Goal: Task Accomplishment & Management: Complete application form

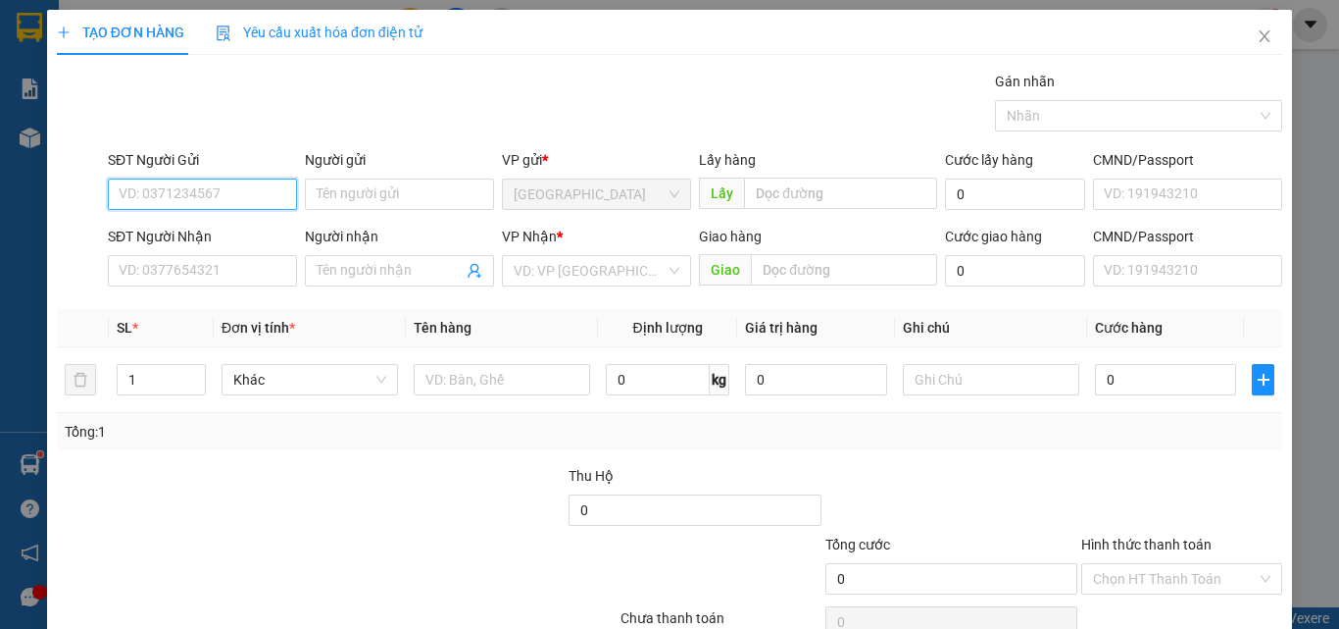
click at [177, 193] on input "SĐT Người Gửi" at bounding box center [202, 193] width 189 height 31
click at [212, 228] on div "0798987876" at bounding box center [201, 234] width 164 height 22
type input "0798987876"
type input "0933715488"
type input "Tri"
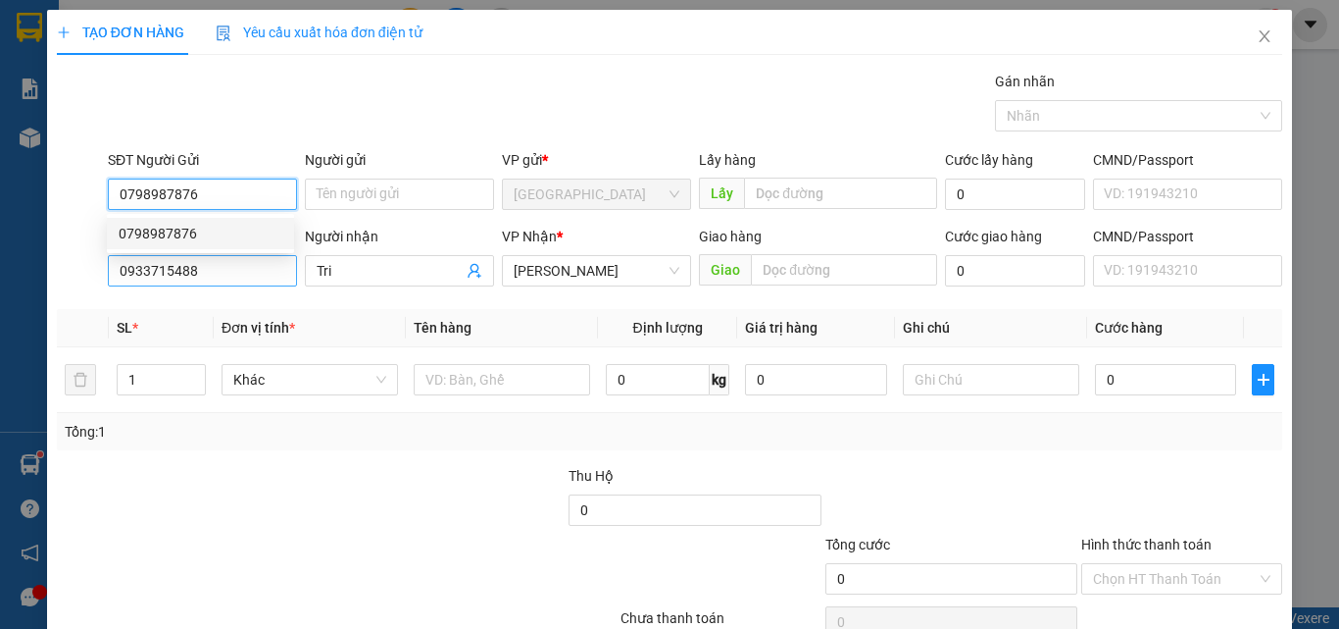
type input "40.000"
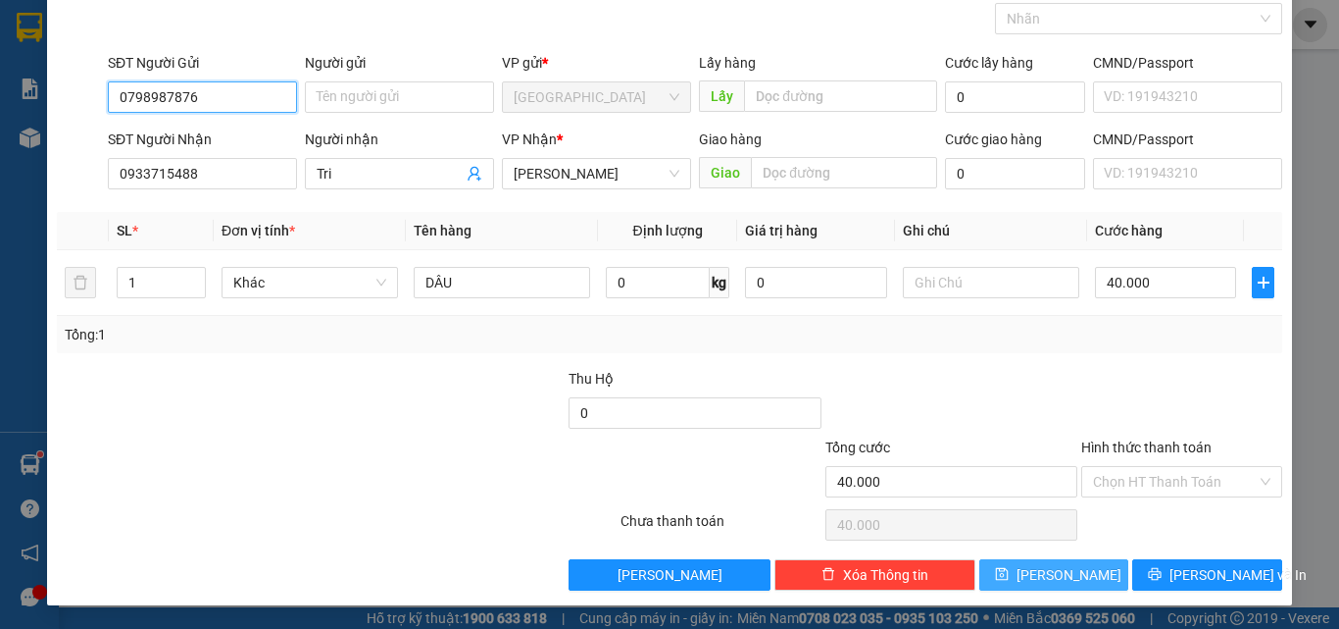
type input "0798987876"
click at [1078, 566] on button "[PERSON_NAME]" at bounding box center [1055, 574] width 150 height 31
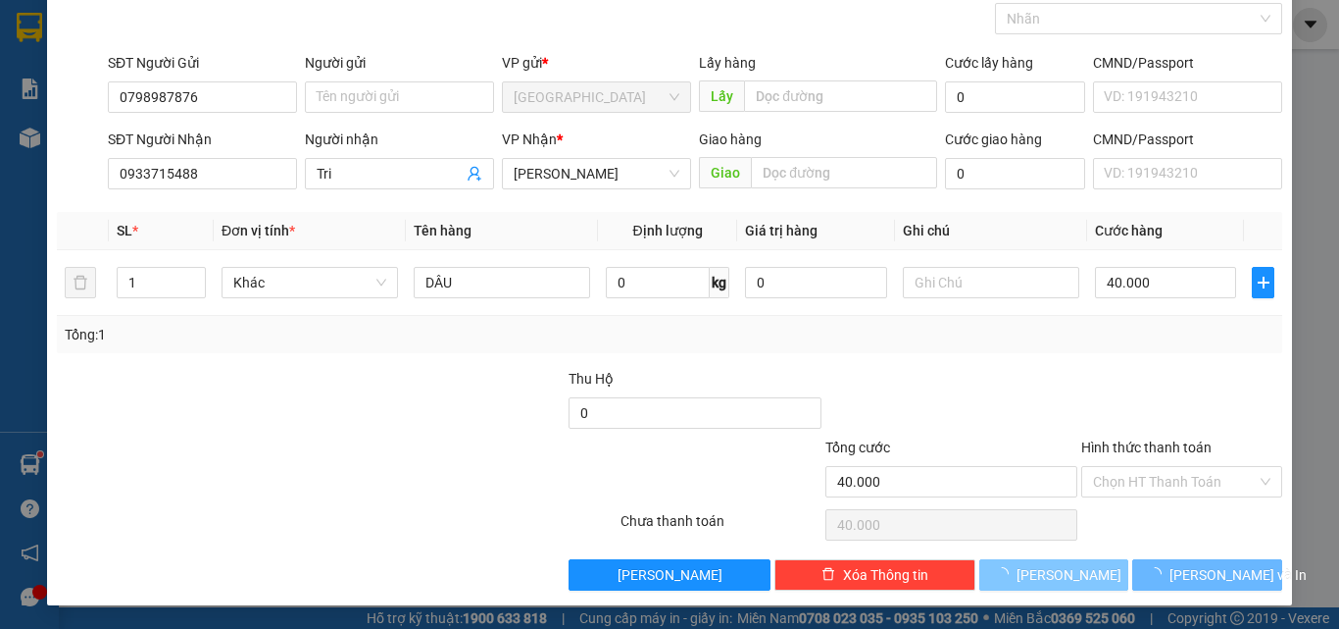
type input "0"
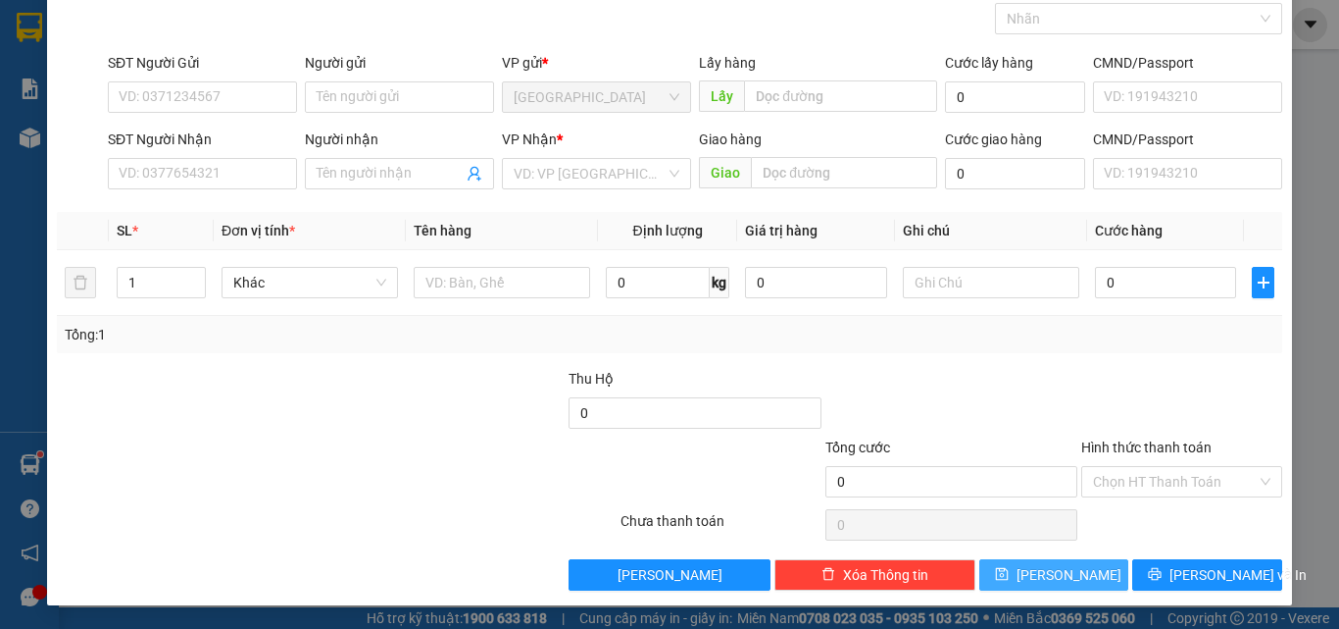
scroll to position [0, 0]
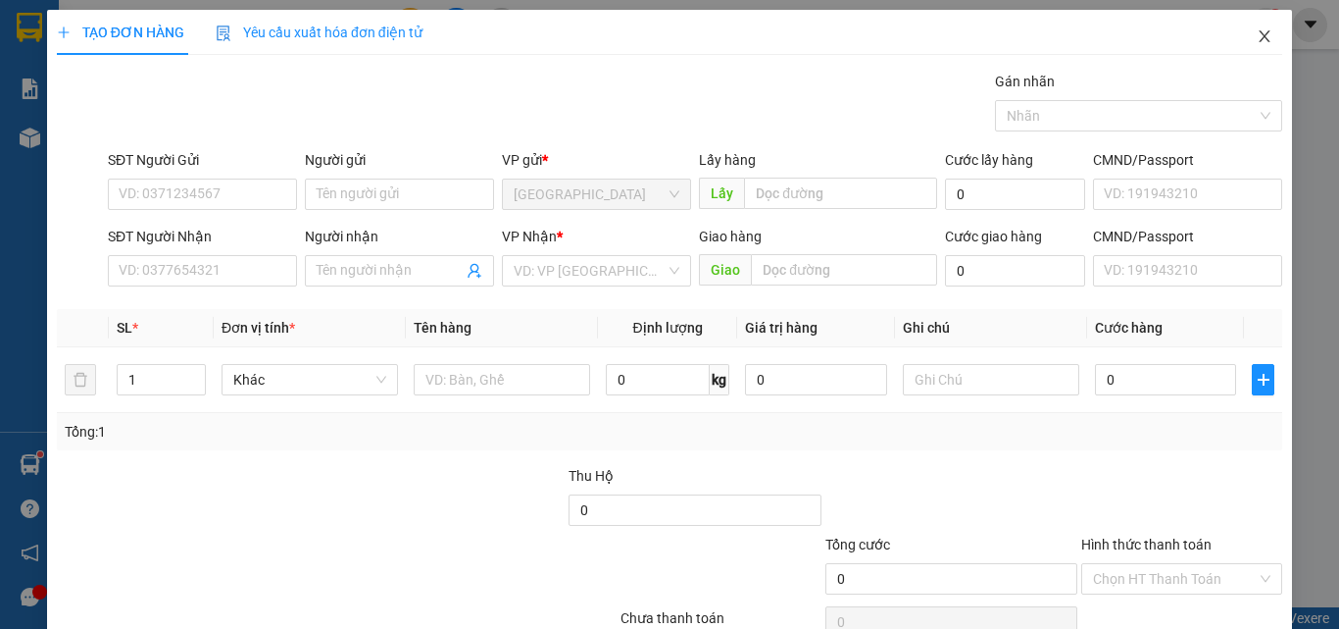
click at [1257, 43] on icon "close" at bounding box center [1265, 36] width 16 height 16
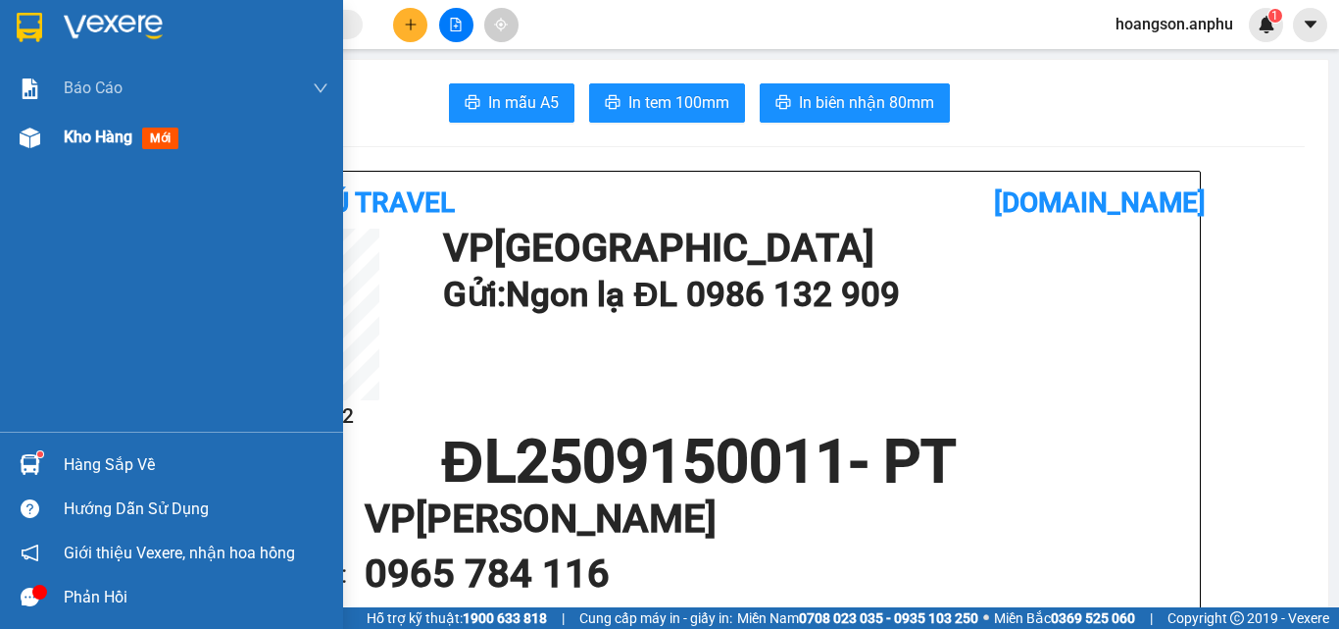
click at [40, 139] on div at bounding box center [30, 138] width 34 height 34
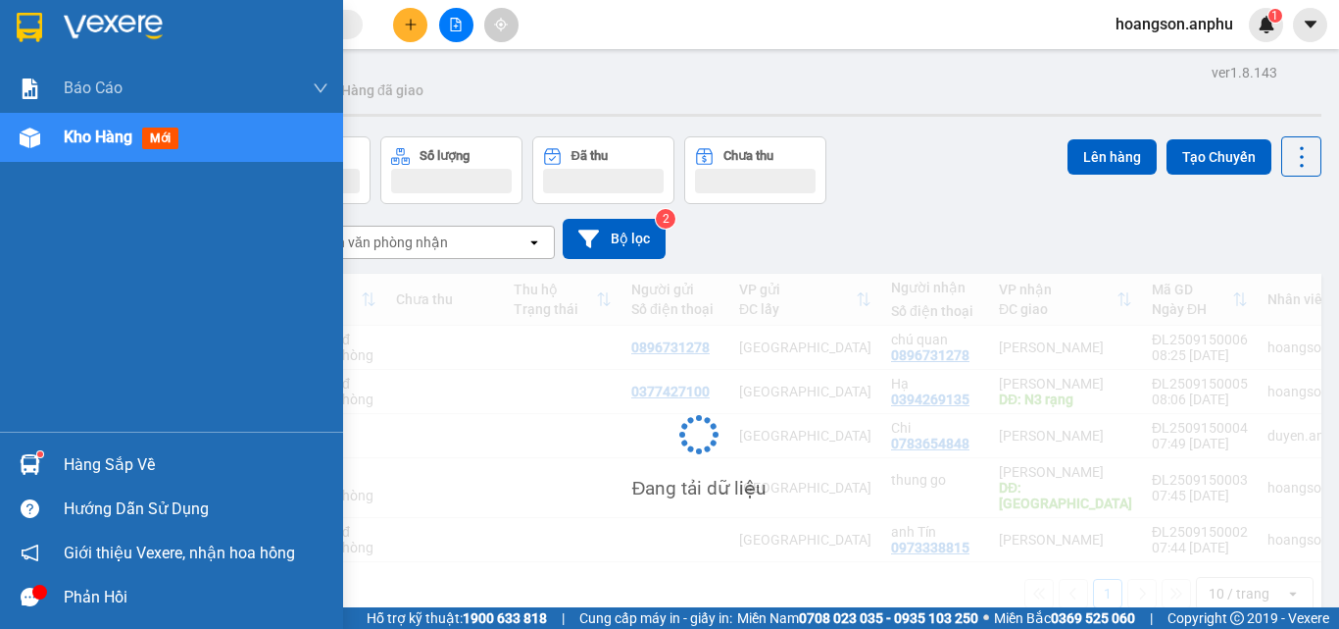
click at [109, 146] on span "Kho hàng" at bounding box center [98, 136] width 69 height 19
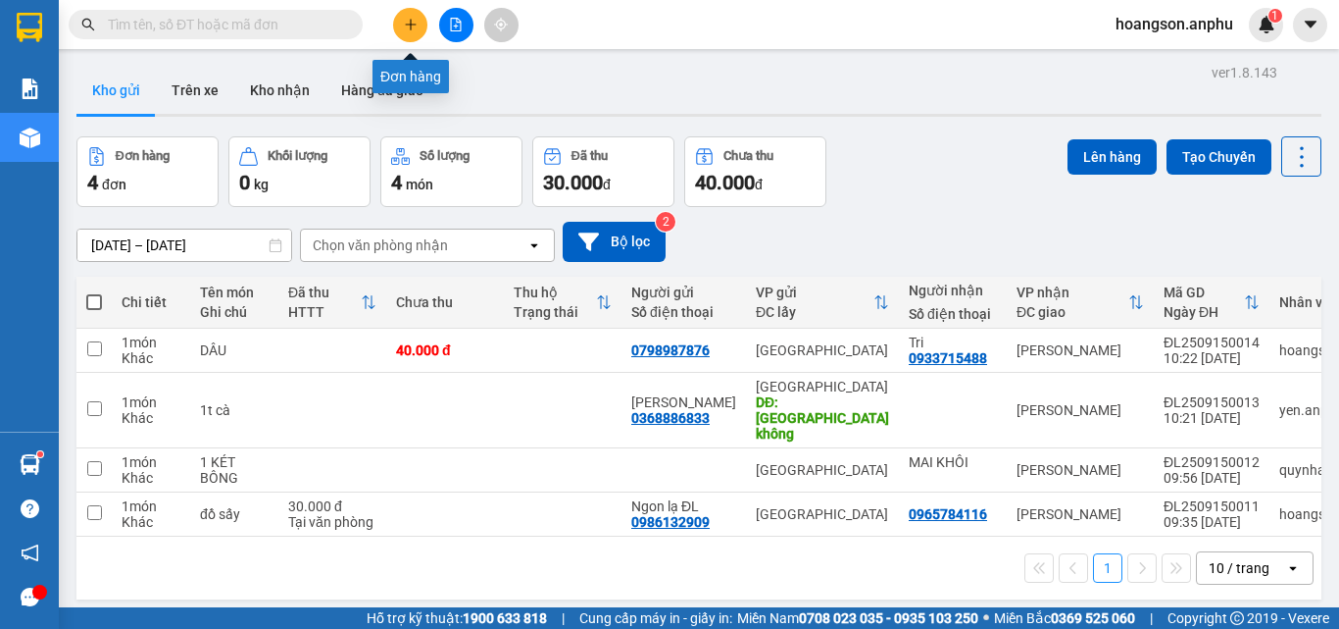
click at [420, 18] on button at bounding box center [410, 25] width 34 height 34
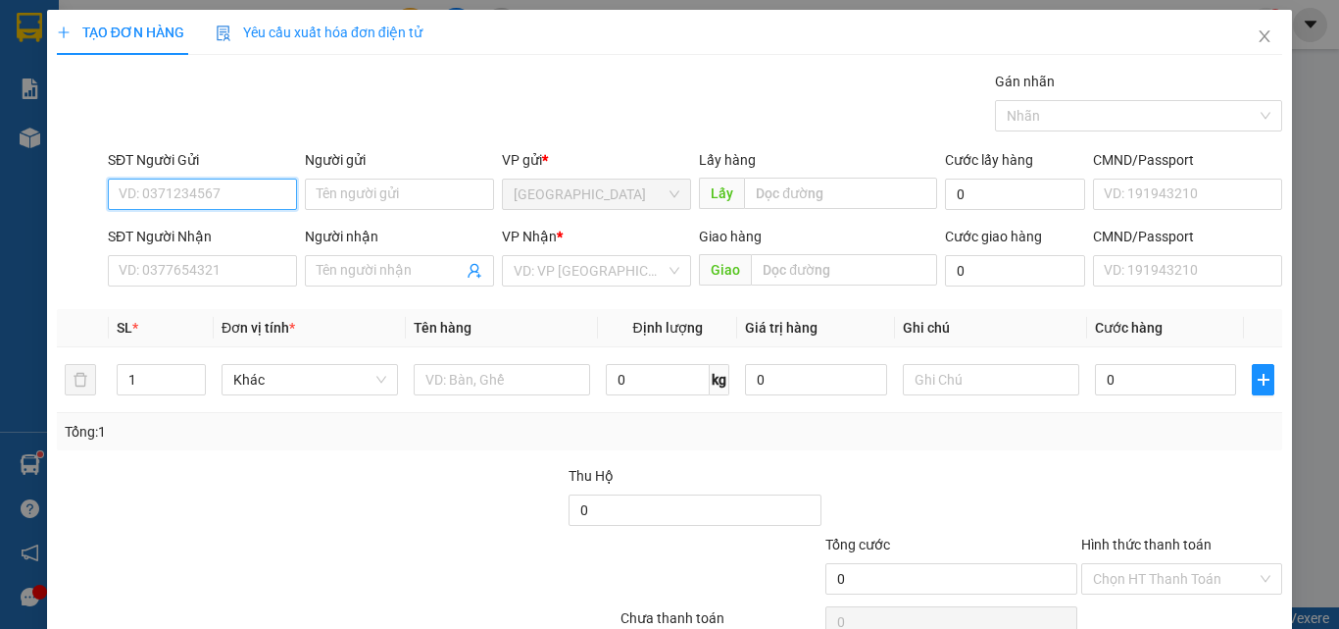
click at [197, 180] on input "SĐT Người Gửi" at bounding box center [202, 193] width 189 height 31
drag, startPoint x: 226, startPoint y: 191, endPoint x: 85, endPoint y: 191, distance: 140.2
click at [85, 191] on div "SĐT Người Gửi 0932184839 0932184839 Người gửi Tên người gửi VP gửi * Đà Lạt Lấy…" at bounding box center [670, 183] width 1230 height 69
click at [223, 197] on input "0932184839" at bounding box center [202, 193] width 189 height 31
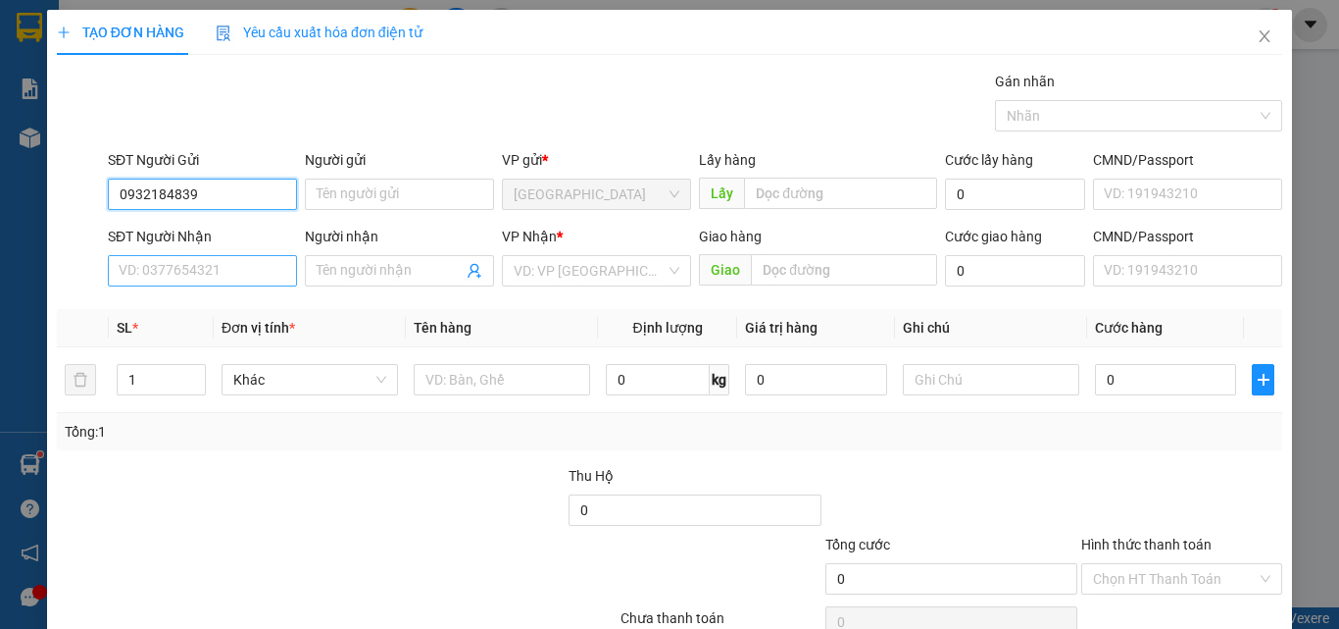
type input "0932184839"
click at [219, 280] on input "SĐT Người Nhận" at bounding box center [202, 270] width 189 height 31
paste input "0932184839"
type input "0932184839"
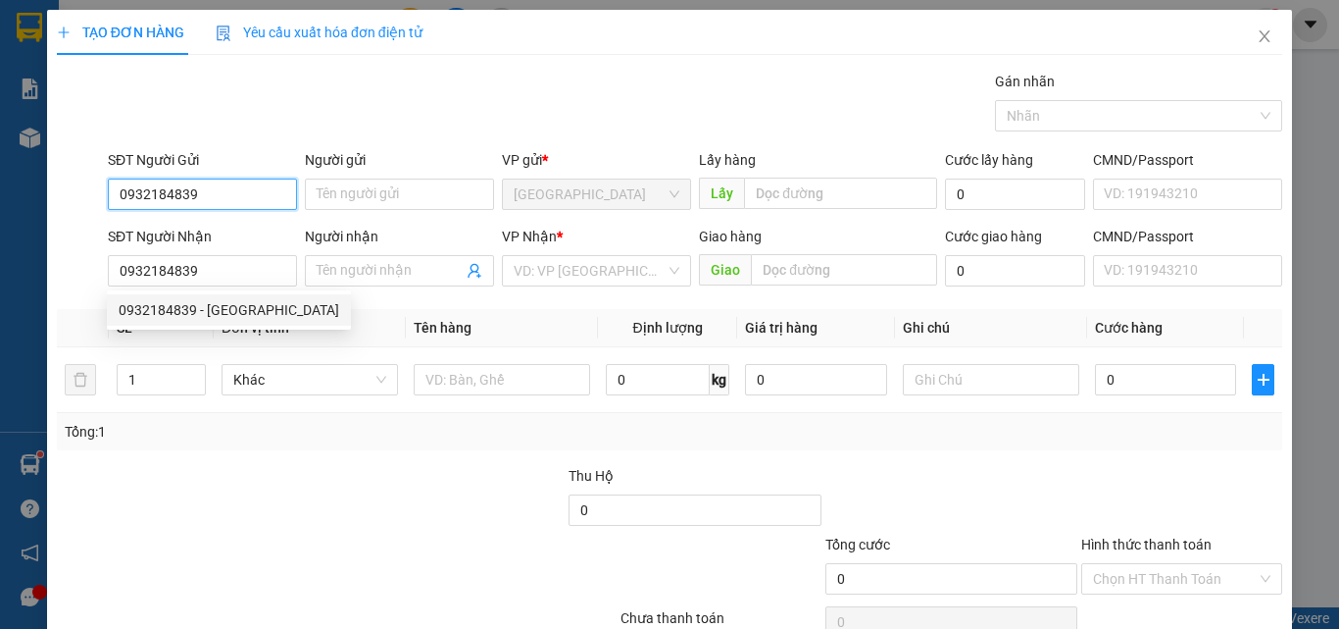
drag, startPoint x: 202, startPoint y: 187, endPoint x: 93, endPoint y: 202, distance: 109.8
click at [93, 202] on div "SĐT Người Gửi 0932184839 0932184839 Người gửi Tên người gửi VP gửi * Đà Lạt Lấy…" at bounding box center [670, 183] width 1230 height 69
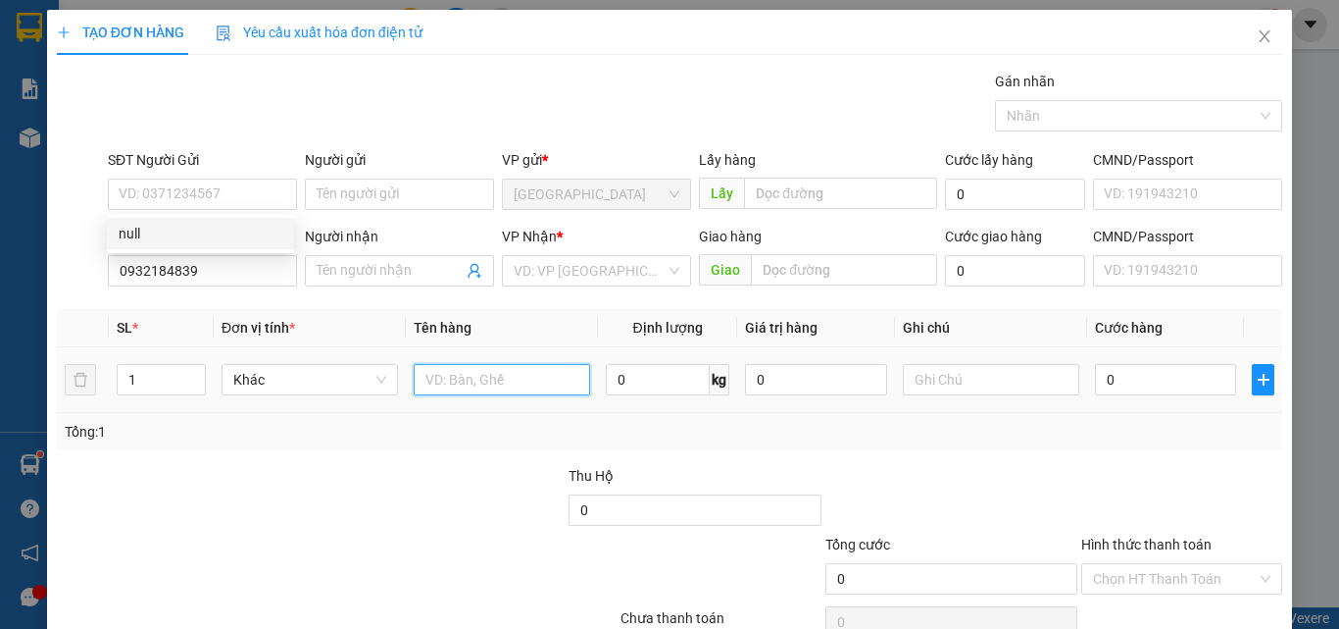
click at [470, 381] on input "text" at bounding box center [502, 379] width 176 height 31
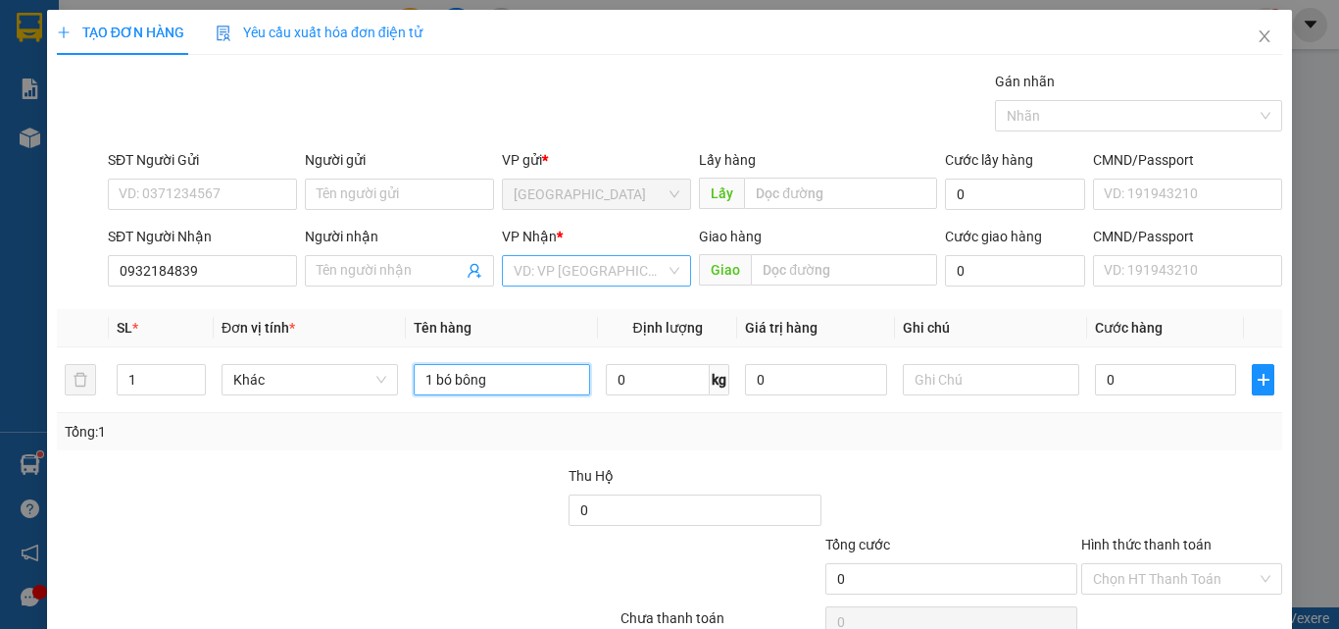
type input "1 bó bông"
click at [569, 263] on input "search" at bounding box center [590, 270] width 152 height 29
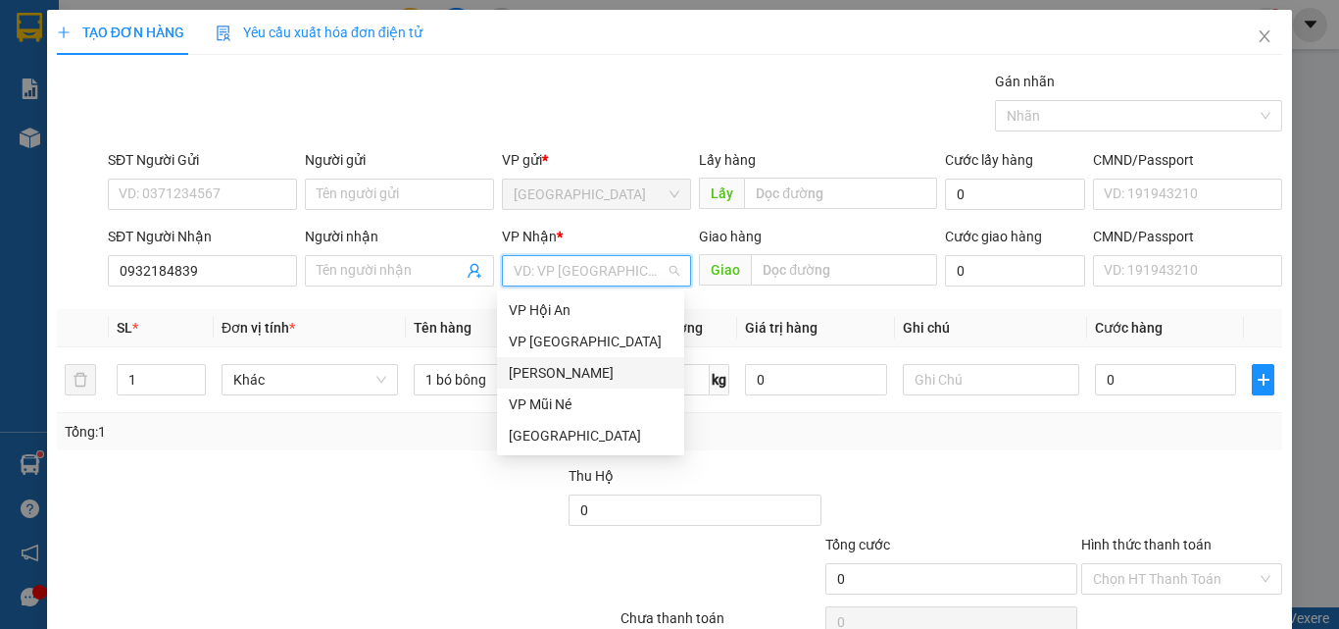
click at [552, 370] on div "[PERSON_NAME]" at bounding box center [591, 373] width 164 height 22
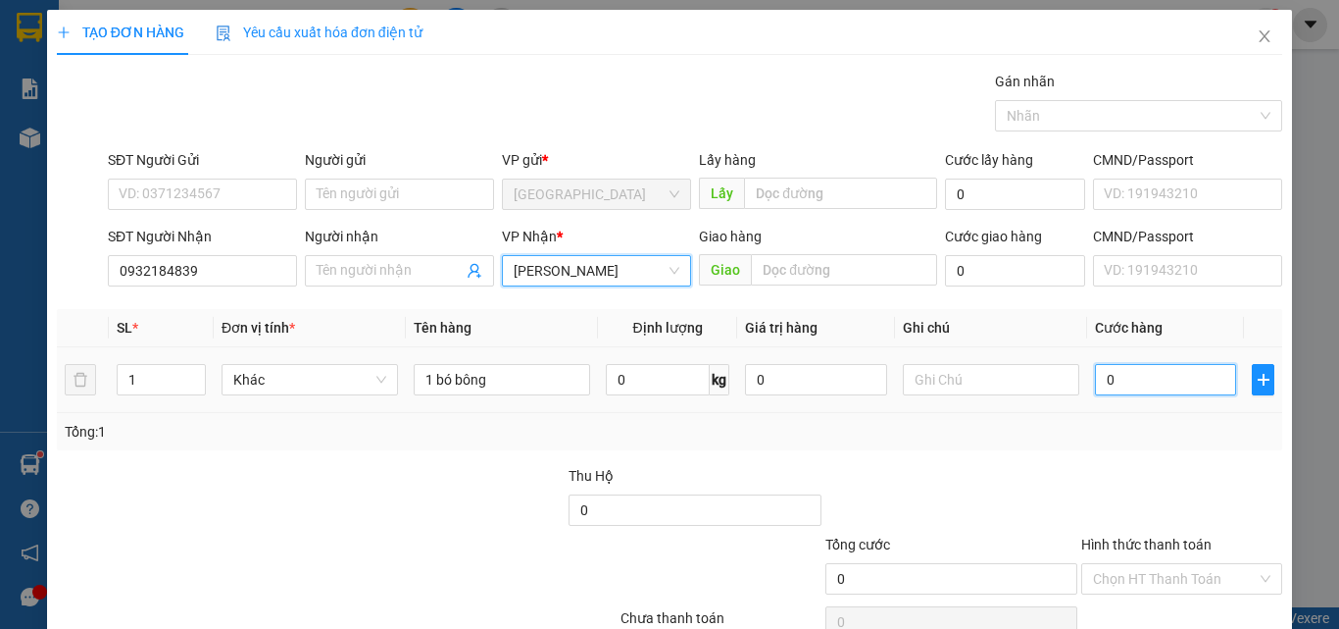
click at [1104, 368] on input "0" at bounding box center [1165, 379] width 141 height 31
type input "60"
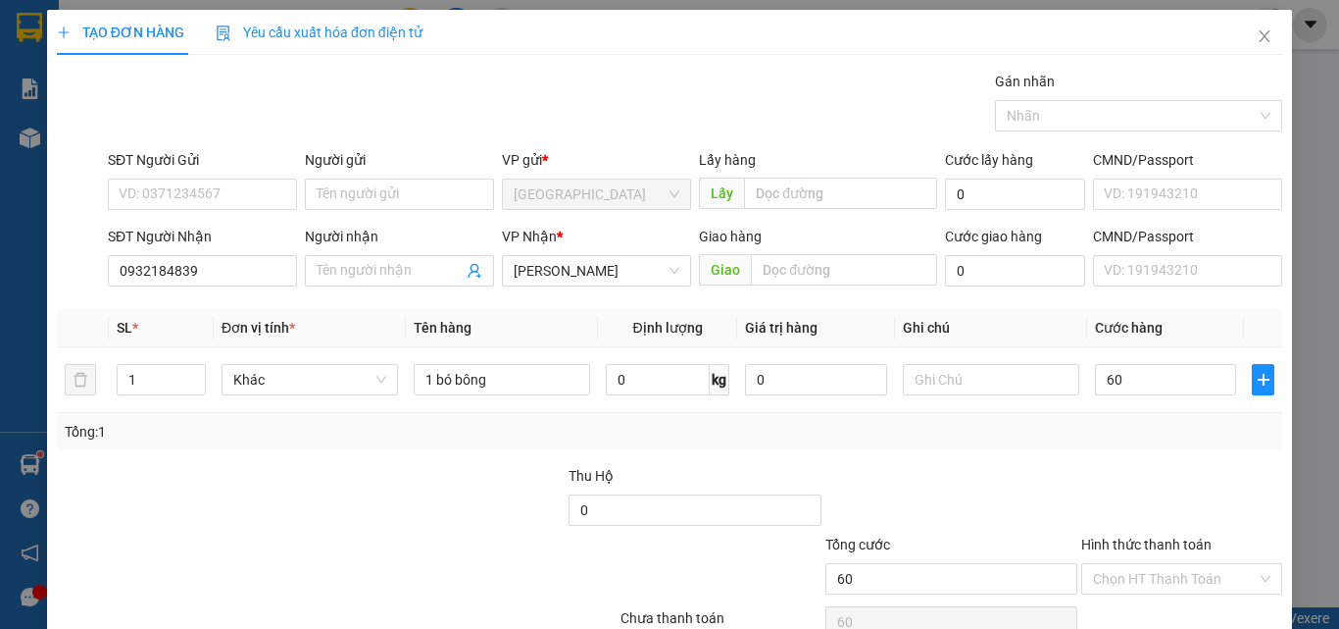
click at [1149, 507] on div at bounding box center [1182, 499] width 205 height 69
type input "60.000"
click at [1135, 588] on input "Hình thức thanh toán" at bounding box center [1175, 578] width 164 height 29
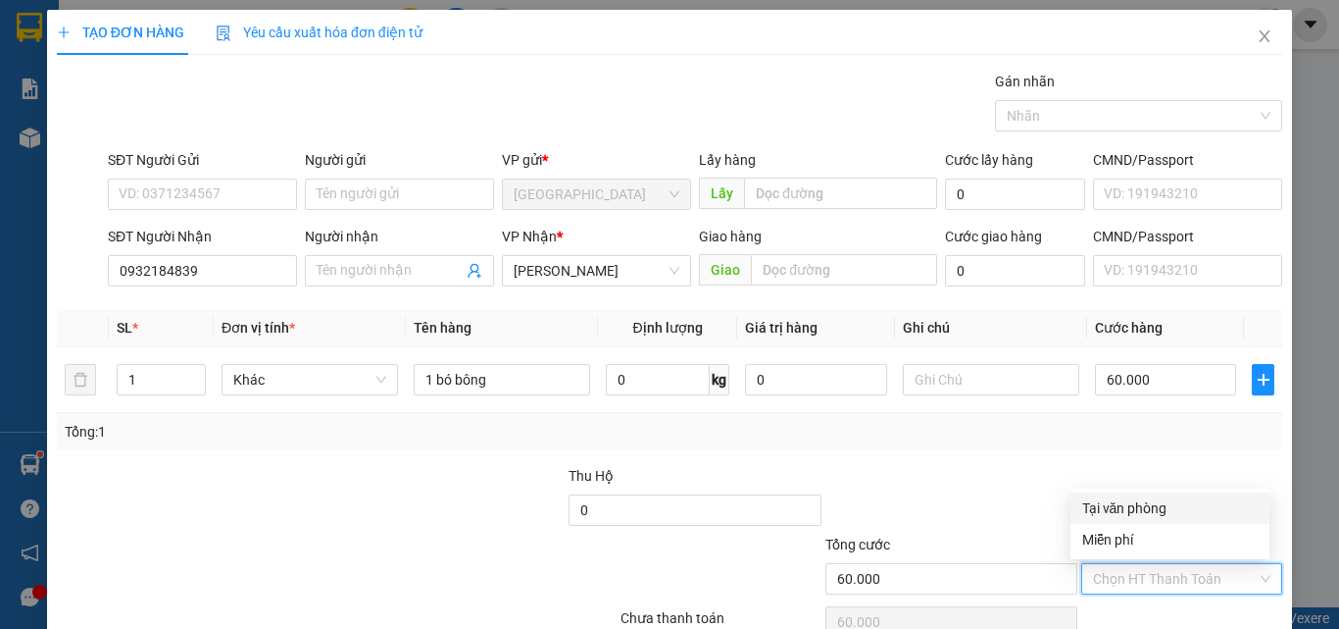
click at [1128, 499] on div "Tại văn phòng" at bounding box center [1171, 508] width 176 height 22
type input "0"
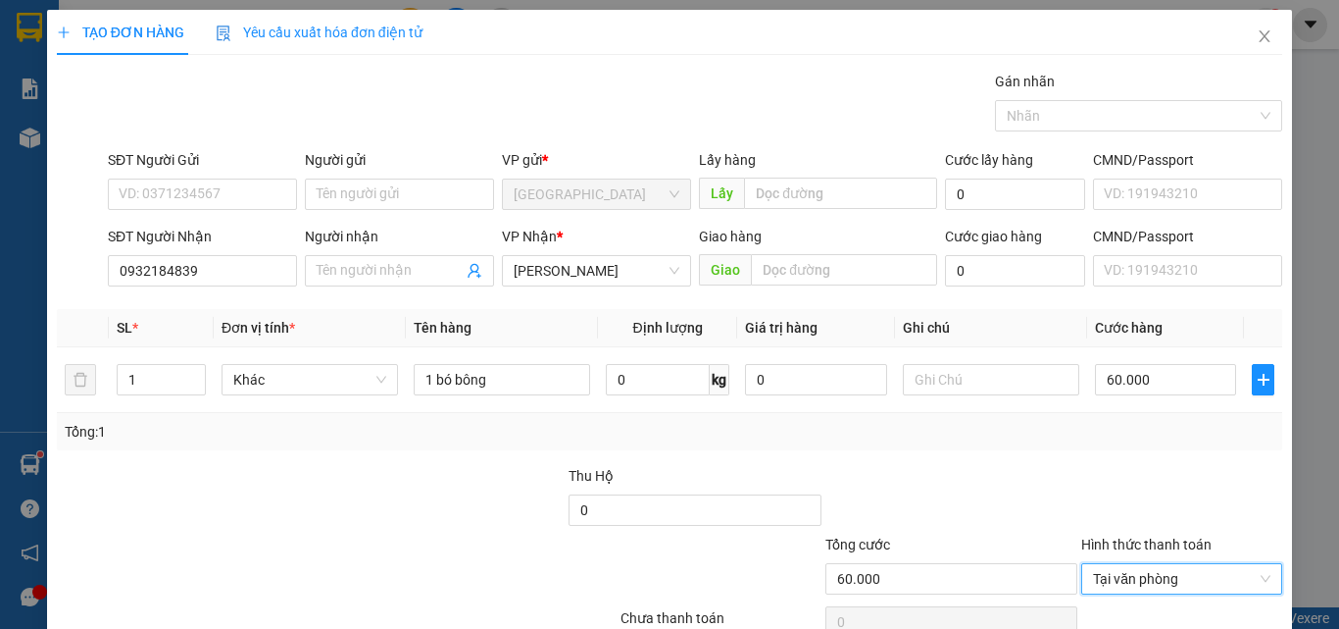
scroll to position [97, 0]
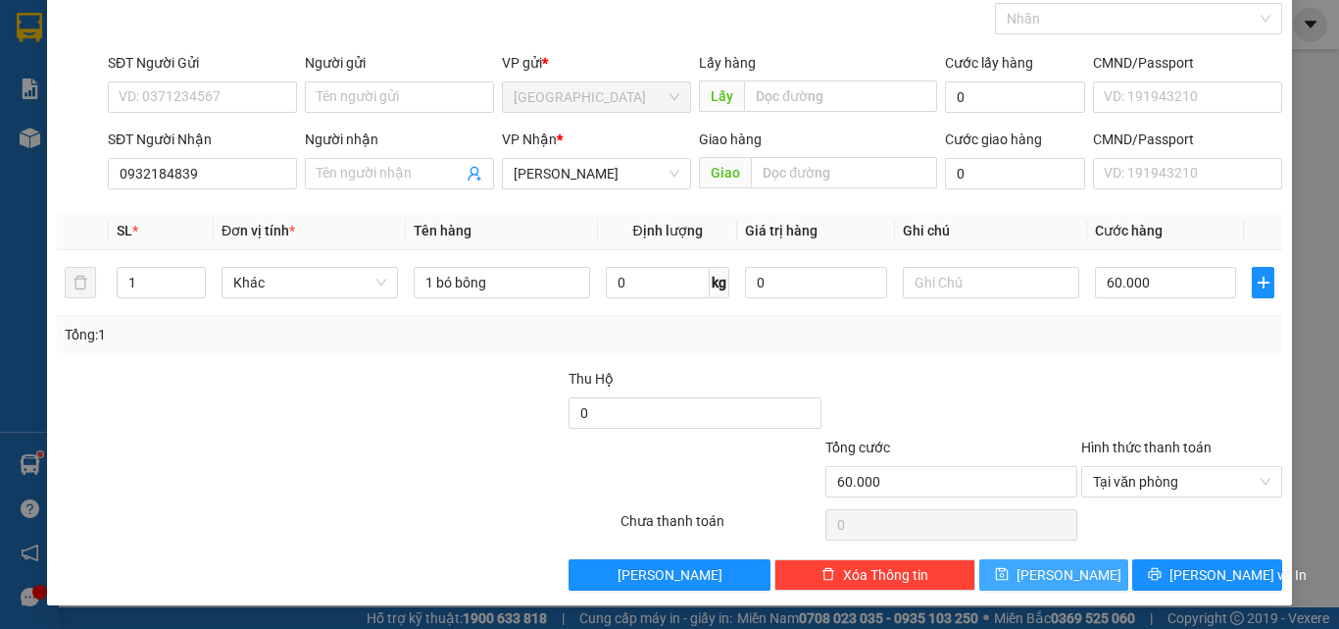
click at [1093, 578] on button "[PERSON_NAME]" at bounding box center [1055, 574] width 150 height 31
type input "0"
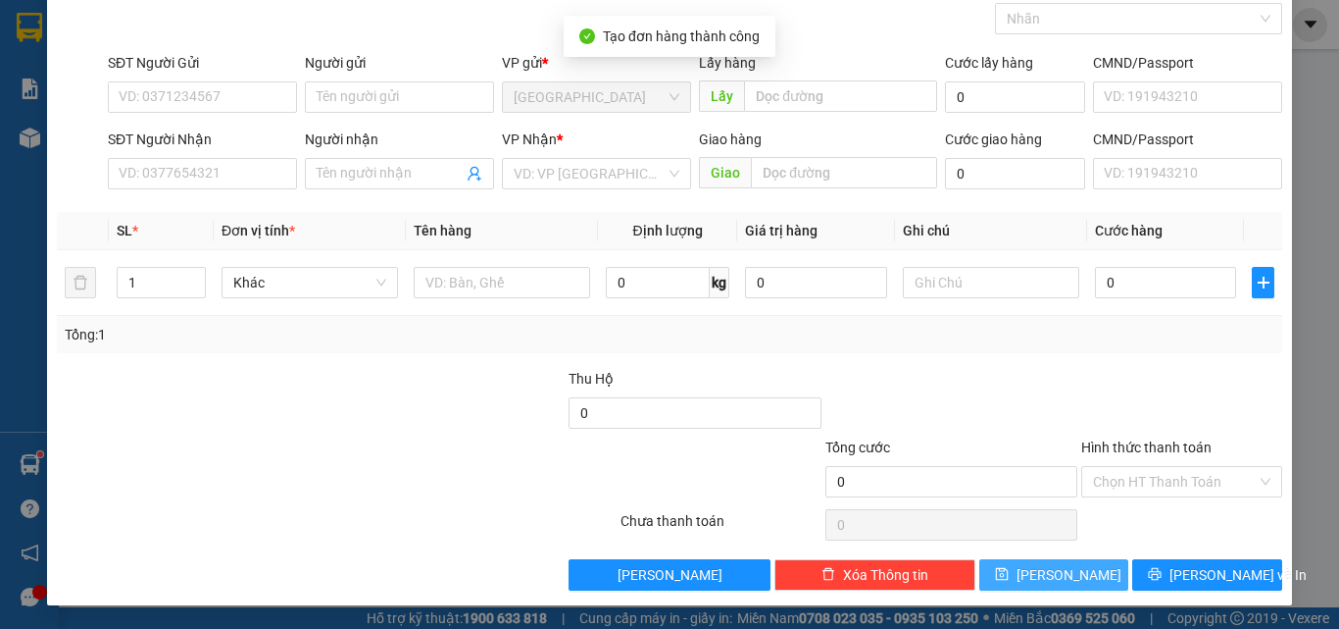
scroll to position [0, 0]
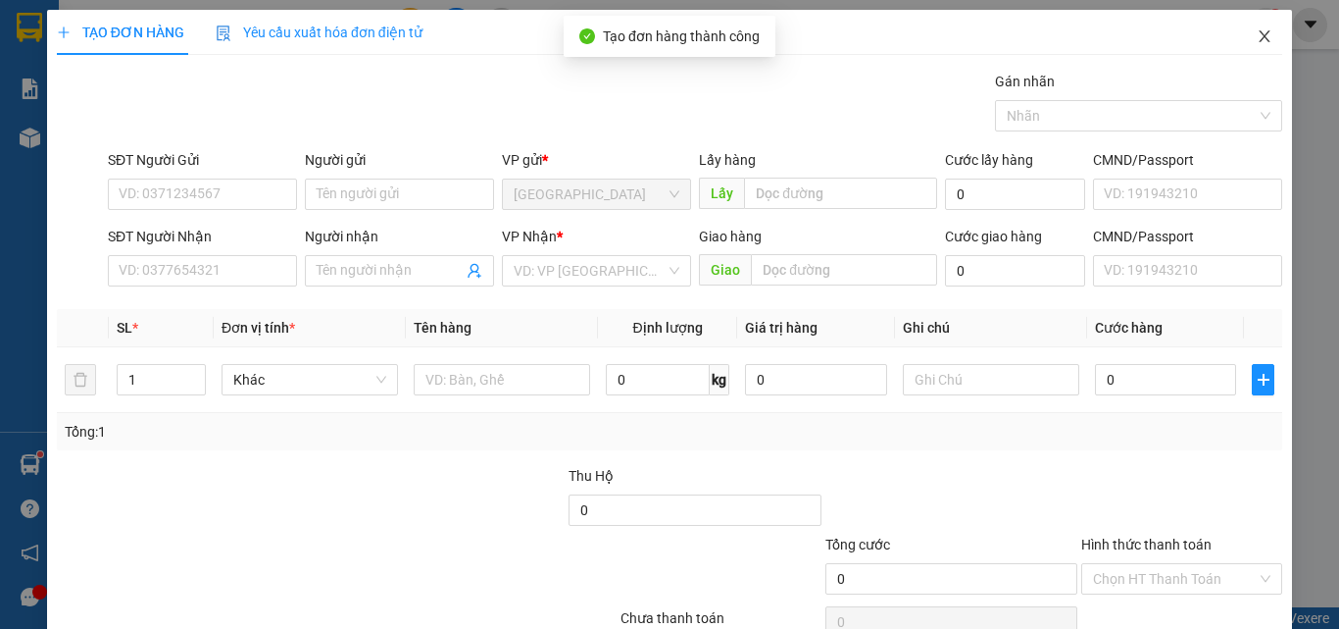
click at [1257, 38] on icon "close" at bounding box center [1265, 36] width 16 height 16
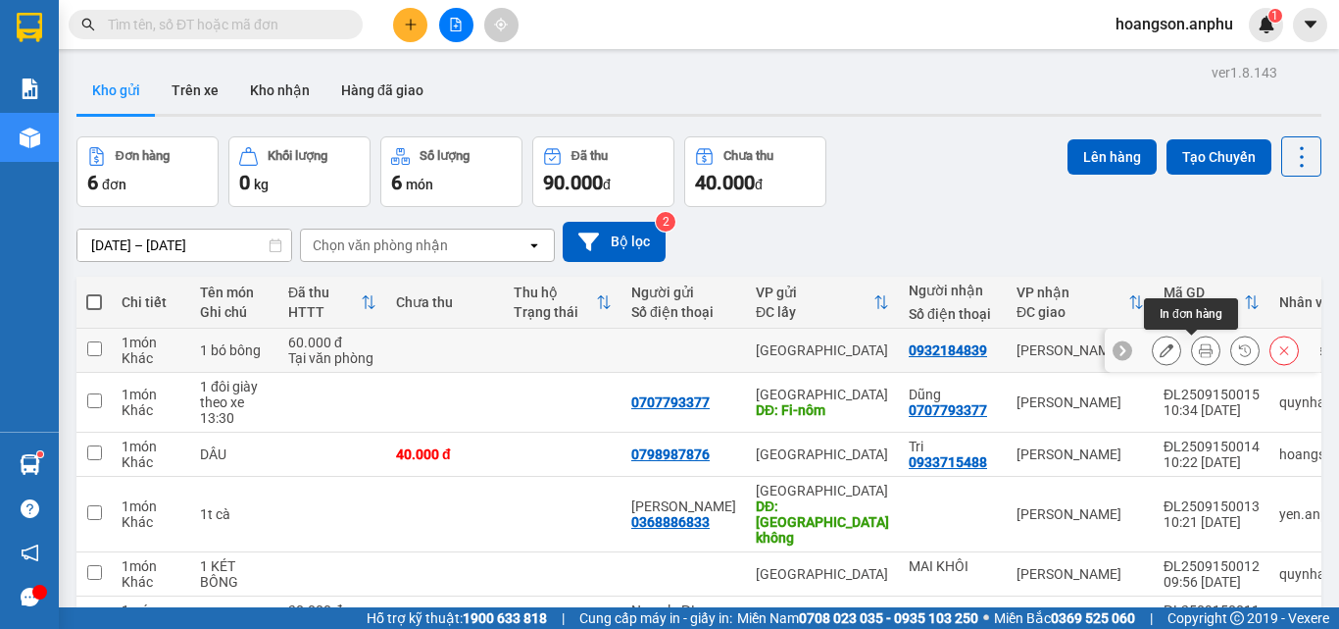
click at [1199, 349] on icon at bounding box center [1206, 350] width 14 height 14
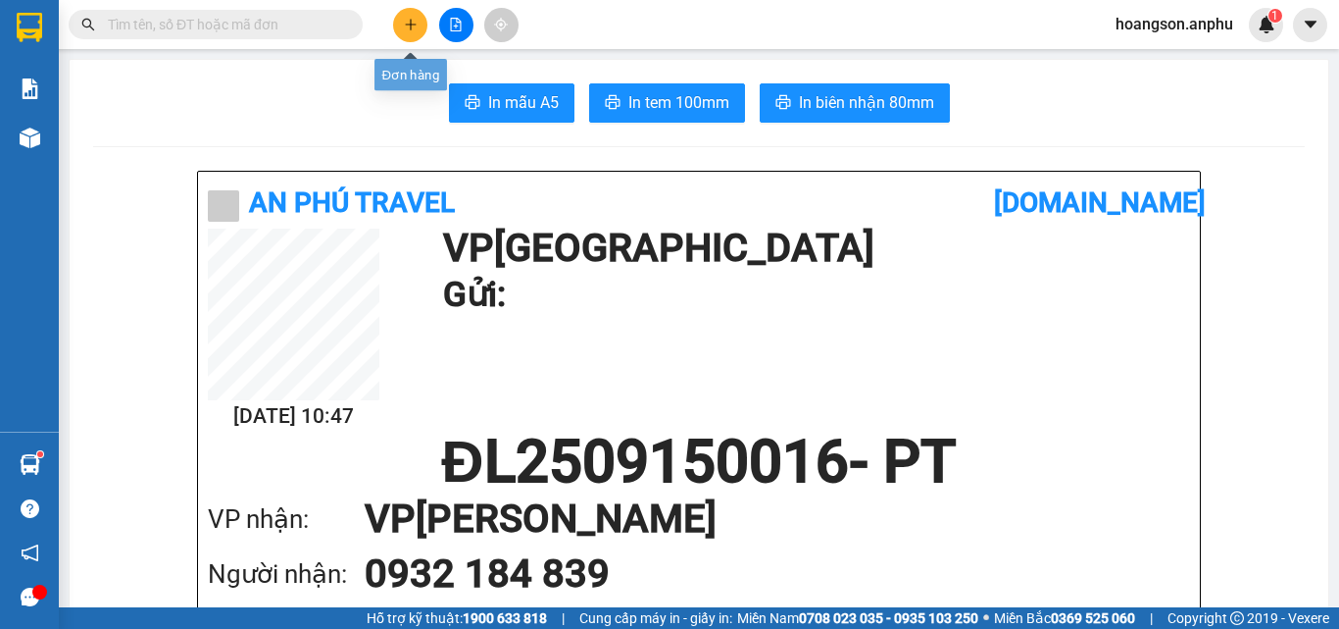
click at [419, 34] on button at bounding box center [410, 25] width 34 height 34
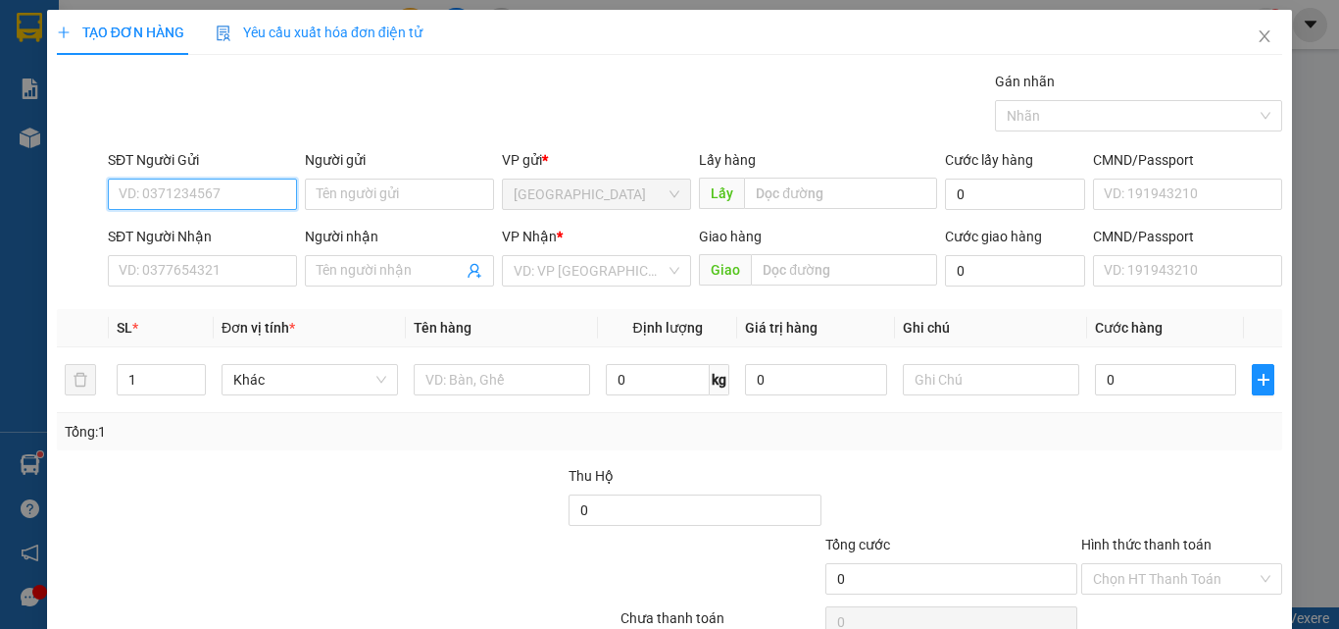
click at [182, 189] on input "SĐT Người Gửi" at bounding box center [202, 193] width 189 height 31
type input "0934046800"
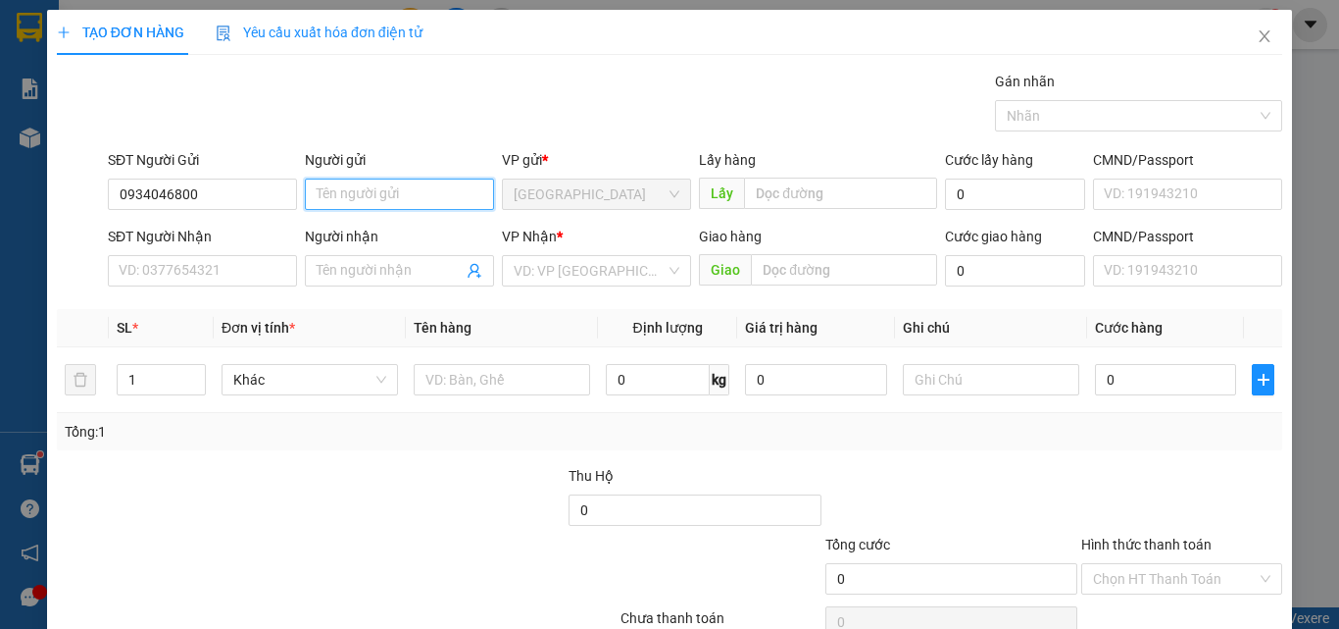
click at [352, 193] on input "Người gửi" at bounding box center [399, 193] width 189 height 31
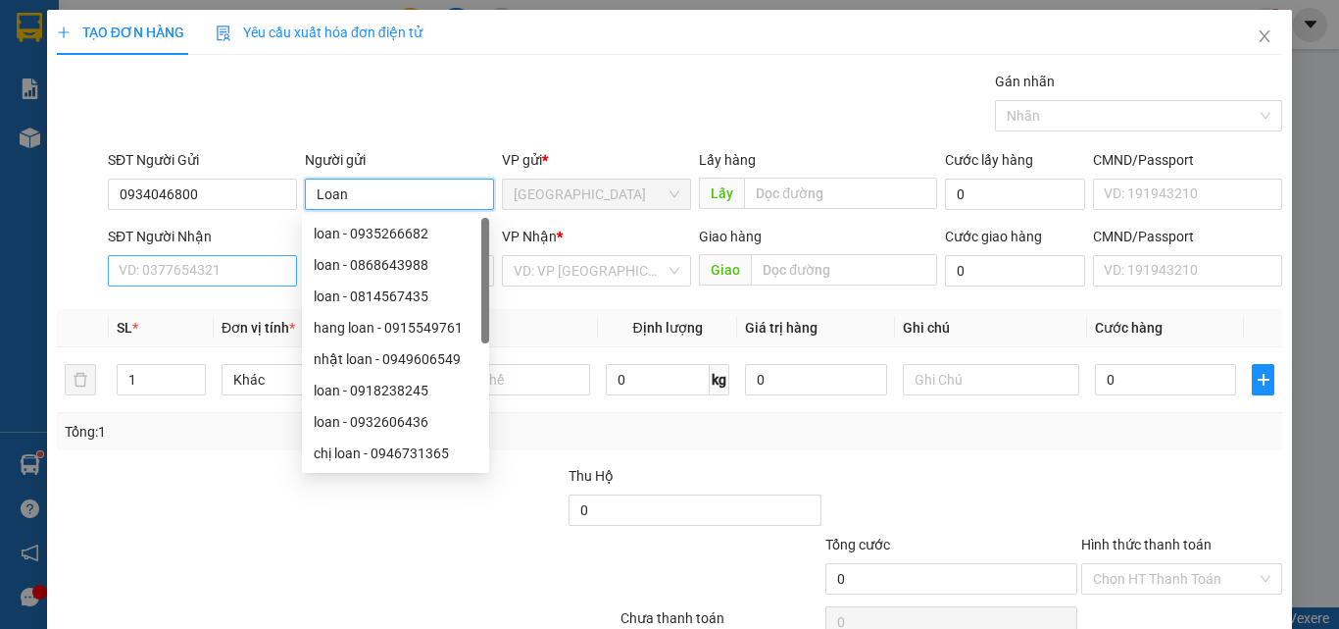
type input "Loan"
click at [148, 279] on input "SĐT Người Nhận" at bounding box center [202, 270] width 189 height 31
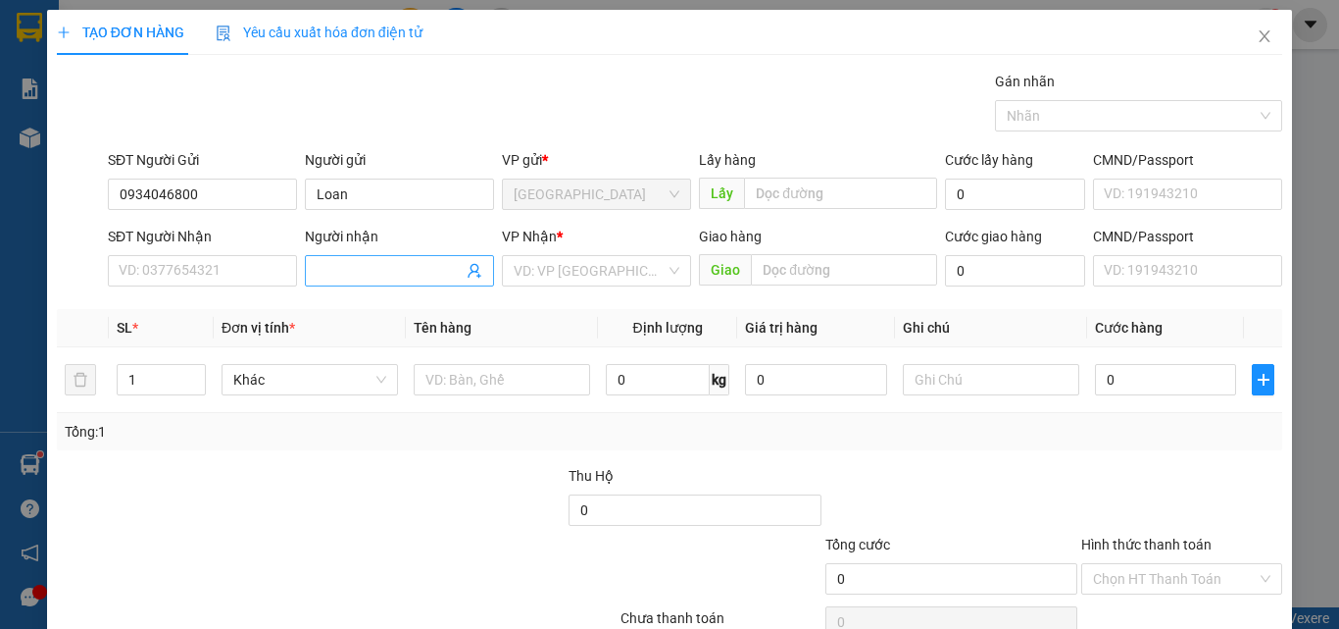
click at [364, 265] on input "Người nhận" at bounding box center [390, 271] width 146 height 22
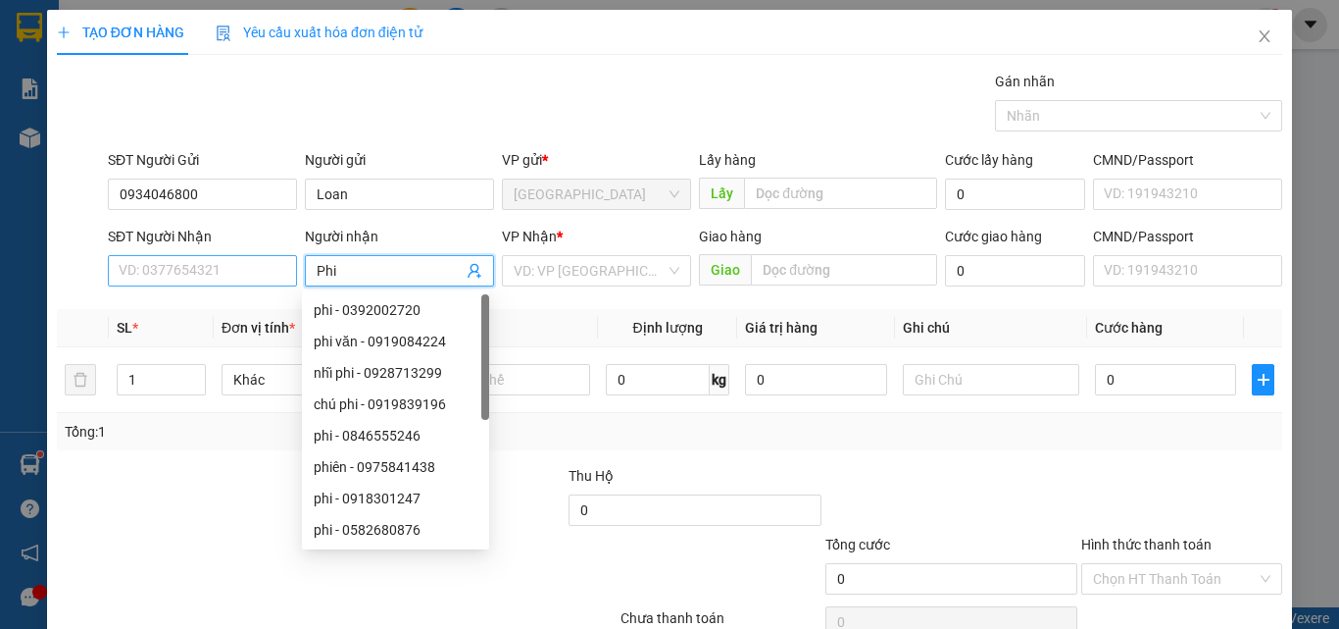
type input "Phi"
click at [148, 268] on input "SĐT Người Nhận" at bounding box center [202, 270] width 189 height 31
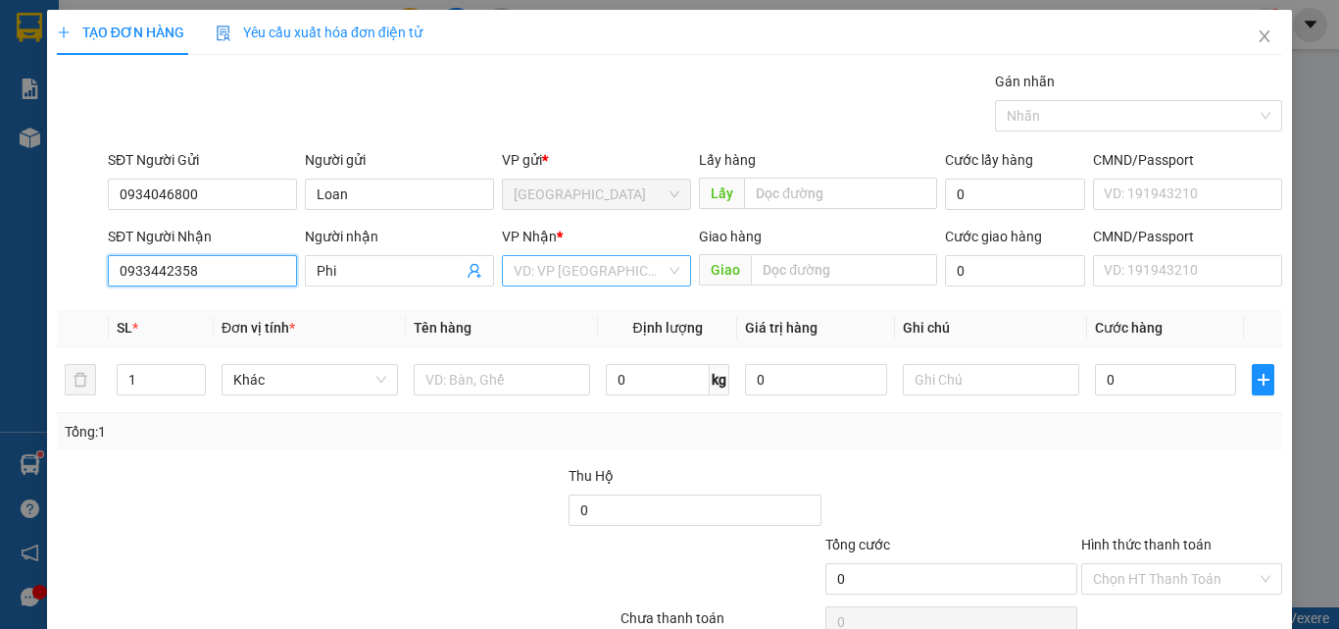
type input "0933442358"
click at [595, 277] on input "search" at bounding box center [590, 270] width 152 height 29
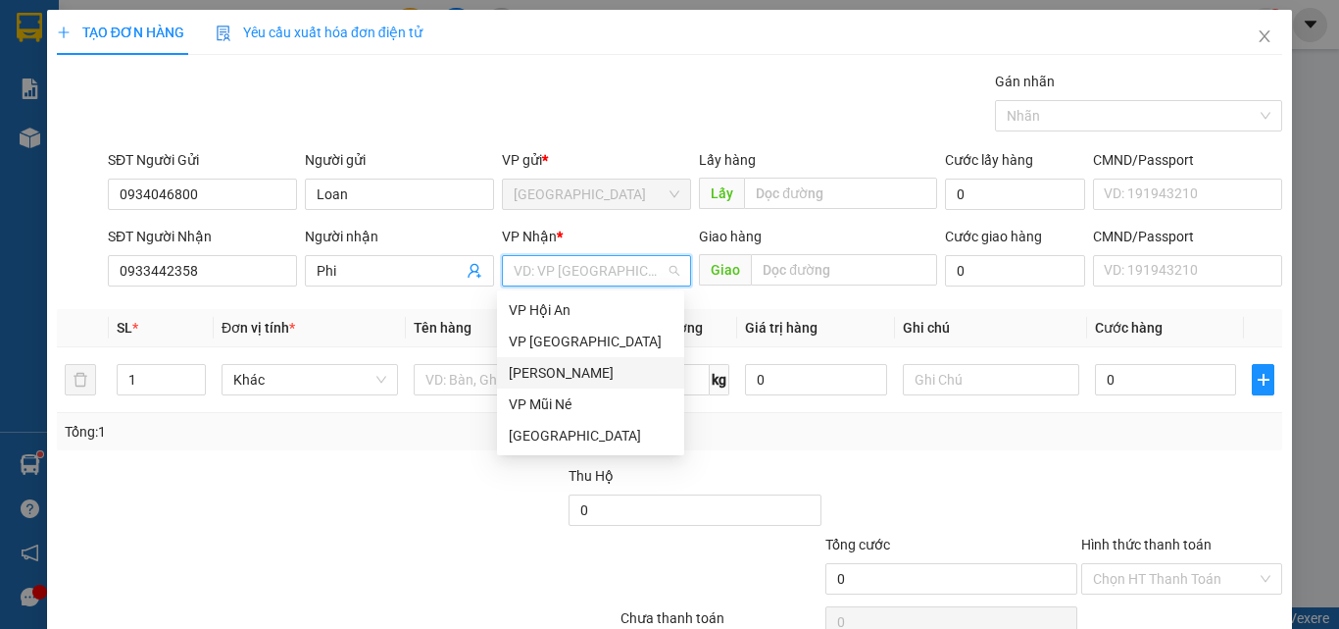
click at [567, 373] on div "[PERSON_NAME]" at bounding box center [591, 373] width 164 height 22
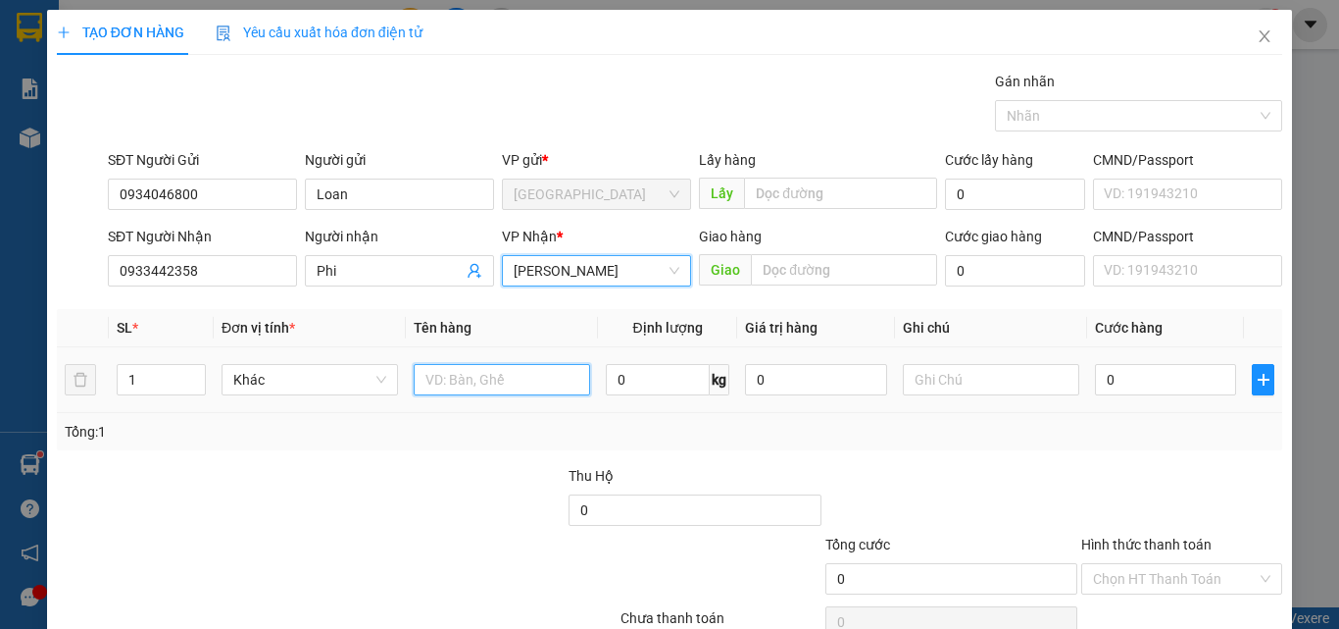
click at [487, 378] on input "text" at bounding box center [502, 379] width 176 height 31
type input "1 bịch đồ"
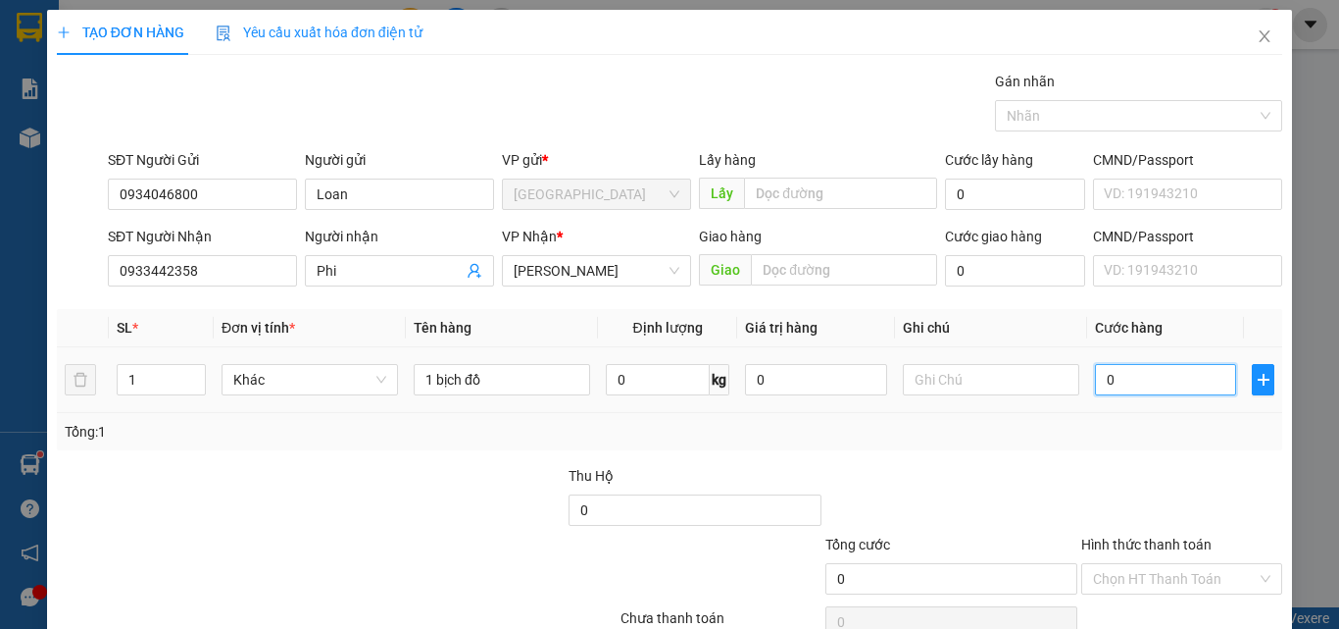
click at [1152, 380] on input "0" at bounding box center [1165, 379] width 141 height 31
type input "30"
type input "0"
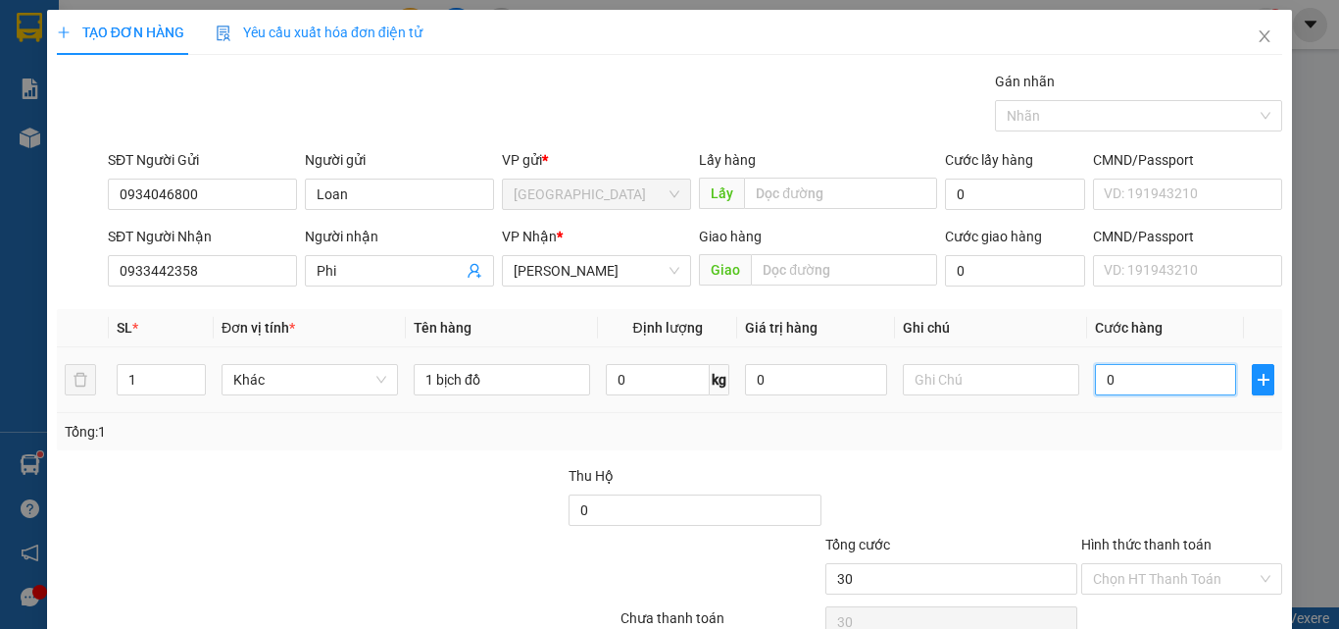
type input "0"
type input "50"
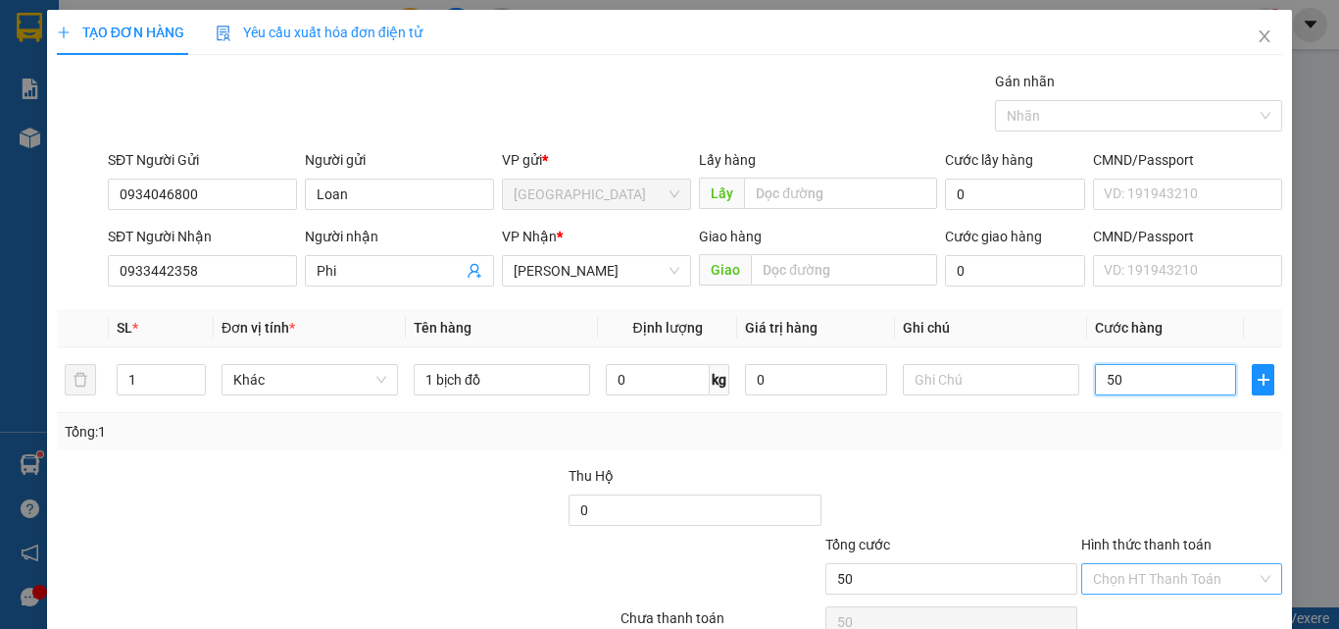
click at [1116, 590] on div "Chọn HT Thanh Toán" at bounding box center [1182, 578] width 201 height 31
type input "50.000"
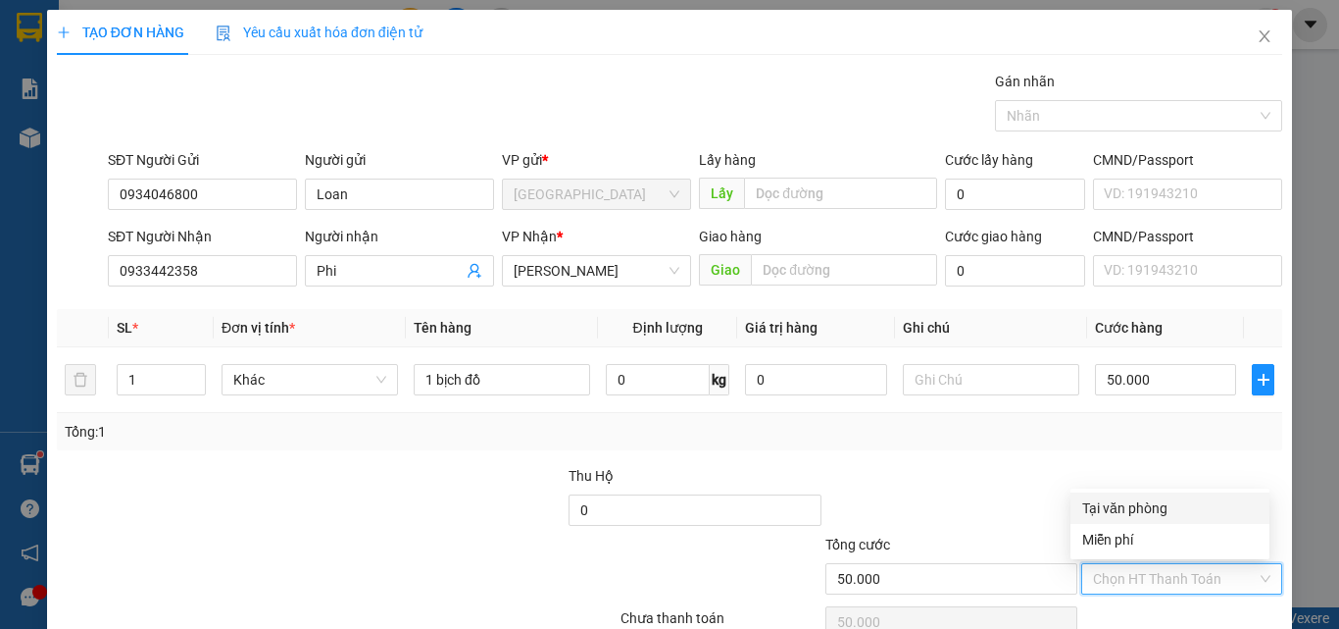
click at [1117, 584] on input "Hình thức thanh toán" at bounding box center [1175, 578] width 164 height 29
click at [1126, 503] on div "Tại văn phòng" at bounding box center [1171, 508] width 176 height 22
type input "0"
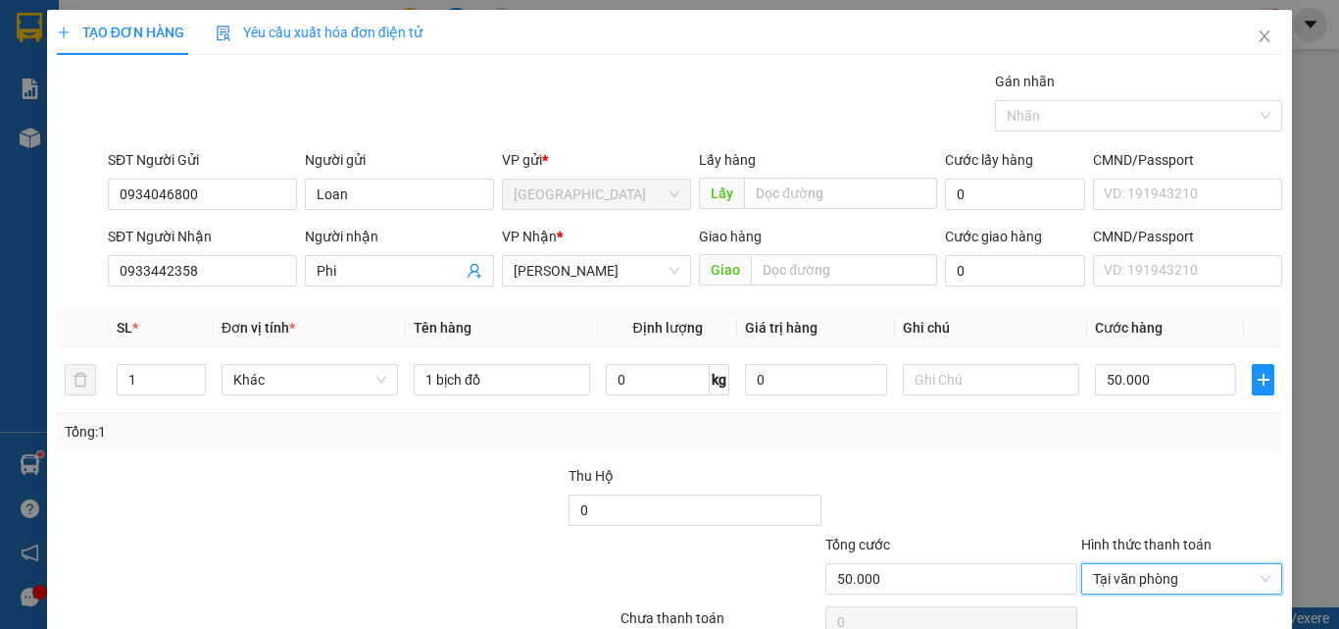
scroll to position [97, 0]
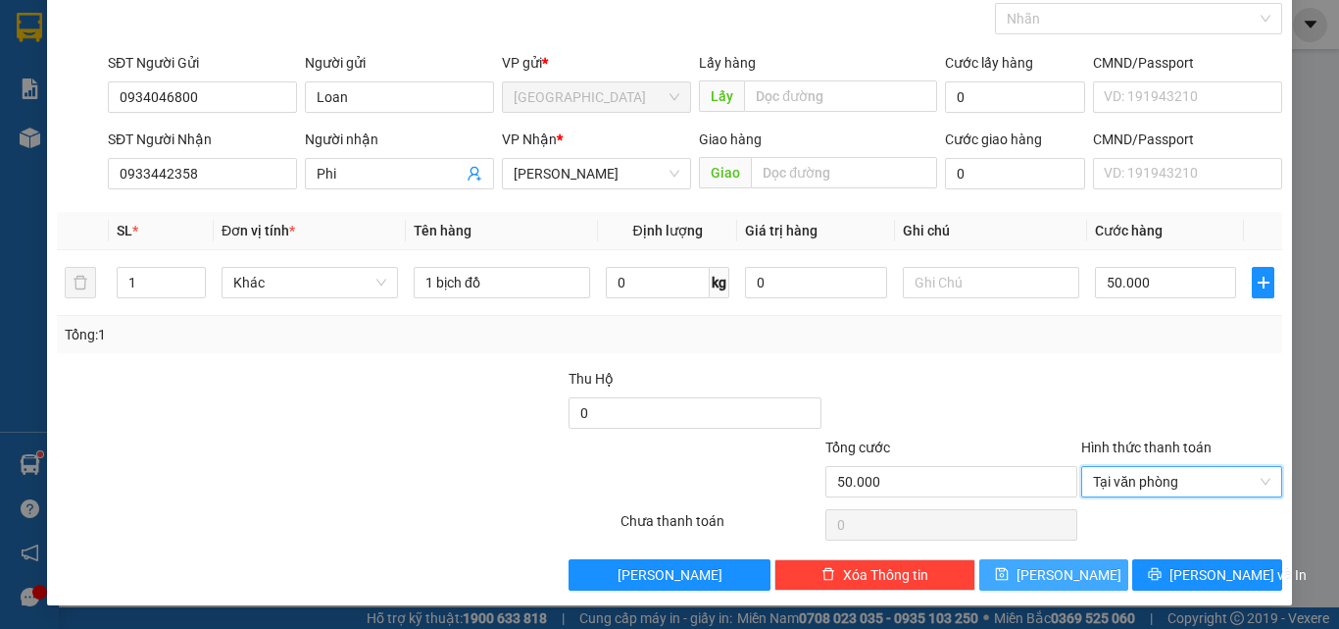
click at [1070, 577] on button "[PERSON_NAME]" at bounding box center [1055, 574] width 150 height 31
type input "0"
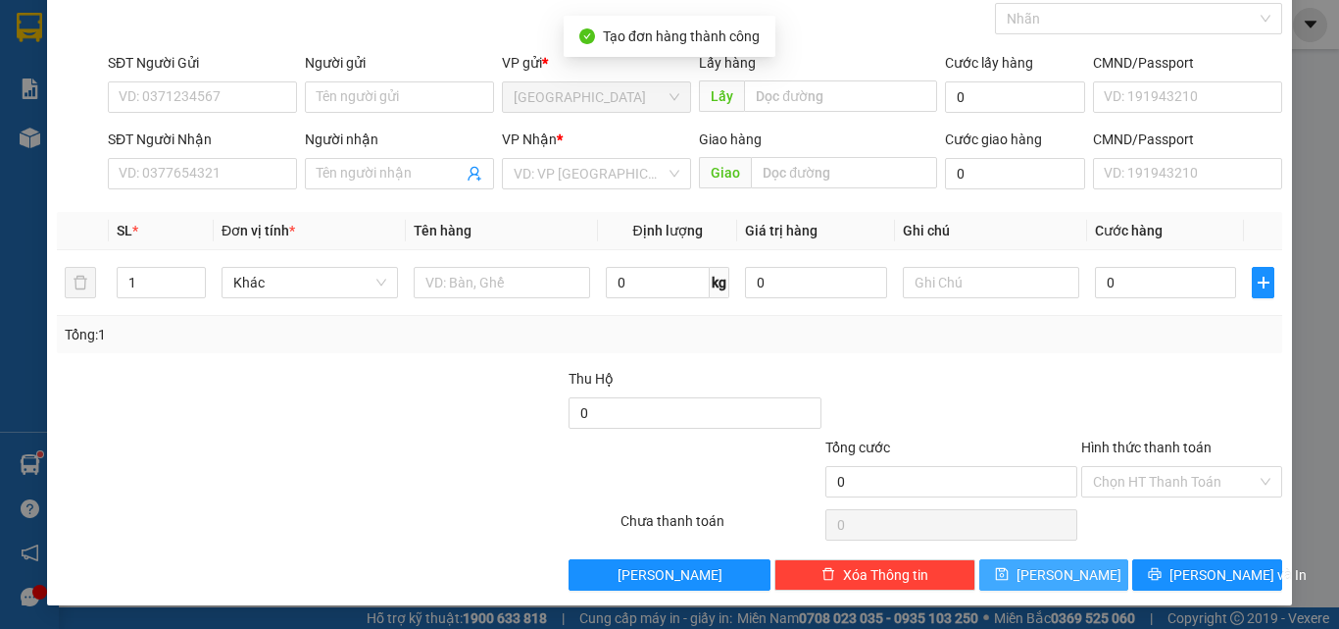
scroll to position [0, 0]
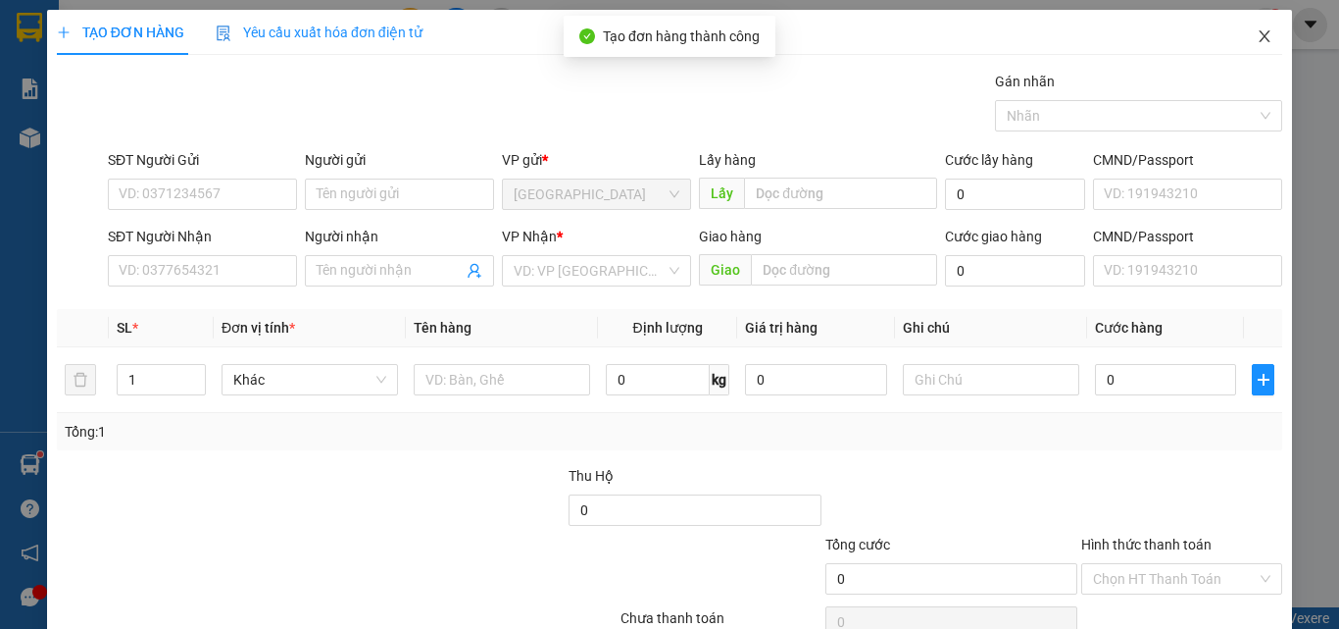
click at [1264, 41] on span "Close" at bounding box center [1264, 37] width 55 height 55
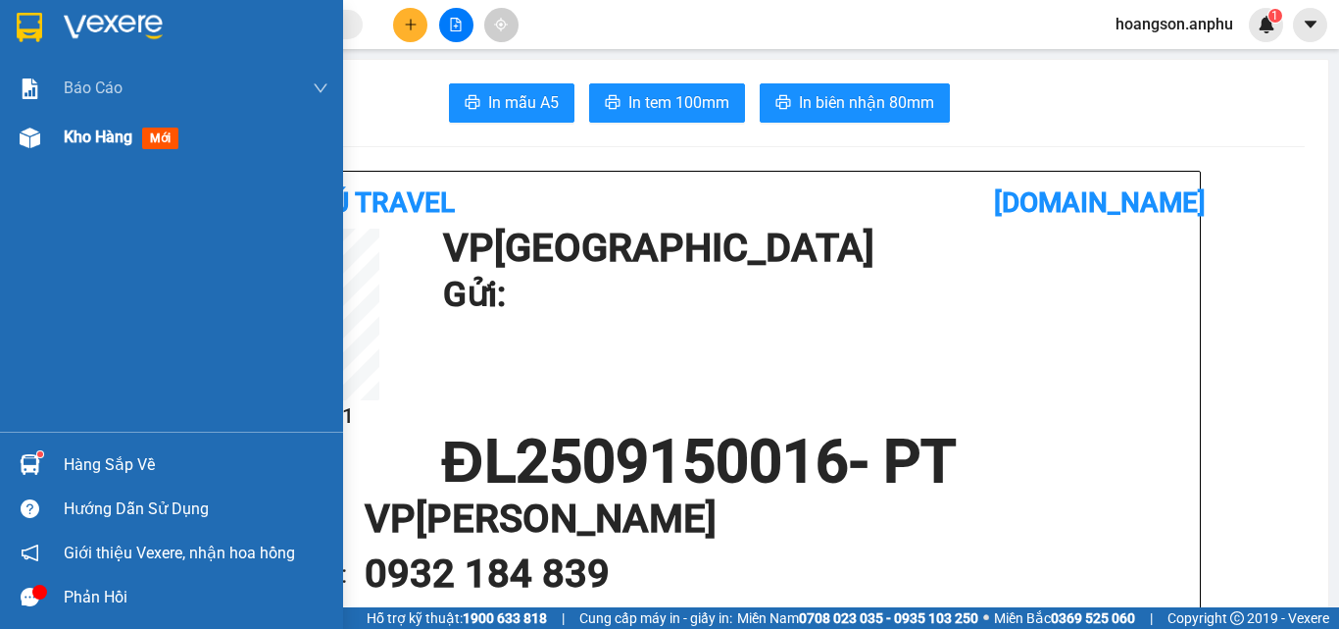
click at [12, 136] on div "Kho hàng mới" at bounding box center [171, 137] width 343 height 49
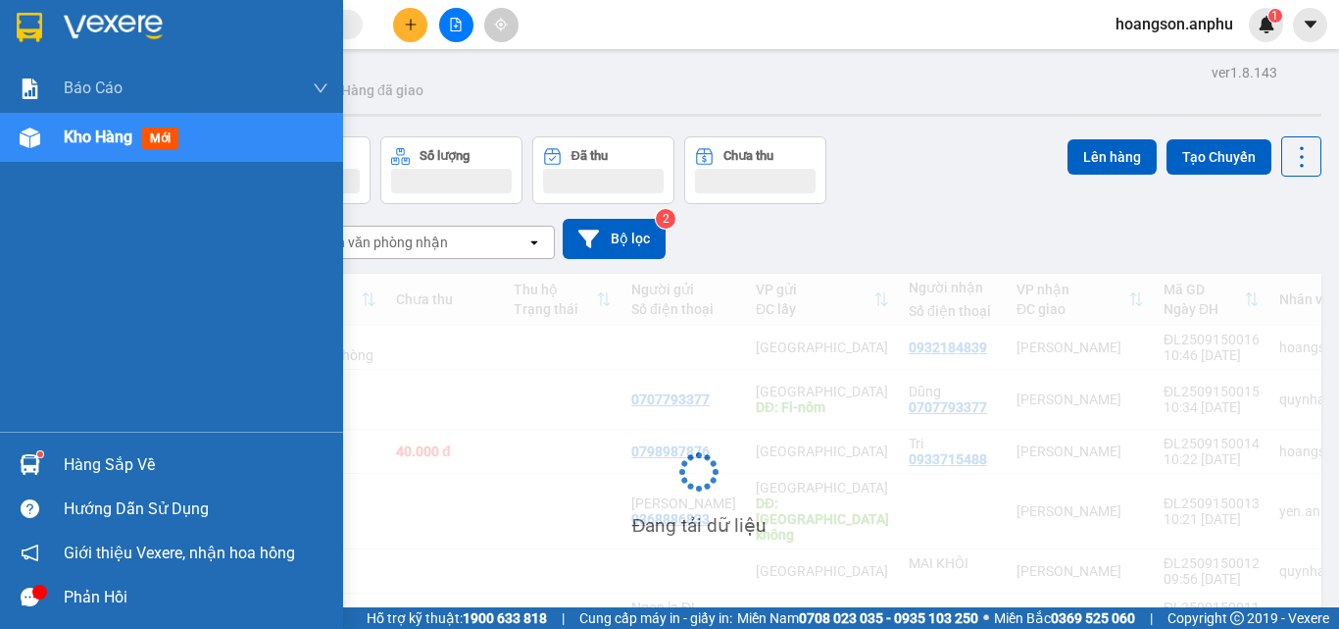
click at [31, 138] on img at bounding box center [30, 137] width 21 height 21
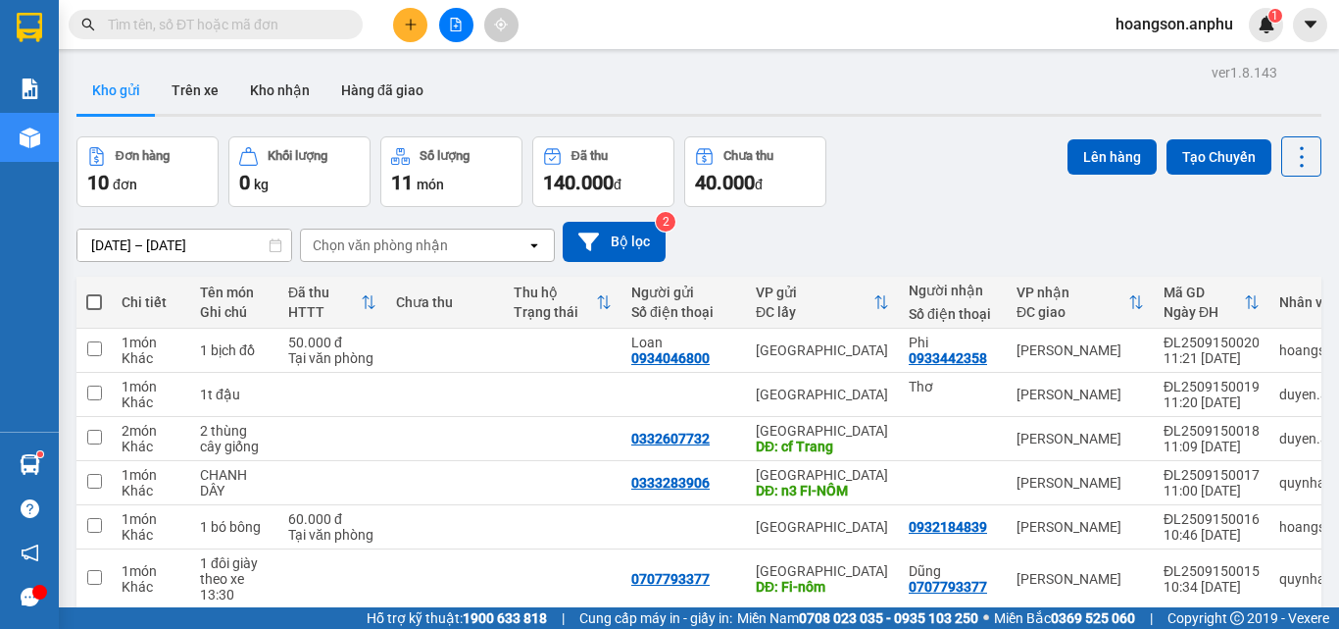
click at [407, 24] on icon "plus" at bounding box center [411, 25] width 14 height 14
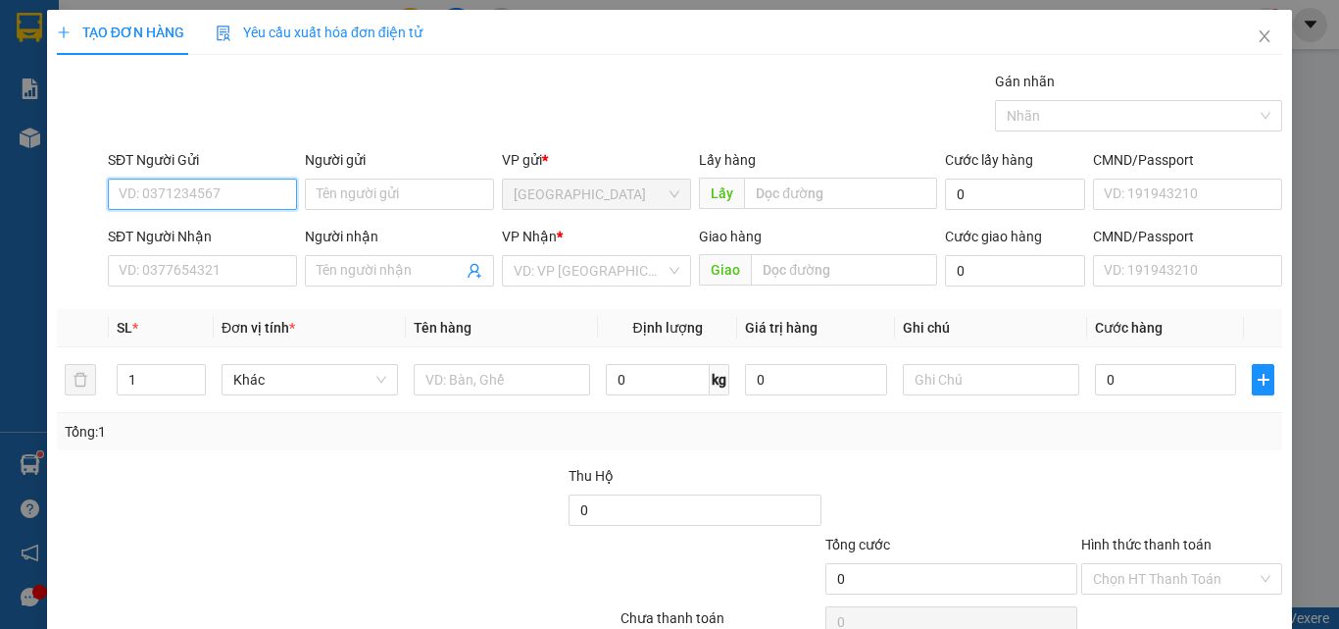
click at [204, 185] on input "SĐT Người Gửi" at bounding box center [202, 193] width 189 height 31
type input "0949963083"
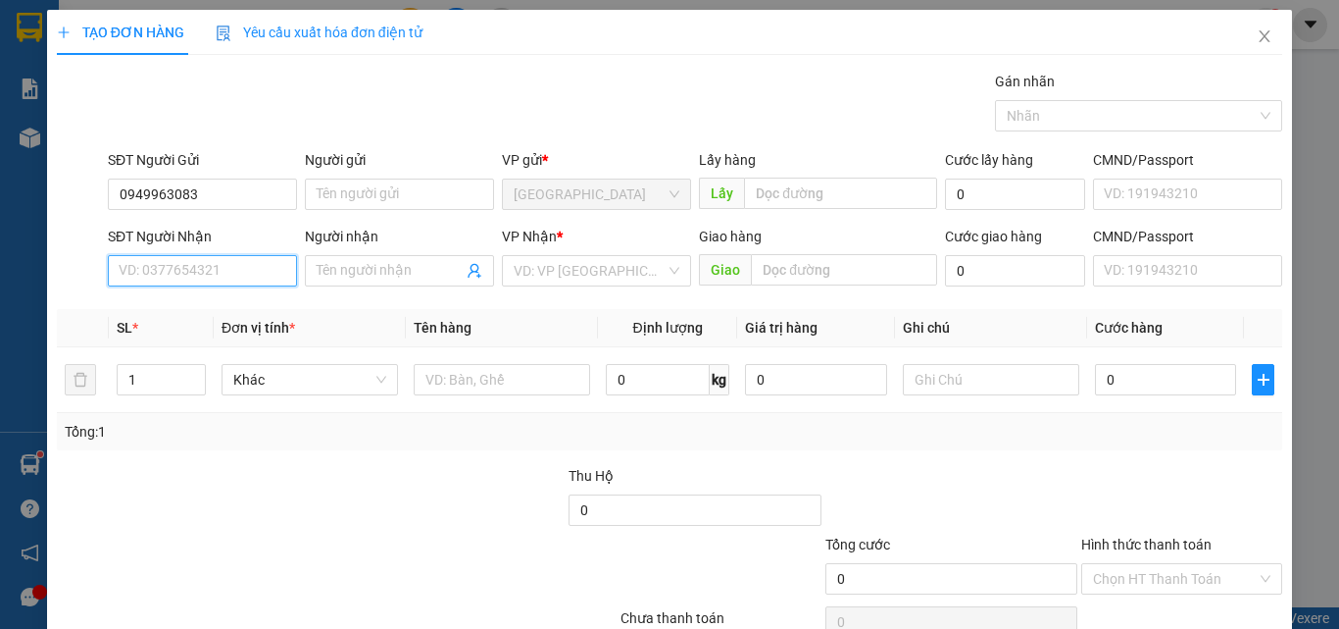
click at [216, 275] on input "SĐT Người Nhận" at bounding box center [202, 270] width 189 height 31
type input "0919971109"
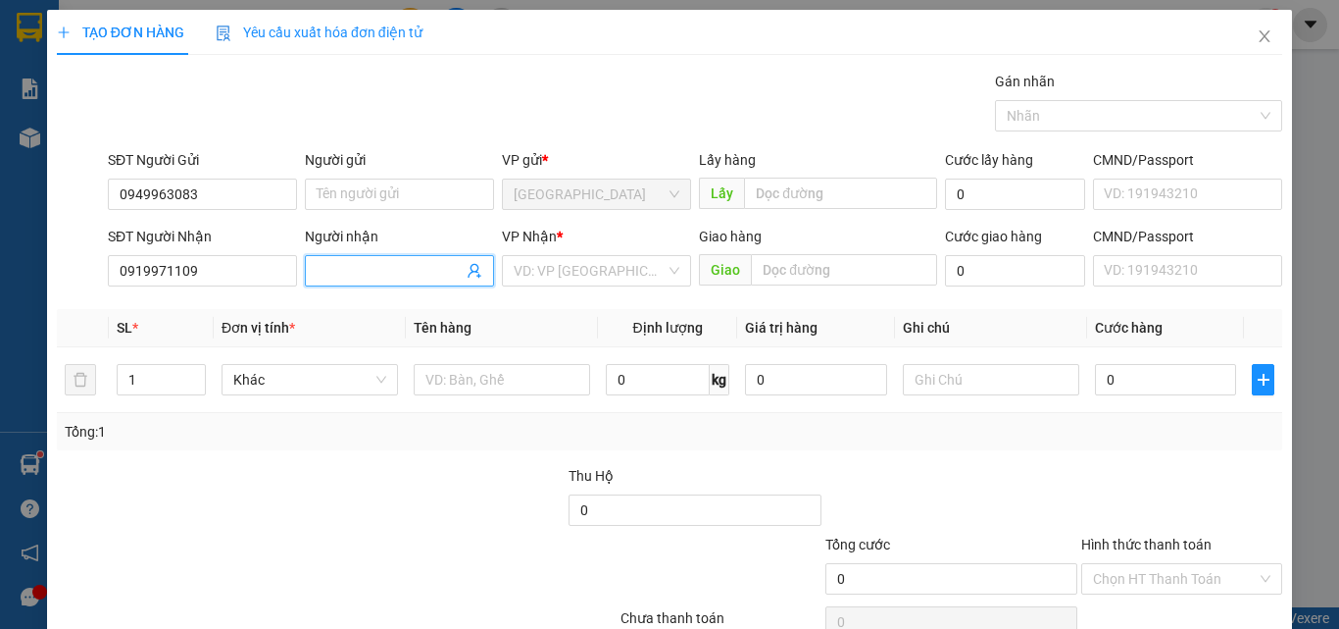
click at [416, 265] on input "Người nhận" at bounding box center [390, 271] width 146 height 22
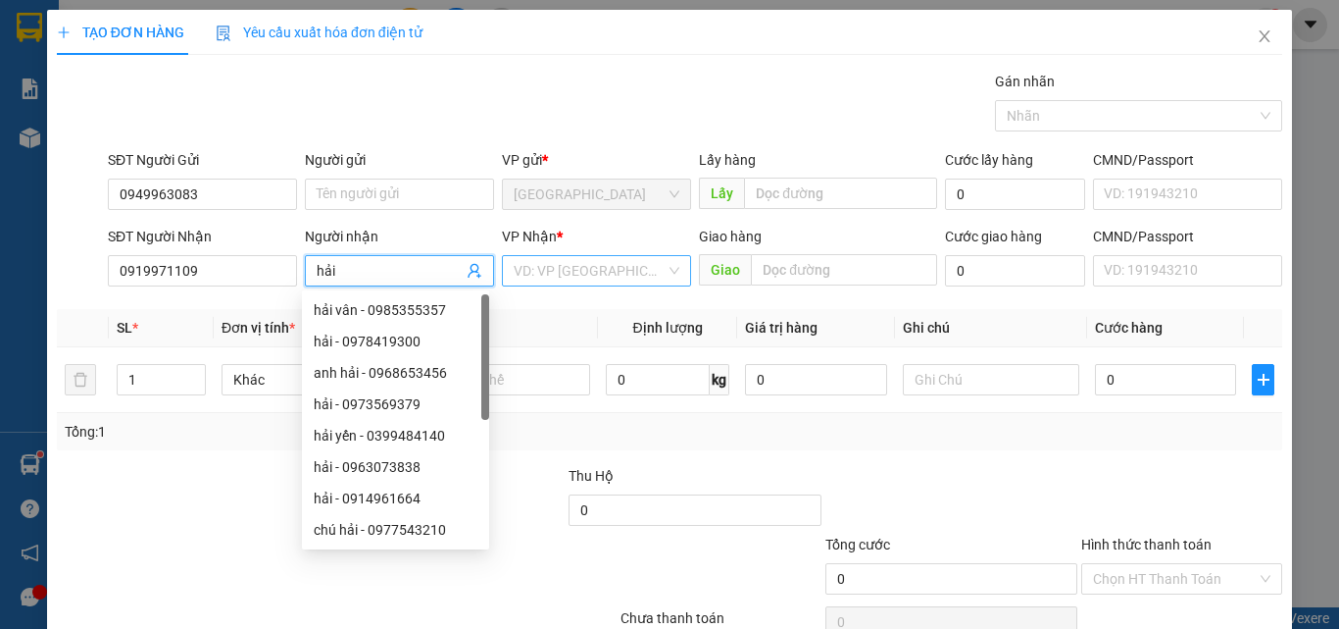
type input "hải"
click at [628, 273] on input "search" at bounding box center [590, 270] width 152 height 29
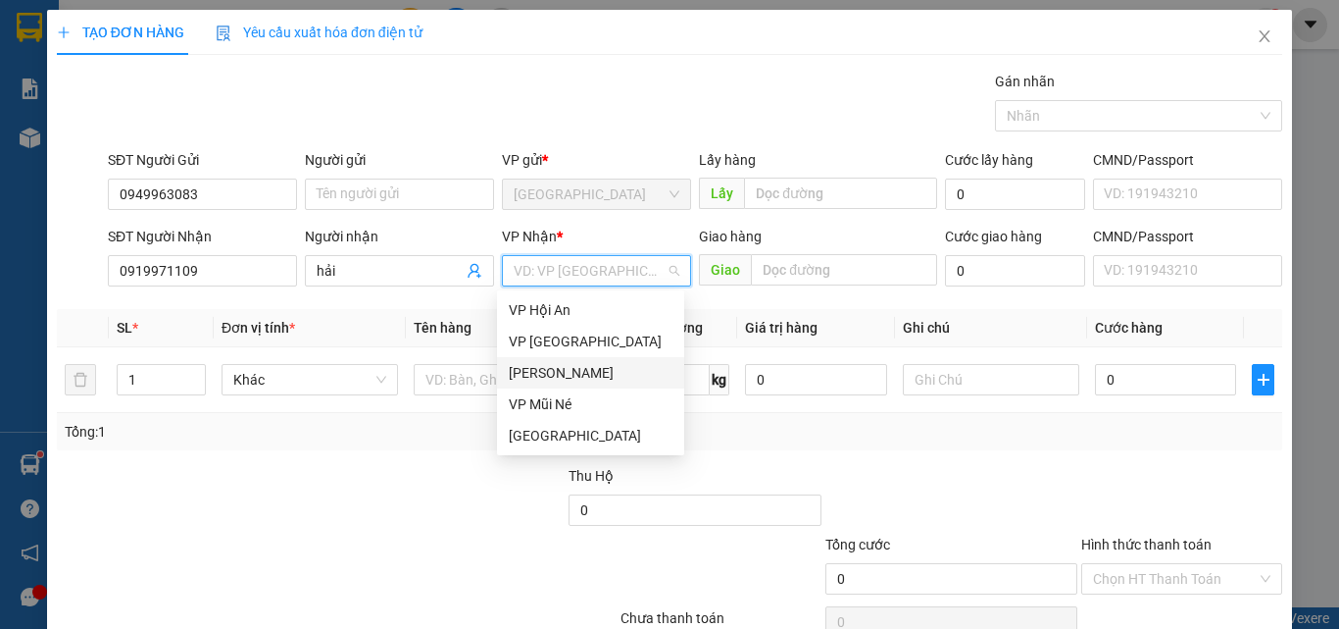
click at [563, 372] on div "[PERSON_NAME]" at bounding box center [591, 373] width 164 height 22
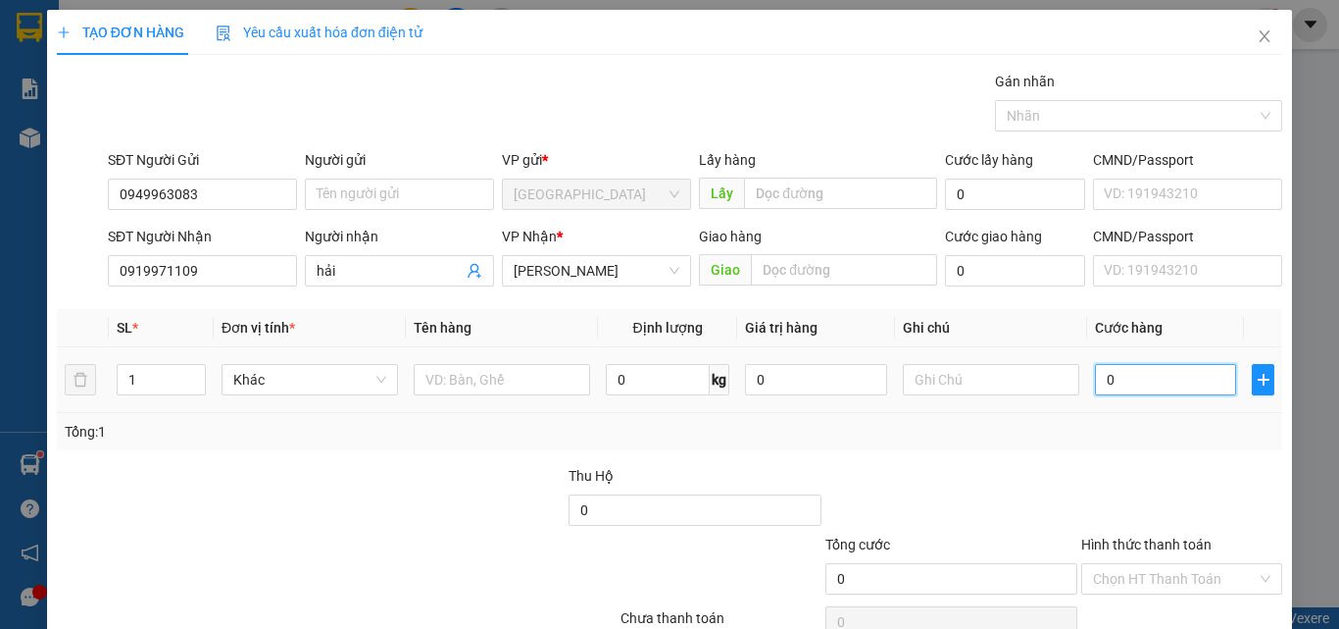
click at [1117, 380] on input "0" at bounding box center [1165, 379] width 141 height 31
type input "30"
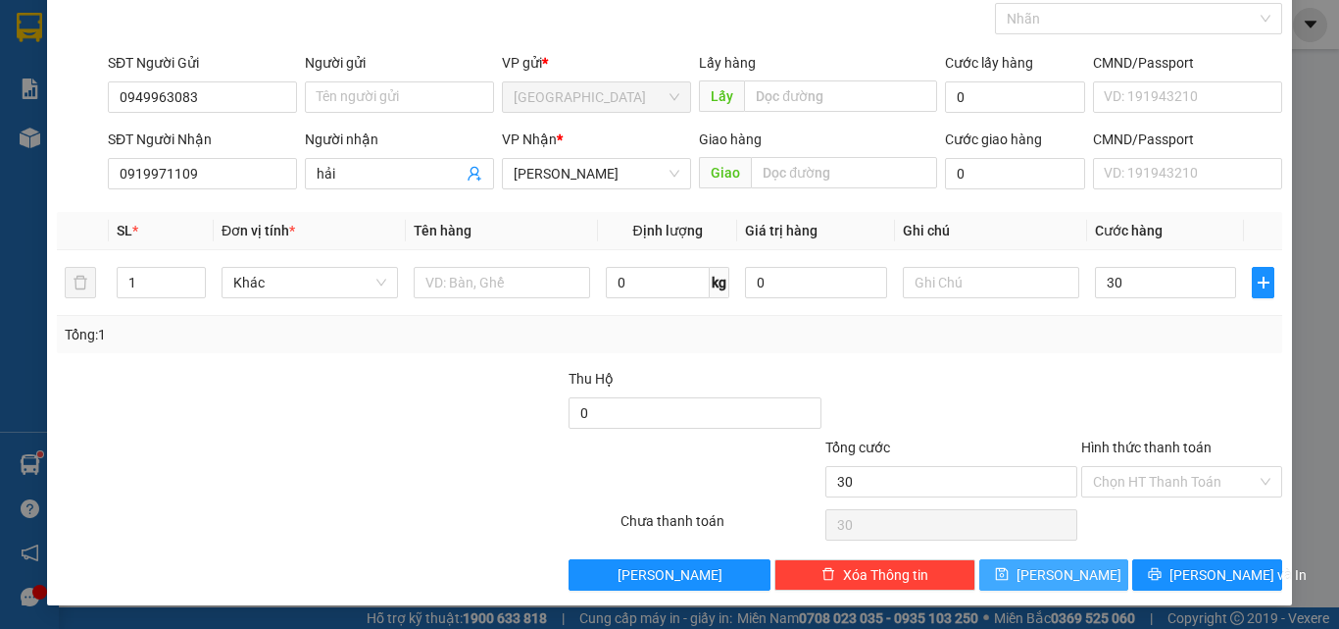
click at [1062, 570] on span "[PERSON_NAME]" at bounding box center [1069, 575] width 105 height 22
type input "30.000"
type input "0"
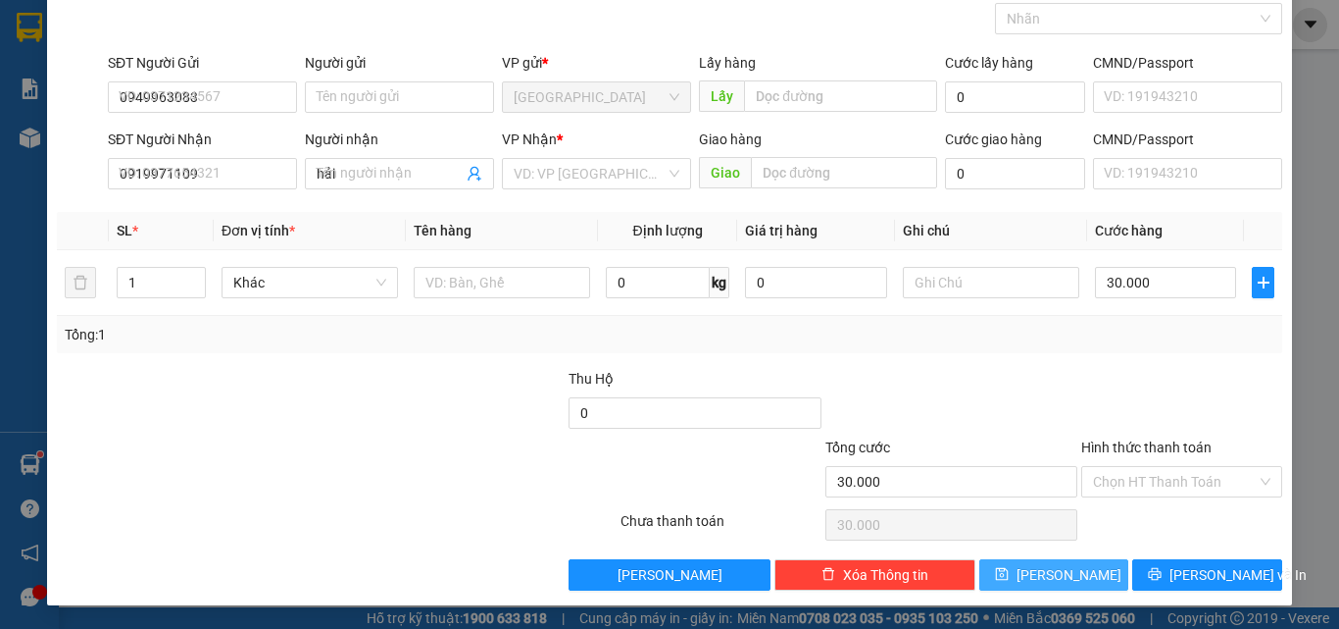
type input "0"
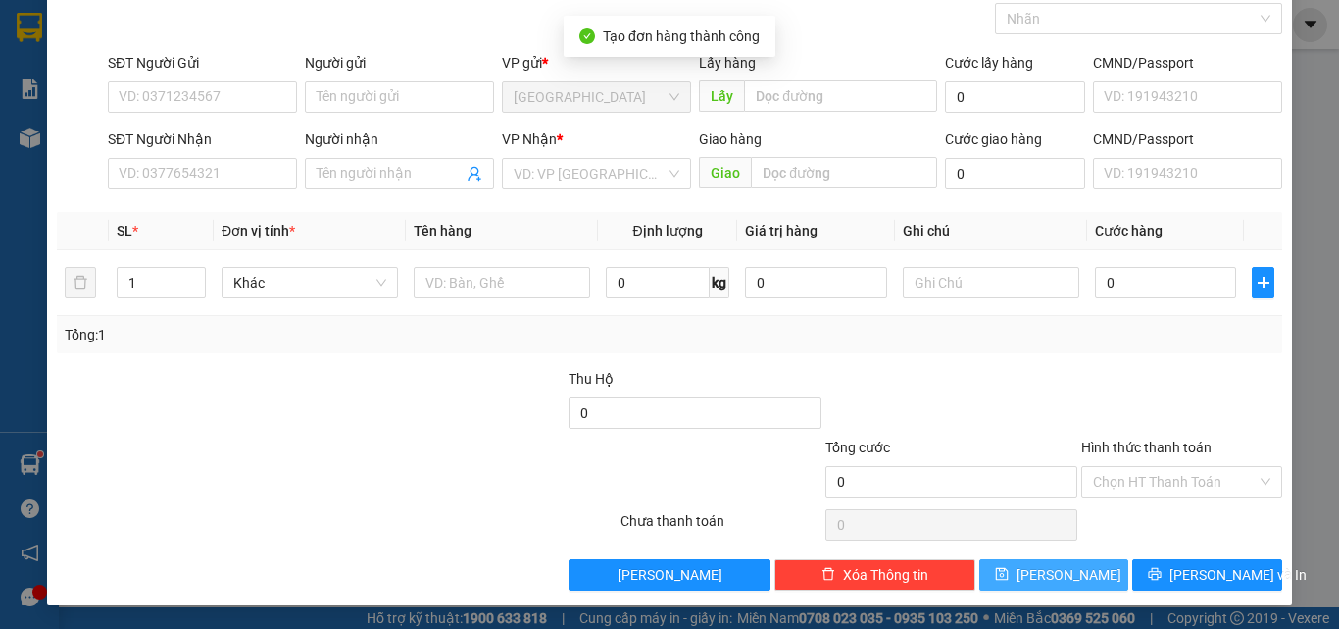
scroll to position [0, 0]
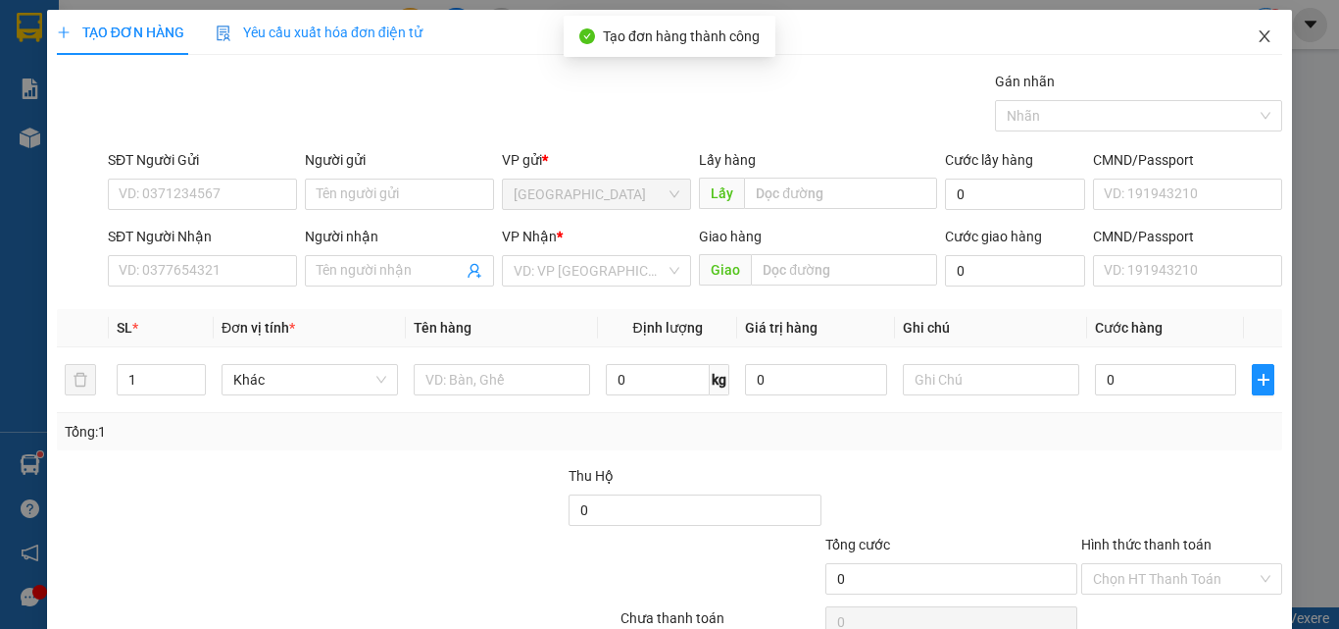
click at [1261, 31] on span "Close" at bounding box center [1264, 37] width 55 height 55
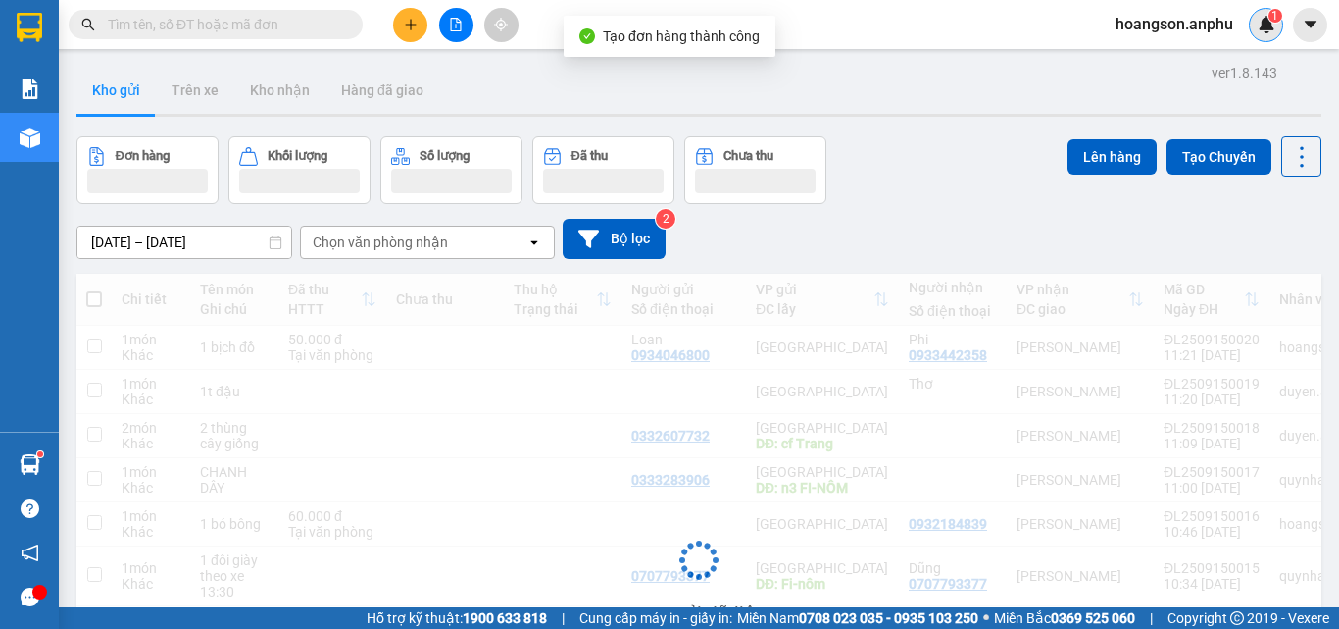
click at [1254, 35] on div "1" at bounding box center [1266, 25] width 34 height 34
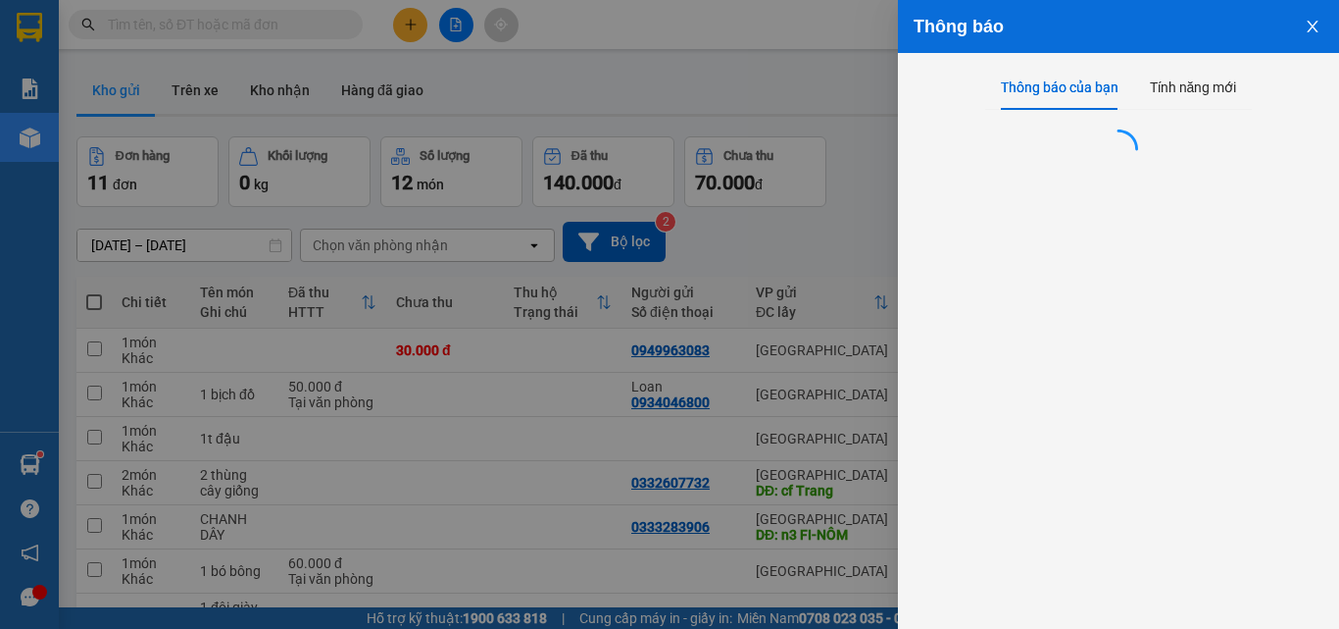
click at [635, 176] on div at bounding box center [669, 314] width 1339 height 629
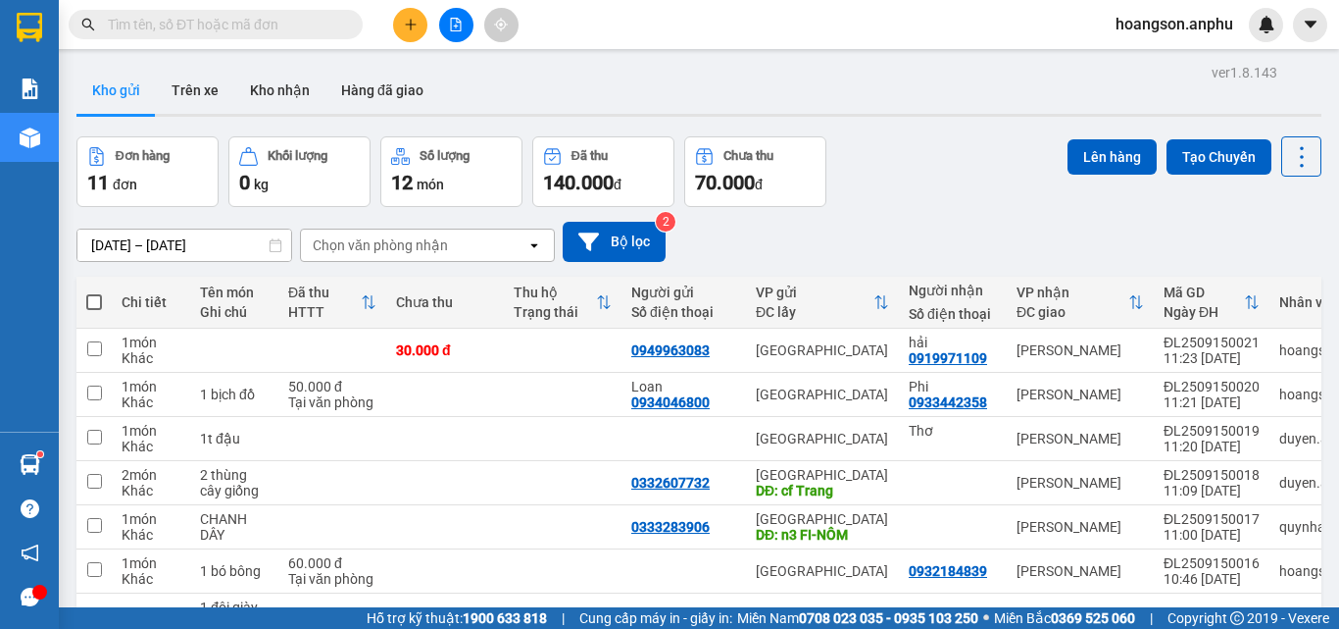
click at [442, 24] on button at bounding box center [456, 25] width 34 height 34
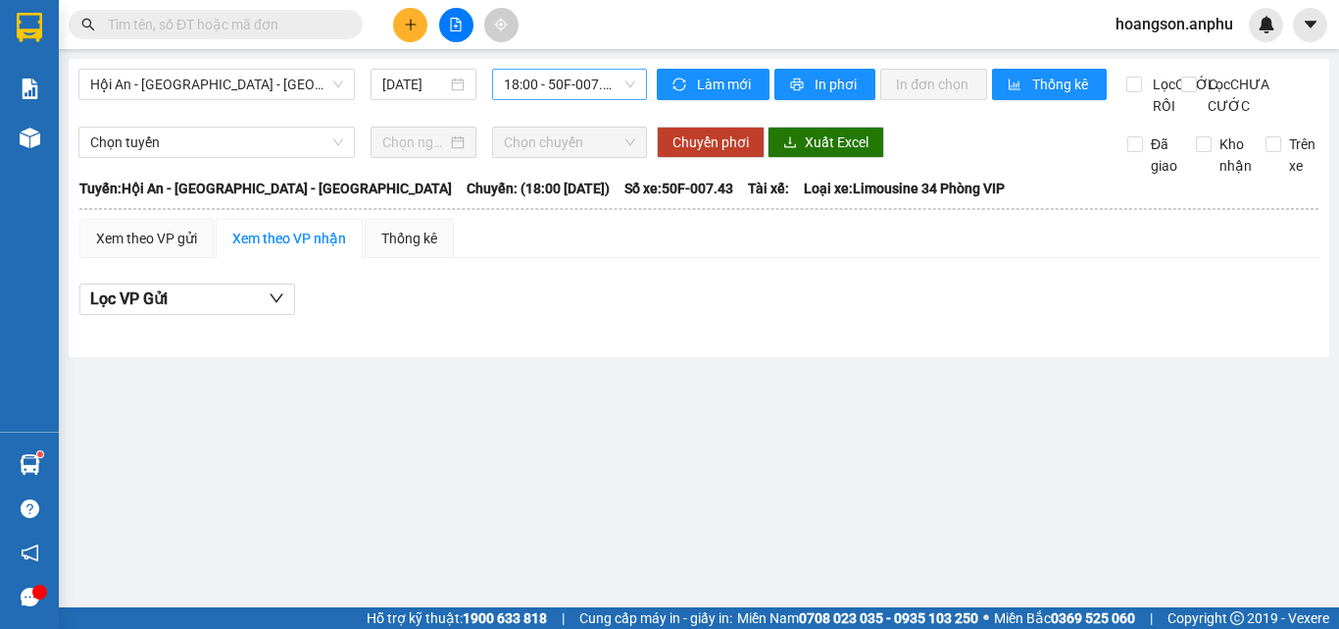
click at [535, 89] on span "18:00 - 50F-007.43 - (Đã hủy)" at bounding box center [569, 84] width 131 height 29
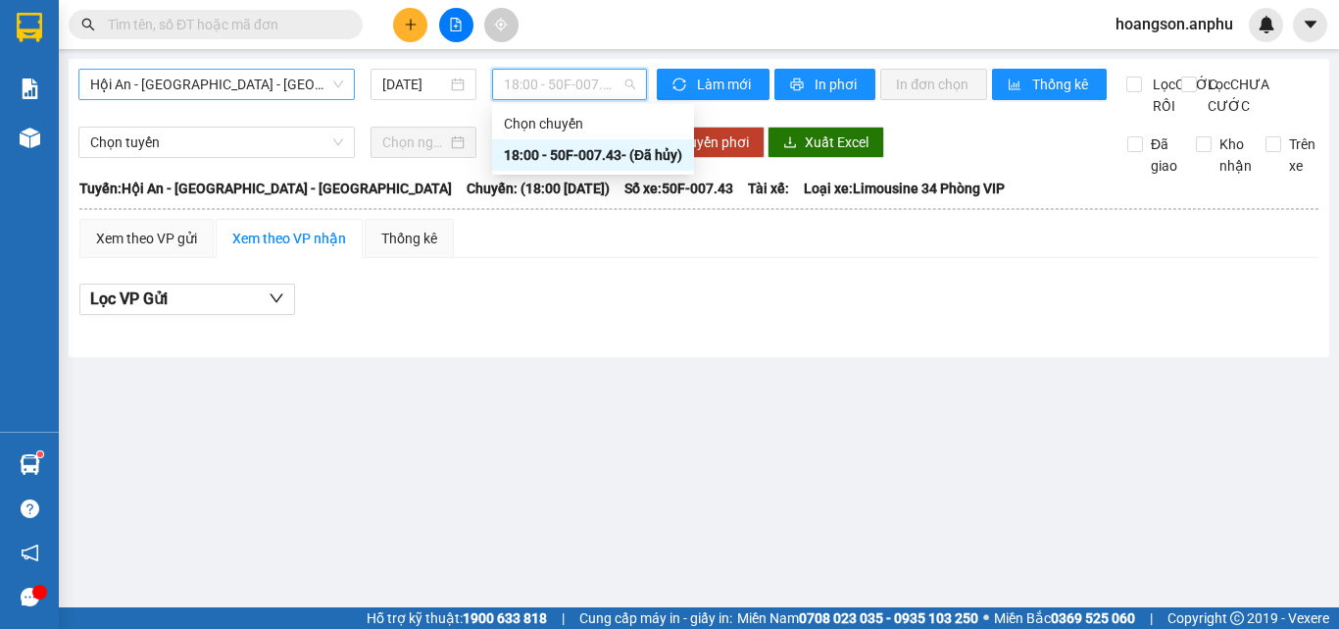
click at [262, 76] on span "Hội An - Nha Trang - Đà Lạt" at bounding box center [216, 84] width 253 height 29
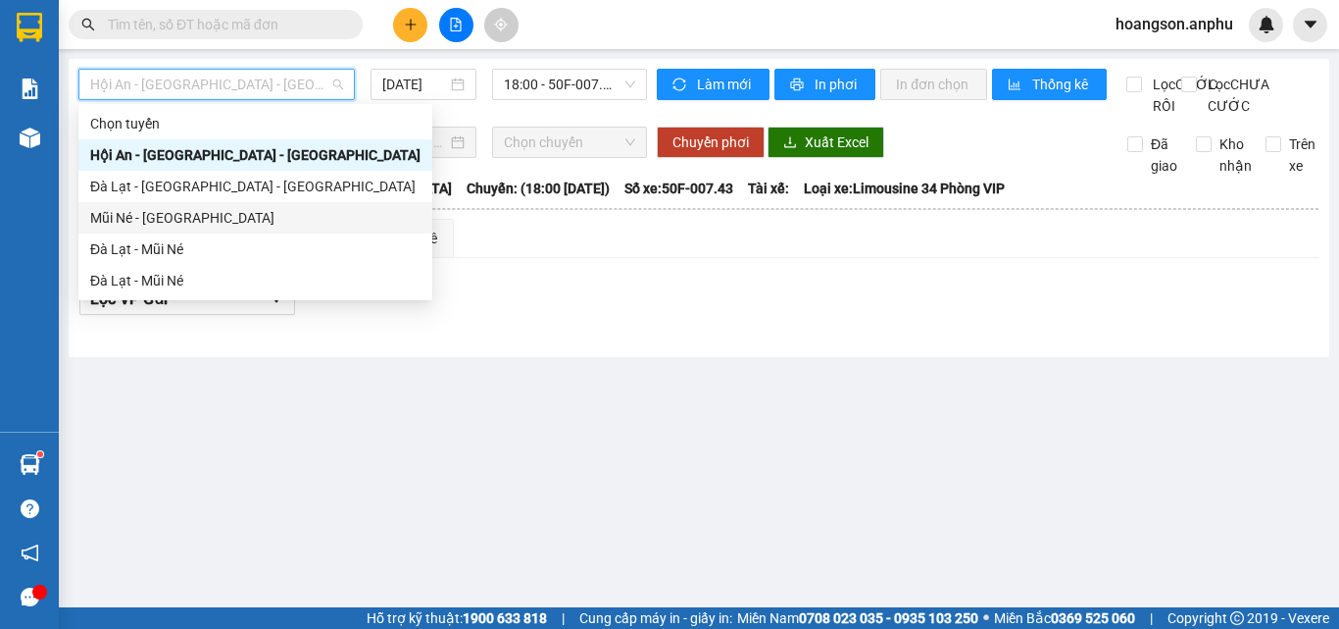
click at [161, 217] on div "Mũi Né - Đà Lạt" at bounding box center [255, 218] width 330 height 22
type input "15/09/2025"
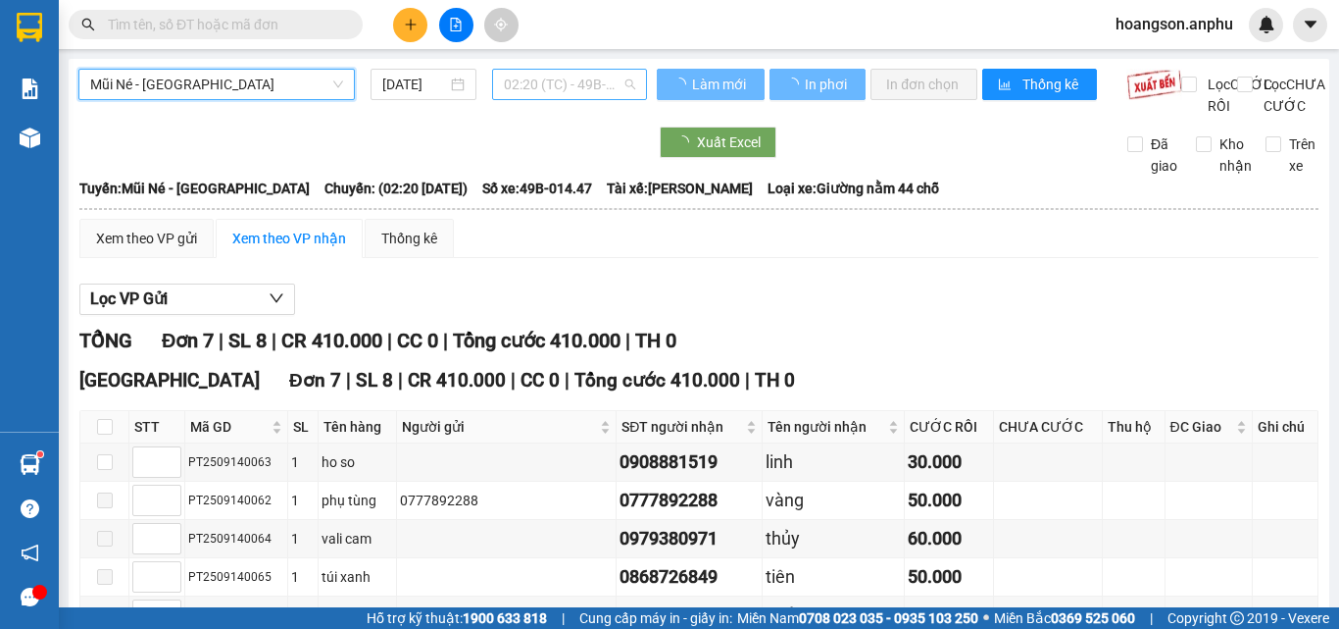
click at [524, 83] on span "02:20 (TC) - 49B-014.47" at bounding box center [569, 84] width 131 height 29
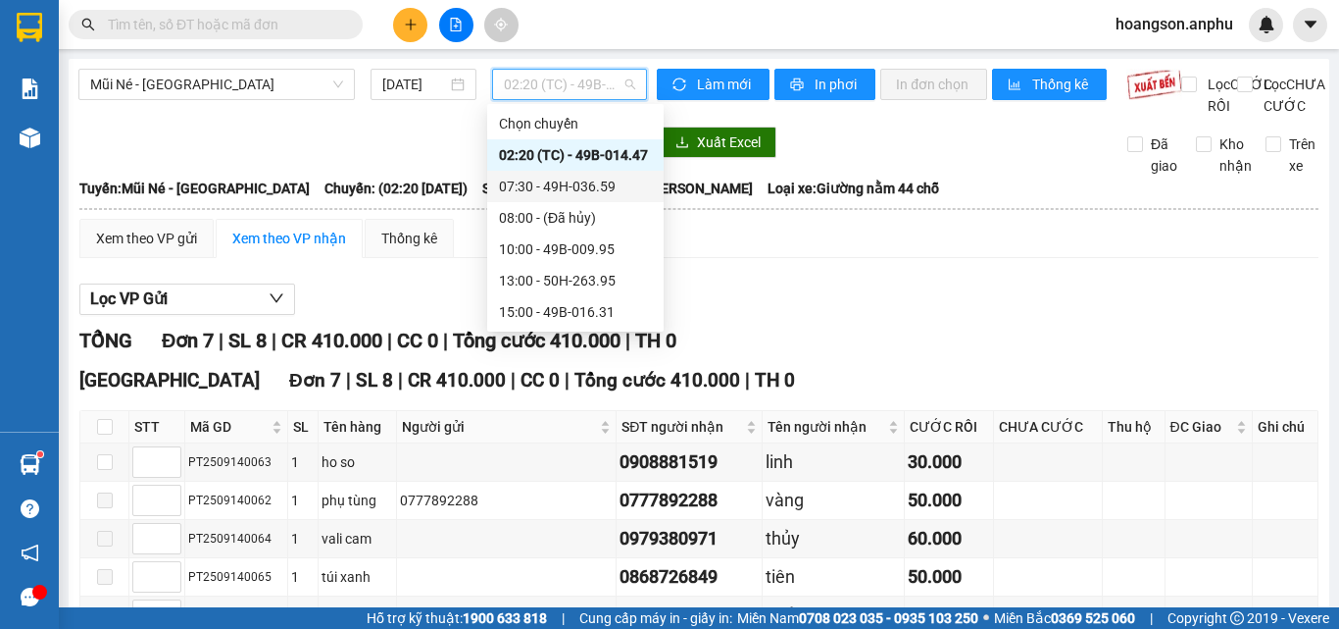
click at [544, 182] on div "07:30 - 49H-036.59" at bounding box center [575, 187] width 153 height 22
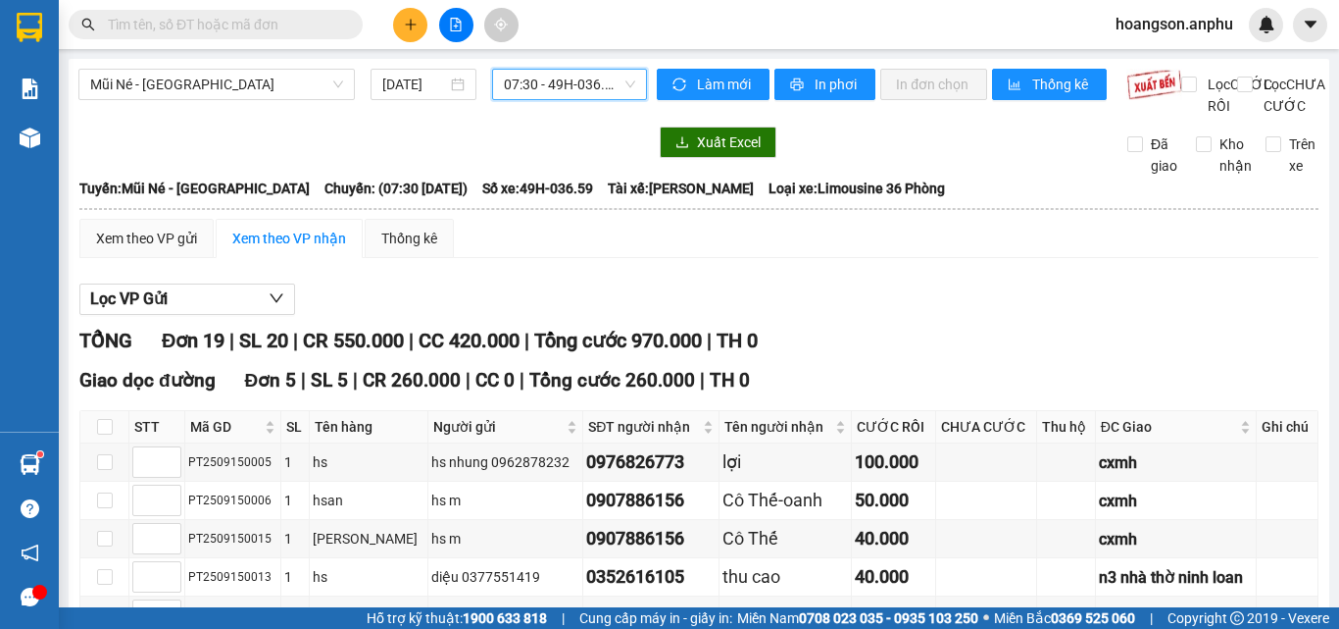
scroll to position [490, 0]
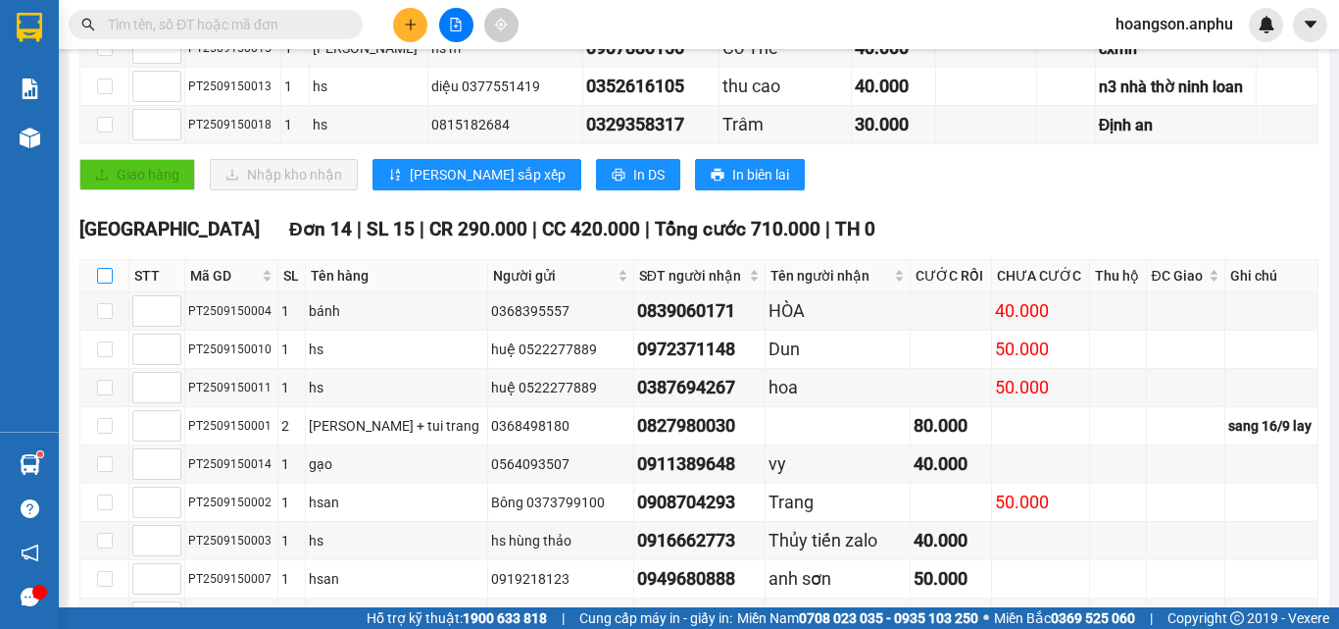
drag, startPoint x: 101, startPoint y: 294, endPoint x: 114, endPoint y: 296, distance: 12.9
click at [104, 283] on input "checkbox" at bounding box center [105, 276] width 16 height 16
checkbox input "true"
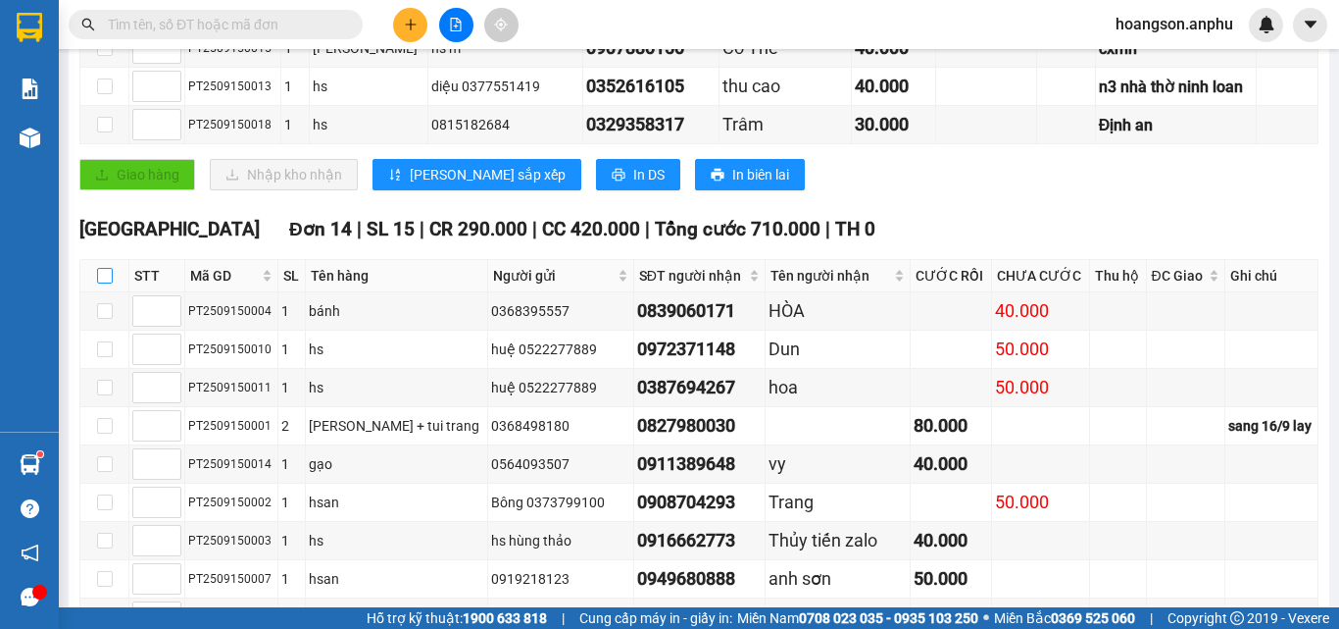
checkbox input "true"
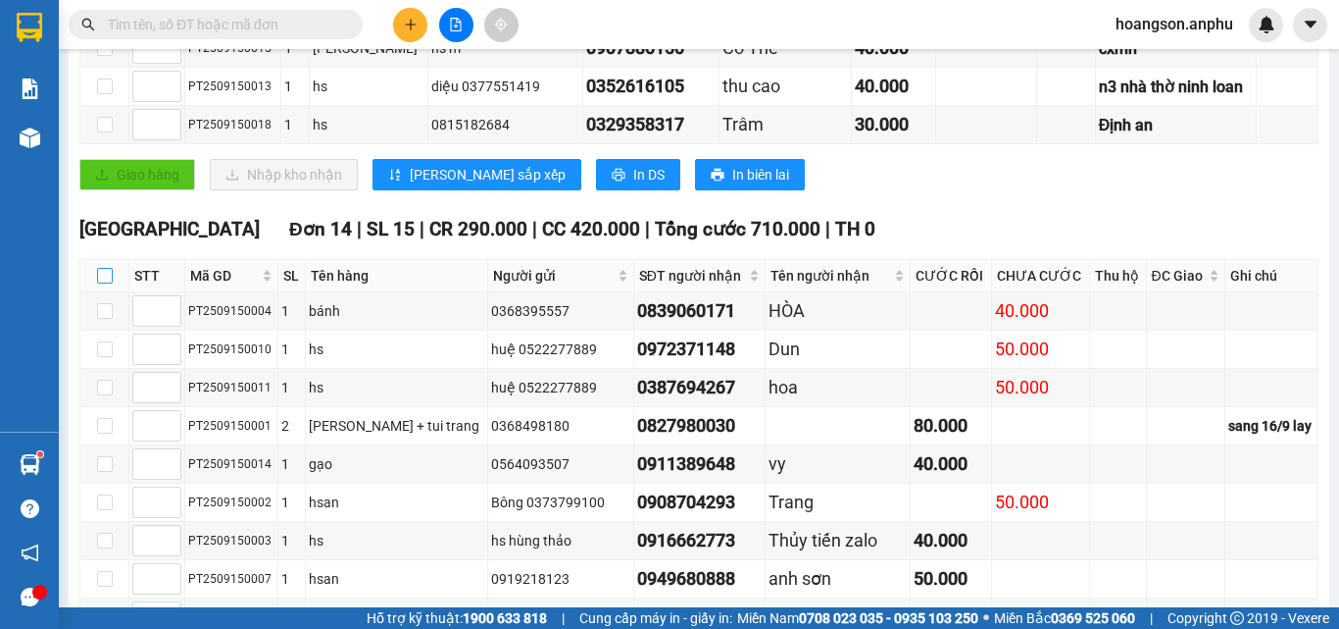
checkbox input "true"
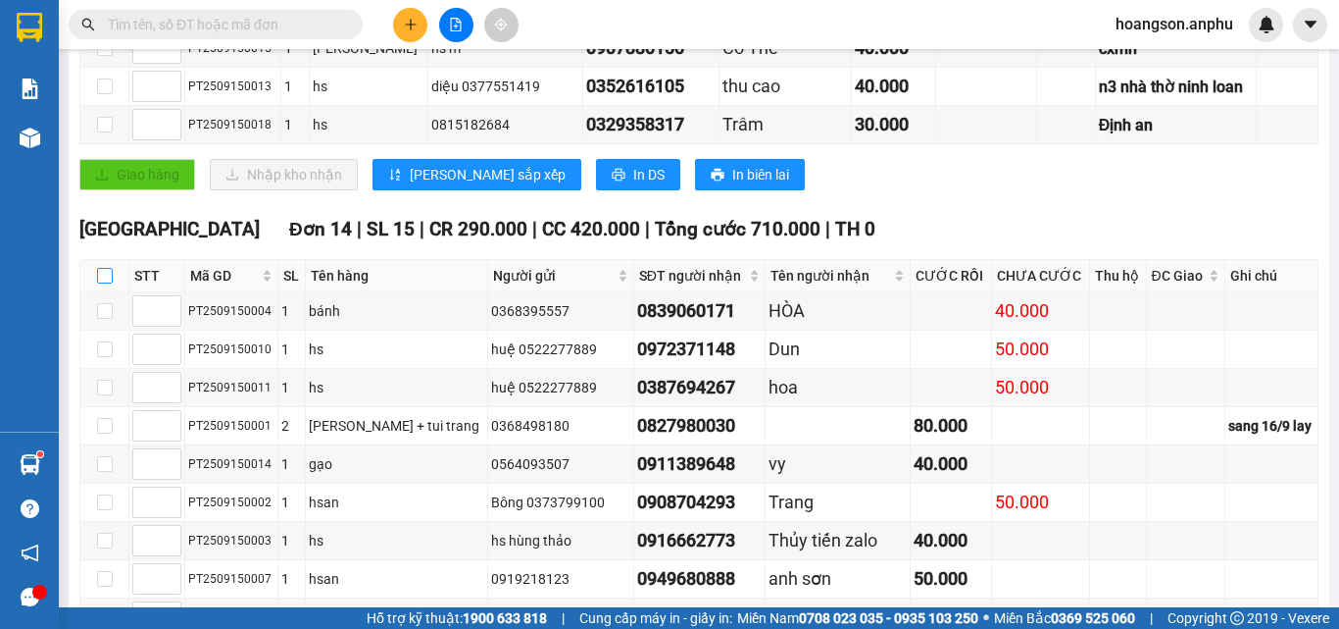
checkbox input "true"
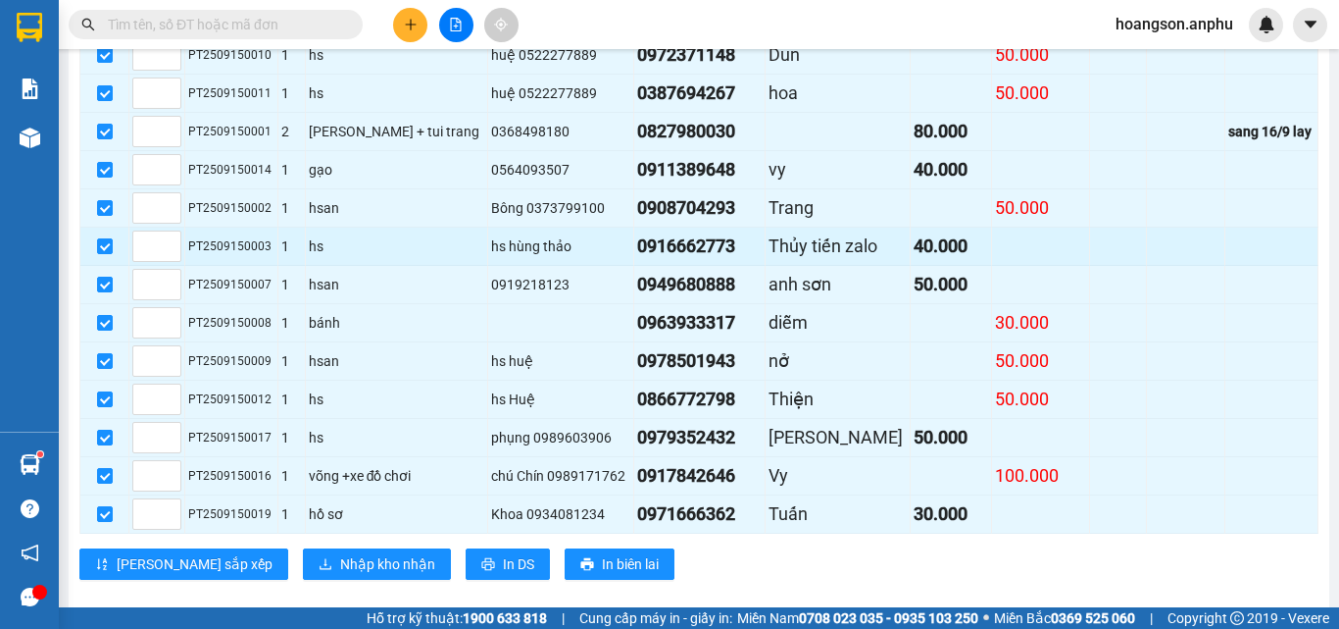
scroll to position [833, 0]
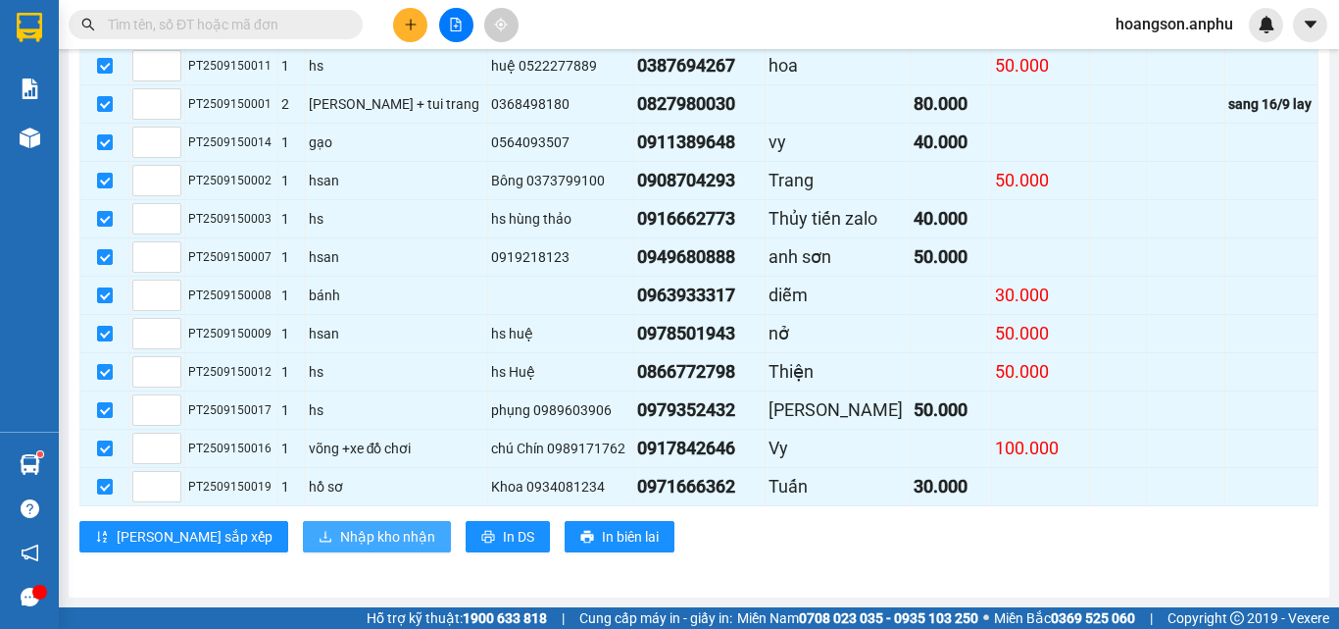
click at [340, 545] on span "Nhập kho nhận" at bounding box center [387, 537] width 95 height 22
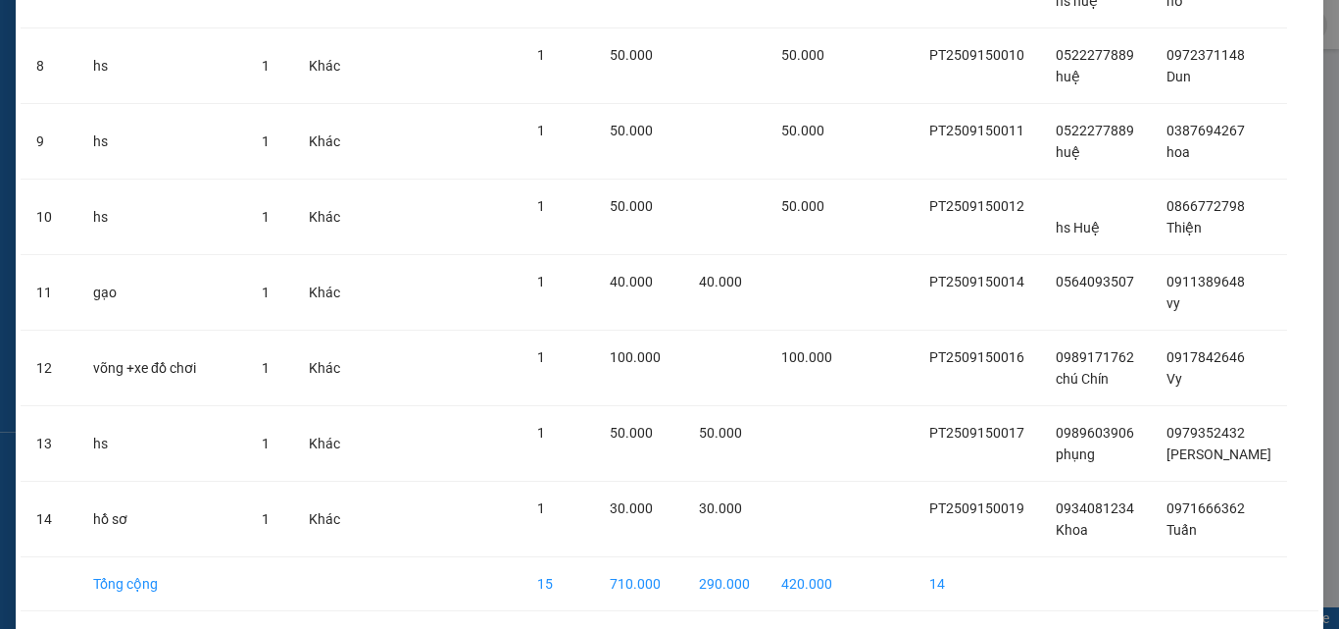
scroll to position [758, 0]
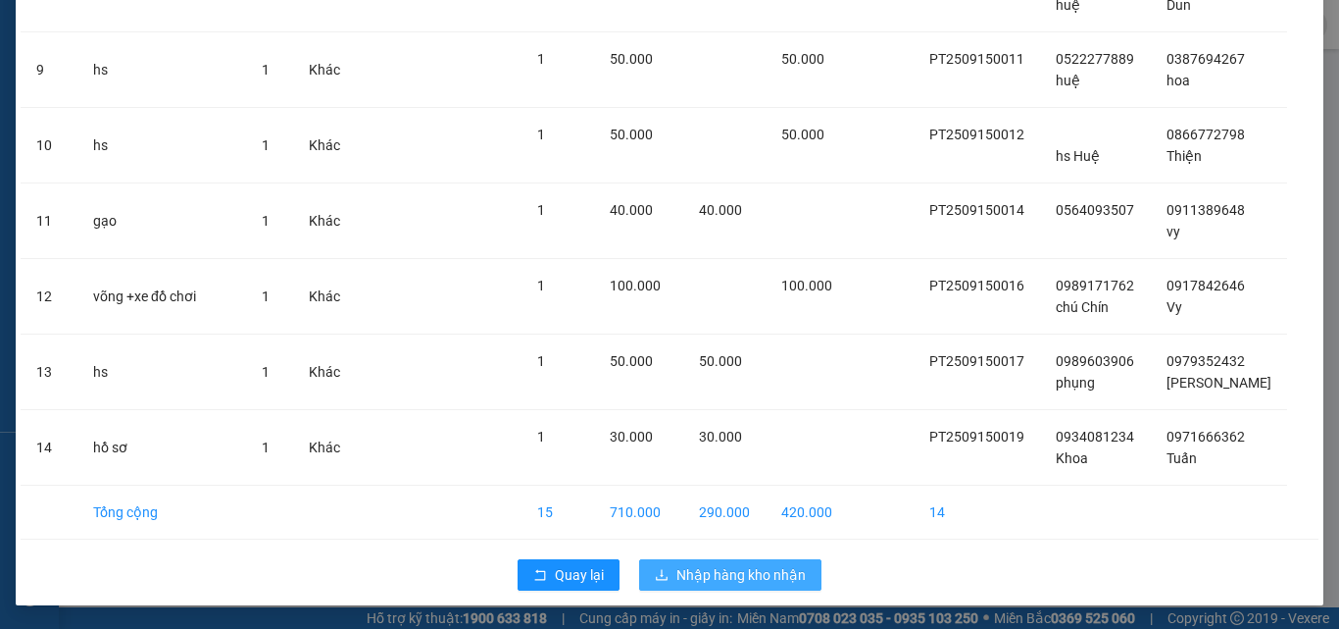
click at [728, 574] on span "Nhập hàng kho nhận" at bounding box center [741, 575] width 129 height 22
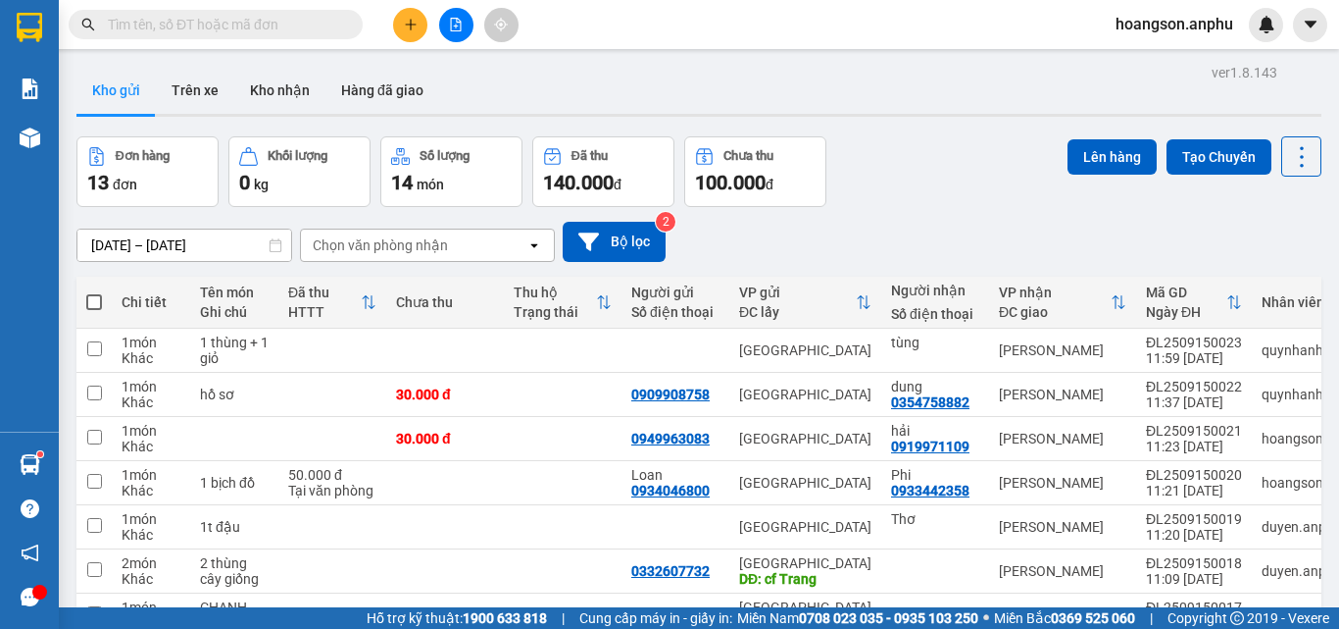
click at [395, 24] on button at bounding box center [410, 25] width 34 height 34
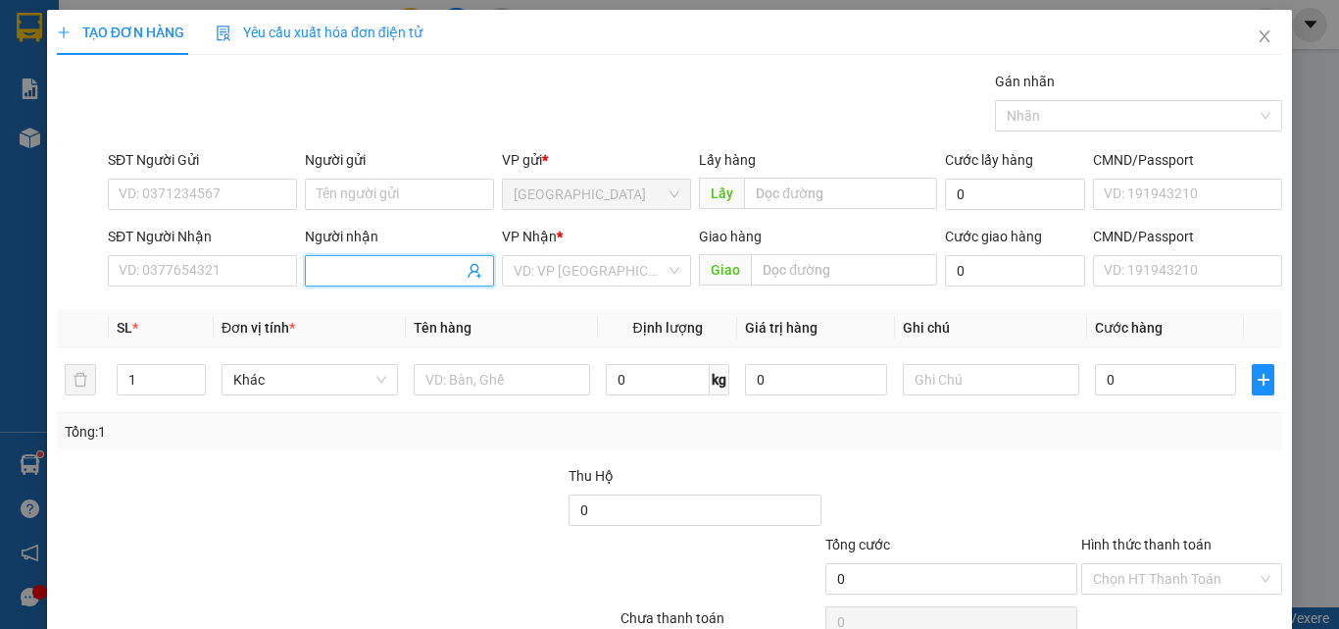
click at [384, 268] on input "Người nhận" at bounding box center [390, 271] width 146 height 22
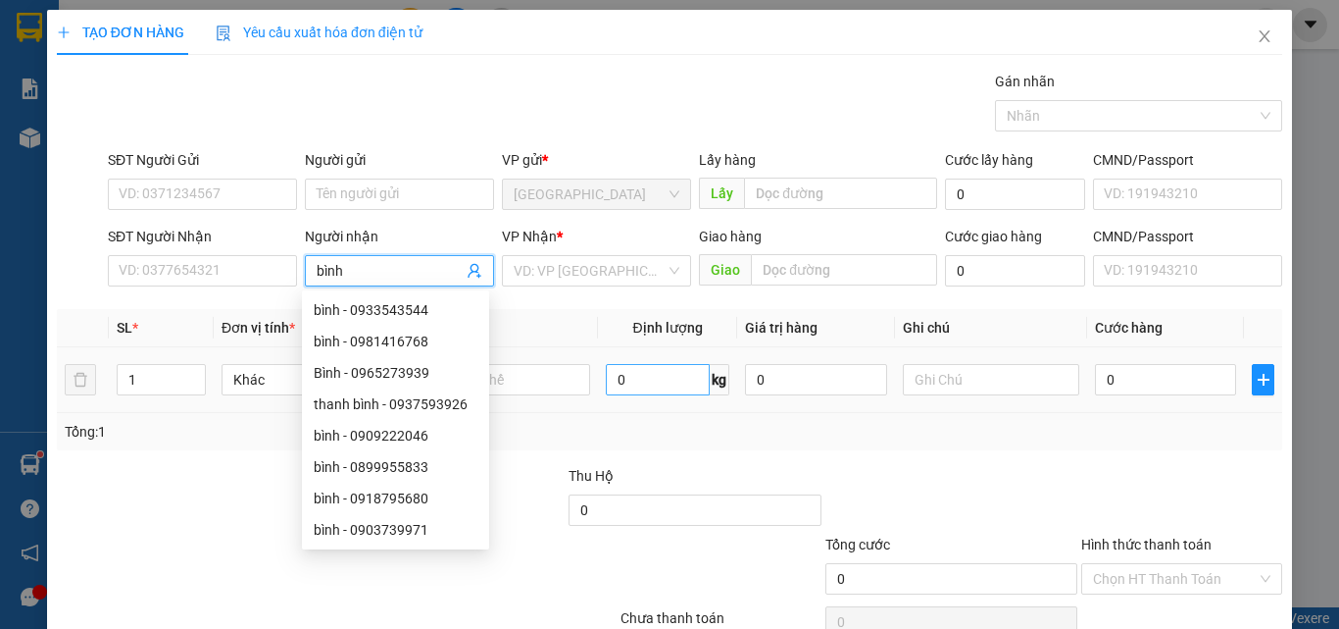
type input "bình"
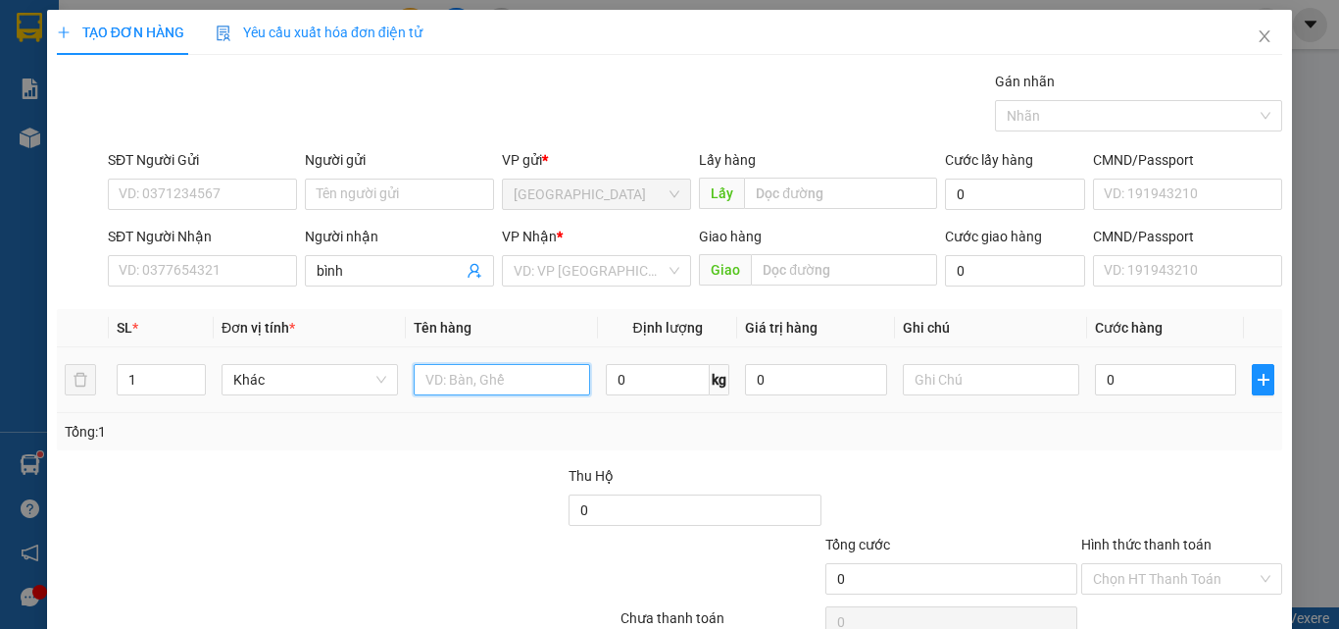
click at [500, 389] on input "text" at bounding box center [502, 379] width 176 height 31
type input "dâu"
click at [661, 396] on div "0 kg" at bounding box center [668, 379] width 124 height 39
click at [663, 386] on input "0" at bounding box center [658, 379] width 104 height 31
type input "1"
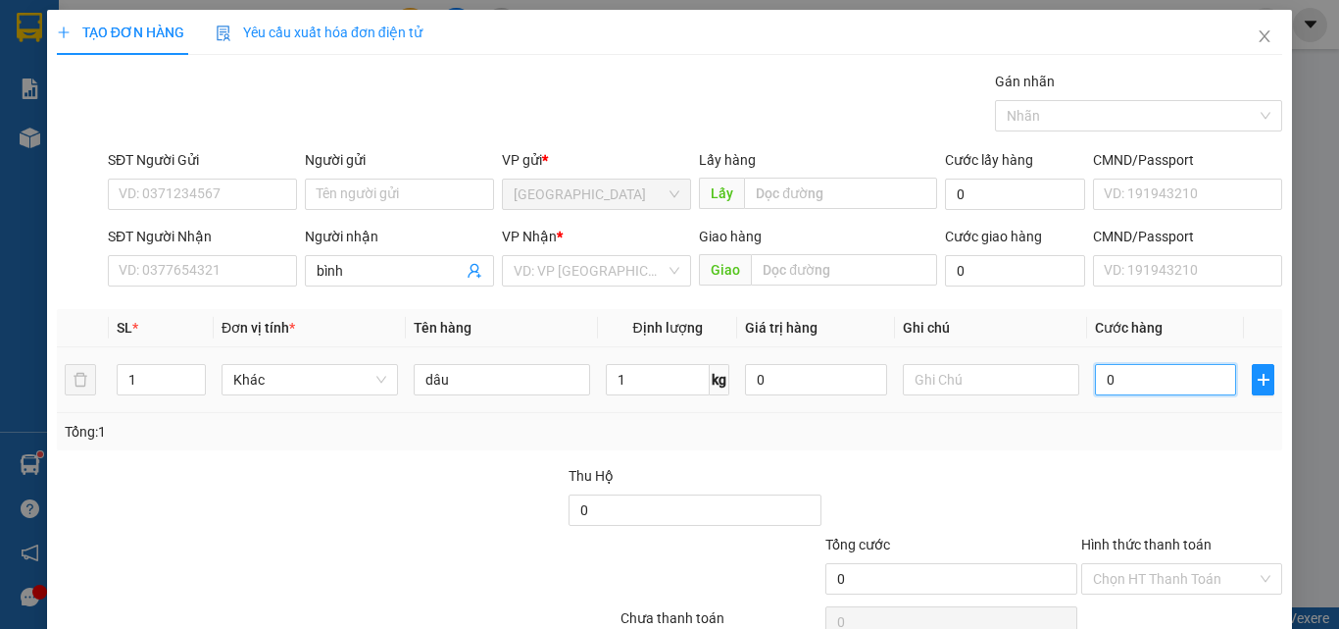
click at [1136, 389] on input "0" at bounding box center [1165, 379] width 141 height 31
type input "10"
type input "10.000"
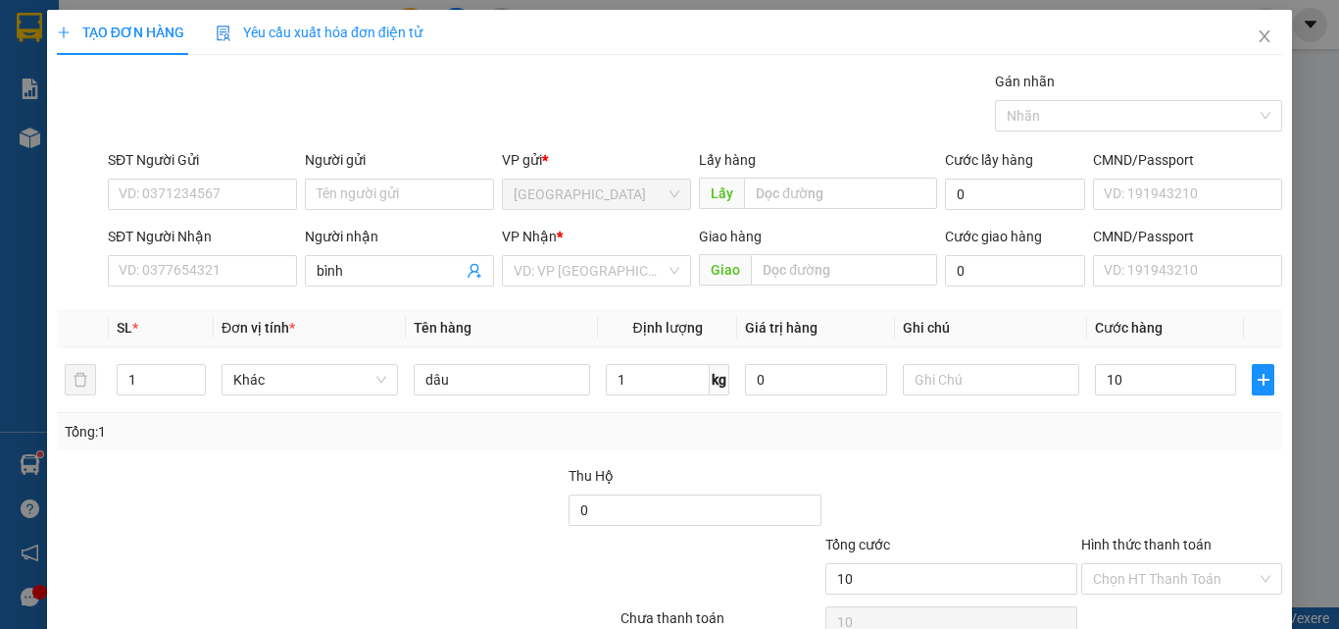
type input "10.000"
click at [1072, 460] on div "Transit Pickup Surcharge Ids Transit Deliver Surcharge Ids Transit Deliver Surc…" at bounding box center [670, 379] width 1226 height 617
click at [1168, 381] on input "10.000" at bounding box center [1165, 379] width 141 height 31
type input "0"
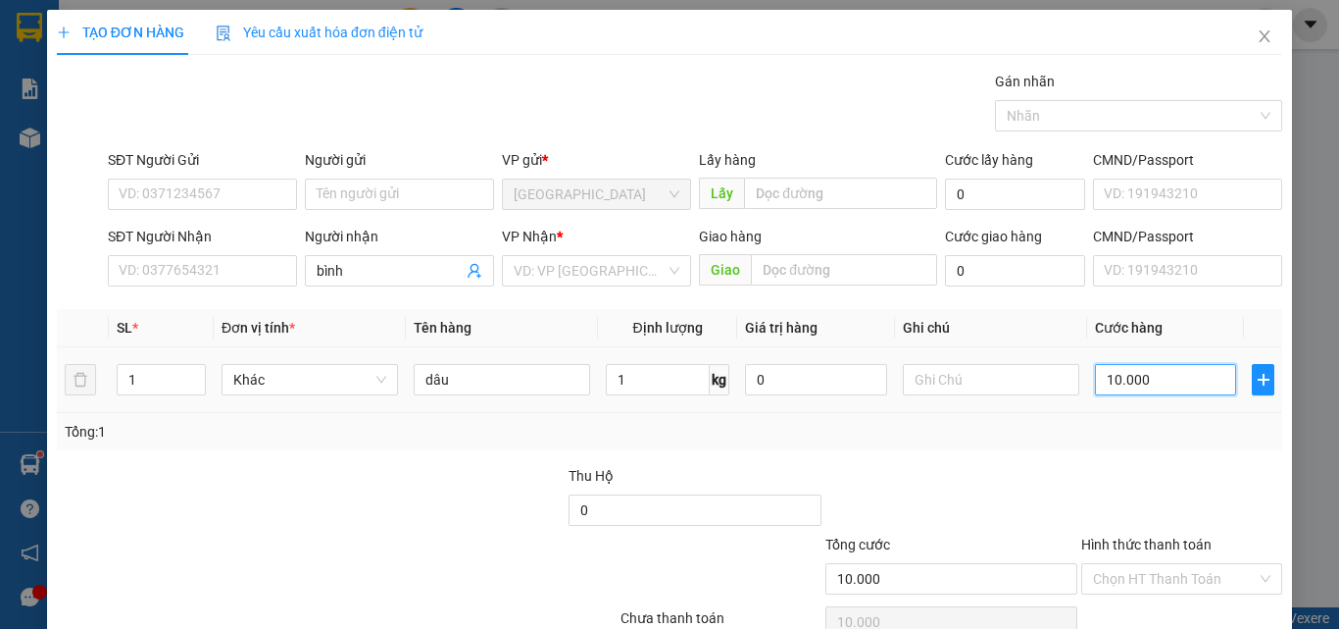
type input "0"
click at [1029, 479] on div at bounding box center [952, 499] width 256 height 69
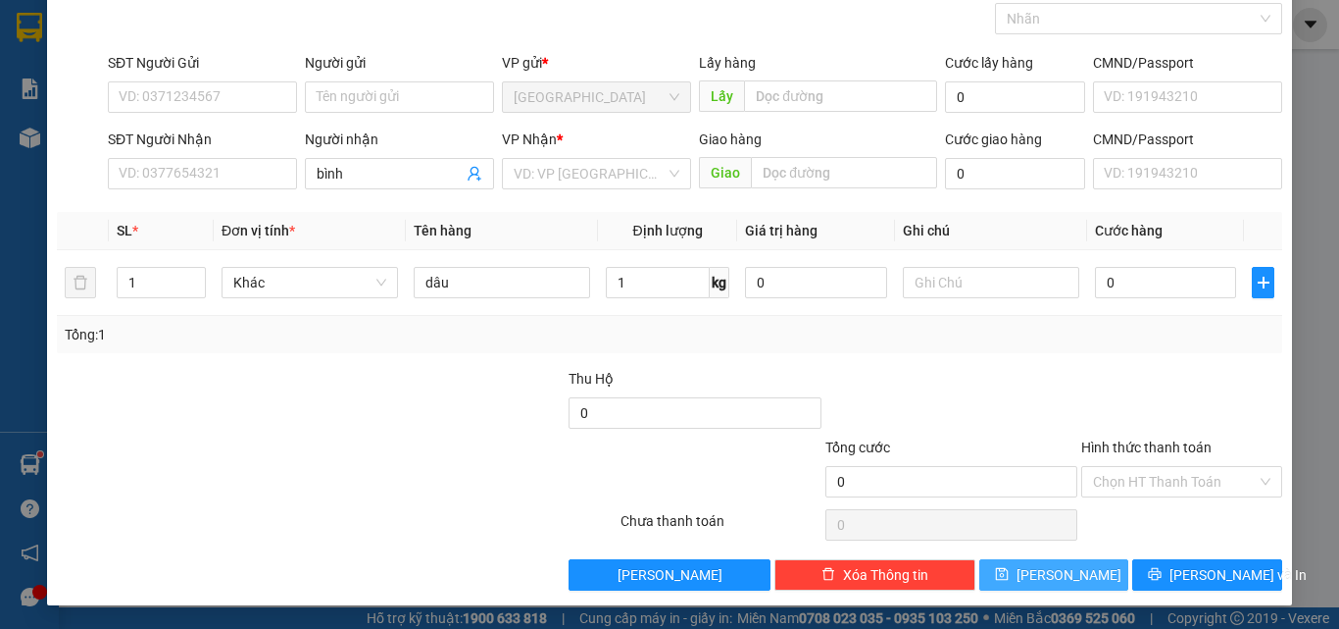
click at [1051, 573] on span "[PERSON_NAME]" at bounding box center [1069, 575] width 105 height 22
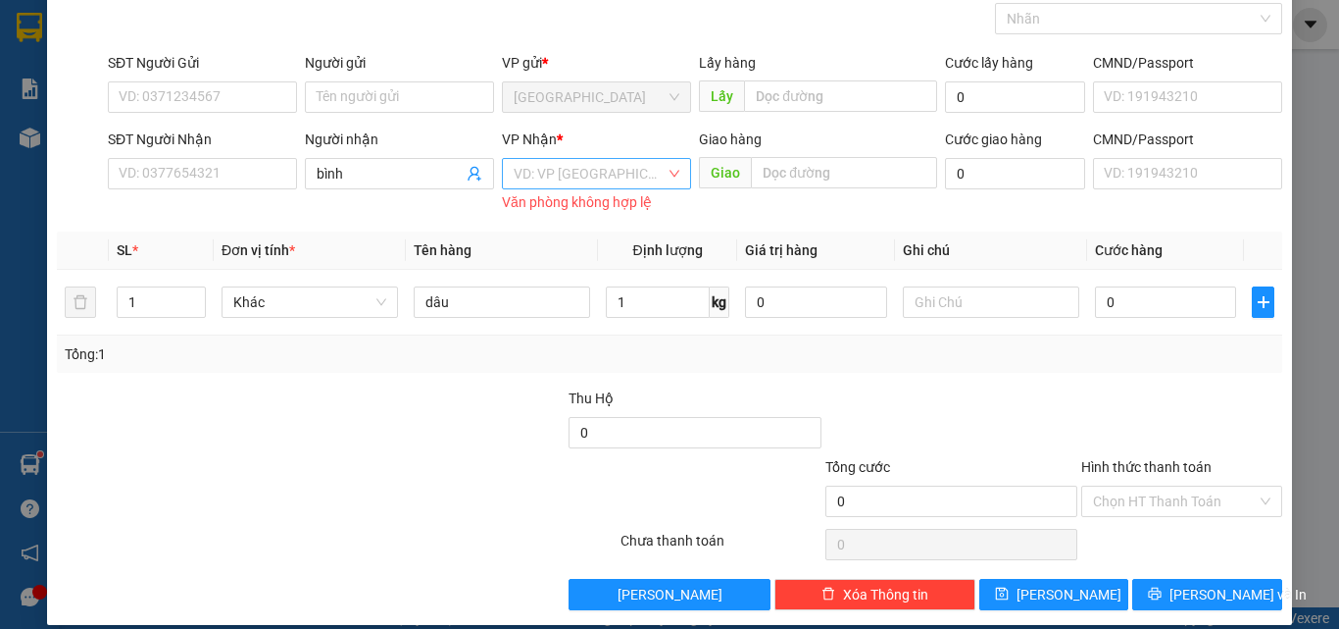
click at [571, 168] on input "search" at bounding box center [590, 173] width 152 height 29
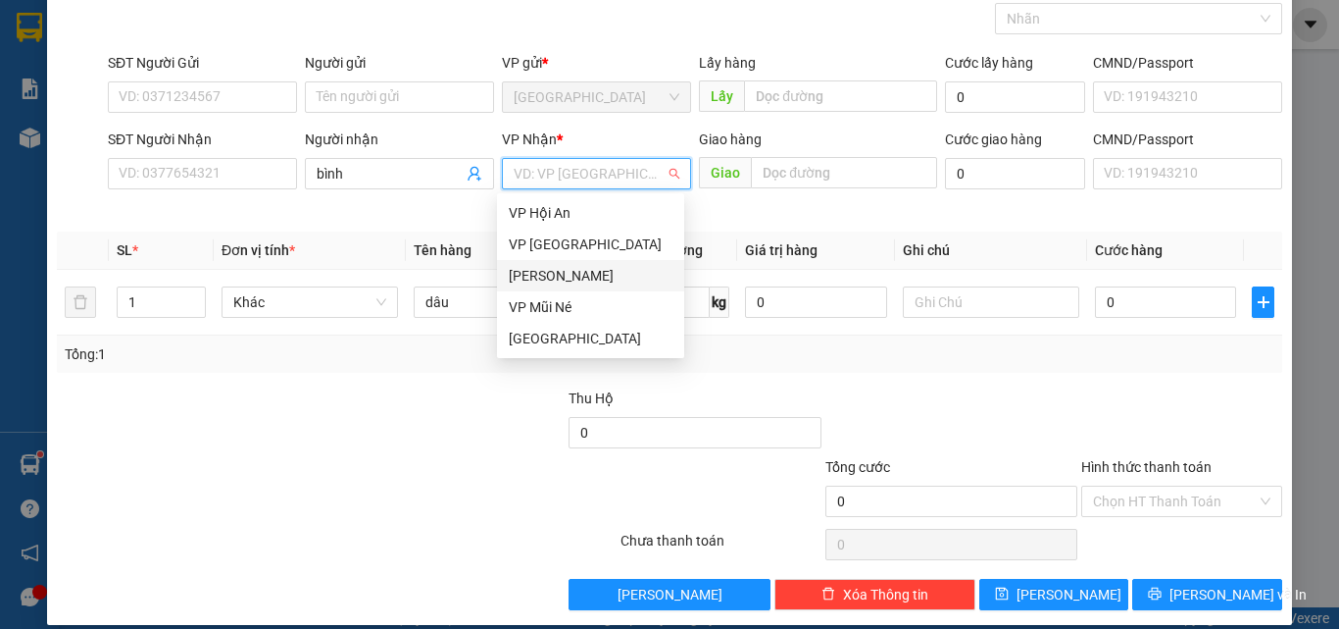
click at [552, 276] on div "[PERSON_NAME]" at bounding box center [591, 276] width 164 height 22
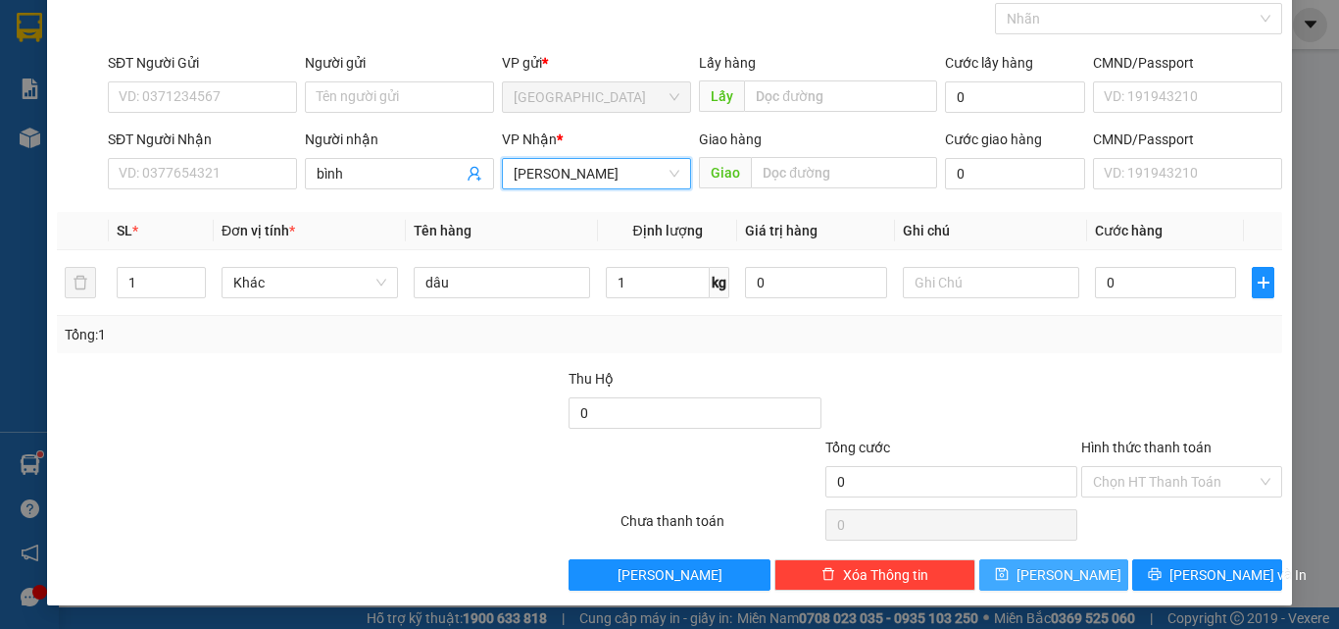
click at [1046, 571] on span "[PERSON_NAME]" at bounding box center [1069, 575] width 105 height 22
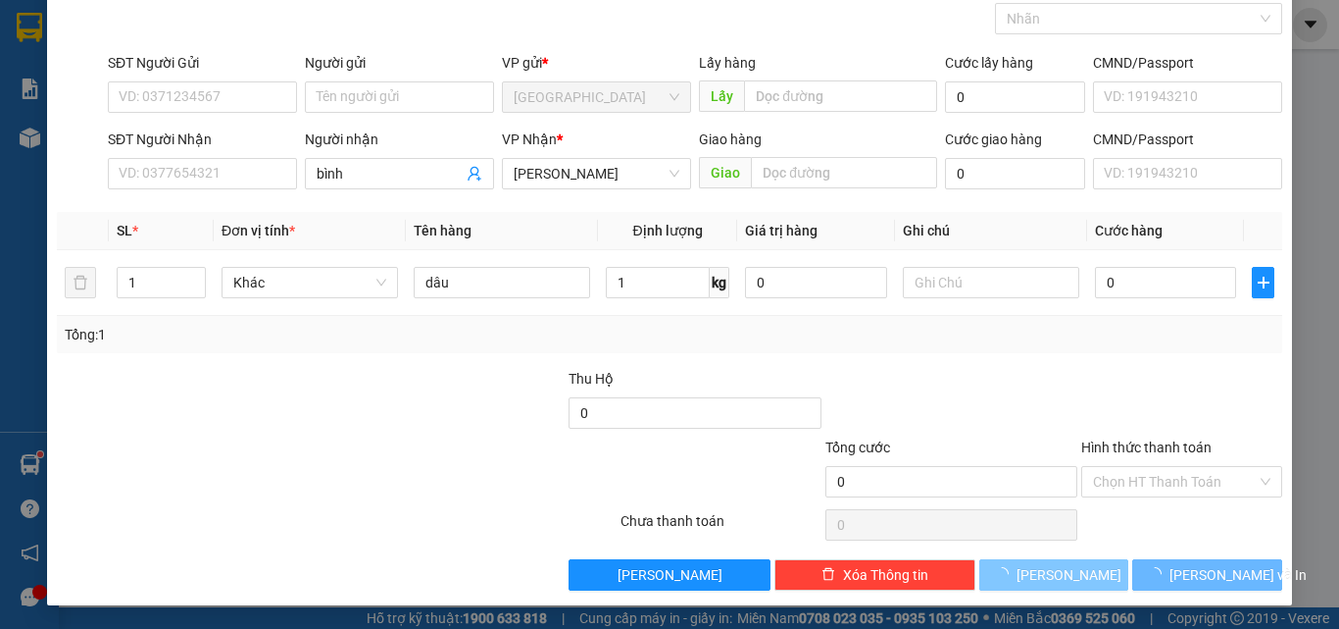
scroll to position [0, 0]
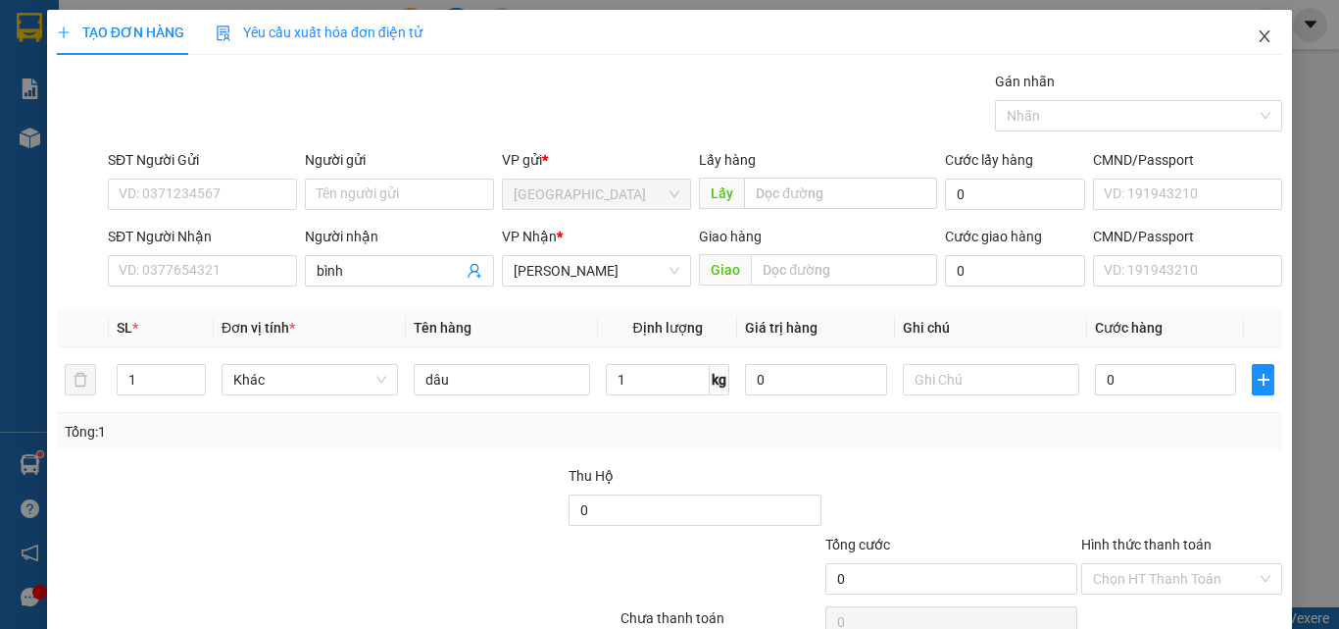
click at [1249, 27] on span "Close" at bounding box center [1264, 37] width 55 height 55
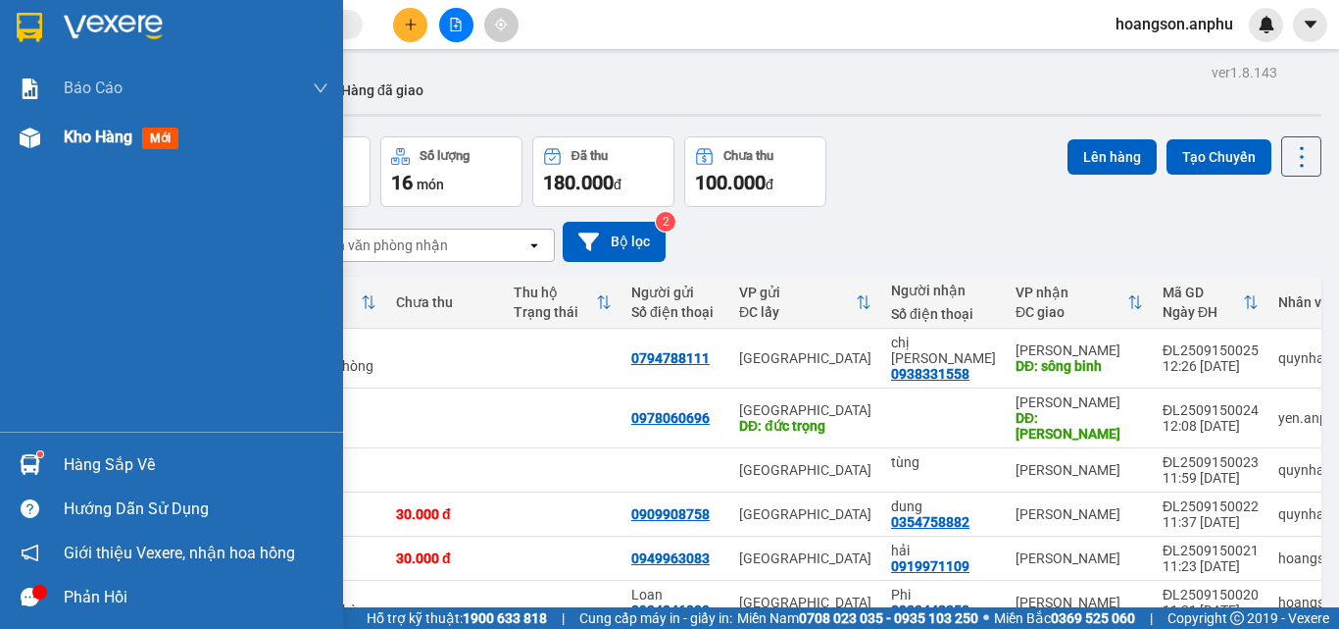
click at [82, 152] on div "Kho hàng mới" at bounding box center [196, 137] width 265 height 49
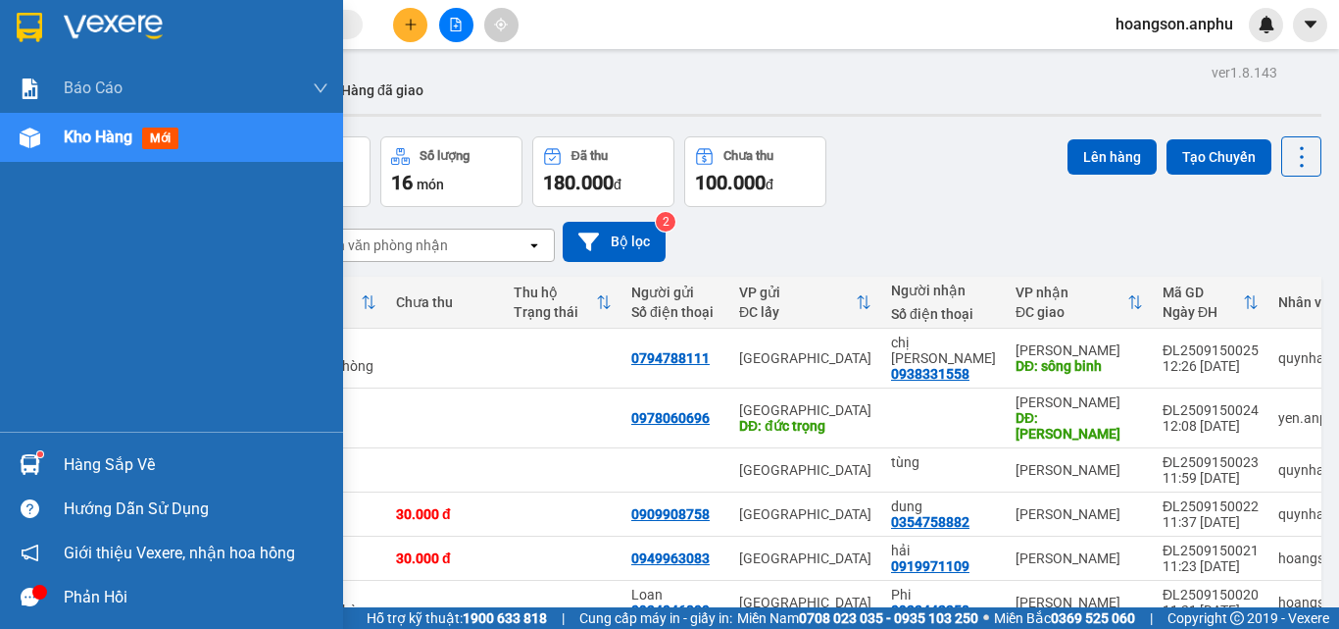
click at [48, 141] on div "Kho hàng mới" at bounding box center [171, 137] width 343 height 49
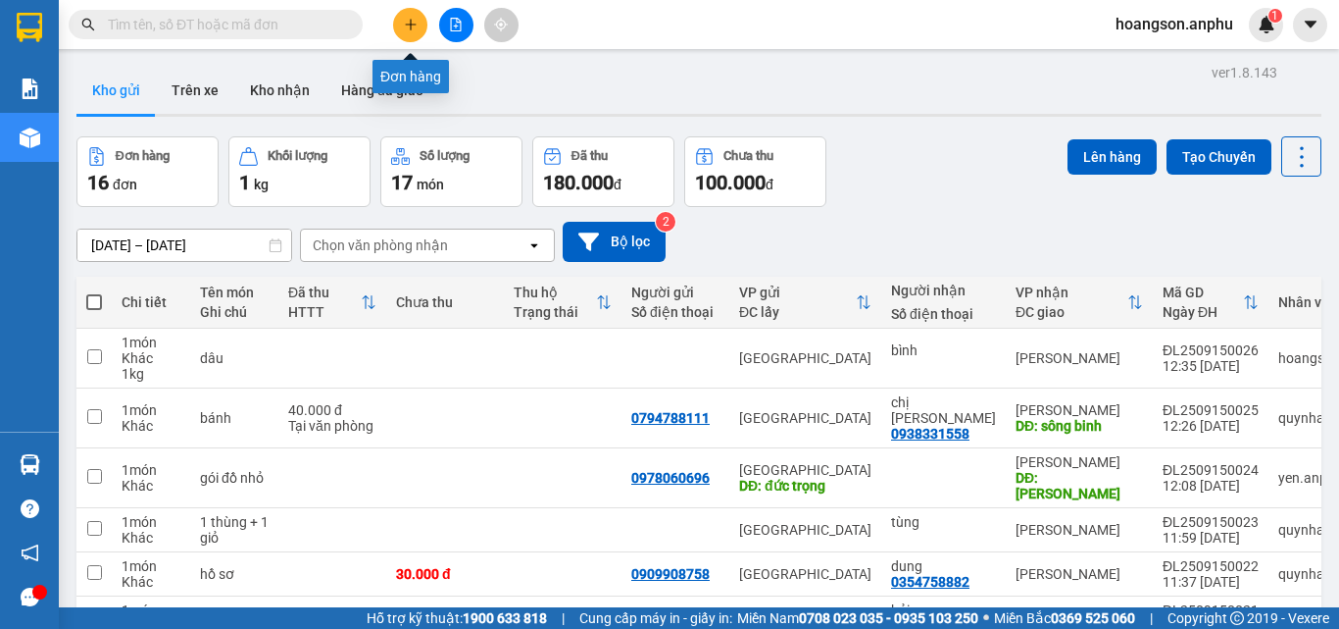
click at [411, 21] on icon "plus" at bounding box center [410, 24] width 1 height 11
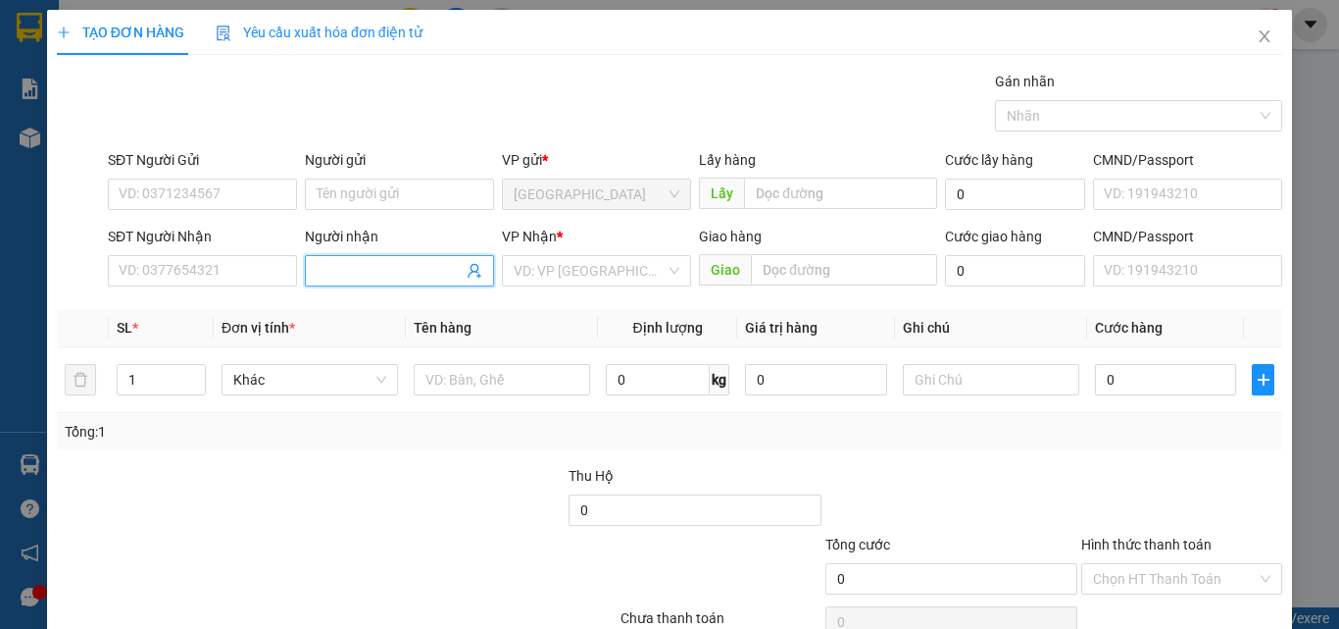
click at [392, 270] on input "Người nhận" at bounding box center [390, 271] width 146 height 22
type input "h"
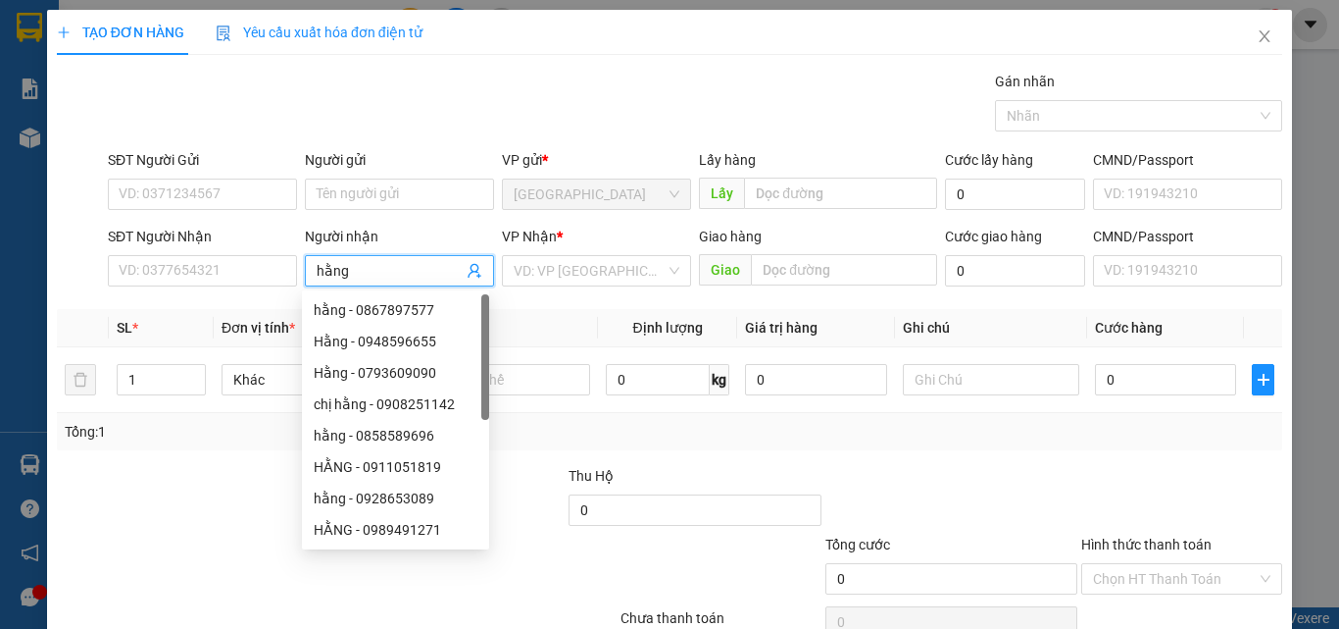
type input "hằng"
click at [591, 286] on div "VP Nhận * VD: VP [GEOGRAPHIC_DATA]" at bounding box center [596, 260] width 189 height 69
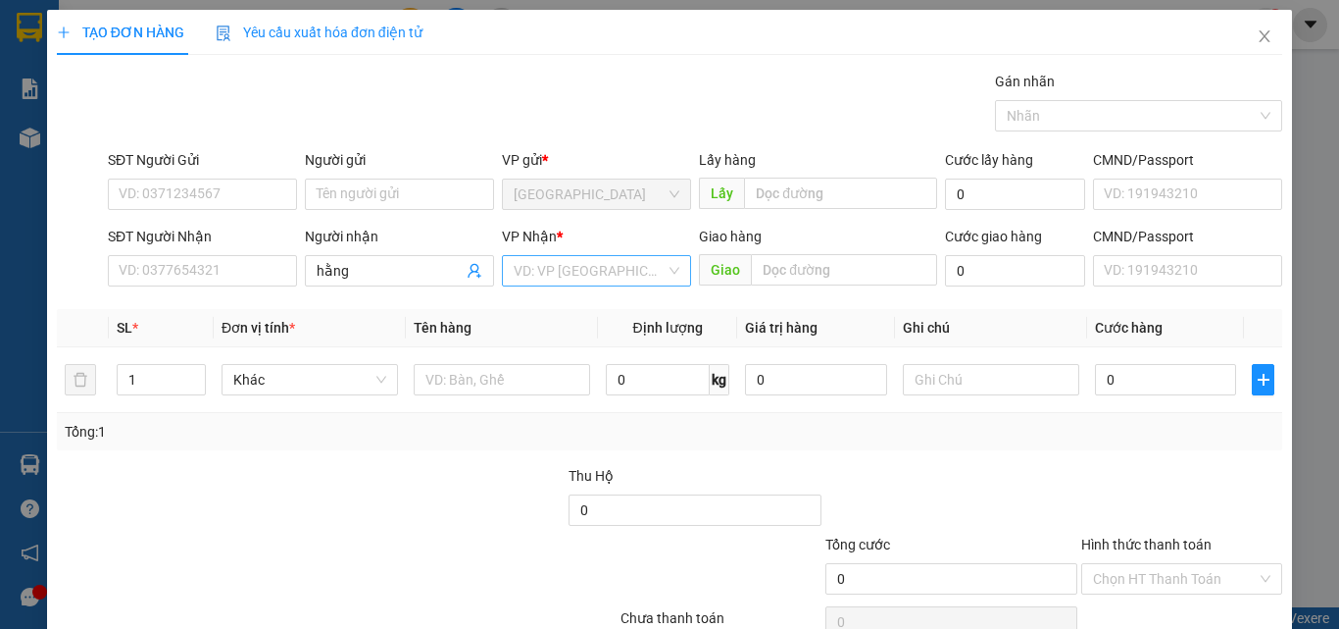
click at [602, 269] on input "search" at bounding box center [590, 270] width 152 height 29
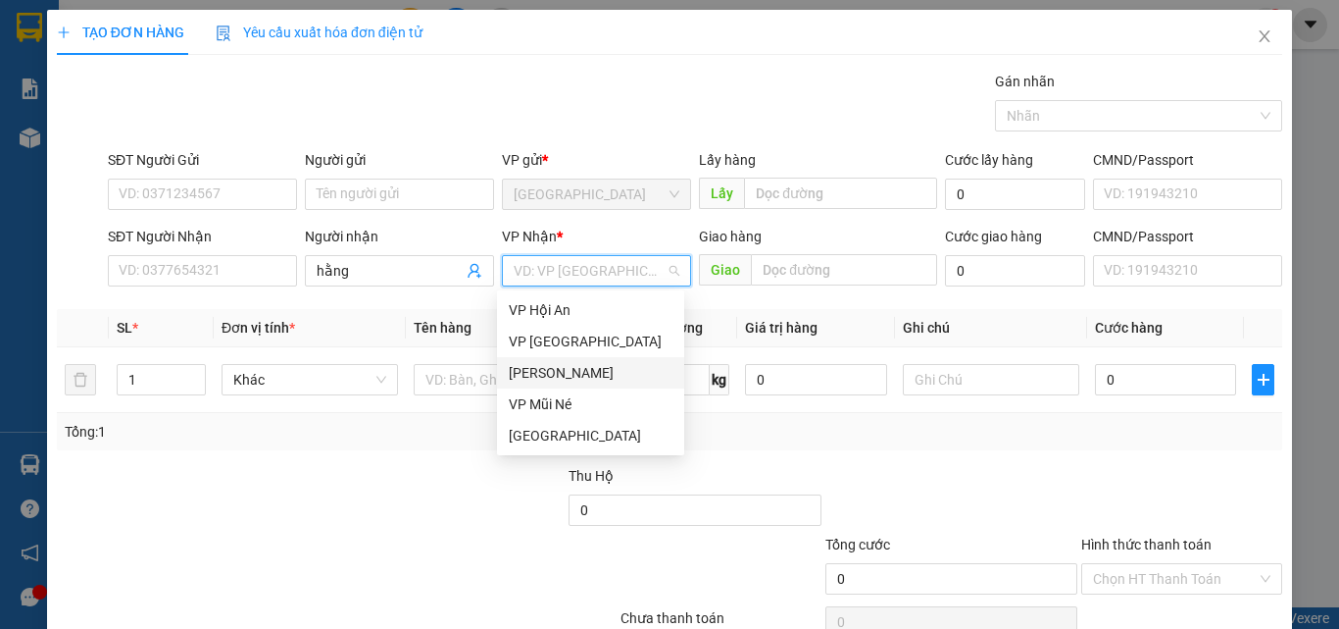
click at [565, 373] on div "[PERSON_NAME]" at bounding box center [591, 373] width 164 height 22
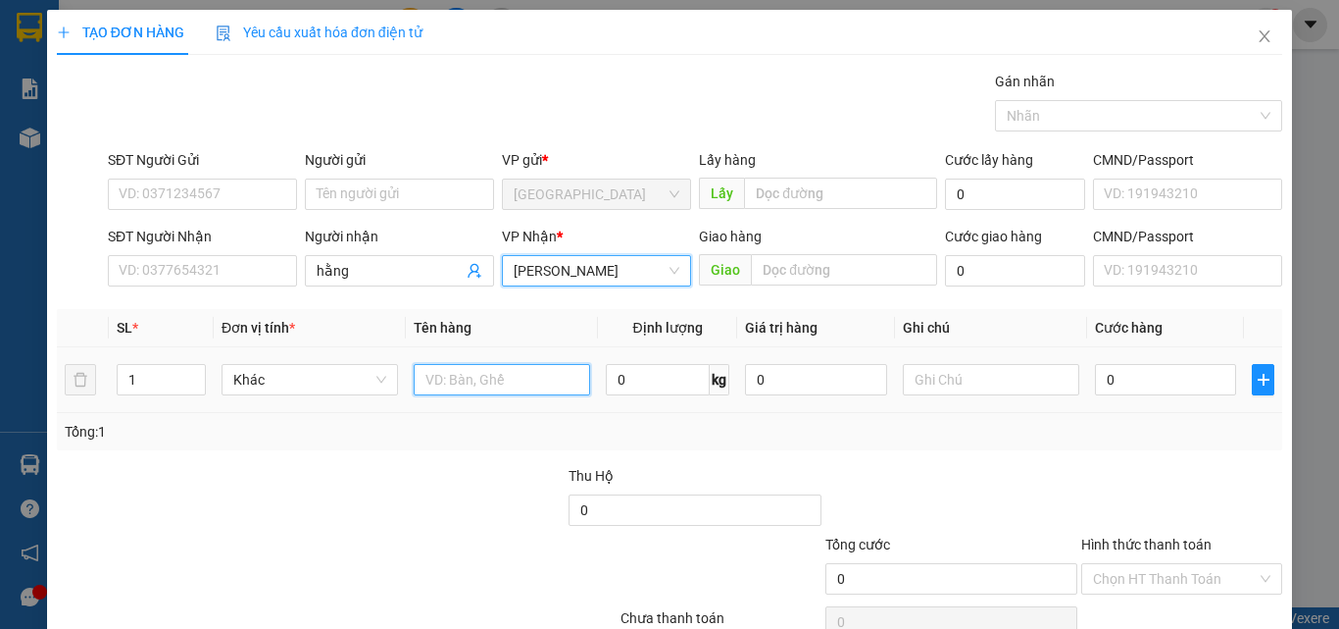
click at [485, 386] on input "text" at bounding box center [502, 379] width 176 height 31
type input "dâu"
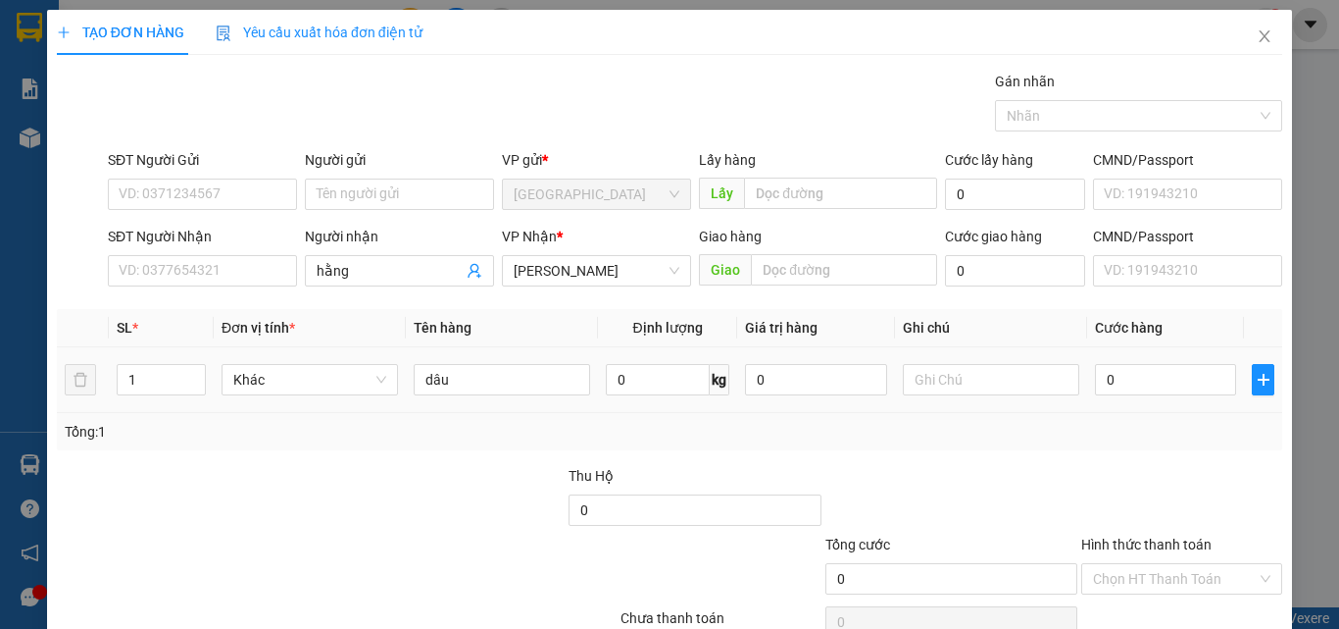
click at [677, 360] on span "0 kg" at bounding box center [668, 377] width 124 height 35
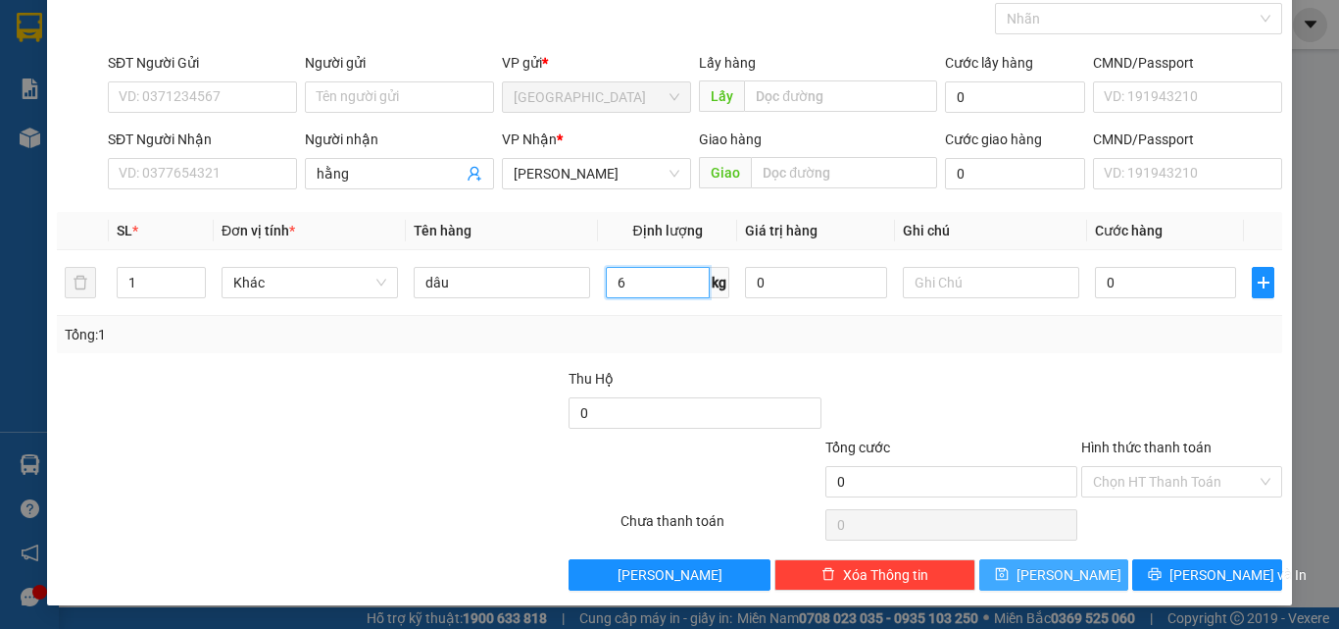
type input "6"
click at [1101, 579] on button "[PERSON_NAME]" at bounding box center [1055, 574] width 150 height 31
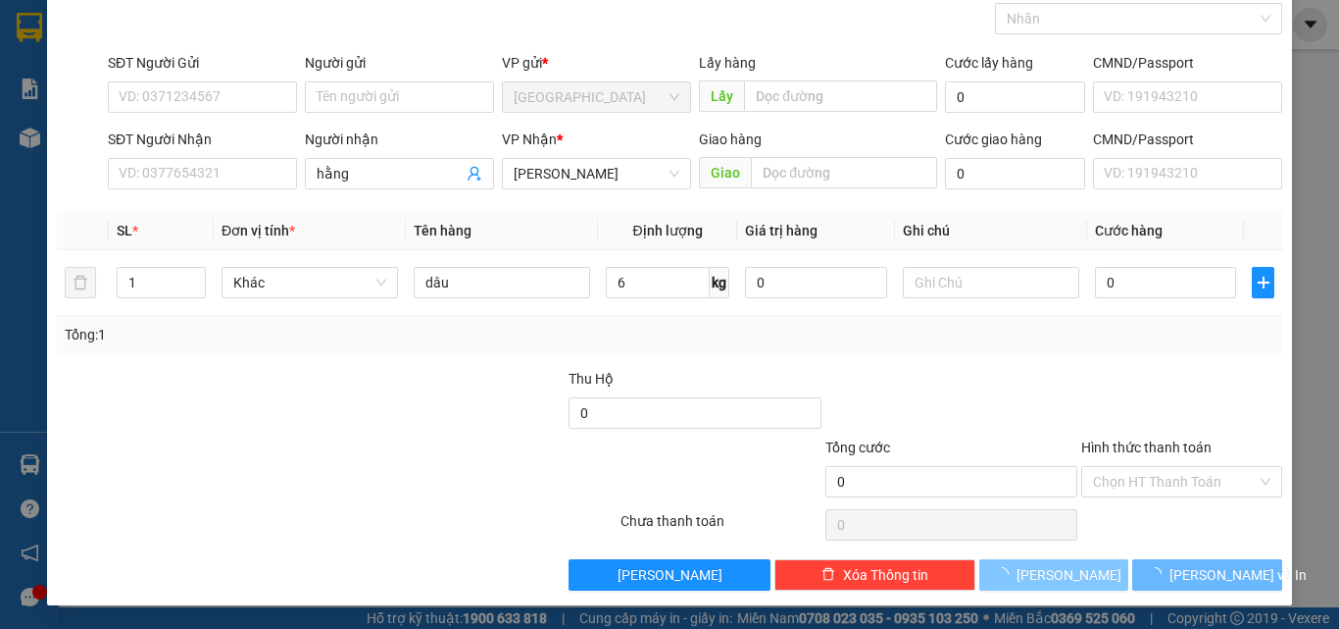
type input "0"
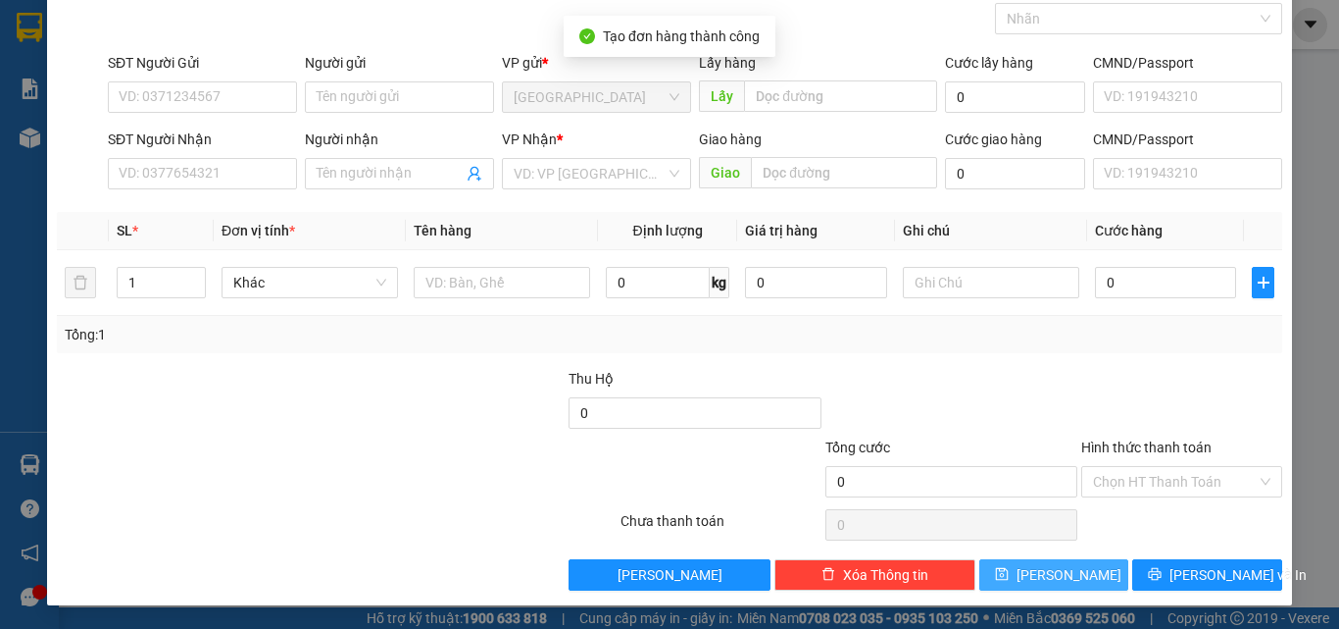
scroll to position [0, 0]
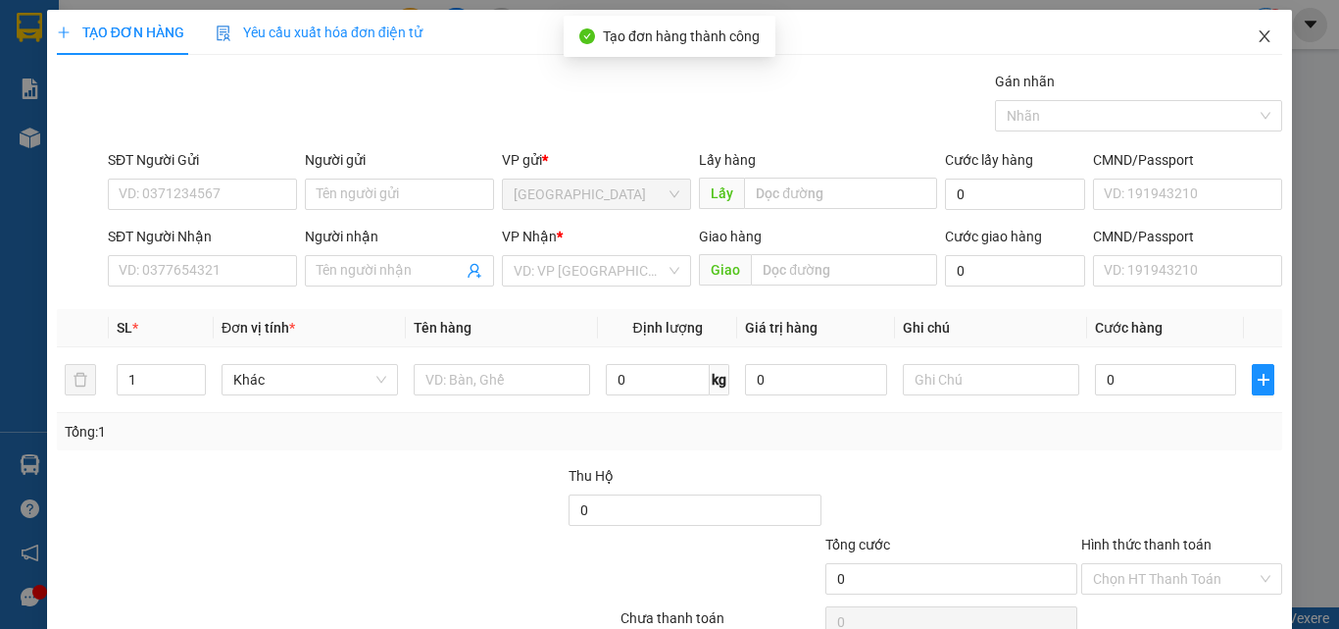
click at [1274, 26] on span "Close" at bounding box center [1264, 37] width 55 height 55
click at [1259, 33] on div "1" at bounding box center [1266, 25] width 34 height 34
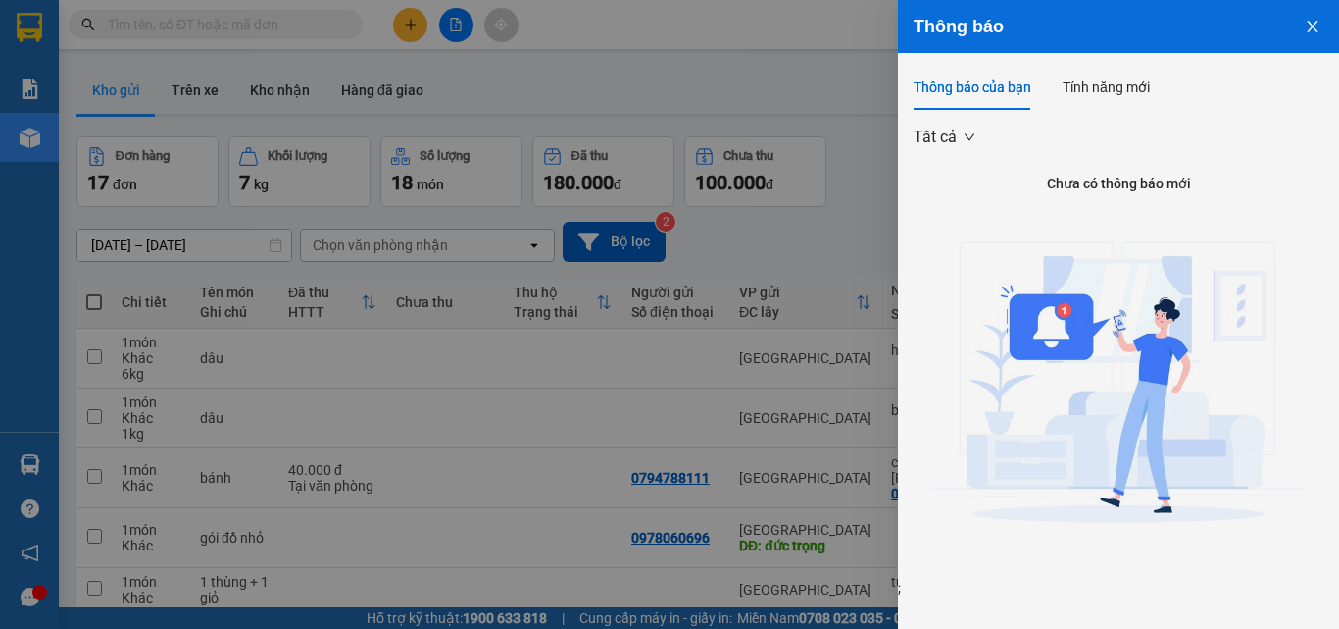
click at [1311, 25] on icon "close" at bounding box center [1313, 27] width 16 height 16
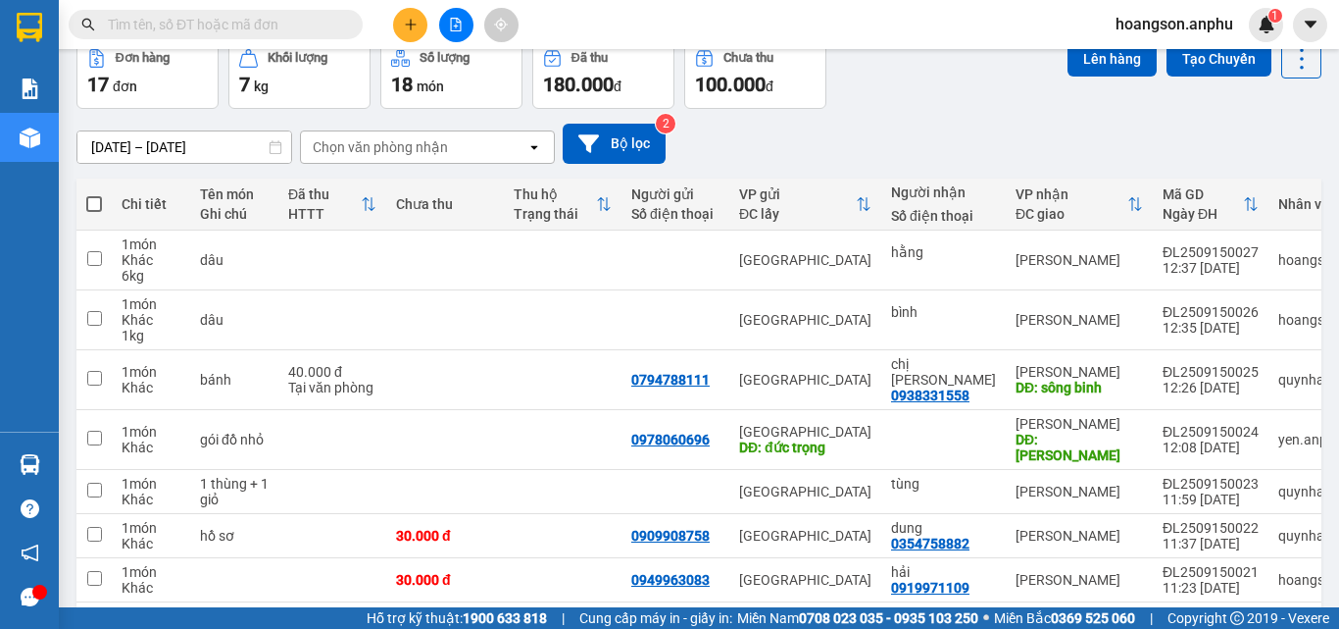
scroll to position [282, 0]
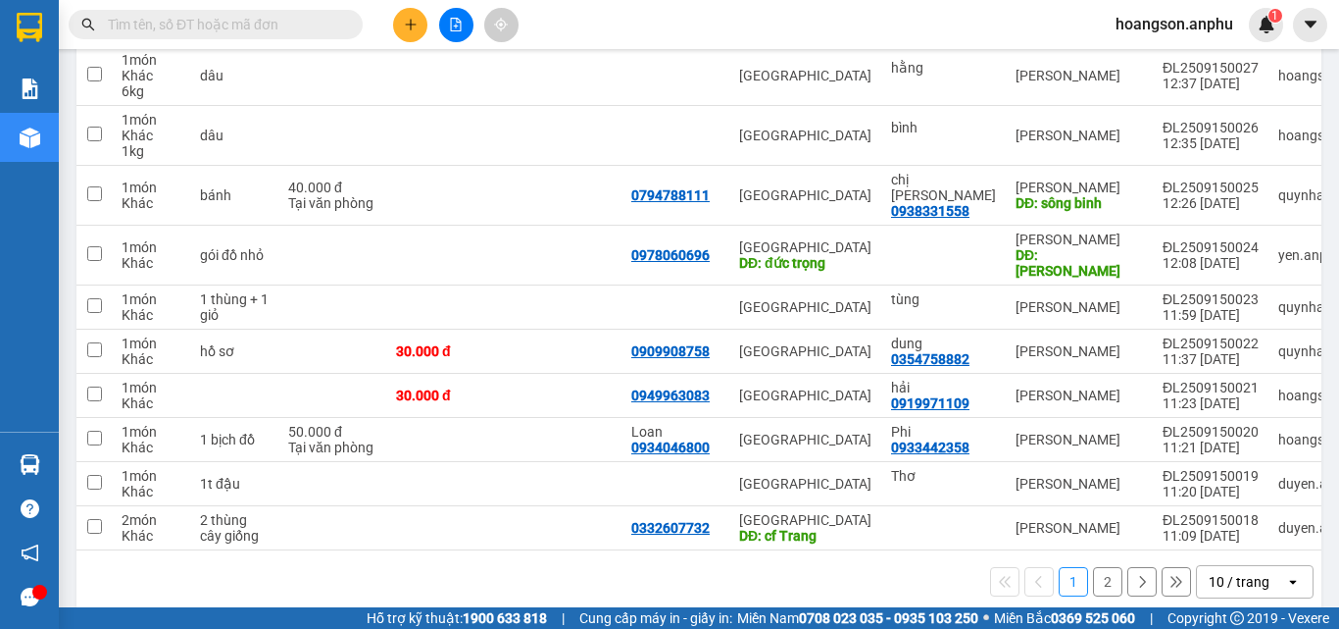
click at [411, 23] on icon "plus" at bounding box center [410, 24] width 1 height 11
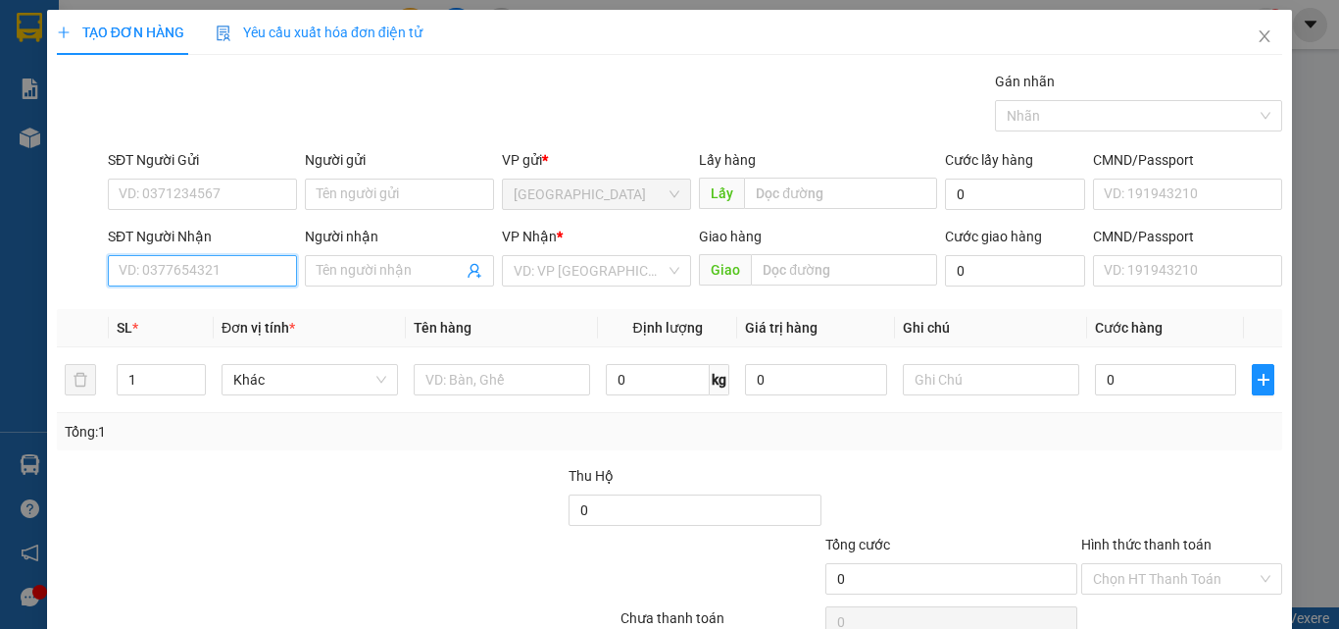
click at [153, 270] on input "SĐT Người Nhận" at bounding box center [202, 270] width 189 height 31
click at [388, 268] on input "Người nhận" at bounding box center [390, 271] width 146 height 22
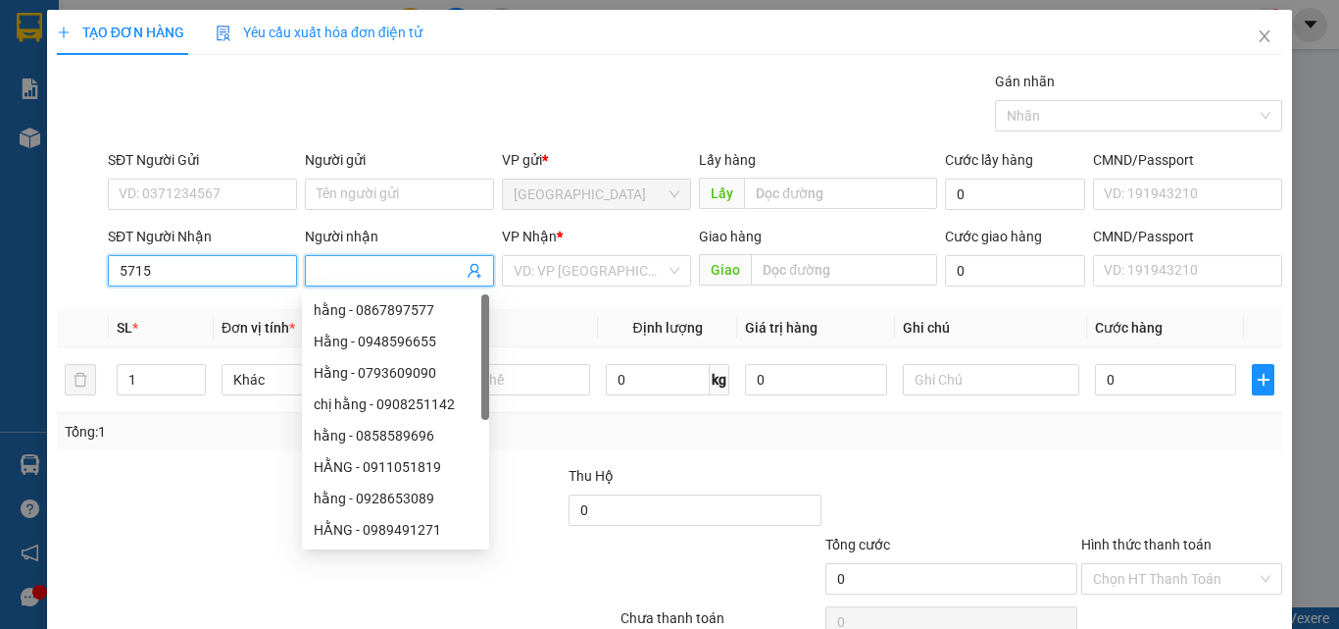
click at [220, 281] on input "5715" at bounding box center [202, 270] width 189 height 31
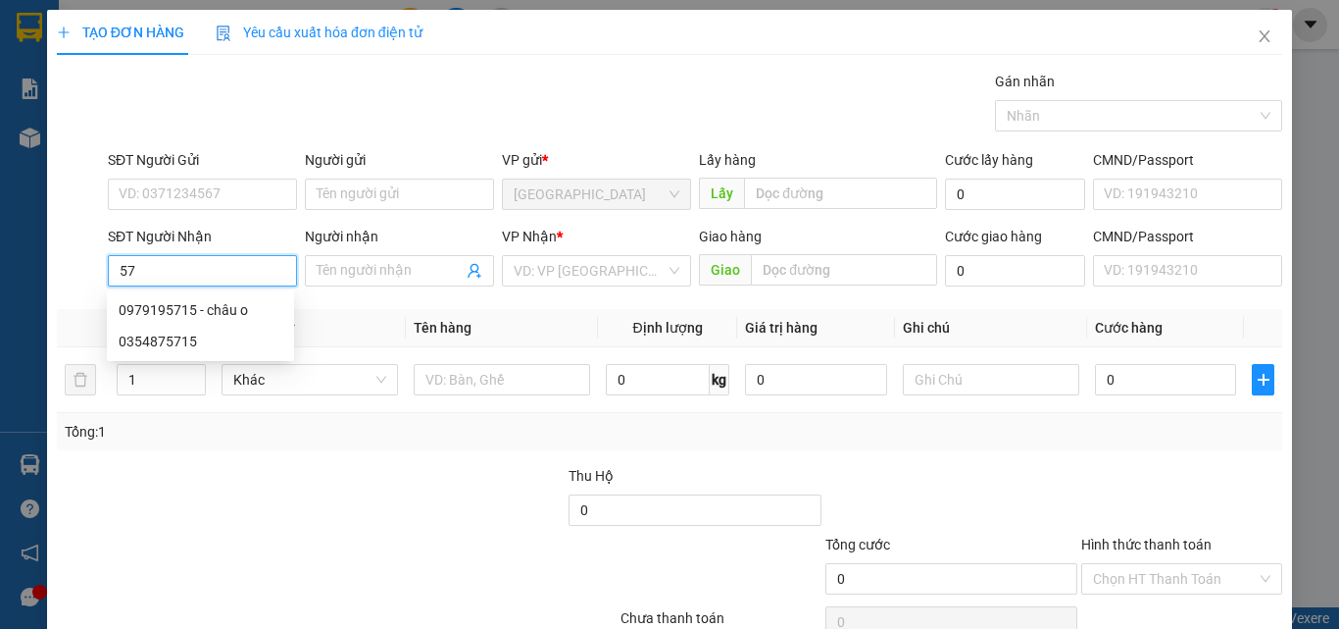
type input "5"
click at [199, 313] on div "0528609715 - Uyên" at bounding box center [201, 310] width 164 height 22
type input "0528609715"
type input "Uyên"
type input "N3 Gộp"
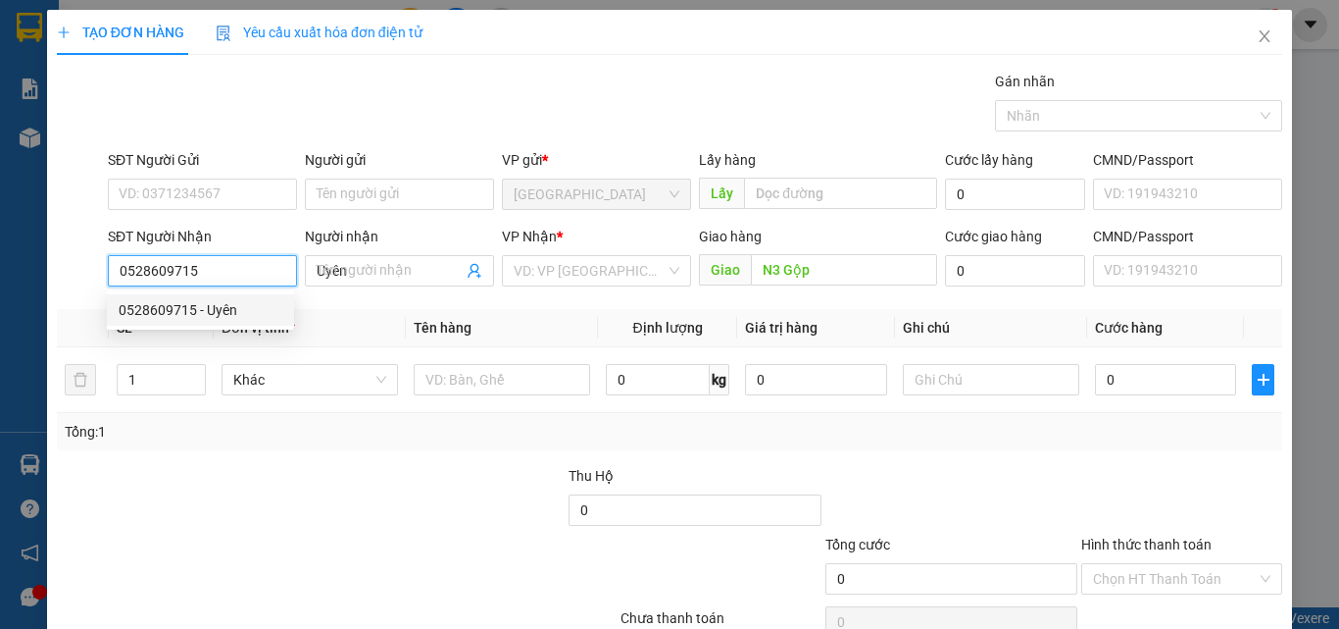
type input "30.000"
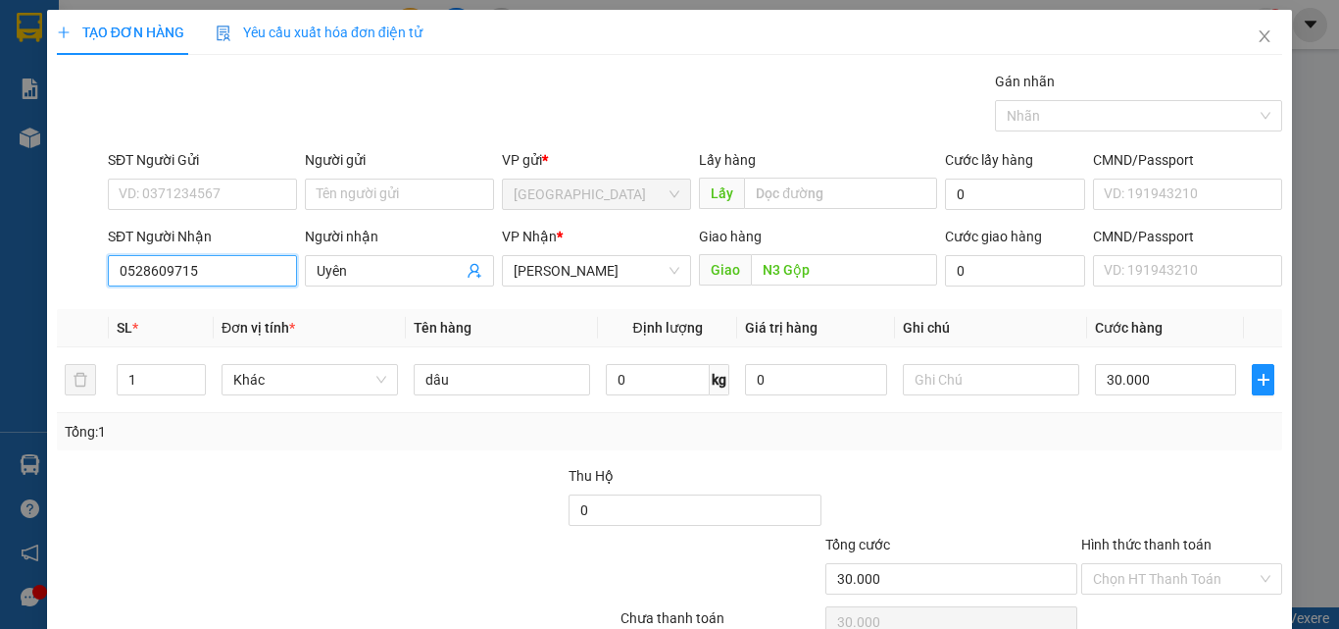
scroll to position [97, 0]
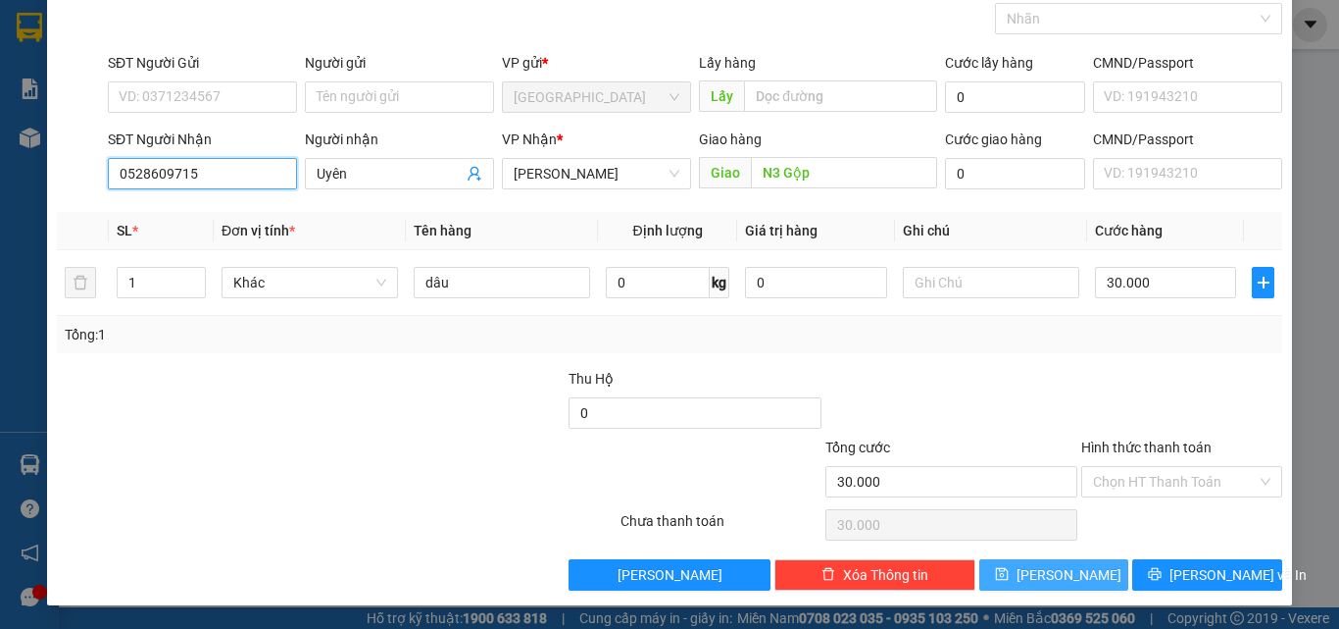
type input "0528609715"
click at [1106, 579] on button "[PERSON_NAME]" at bounding box center [1055, 574] width 150 height 31
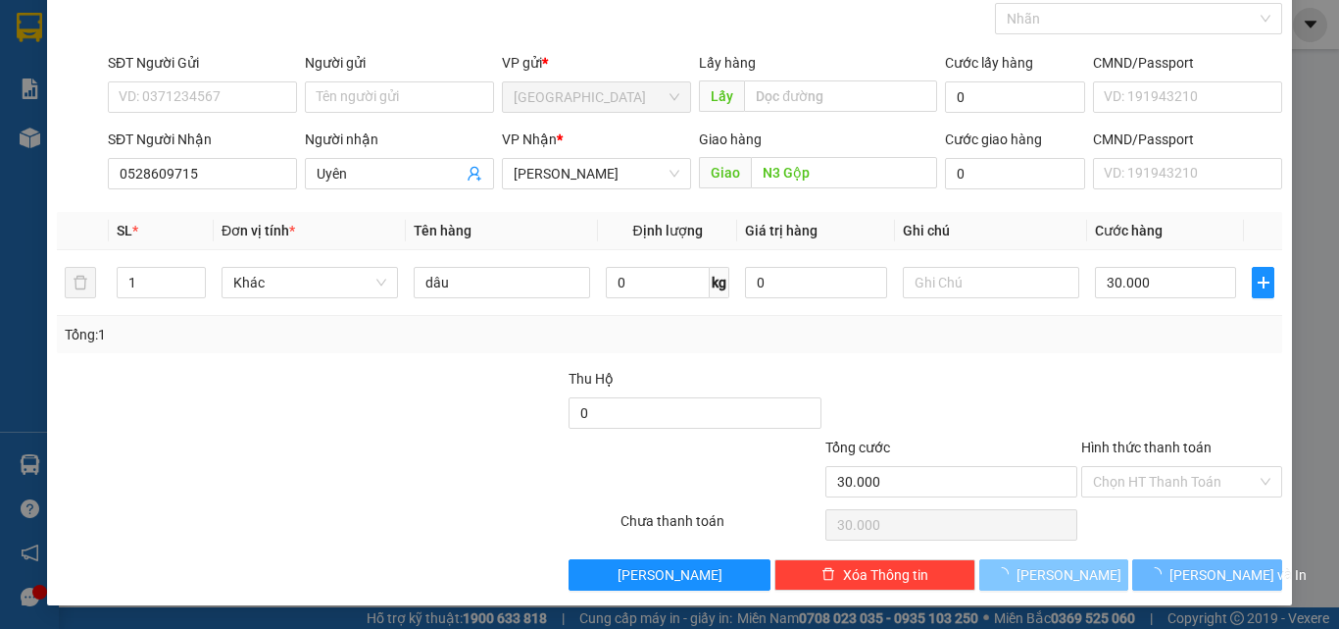
type input "0"
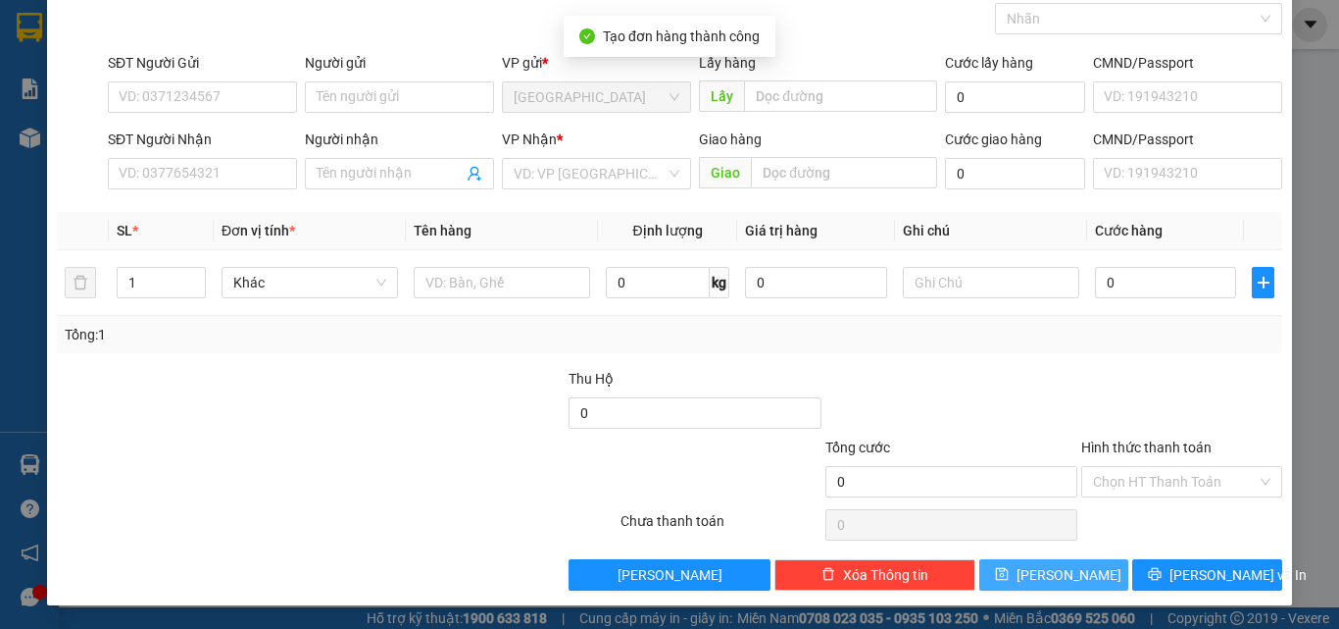
scroll to position [0, 0]
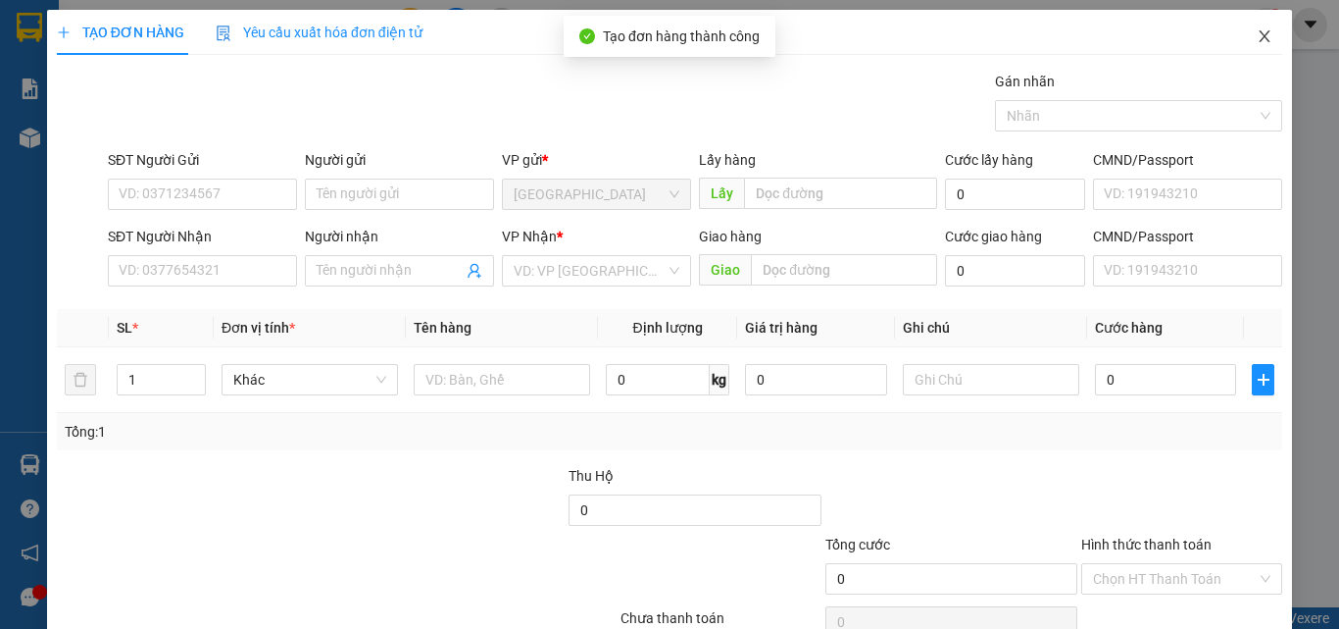
click at [1260, 41] on icon "close" at bounding box center [1265, 36] width 11 height 12
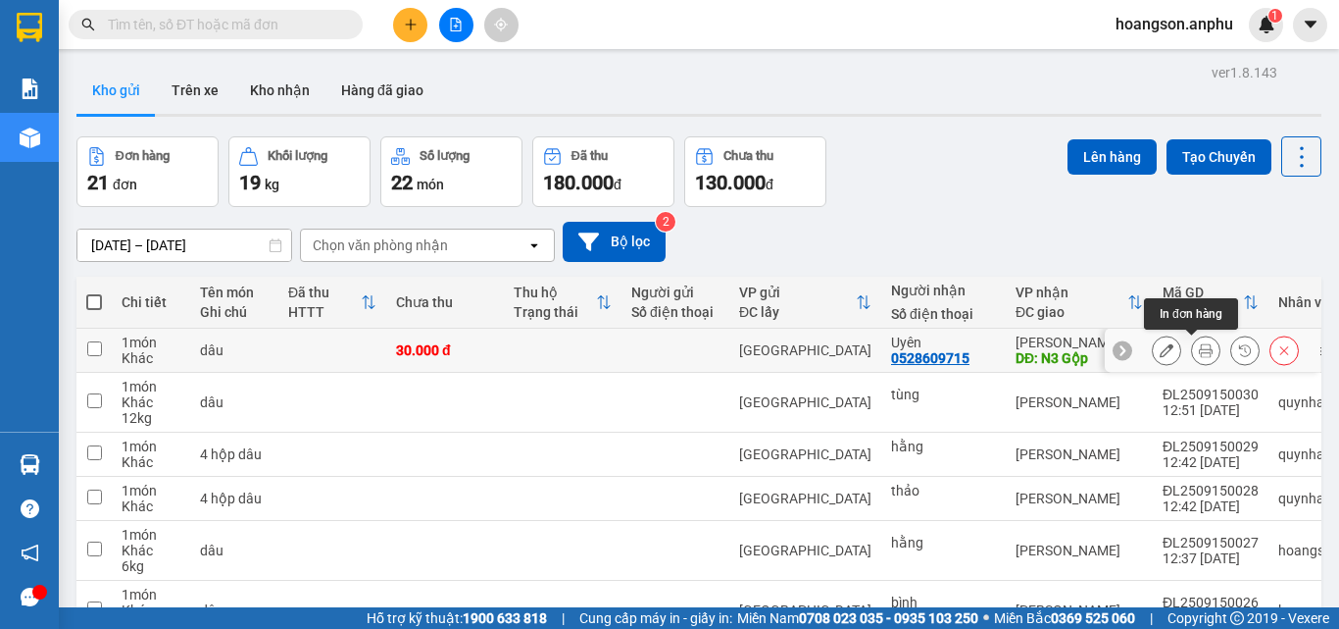
click at [1200, 346] on button at bounding box center [1205, 350] width 27 height 34
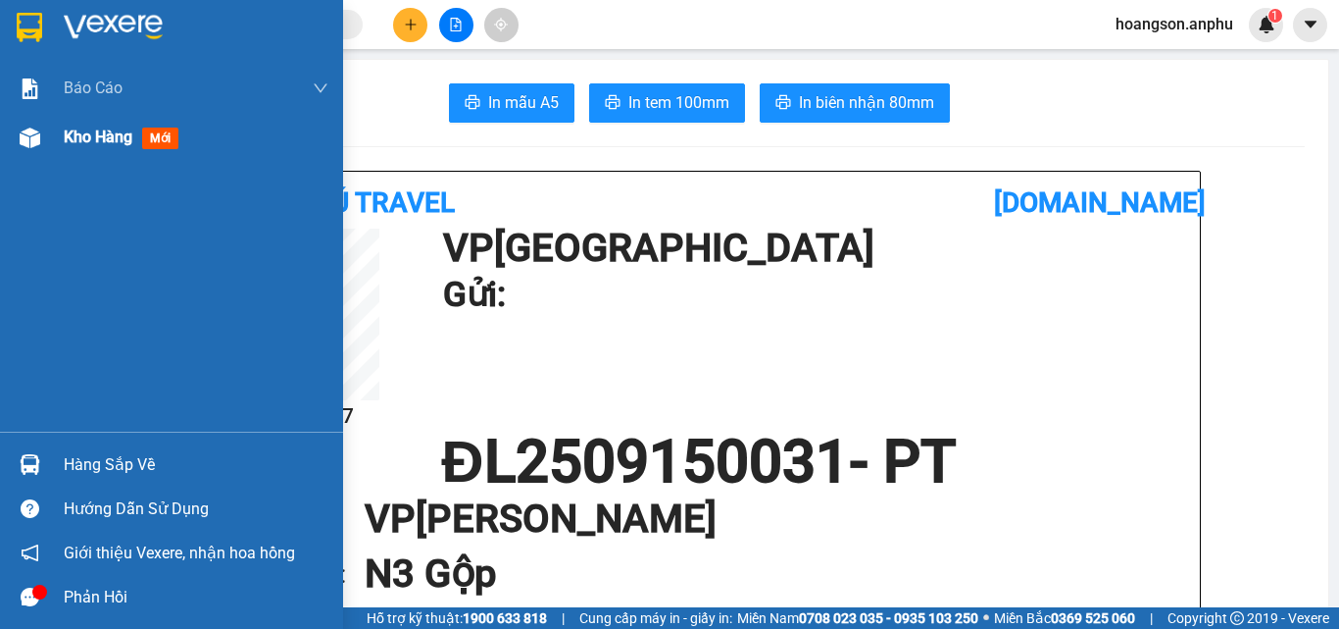
click at [38, 134] on img at bounding box center [30, 137] width 21 height 21
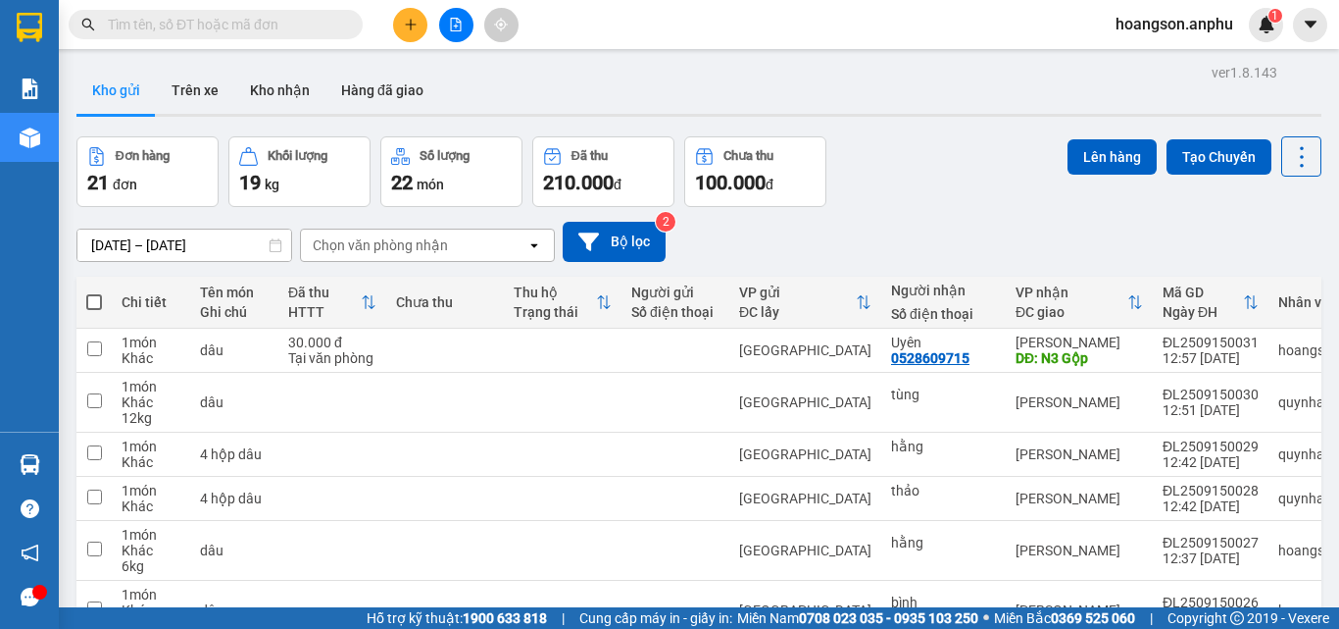
click at [424, 18] on button at bounding box center [410, 25] width 34 height 34
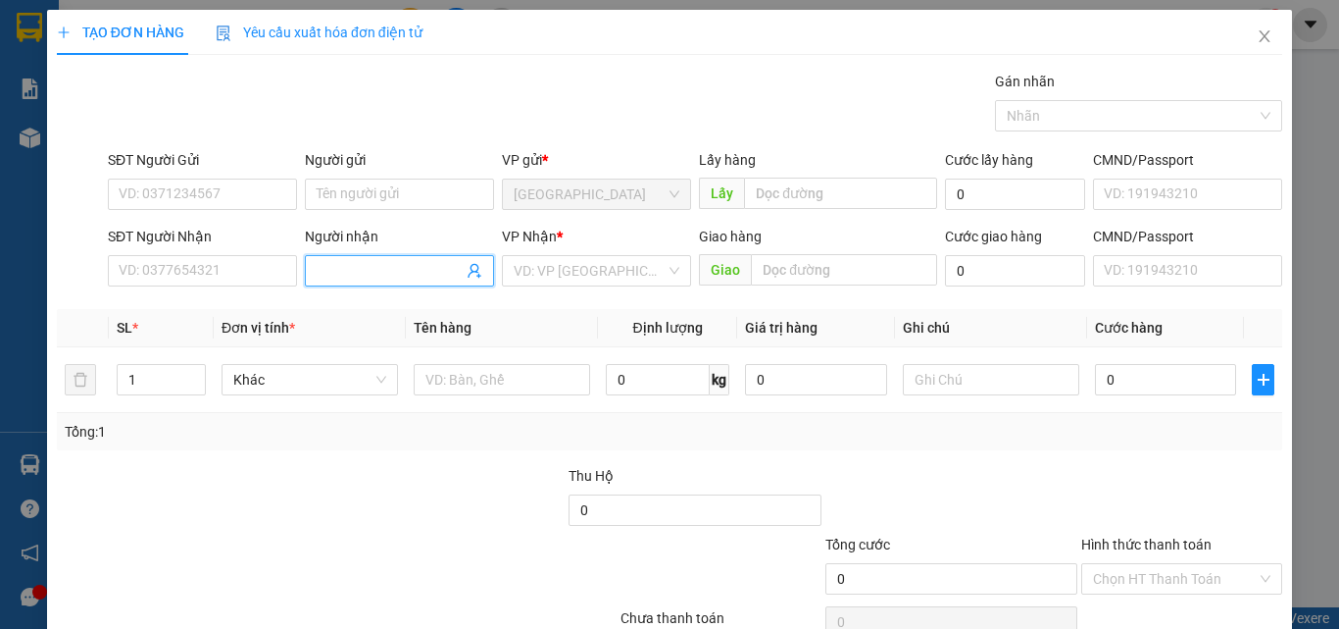
click at [387, 276] on input "Người nhận" at bounding box center [390, 271] width 146 height 22
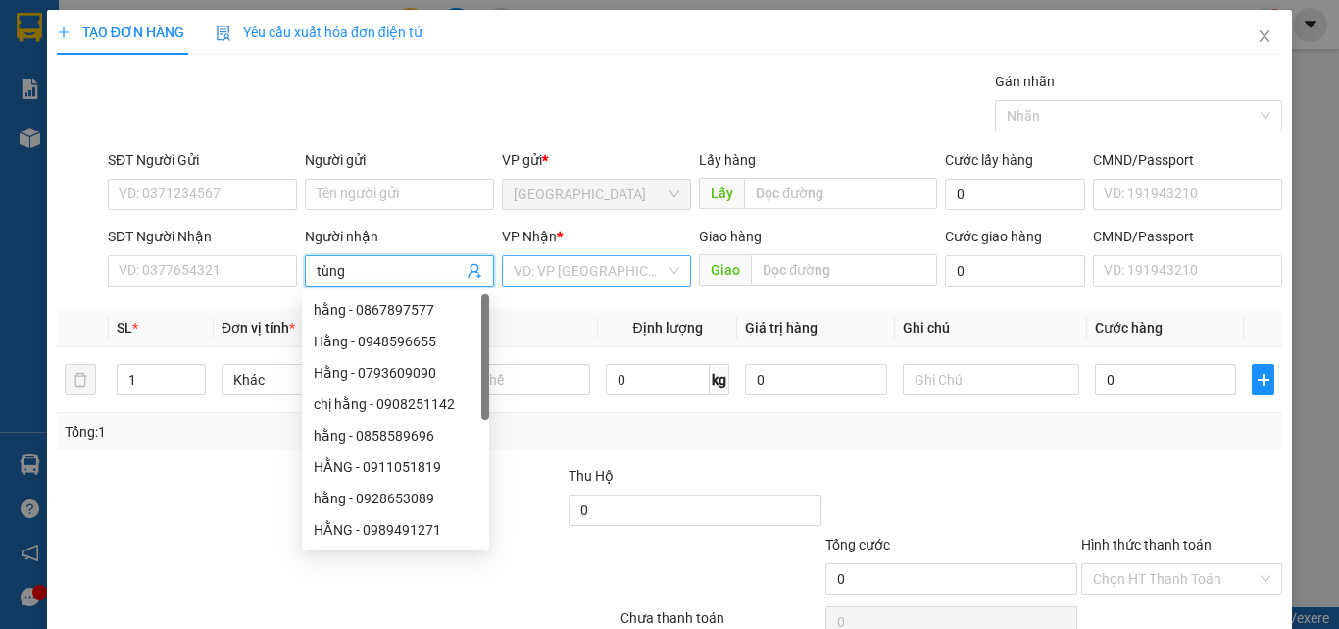
type input "tùng"
click at [597, 275] on input "search" at bounding box center [590, 270] width 152 height 29
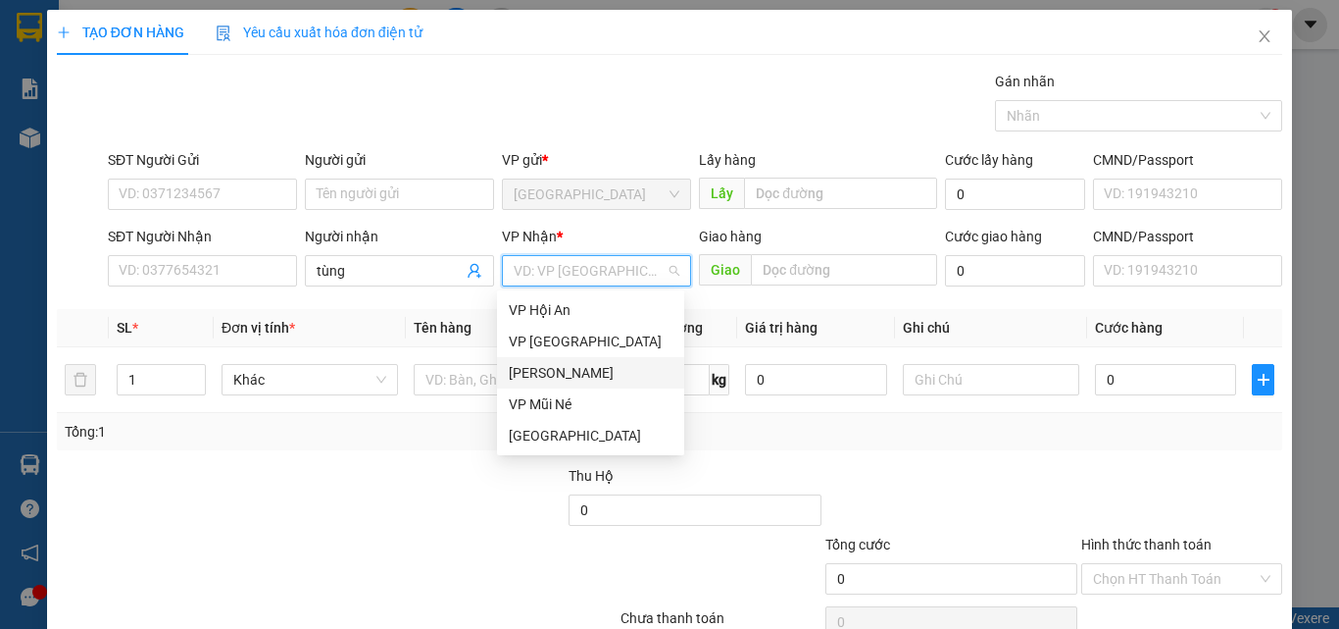
click at [532, 377] on div "[PERSON_NAME]" at bounding box center [591, 373] width 164 height 22
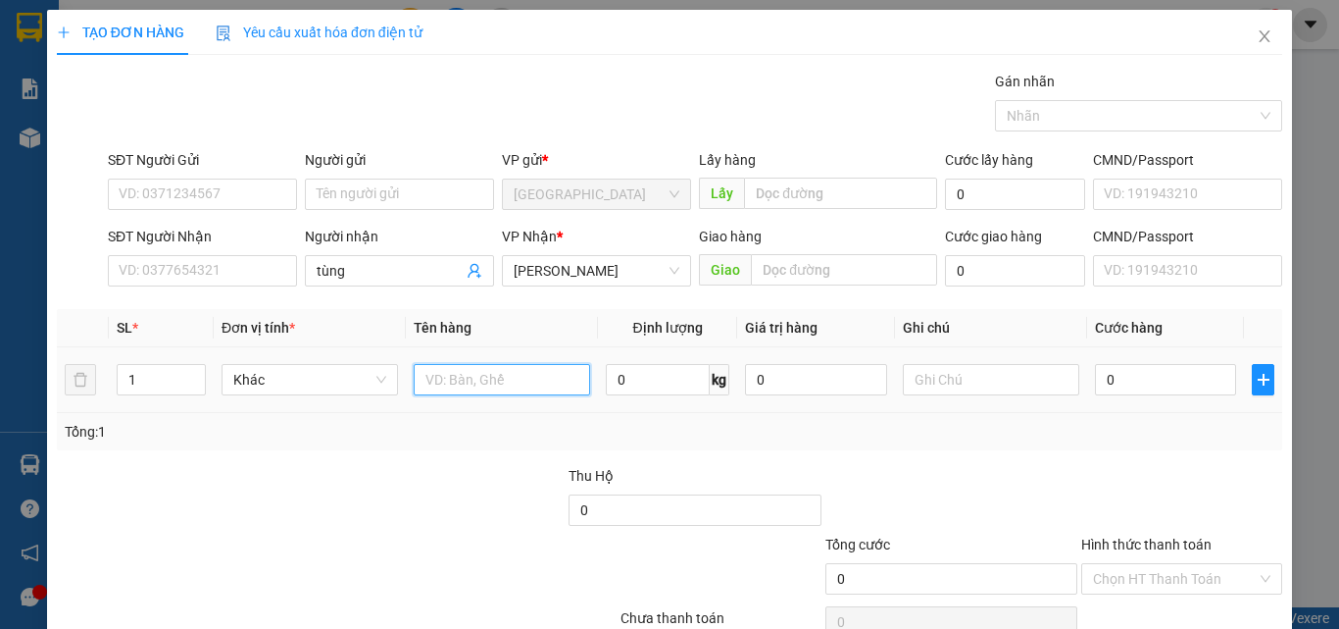
click at [487, 388] on input "text" at bounding box center [502, 379] width 176 height 31
type input "dâu"
click at [666, 380] on input "0" at bounding box center [658, 379] width 104 height 31
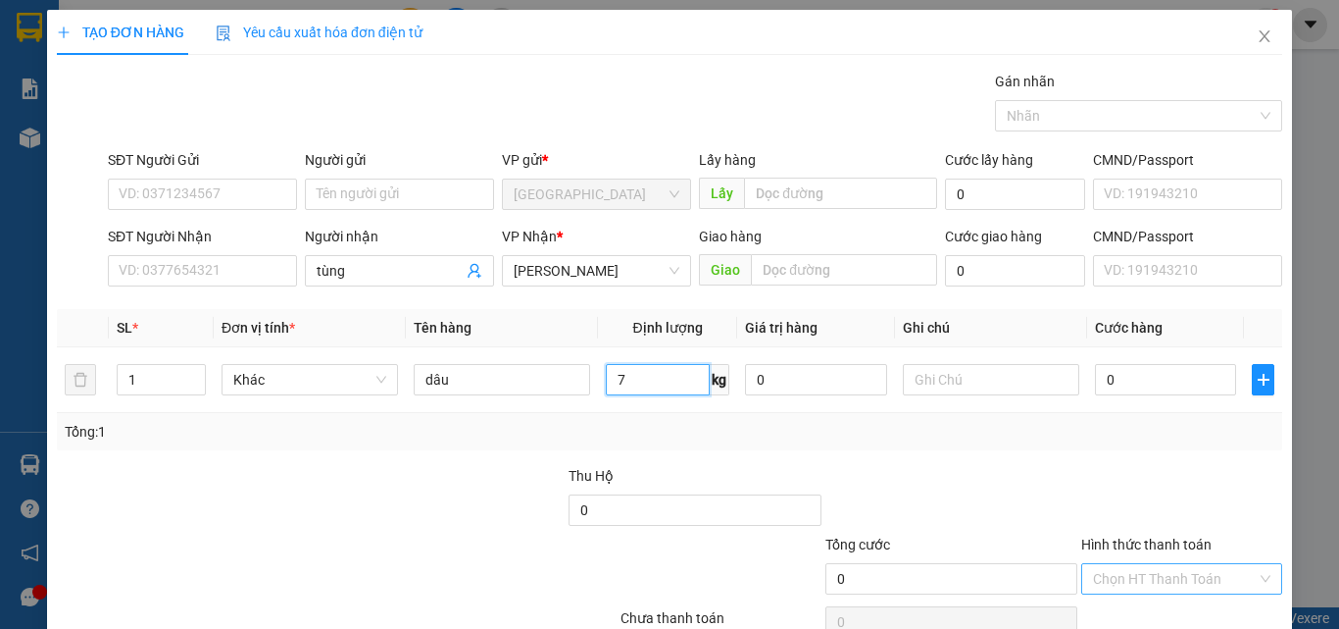
scroll to position [97, 0]
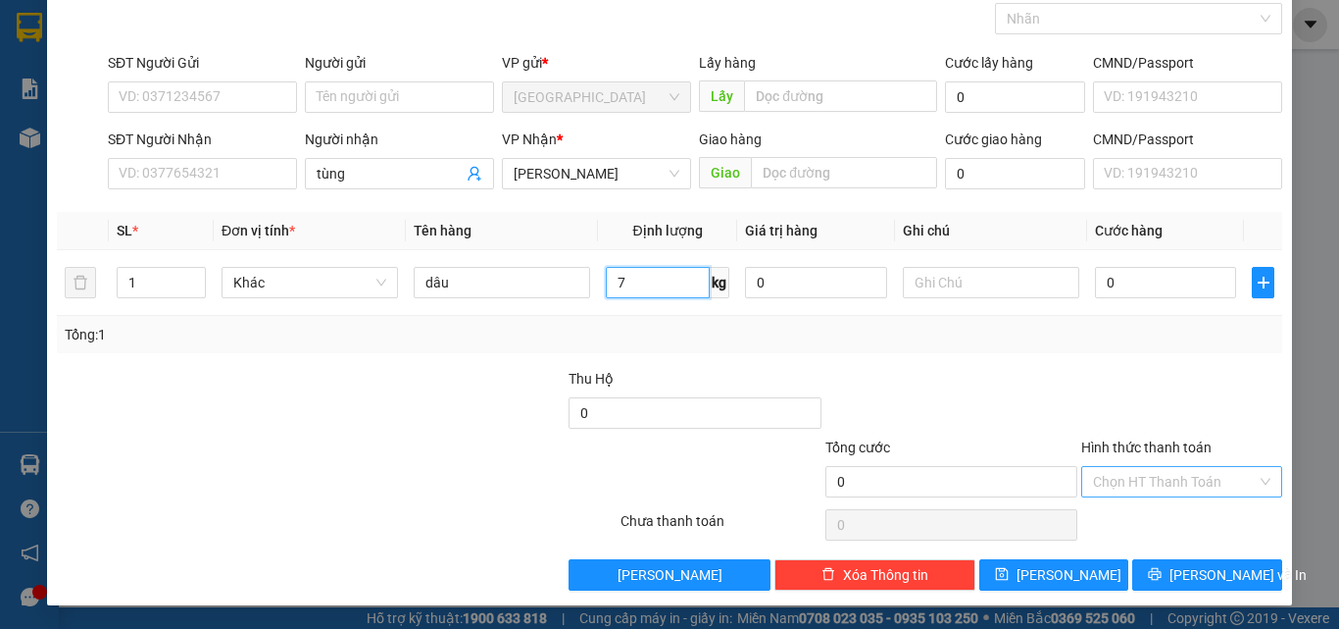
type input "7"
click at [1138, 484] on input "Hình thức thanh toán" at bounding box center [1175, 481] width 164 height 29
click at [1109, 279] on input "0" at bounding box center [1165, 282] width 141 height 31
type input "30"
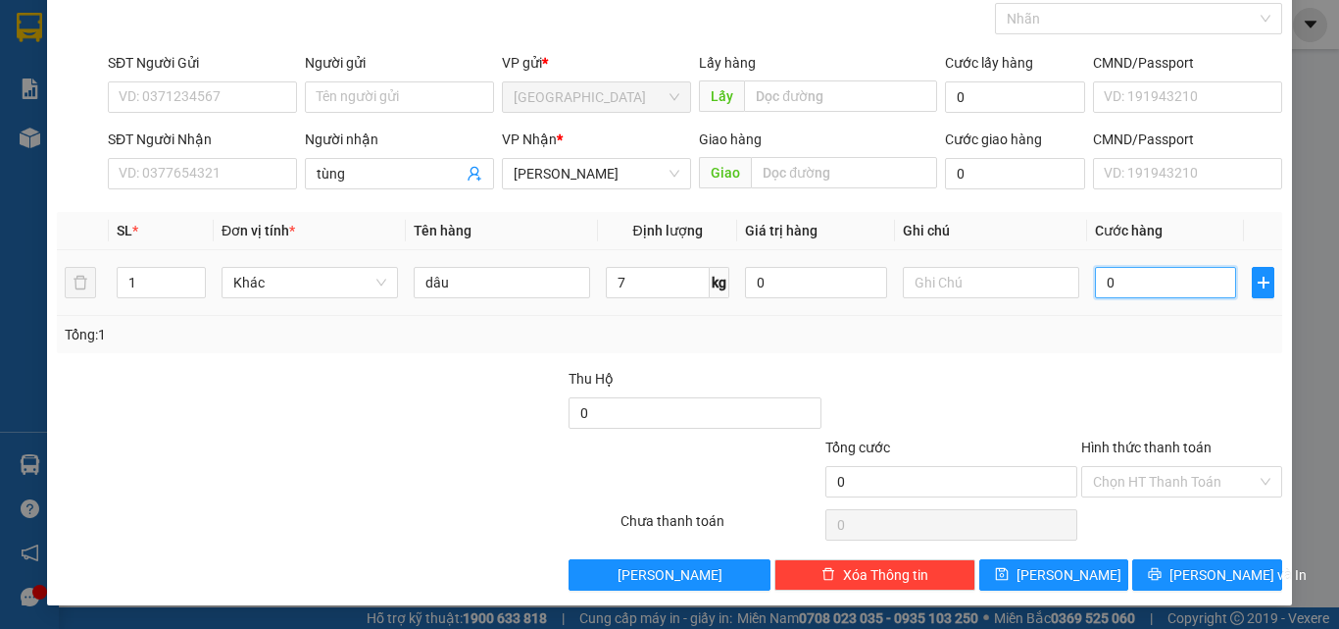
type input "30"
click at [1070, 575] on button "[PERSON_NAME]" at bounding box center [1055, 574] width 150 height 31
type input "30.000"
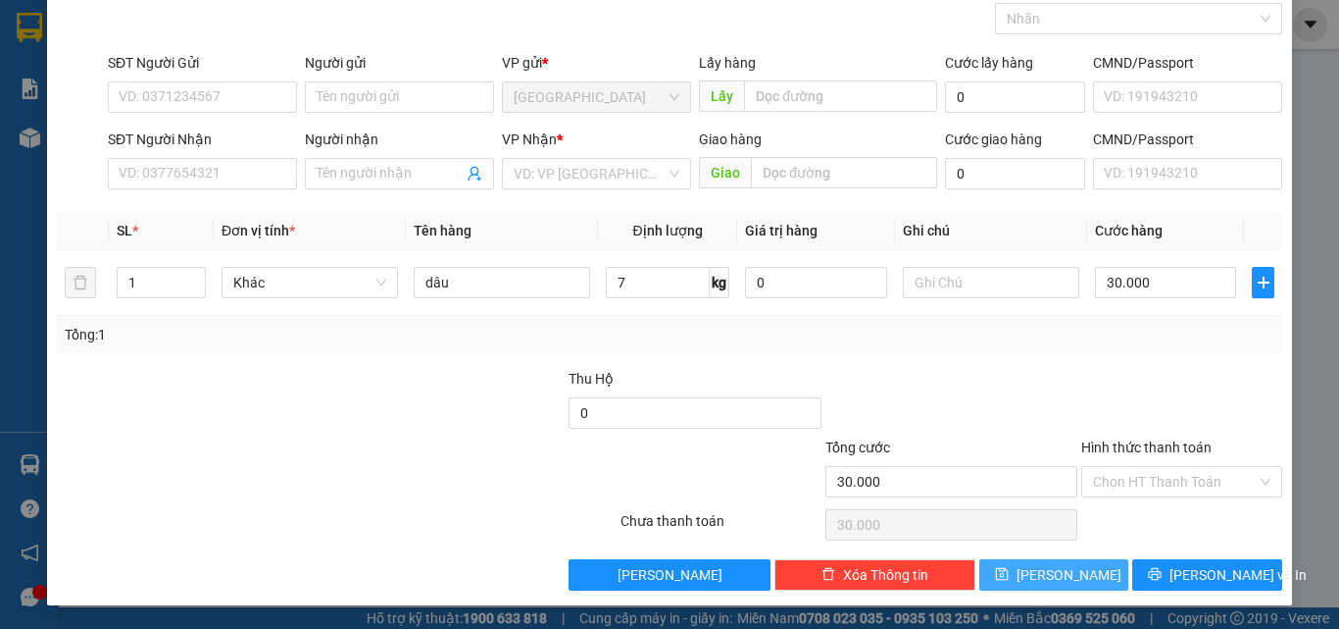
type input "0"
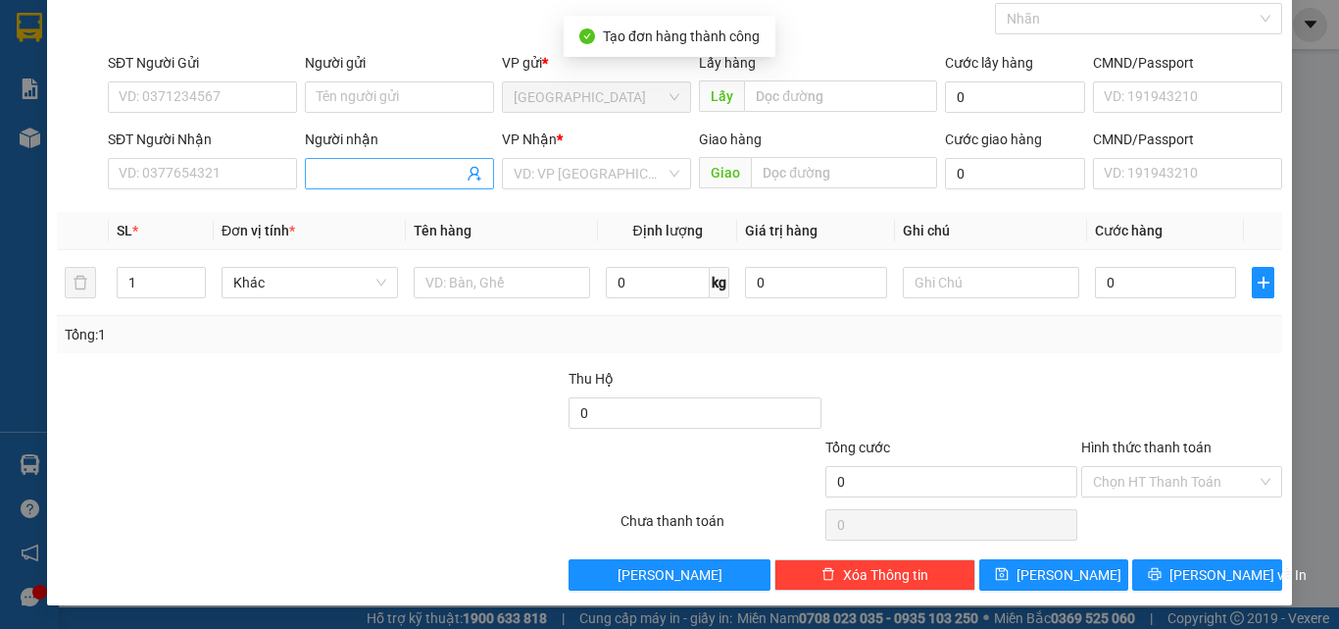
click at [376, 184] on span at bounding box center [399, 173] width 189 height 31
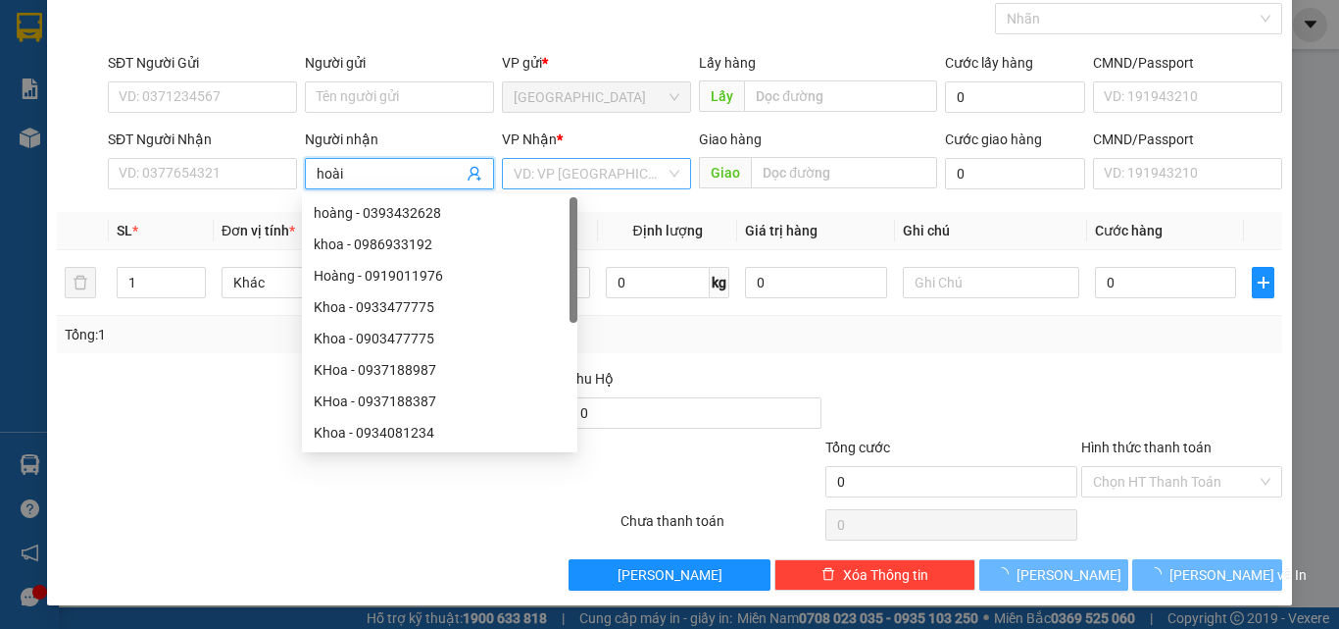
type input "hoài"
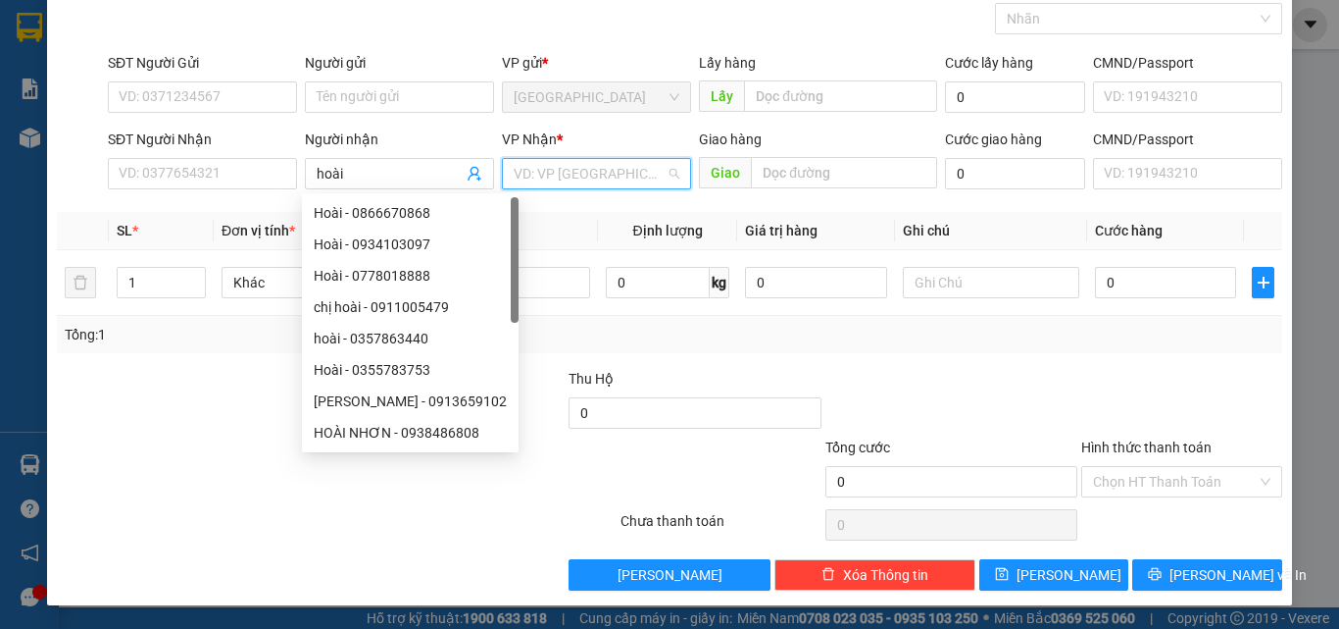
click at [586, 179] on input "search" at bounding box center [590, 173] width 152 height 29
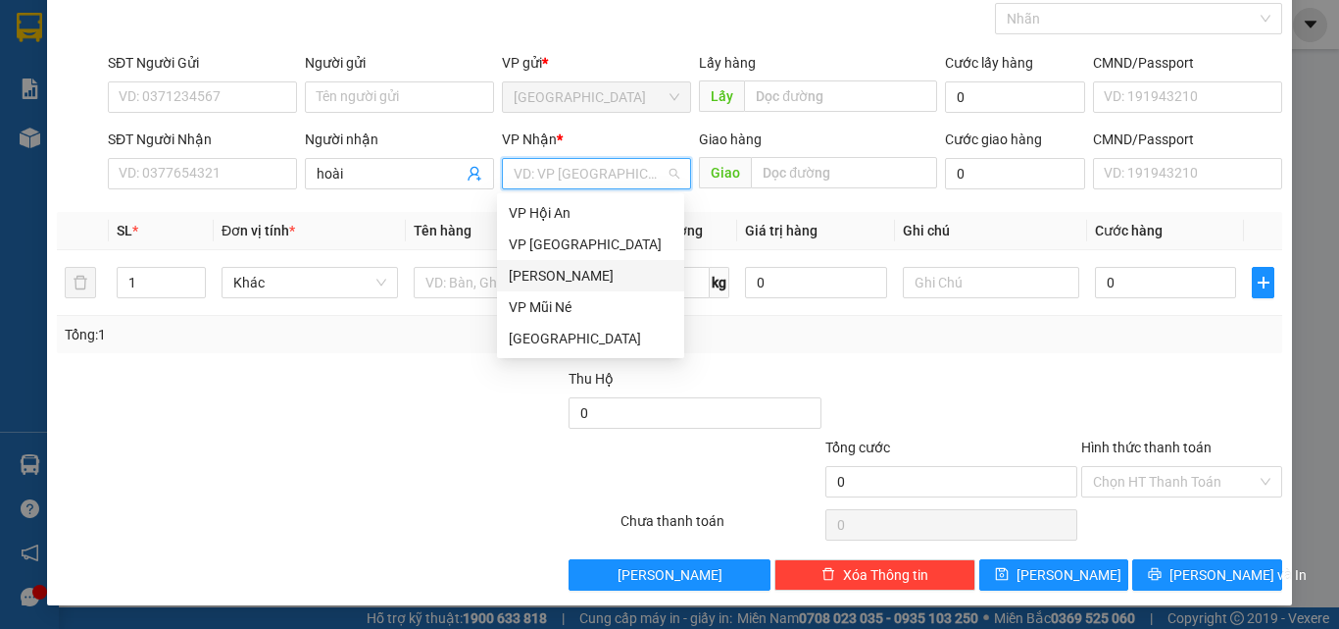
click at [563, 267] on div "[PERSON_NAME]" at bounding box center [591, 276] width 164 height 22
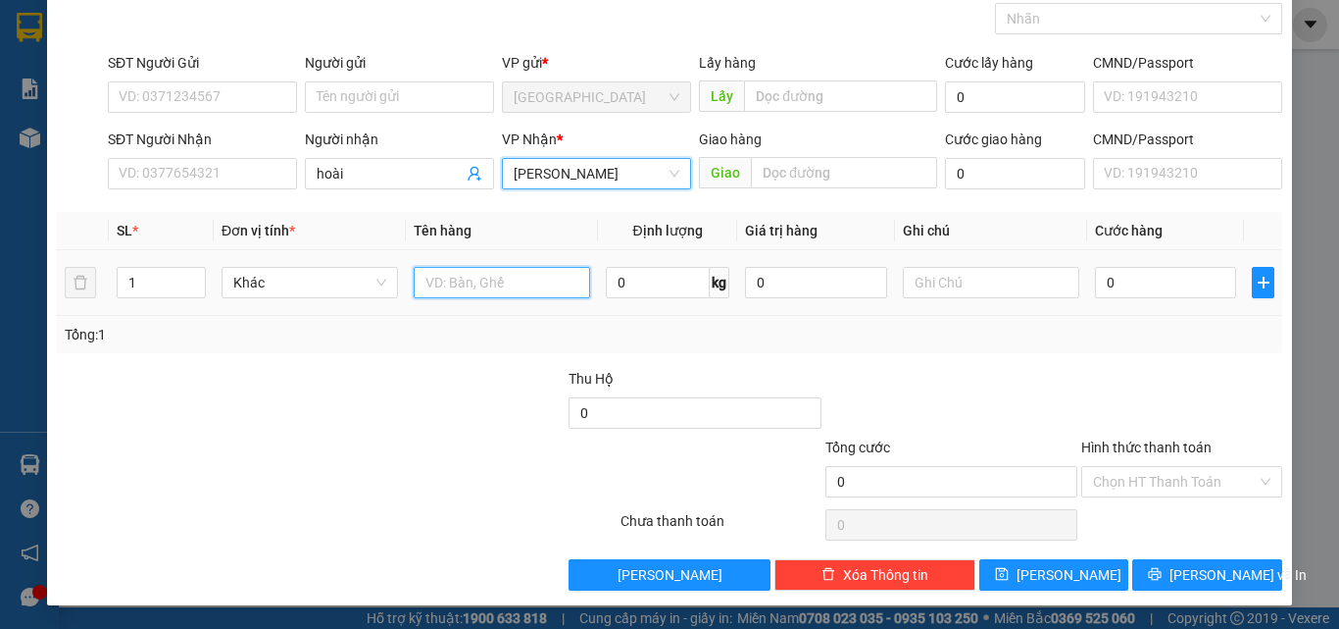
click at [478, 285] on input "text" at bounding box center [502, 282] width 176 height 31
type input "3"
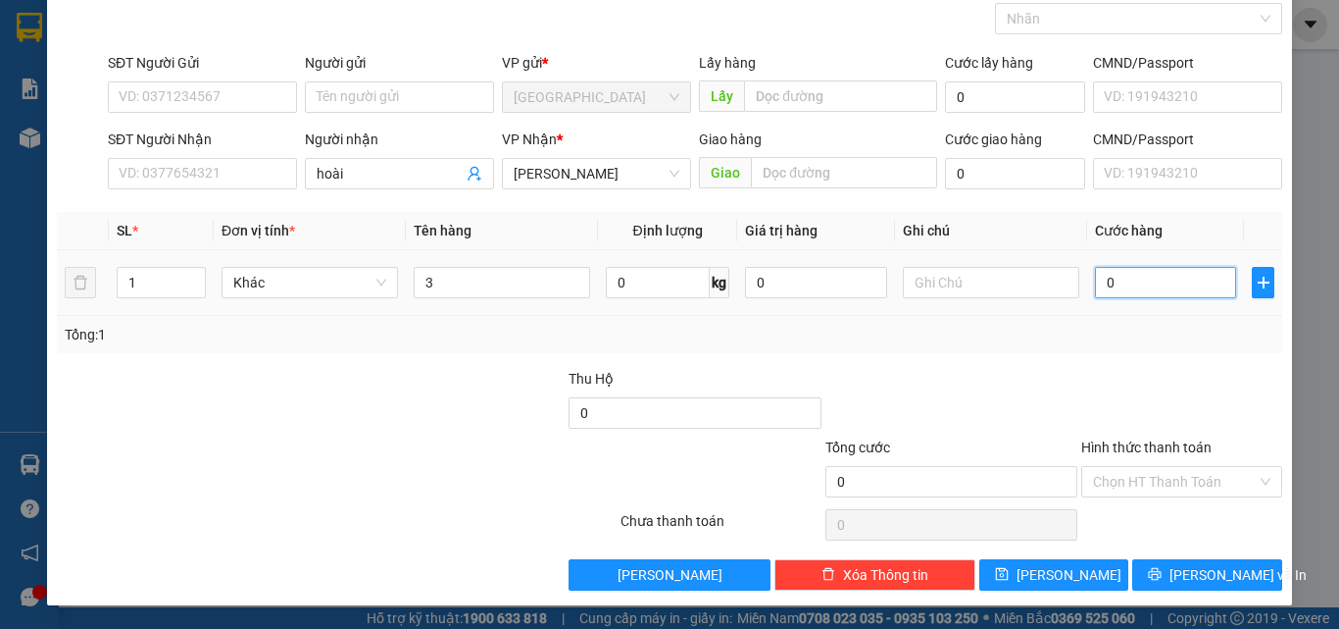
click at [1177, 285] on input "0" at bounding box center [1165, 282] width 141 height 31
type input "30"
type input "30.000"
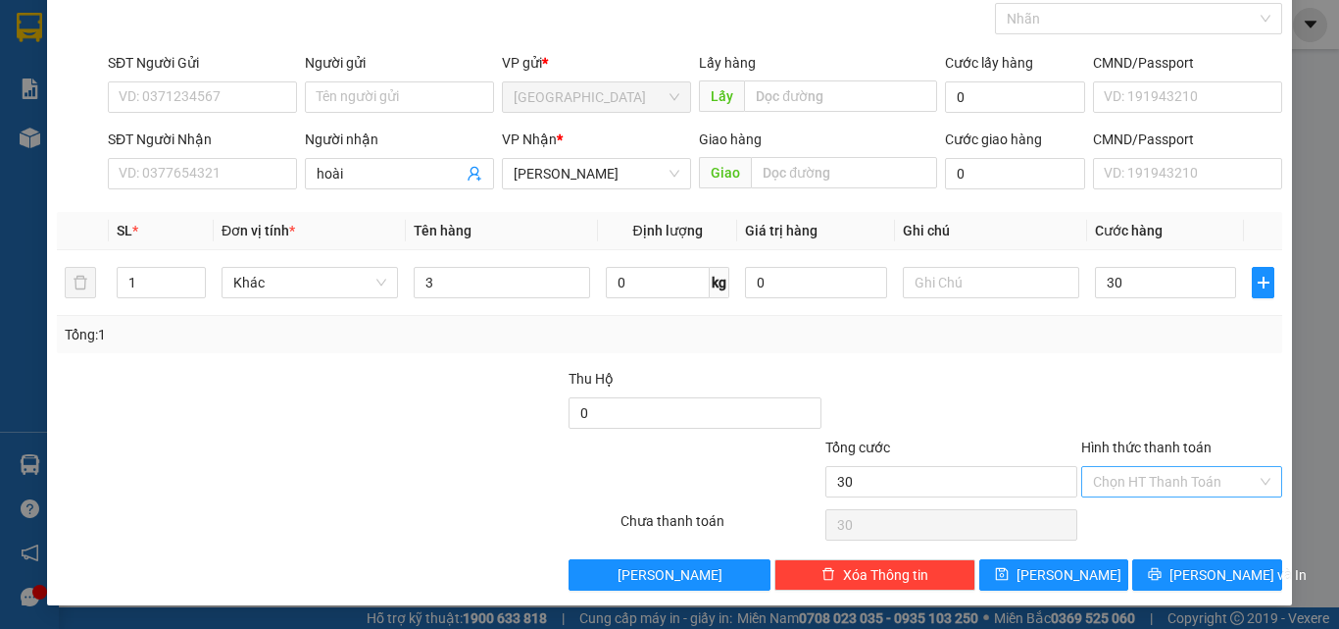
type input "30.000"
click at [1145, 480] on input "Hình thức thanh toán" at bounding box center [1175, 481] width 164 height 29
click at [1130, 424] on div at bounding box center [1182, 402] width 205 height 69
click at [1045, 577] on span "[PERSON_NAME]" at bounding box center [1069, 575] width 105 height 22
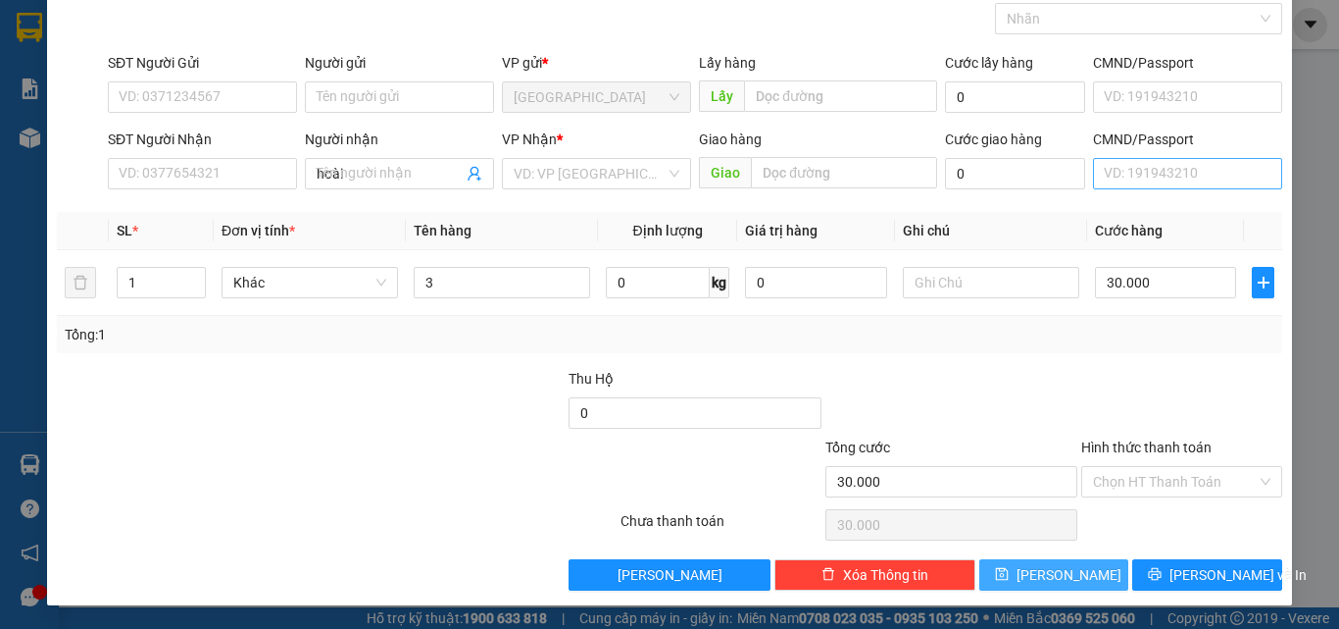
type input "0"
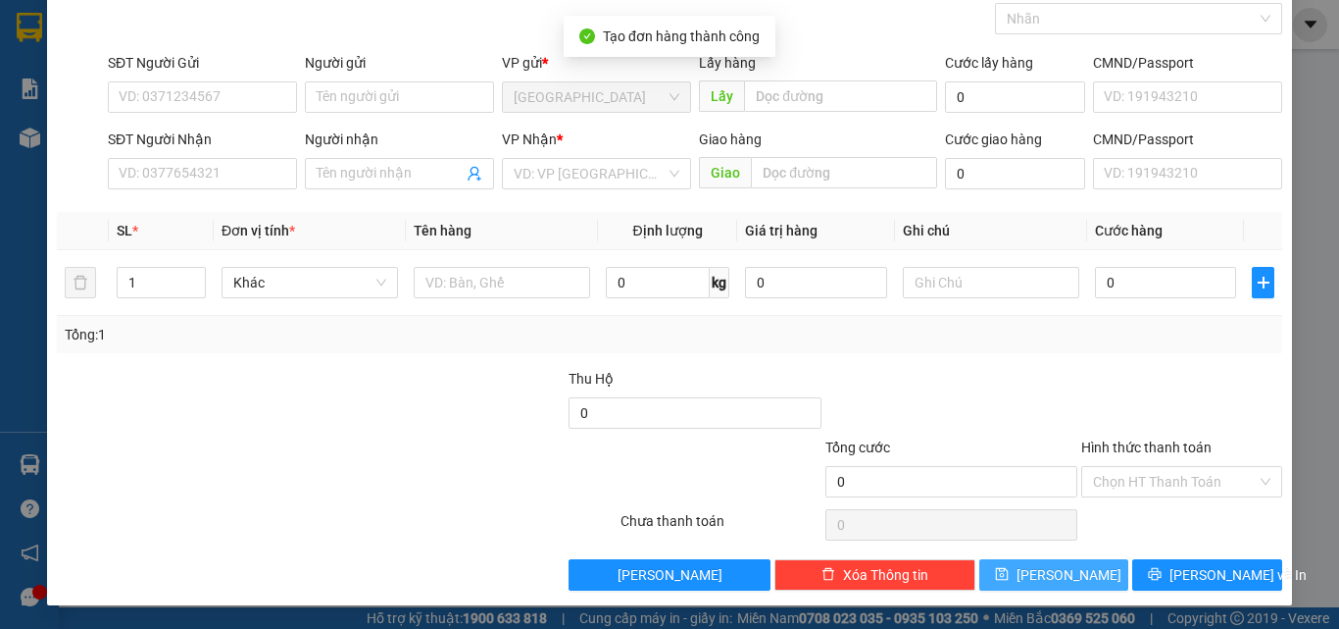
scroll to position [0, 0]
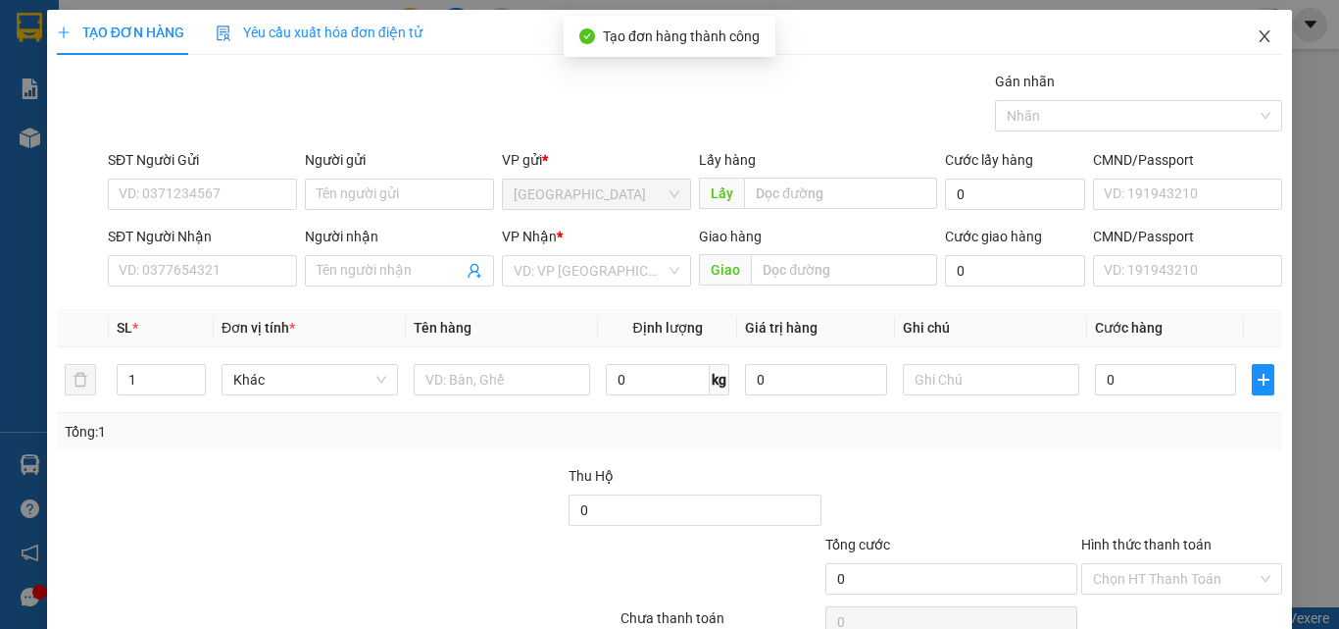
click at [1257, 36] on icon "close" at bounding box center [1265, 36] width 16 height 16
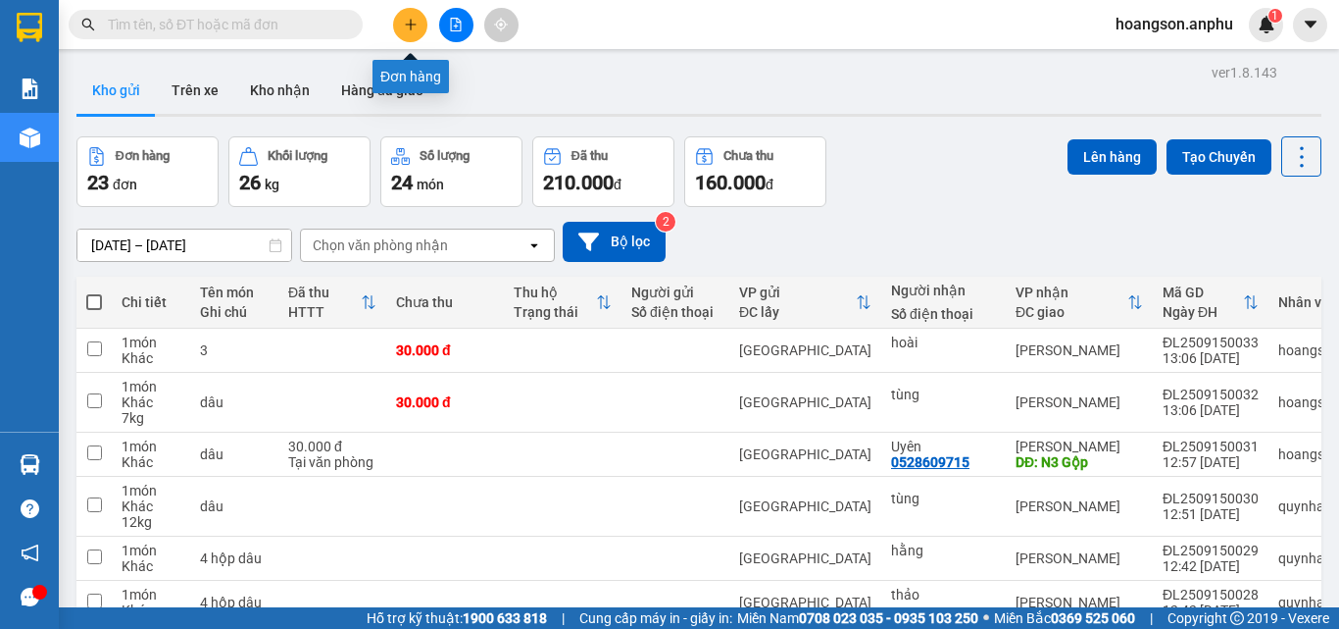
click at [408, 25] on icon "plus" at bounding box center [410, 24] width 11 height 1
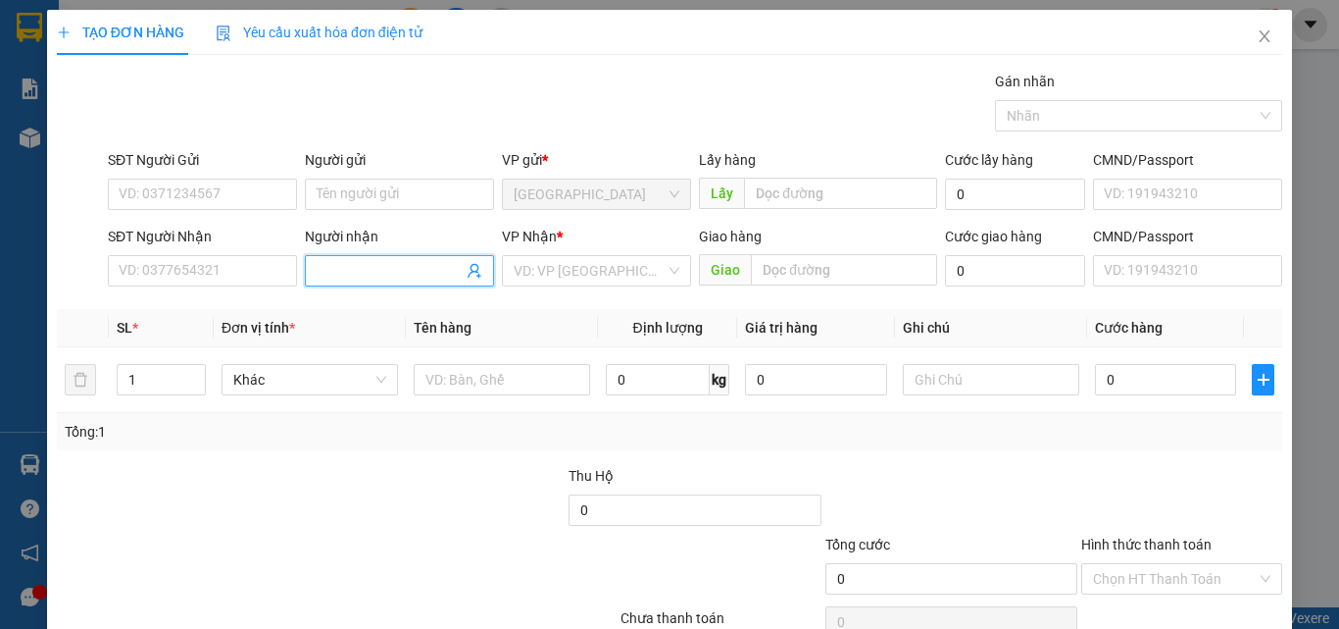
click at [403, 272] on input "Người nhận" at bounding box center [390, 271] width 146 height 22
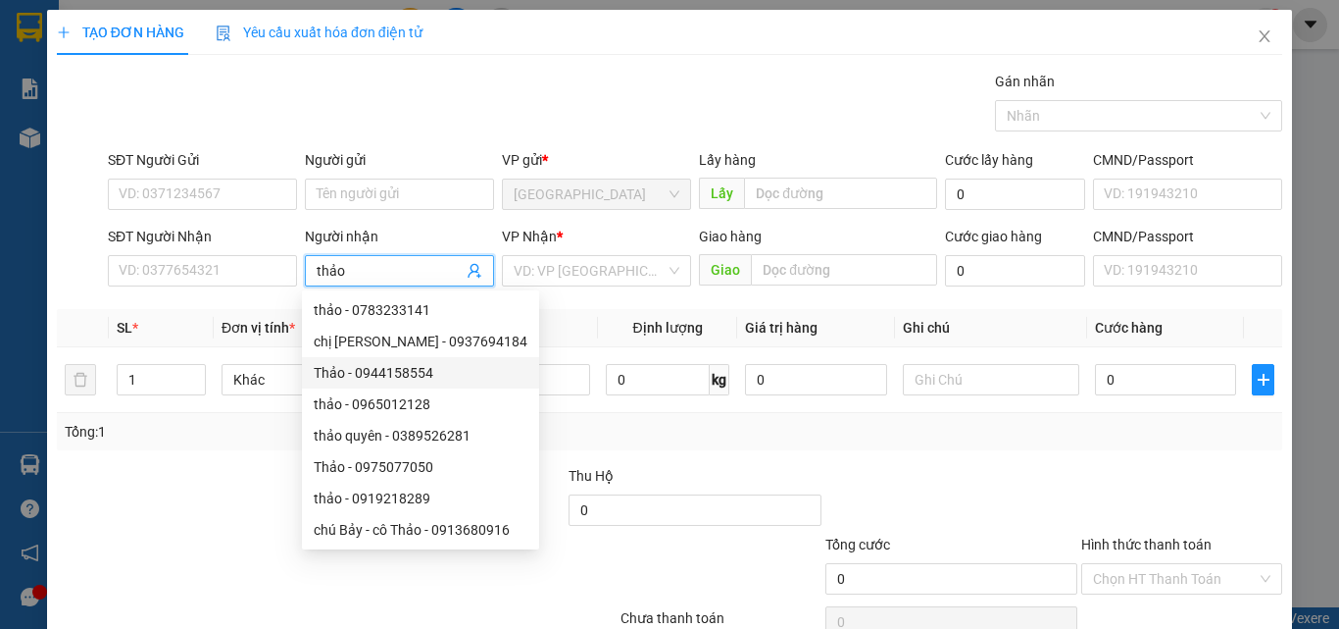
type input "thảo"
click at [795, 468] on div "Thu Hộ" at bounding box center [695, 476] width 252 height 22
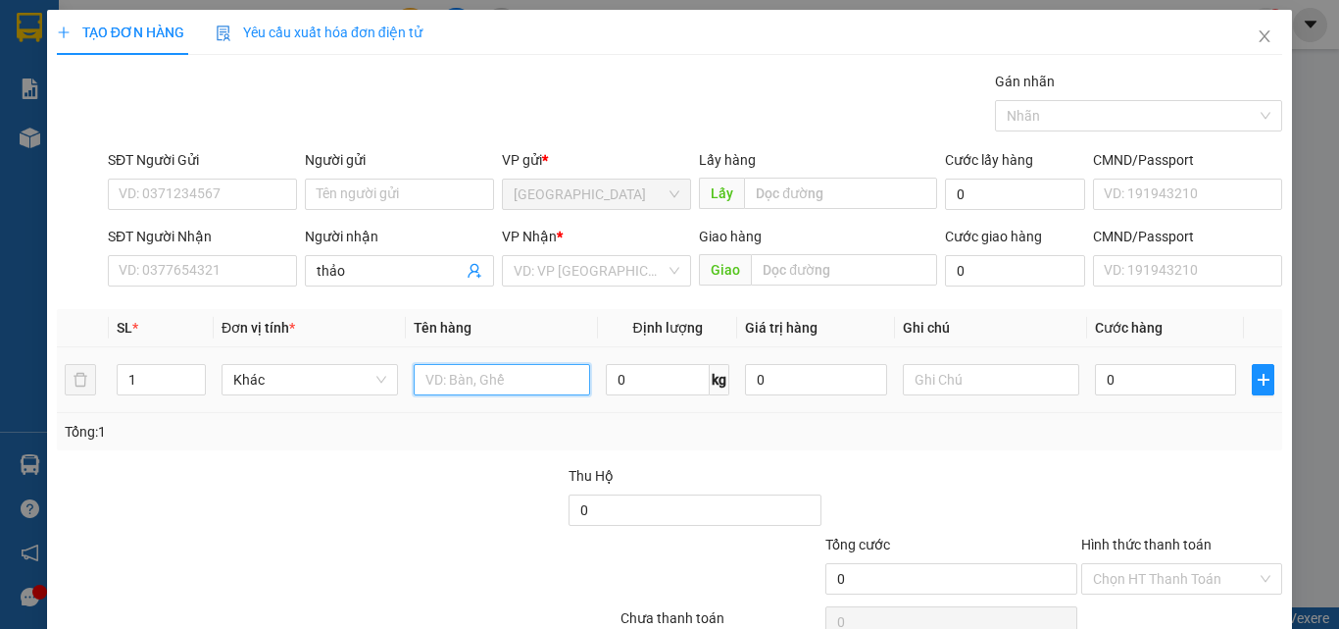
click at [438, 374] on input "text" at bounding box center [502, 379] width 176 height 31
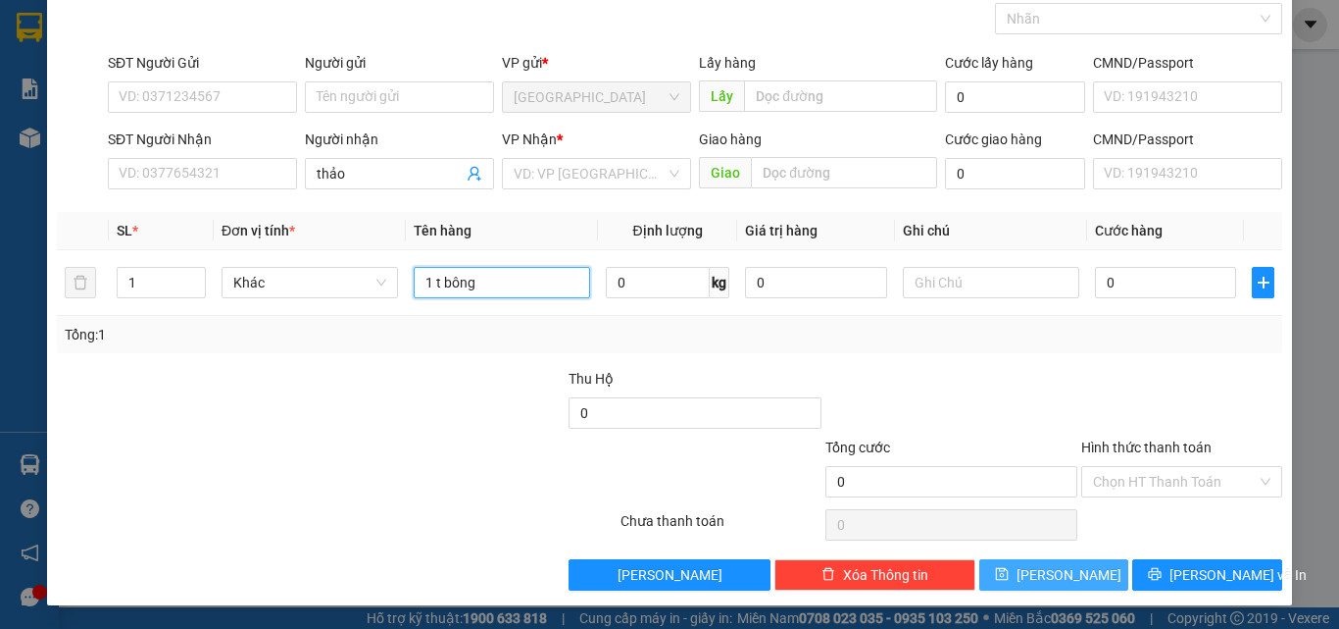
type input "1 t bông"
click at [1092, 571] on button "[PERSON_NAME]" at bounding box center [1055, 574] width 150 height 31
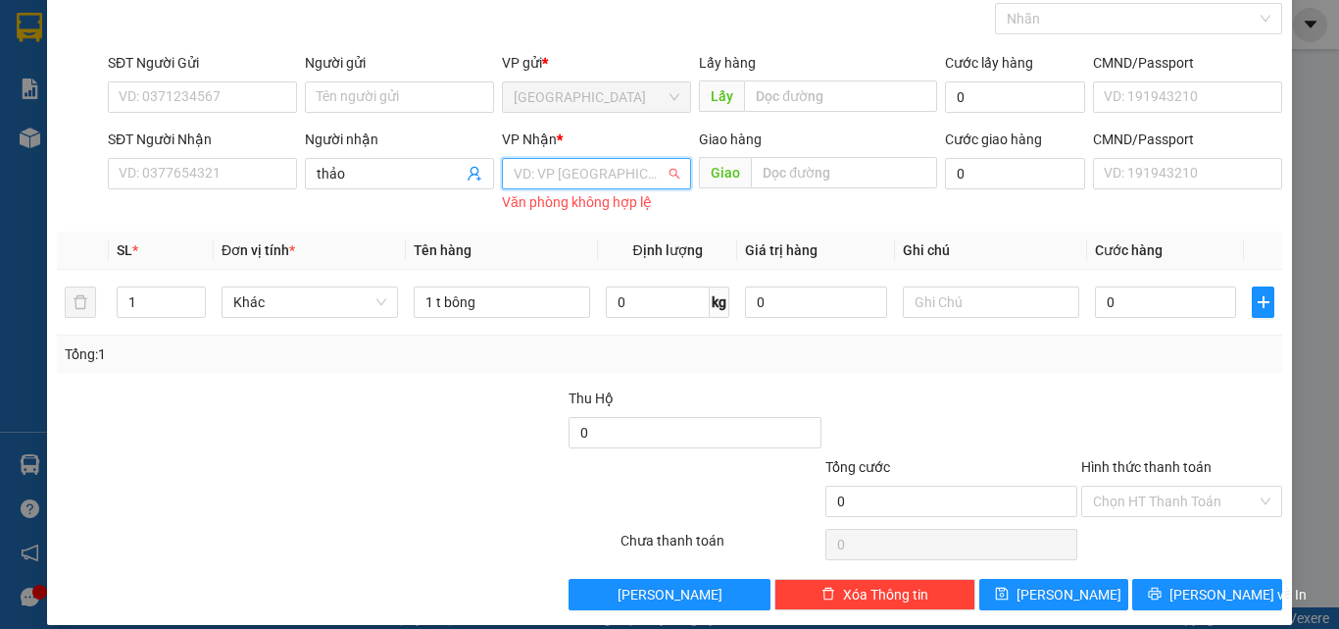
click at [554, 176] on input "search" at bounding box center [590, 173] width 152 height 29
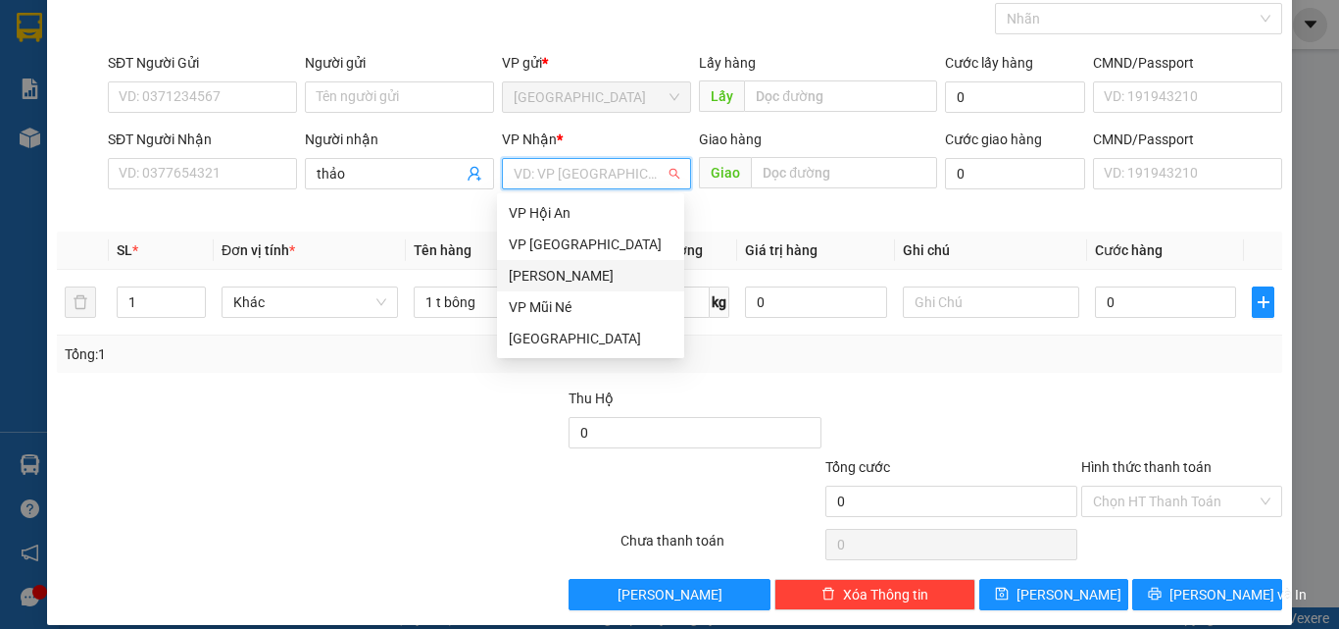
click at [552, 269] on div "[PERSON_NAME]" at bounding box center [591, 276] width 164 height 22
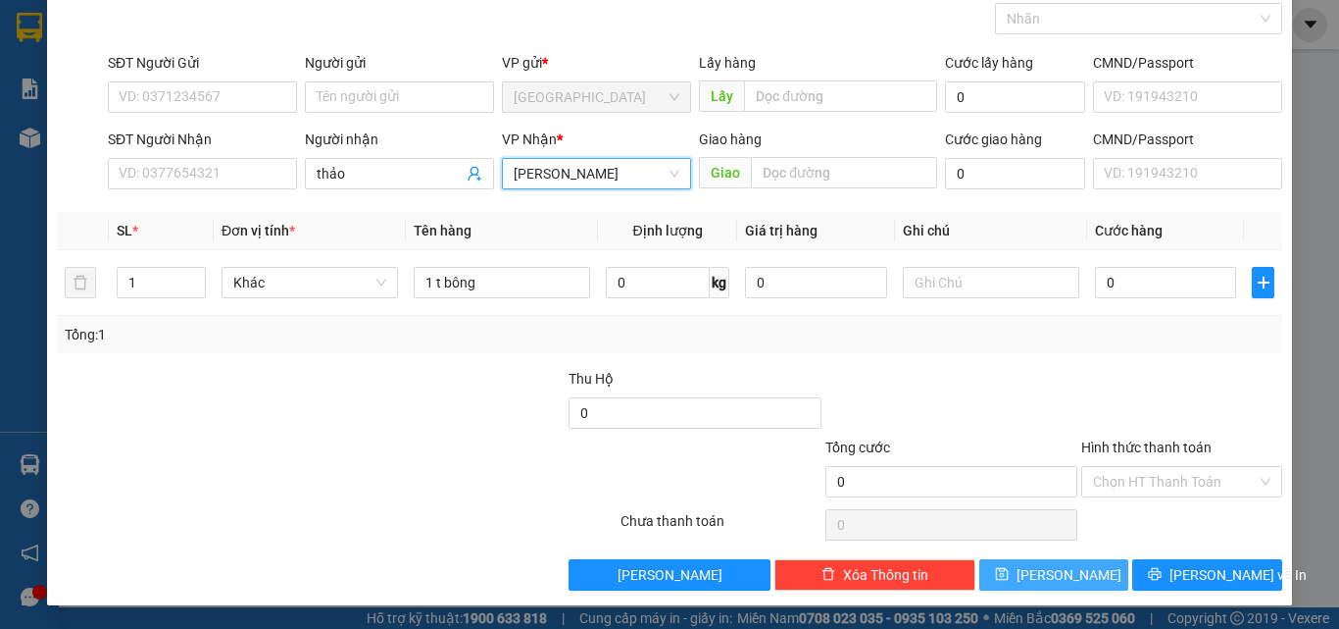
click at [1065, 571] on button "[PERSON_NAME]" at bounding box center [1055, 574] width 150 height 31
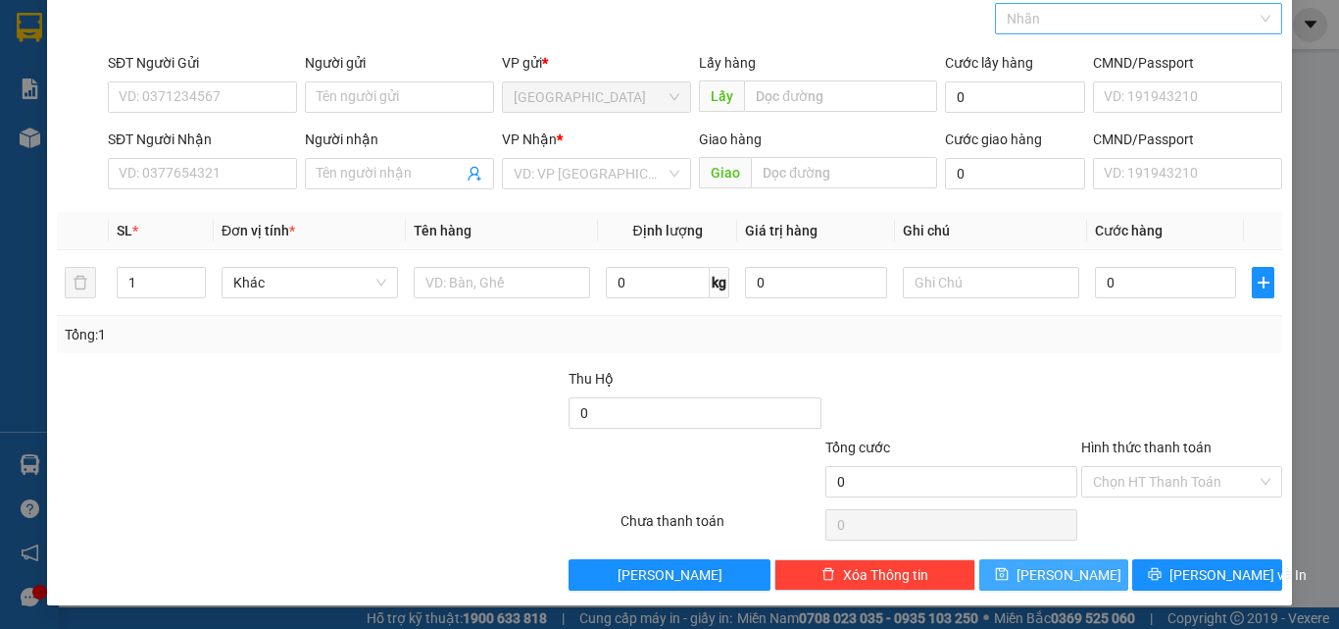
scroll to position [0, 0]
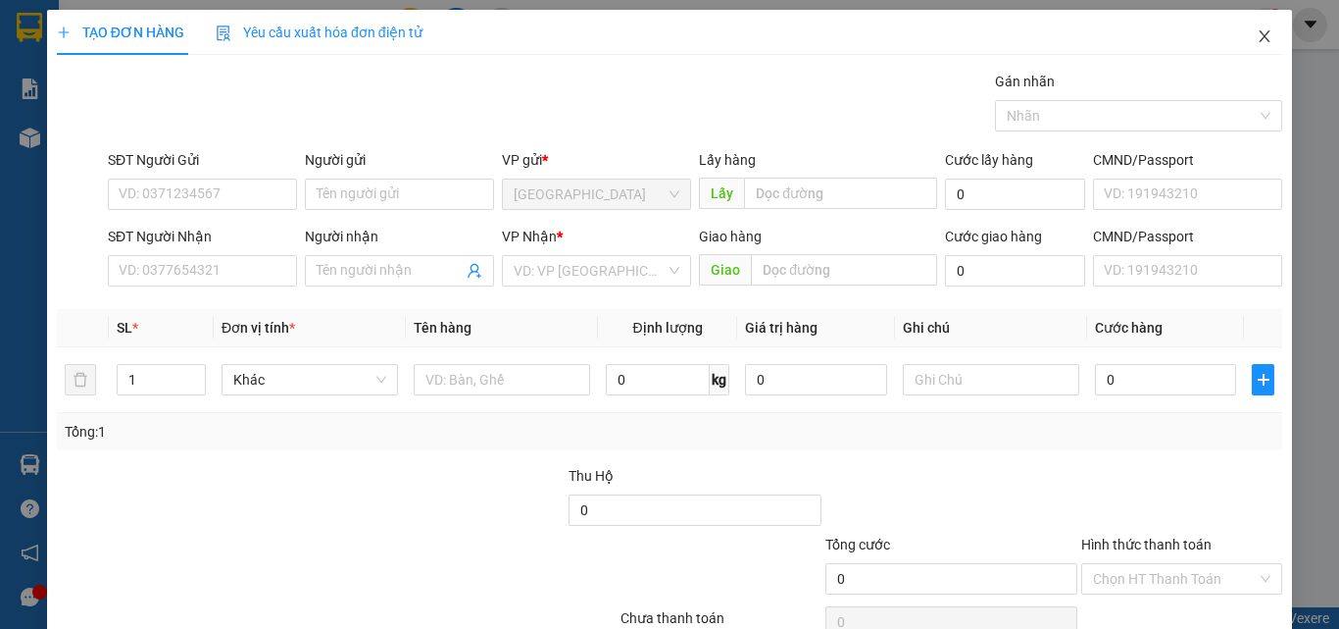
click at [1257, 40] on icon "close" at bounding box center [1265, 36] width 16 height 16
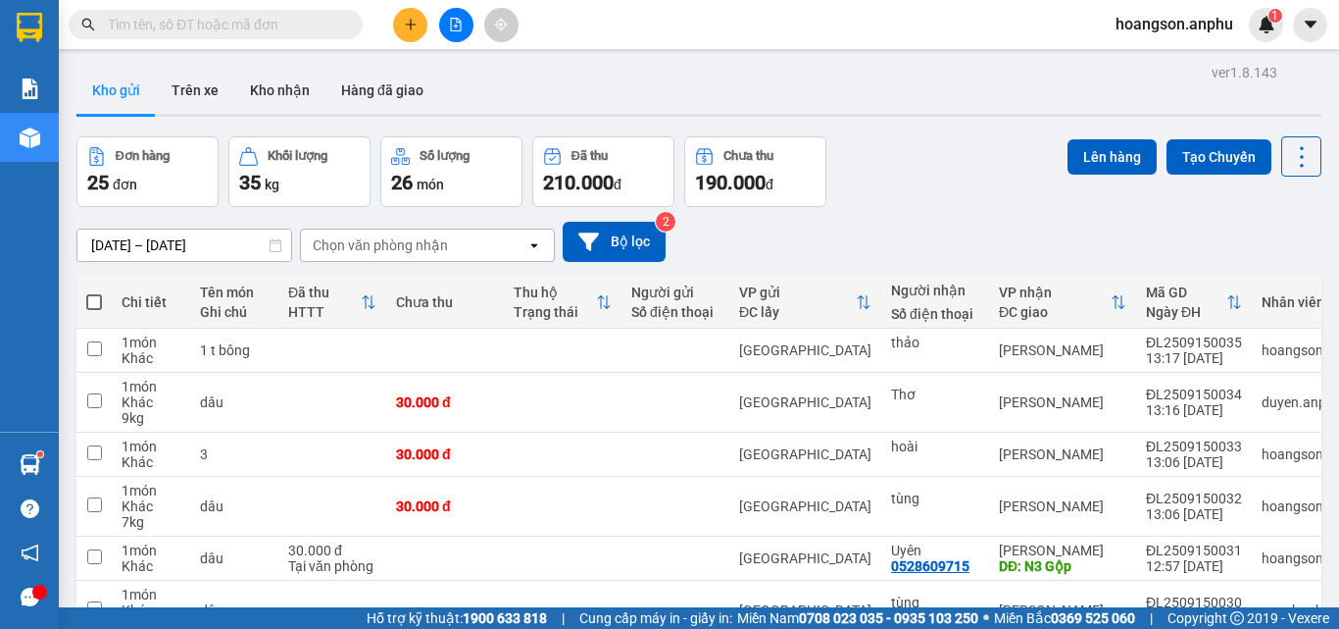
click at [410, 38] on button at bounding box center [410, 25] width 34 height 34
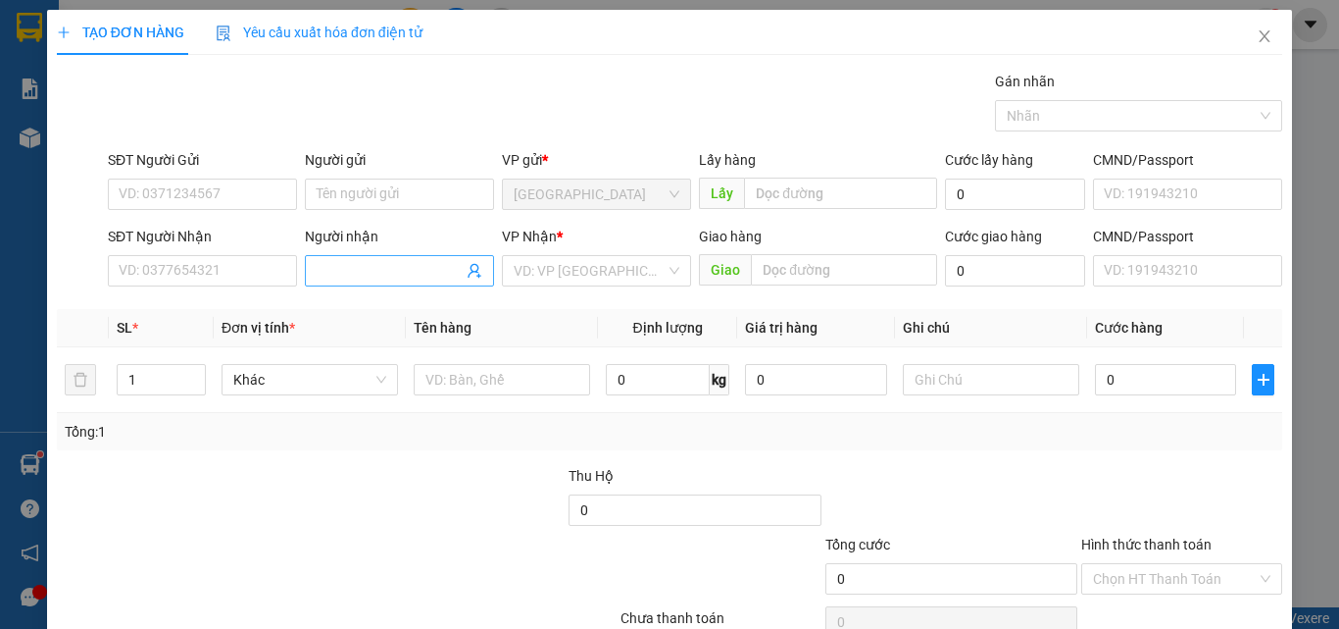
click at [363, 274] on input "Người nhận" at bounding box center [390, 271] width 146 height 22
click at [798, 197] on input "text" at bounding box center [840, 192] width 193 height 31
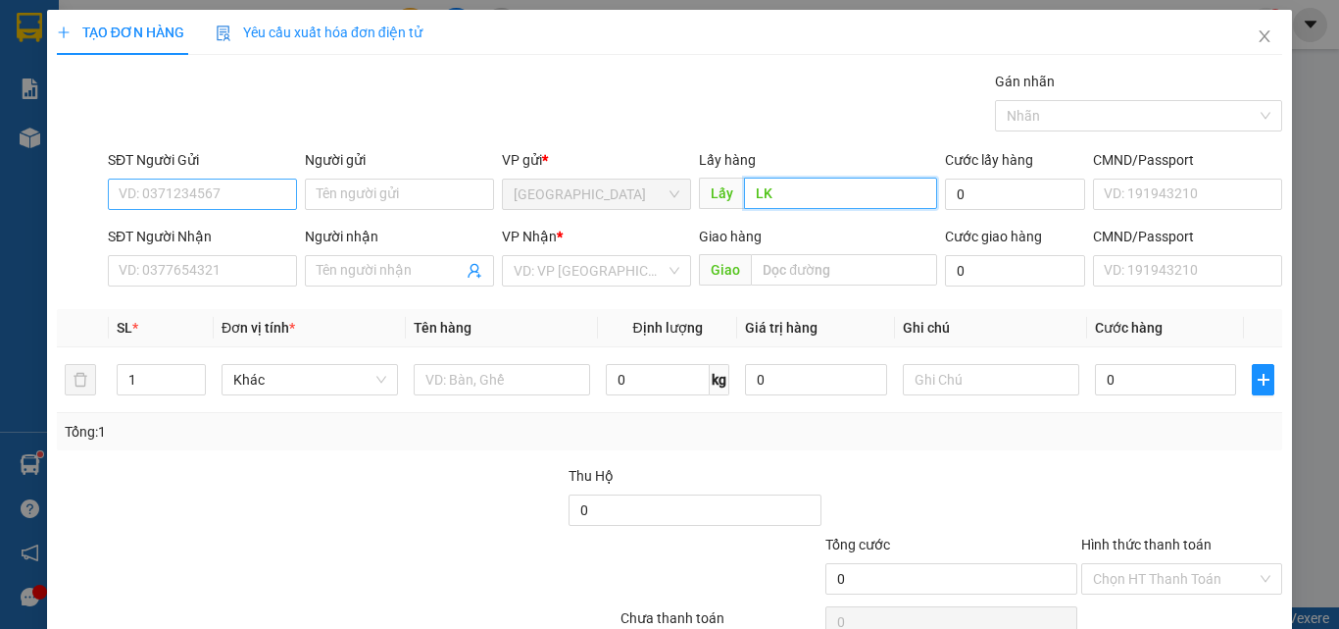
type input "LK"
click at [275, 190] on input "SĐT Người Gửi" at bounding box center [202, 193] width 189 height 31
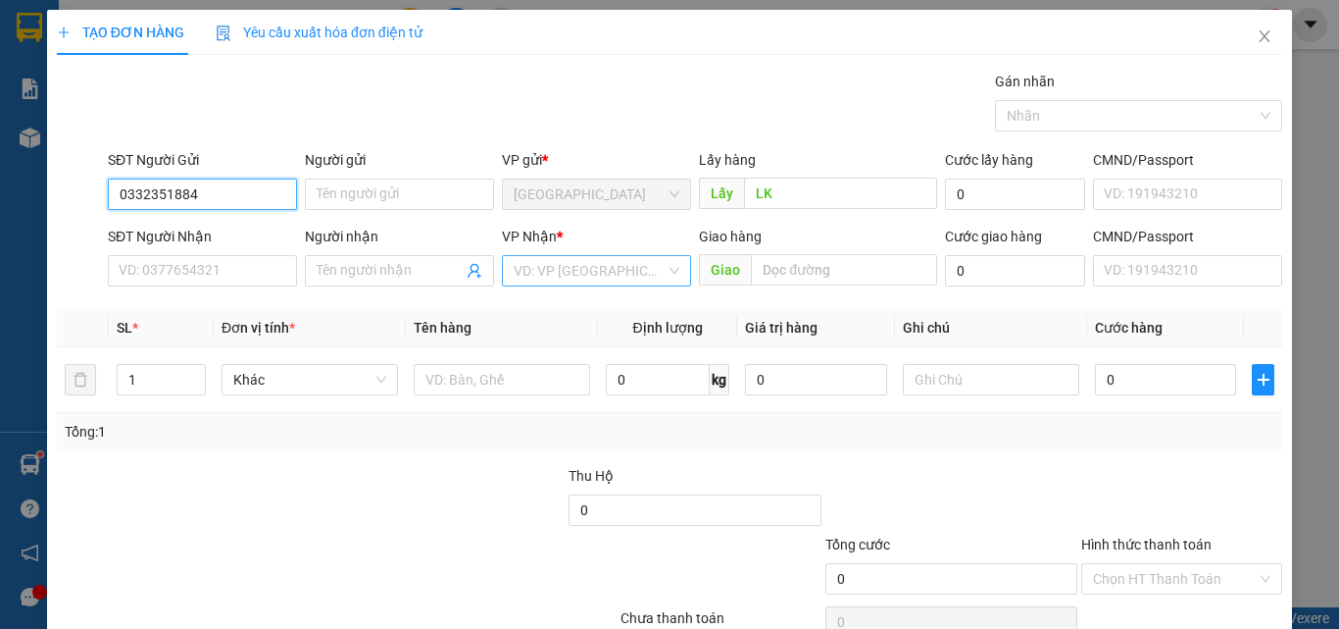
type input "0332351884"
click at [544, 258] on input "search" at bounding box center [590, 270] width 152 height 29
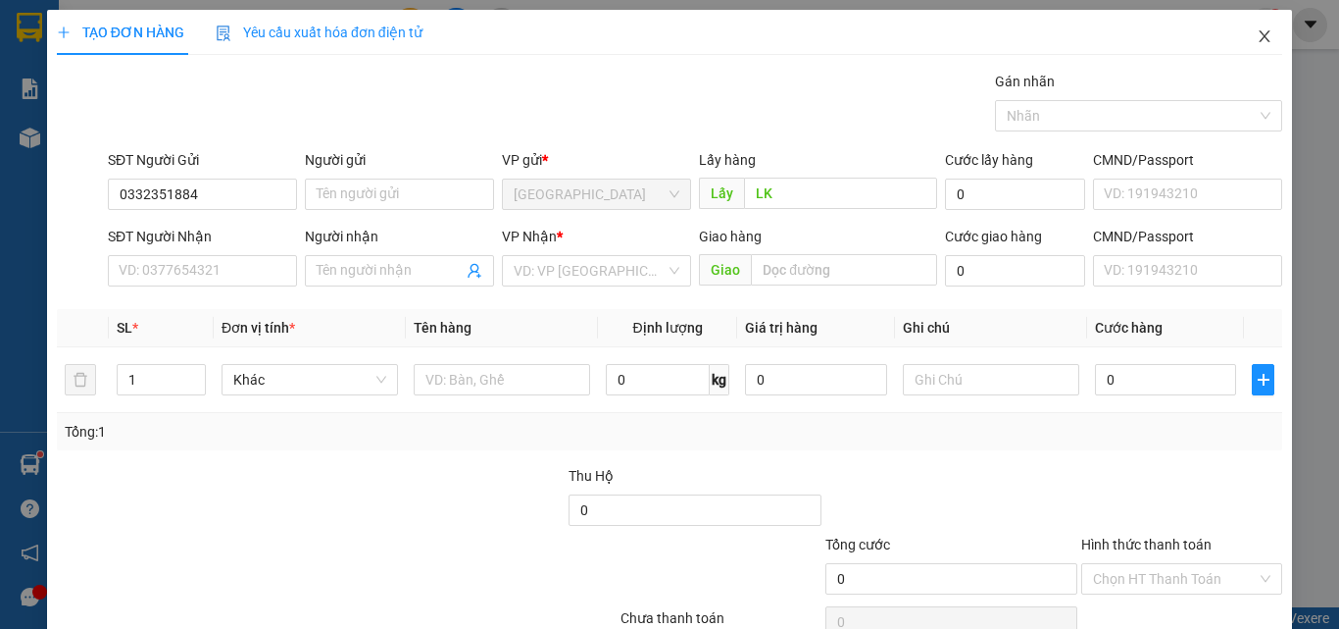
click at [1260, 34] on icon "close" at bounding box center [1265, 36] width 11 height 12
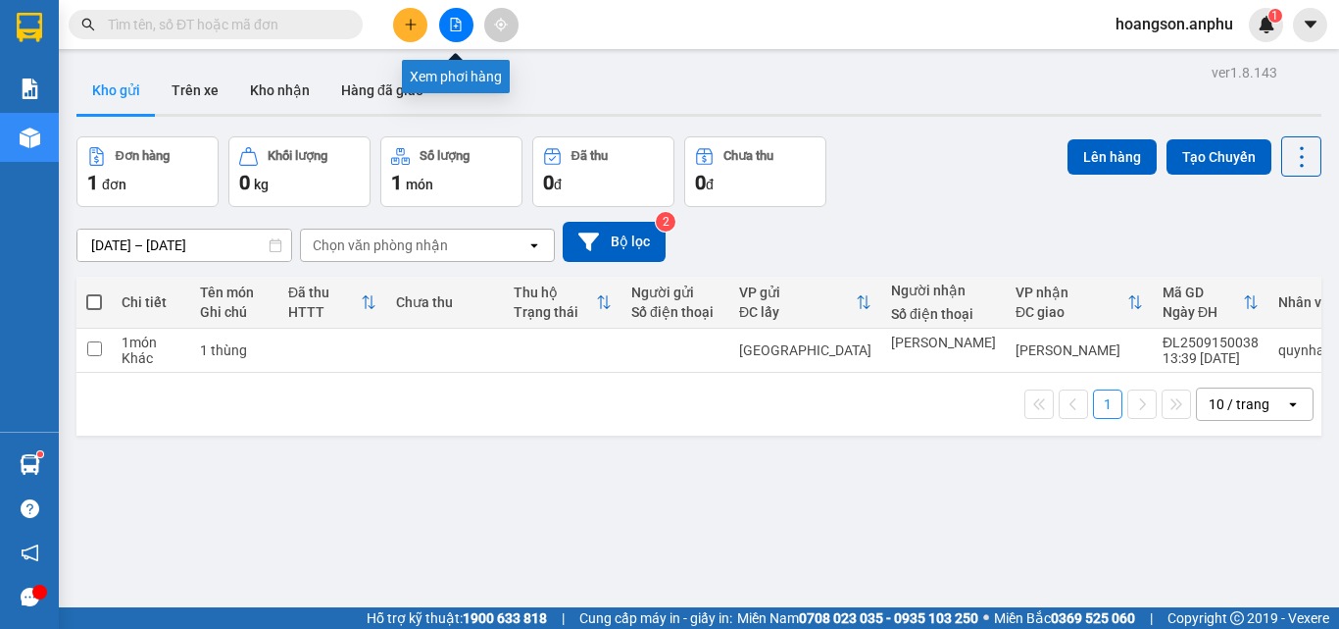
click at [418, 15] on button at bounding box center [410, 25] width 34 height 34
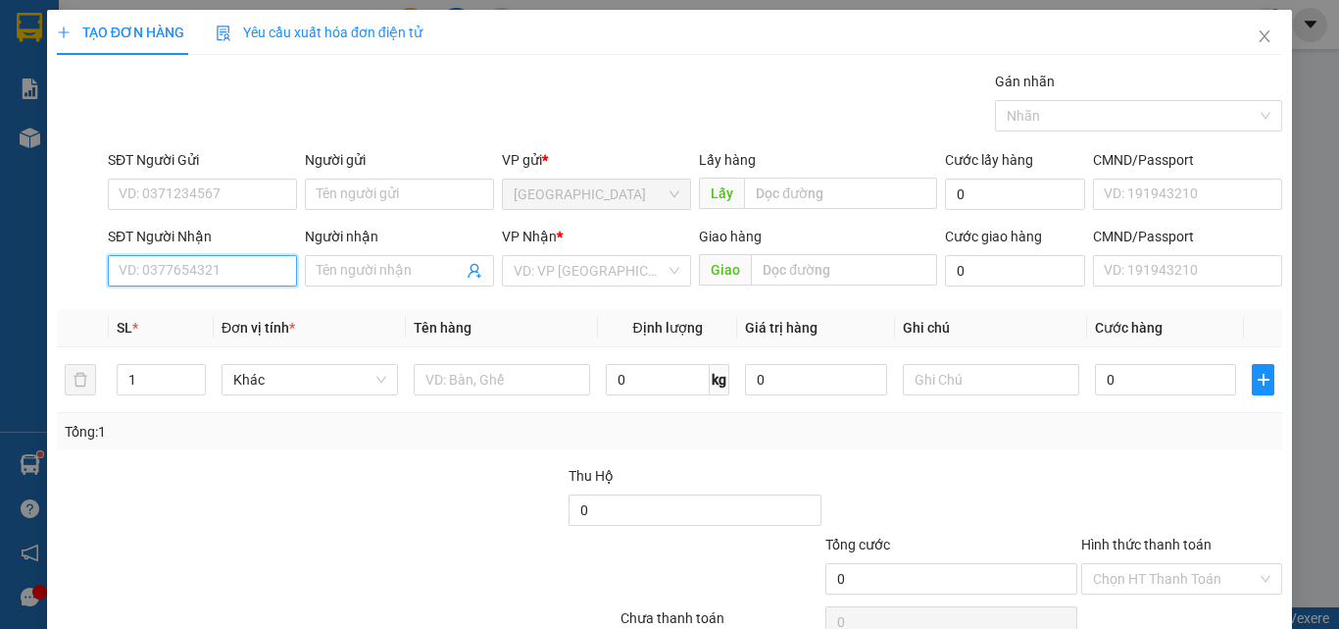
click at [186, 259] on input "SĐT Người Nhận" at bounding box center [202, 270] width 189 height 31
type input "0342674567"
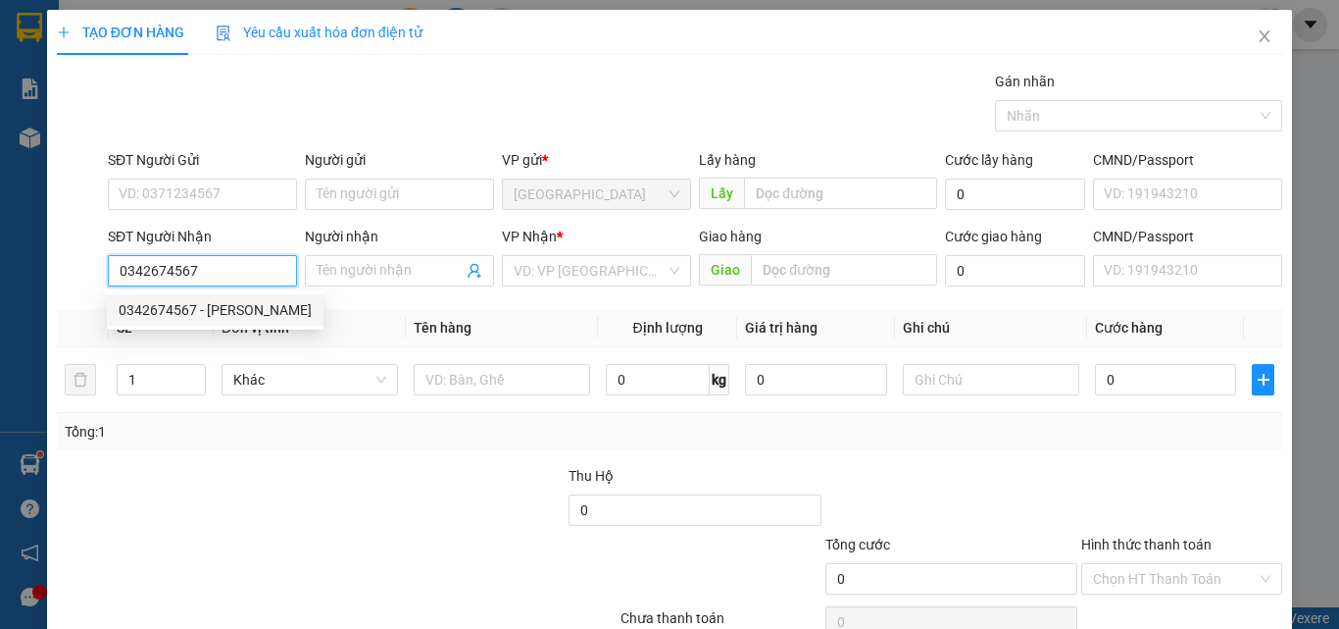
click at [198, 312] on div "0342674567 - [PERSON_NAME]" at bounding box center [215, 310] width 193 height 22
type input "THẢO"
type input "[PERSON_NAME]"
type input "30.000"
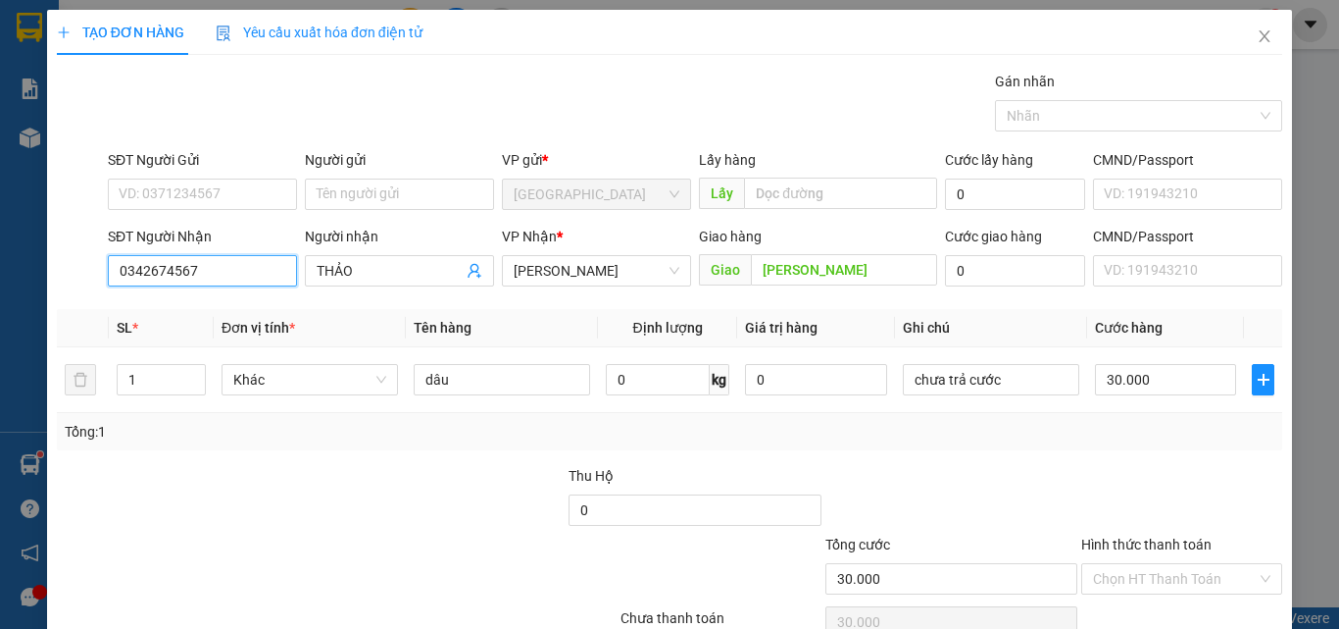
scroll to position [97, 0]
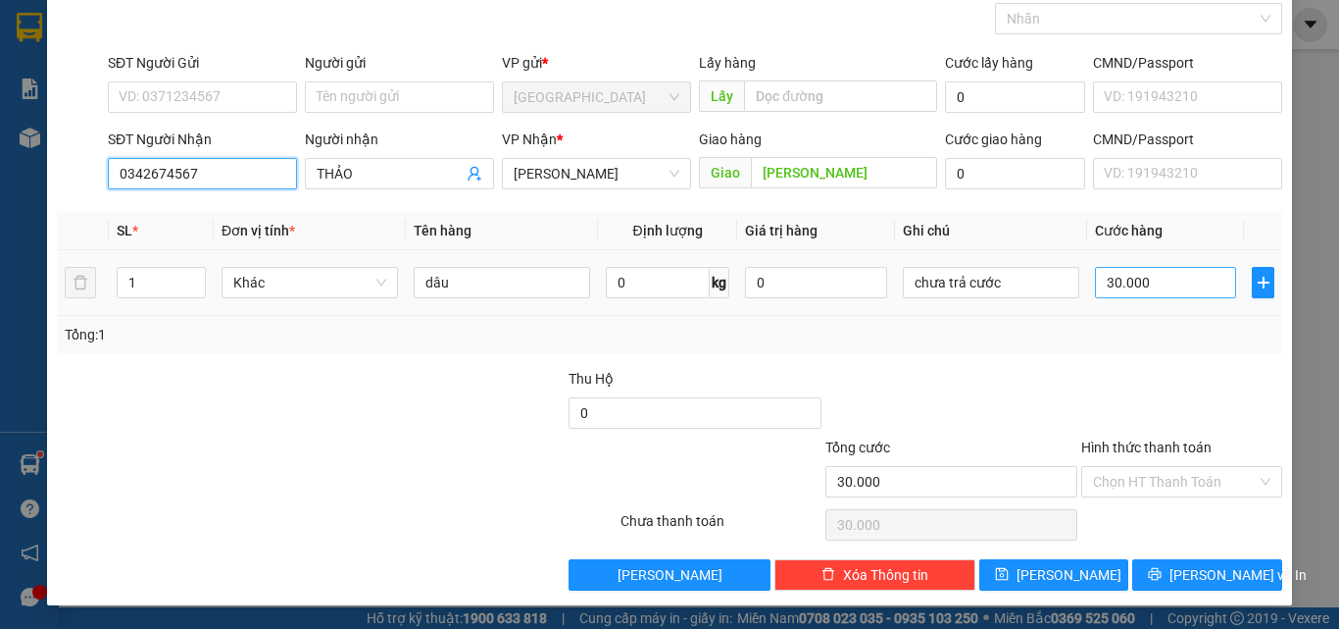
type input "0342674567"
click at [1184, 284] on input "30.000" at bounding box center [1165, 282] width 141 height 31
type input "0"
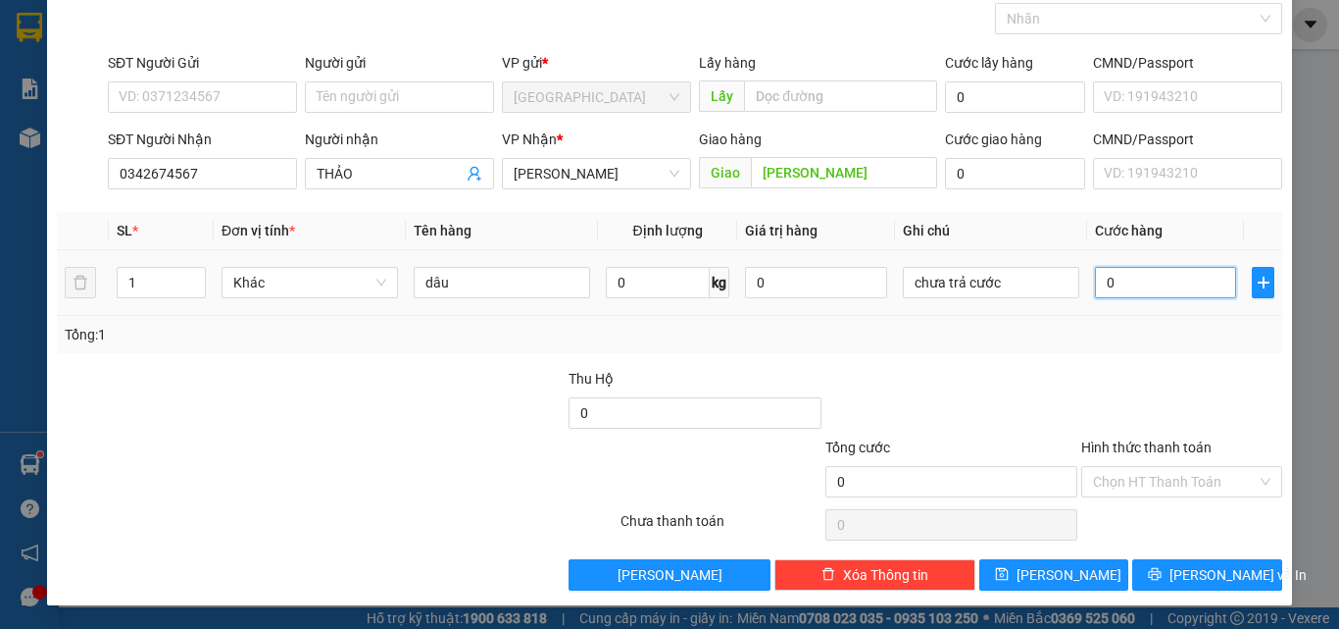
type input "4"
type input "04"
type input "40"
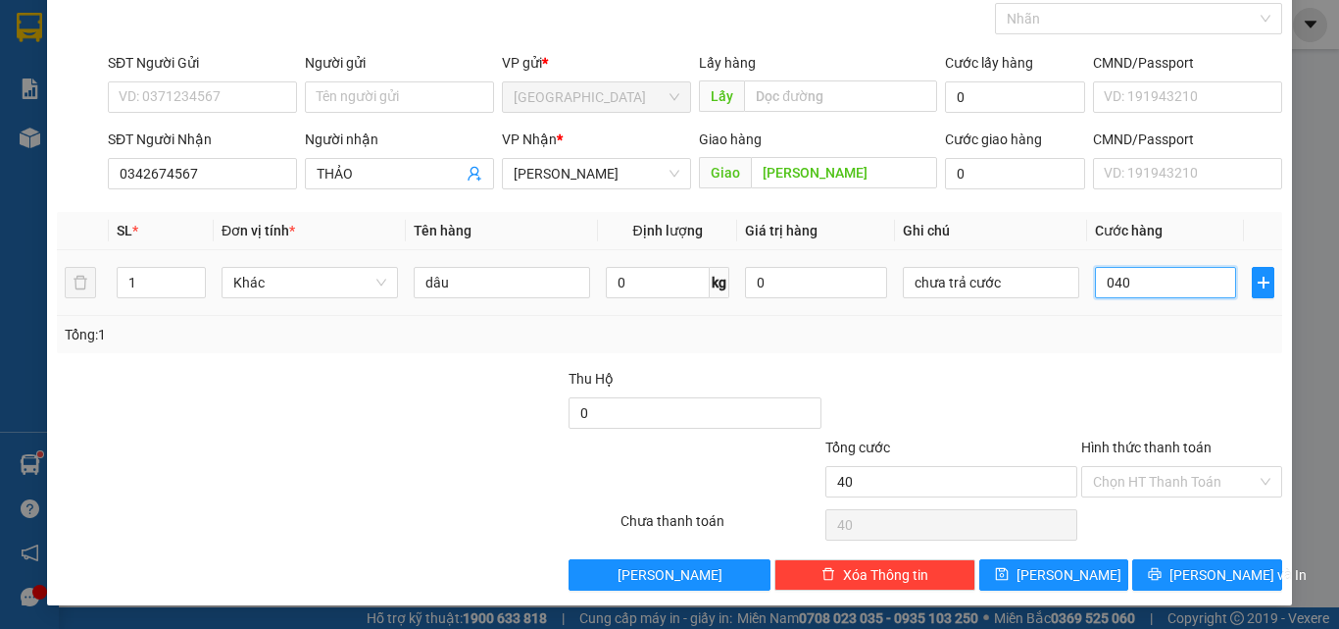
type input "040"
type input "40.000"
click at [1127, 383] on div at bounding box center [1182, 402] width 205 height 69
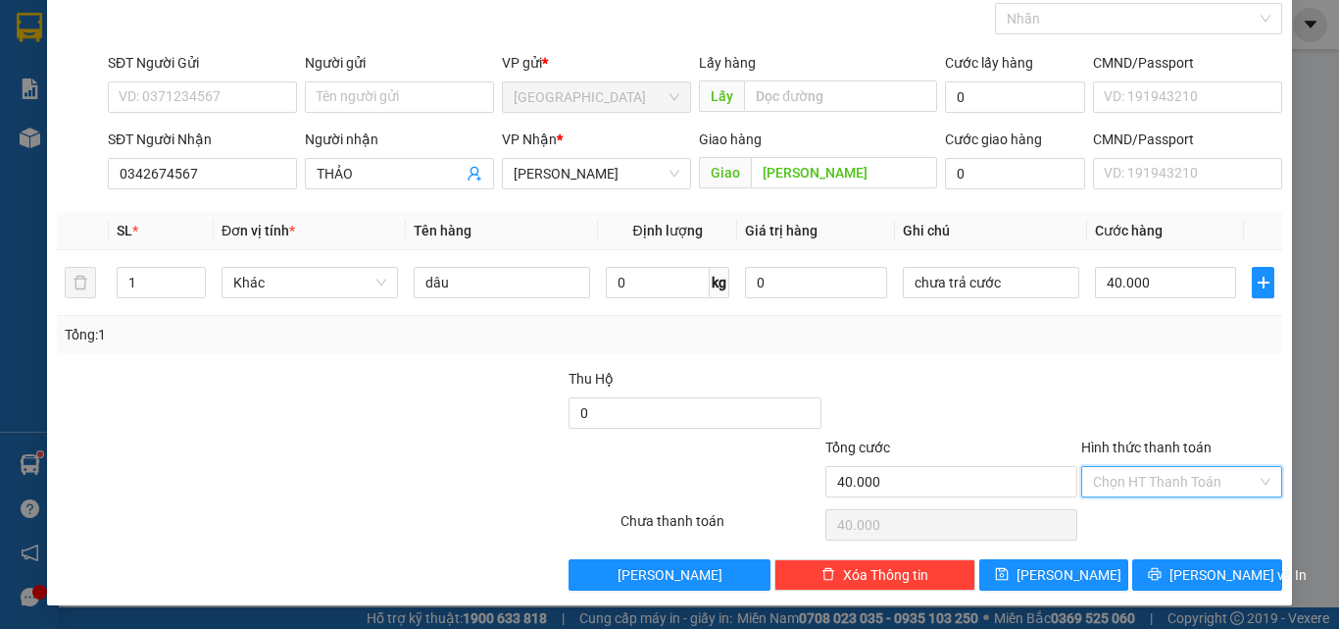
click at [1143, 492] on input "Hình thức thanh toán" at bounding box center [1175, 481] width 164 height 29
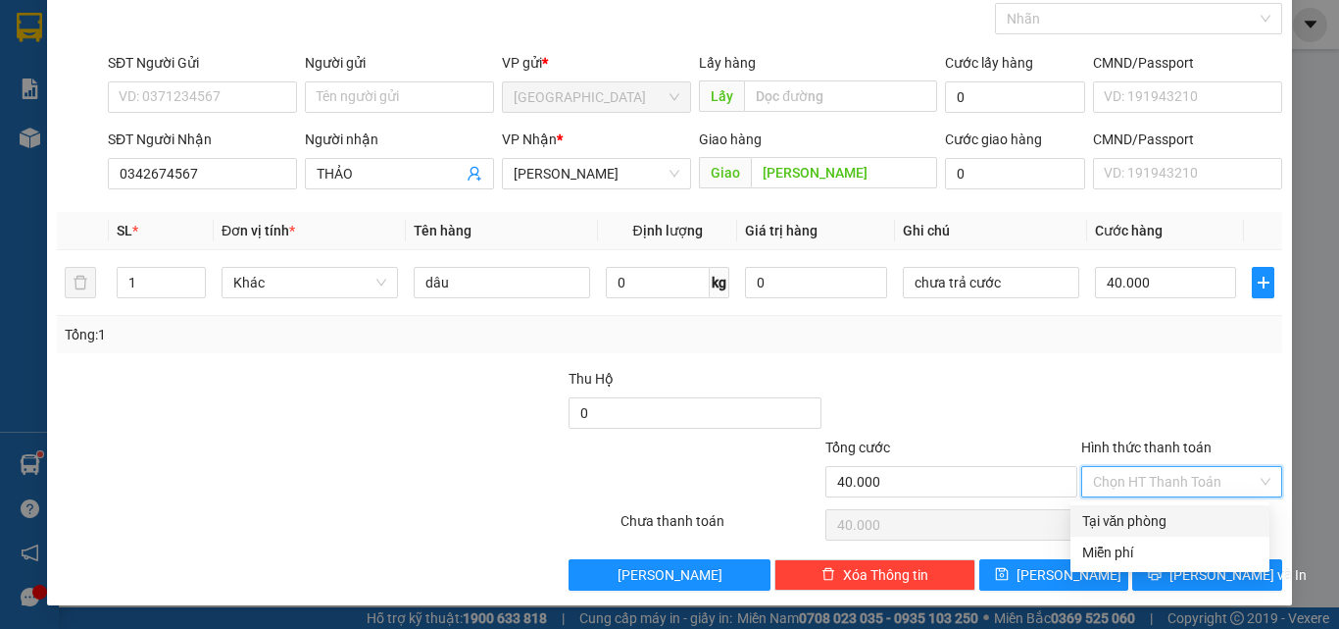
click at [1121, 520] on div "Tại văn phòng" at bounding box center [1171, 521] width 176 height 22
type input "0"
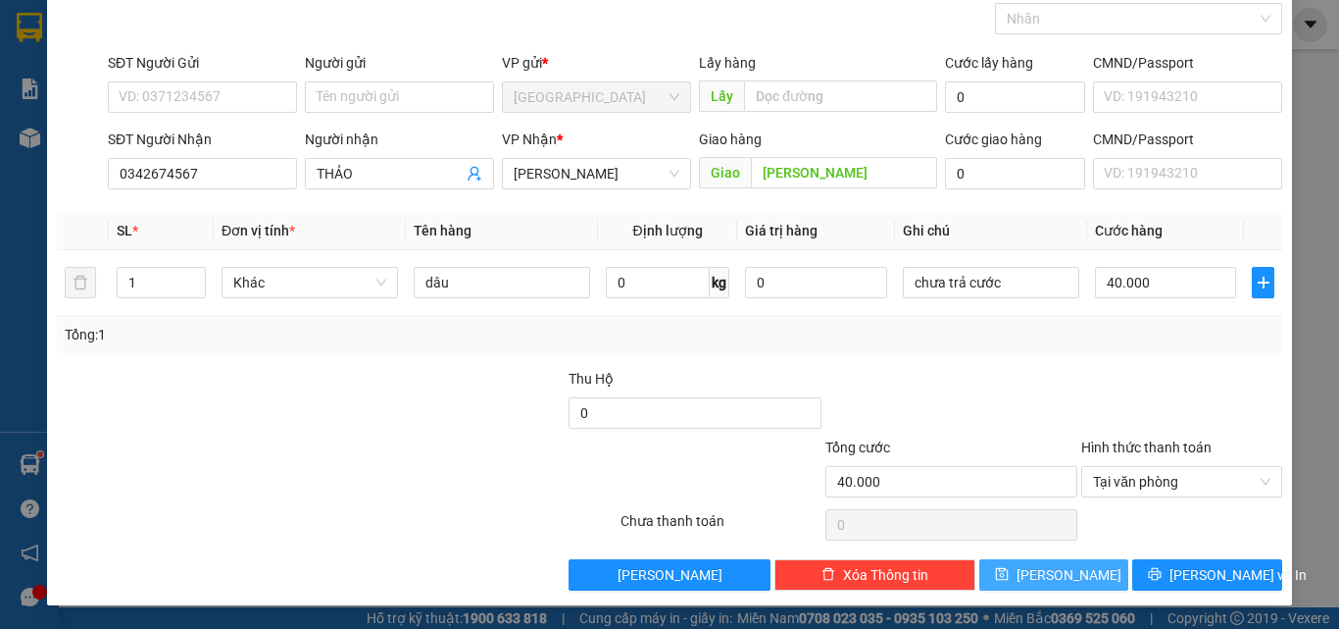
click at [1084, 564] on button "[PERSON_NAME]" at bounding box center [1055, 574] width 150 height 31
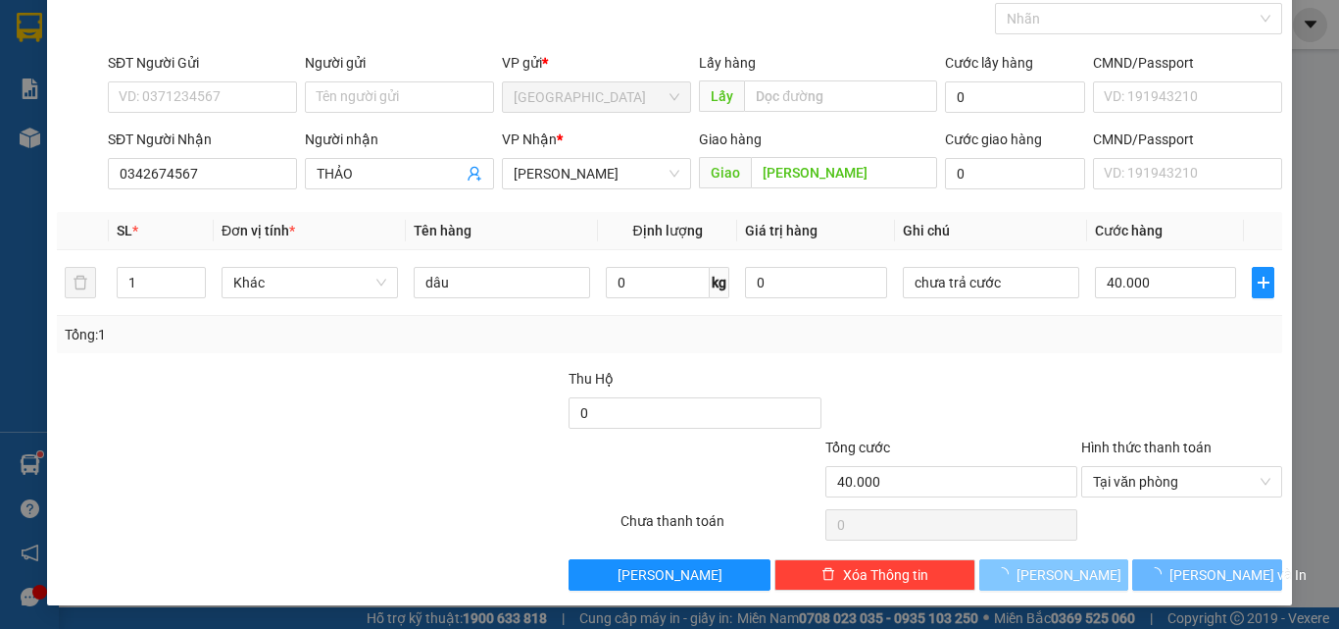
type input "0"
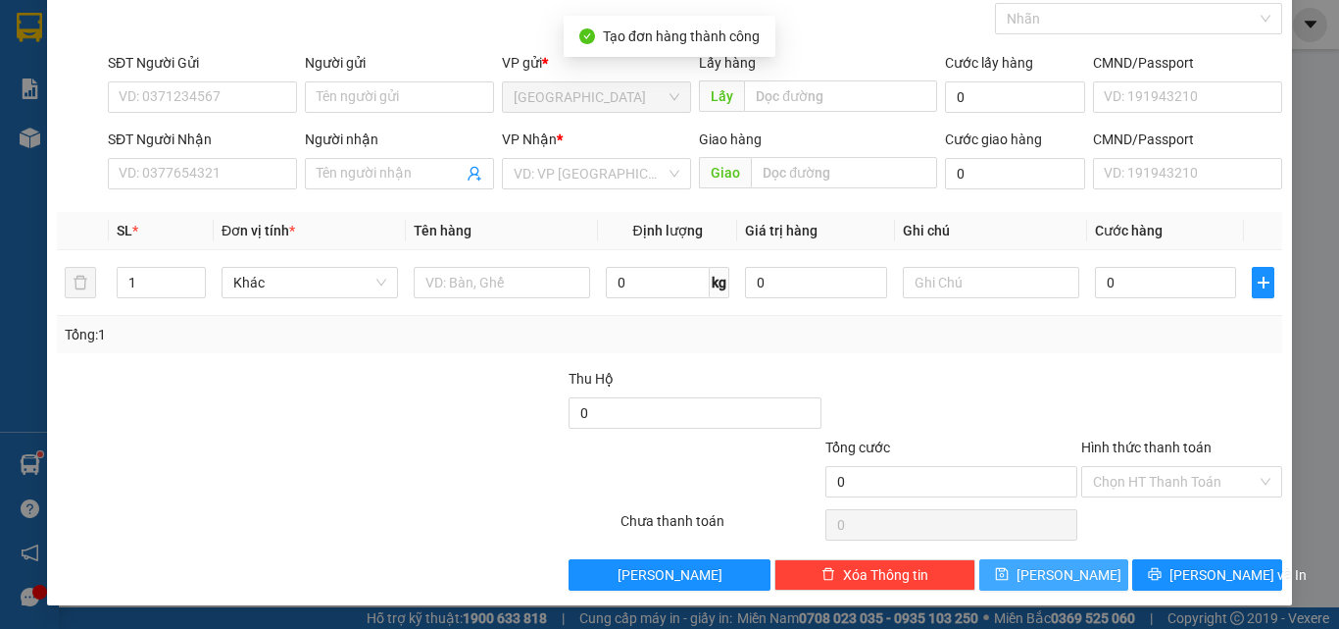
scroll to position [0, 0]
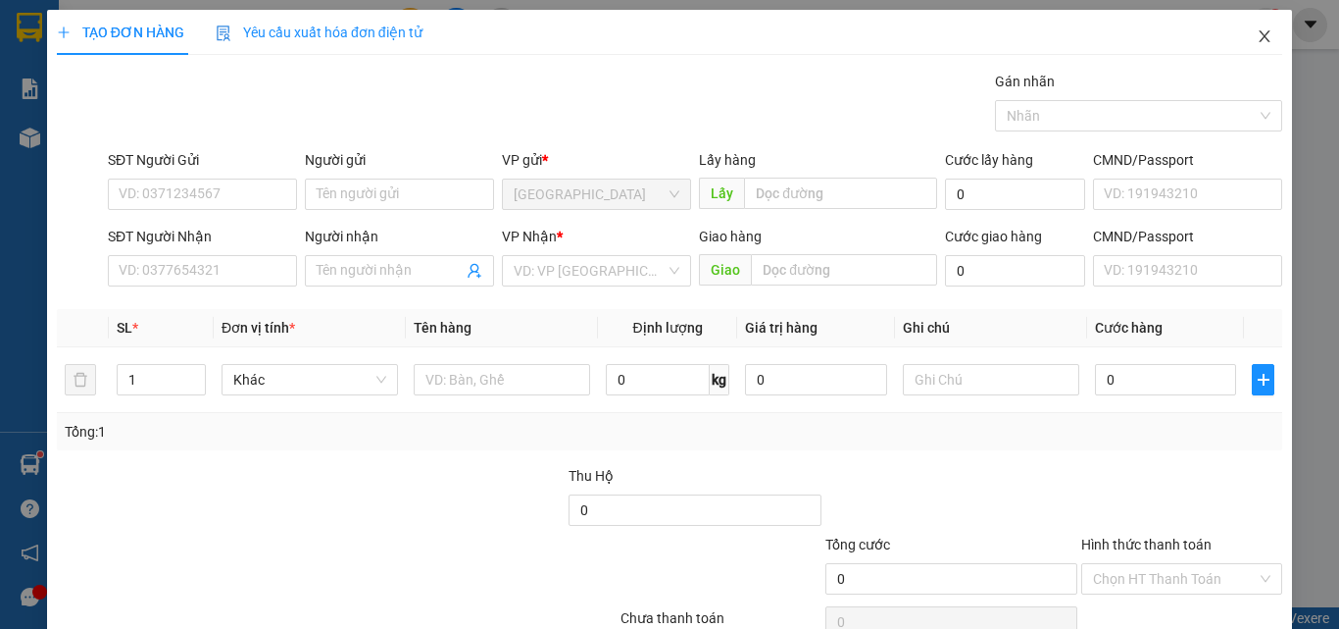
click at [1257, 34] on icon "close" at bounding box center [1265, 36] width 16 height 16
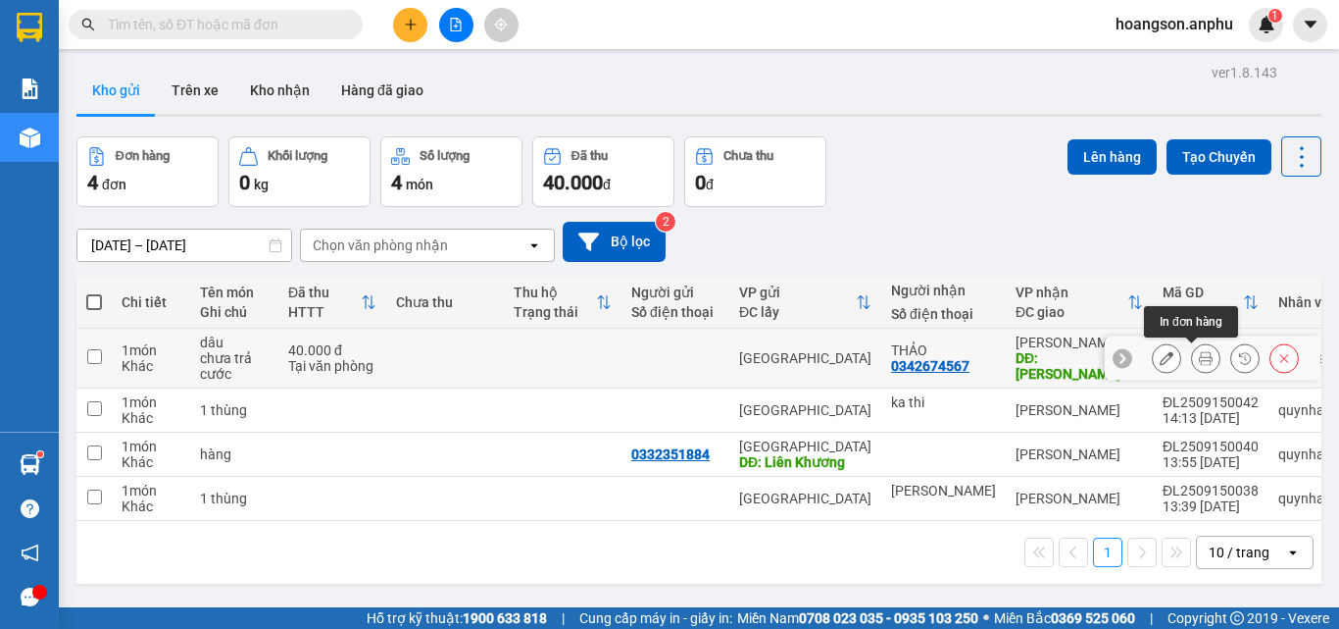
click at [1160, 361] on icon at bounding box center [1167, 358] width 14 height 14
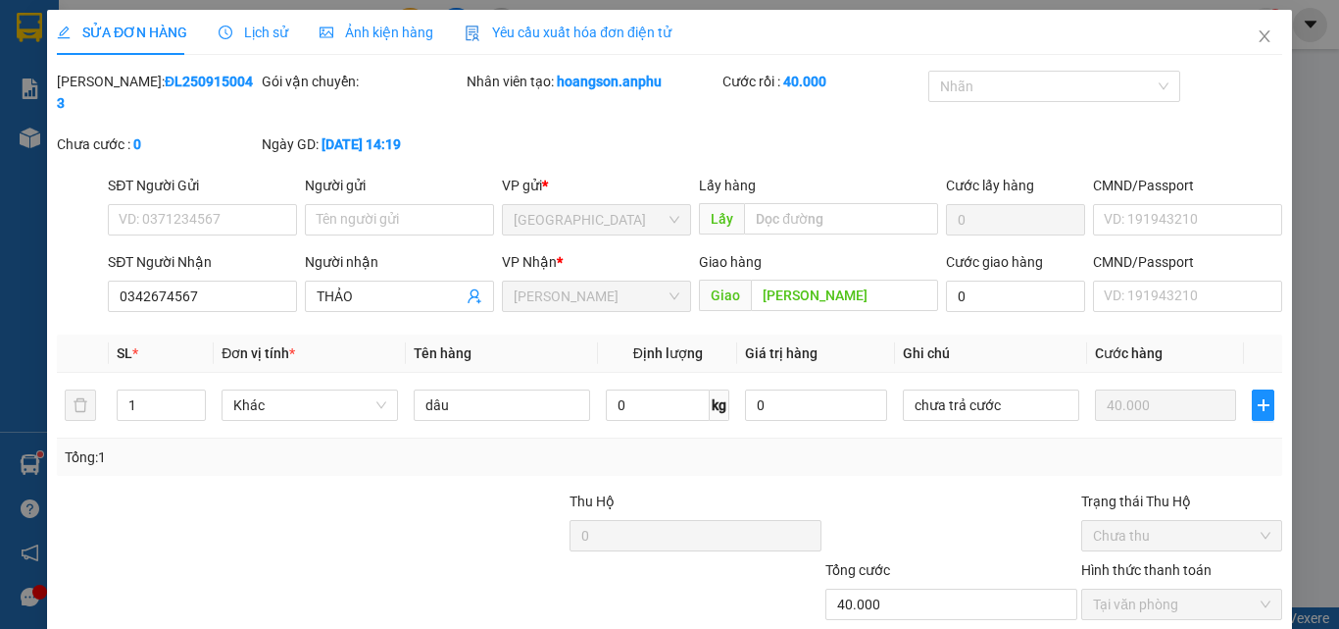
type input "0342674567"
type input "THẢO"
type input "[PERSON_NAME]"
type input "40.000"
click at [832, 279] on input "[PERSON_NAME]" at bounding box center [844, 294] width 186 height 31
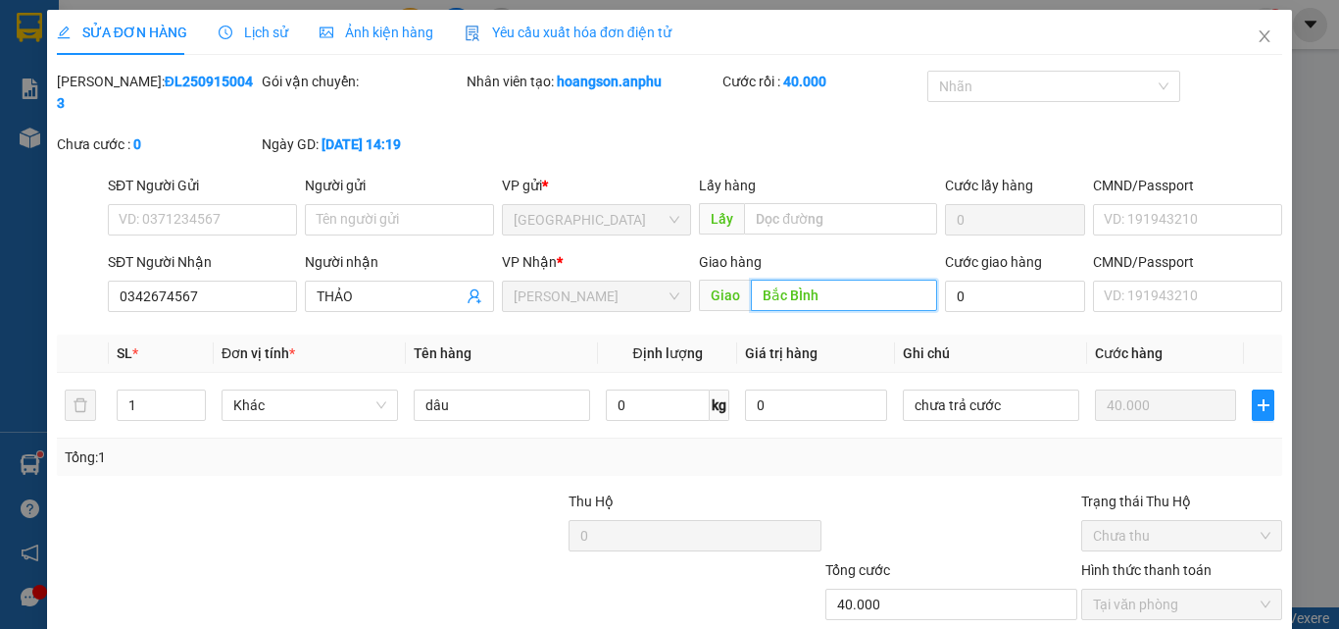
scroll to position [101, 0]
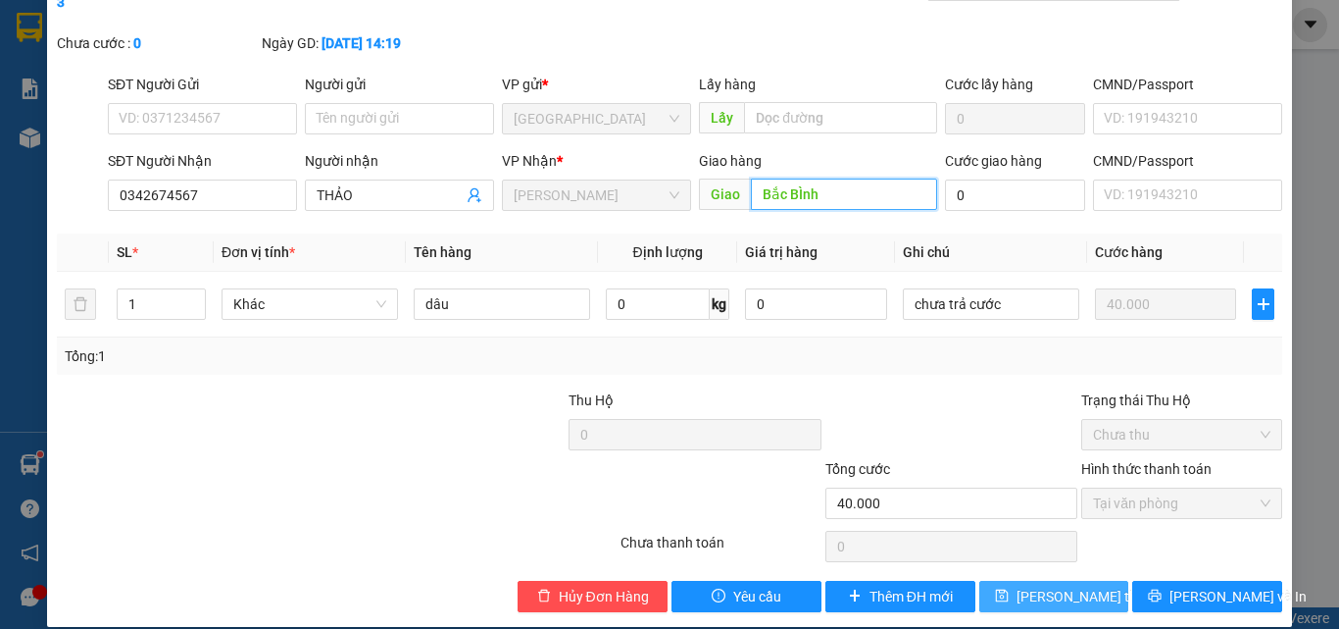
type input "Bắc BÌnh"
click at [1047, 585] on span "[PERSON_NAME] thay đổi" at bounding box center [1095, 596] width 157 height 22
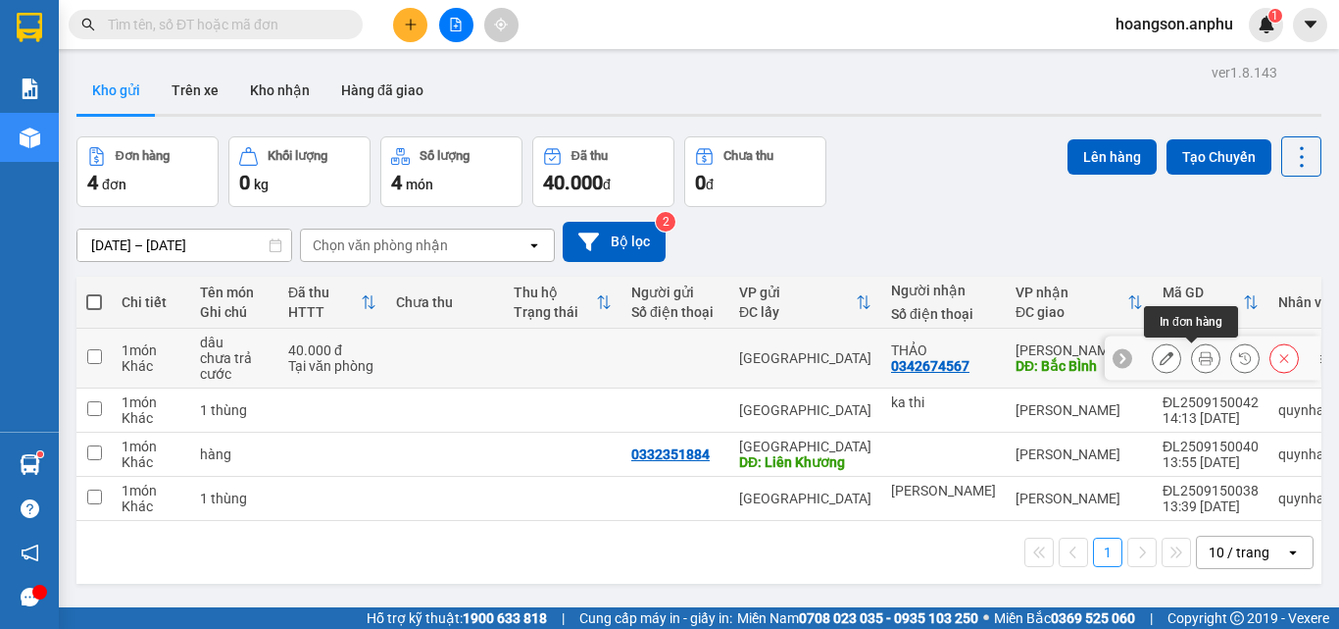
click at [1152, 355] on div at bounding box center [1166, 357] width 29 height 29
click at [1160, 354] on icon at bounding box center [1167, 358] width 14 height 14
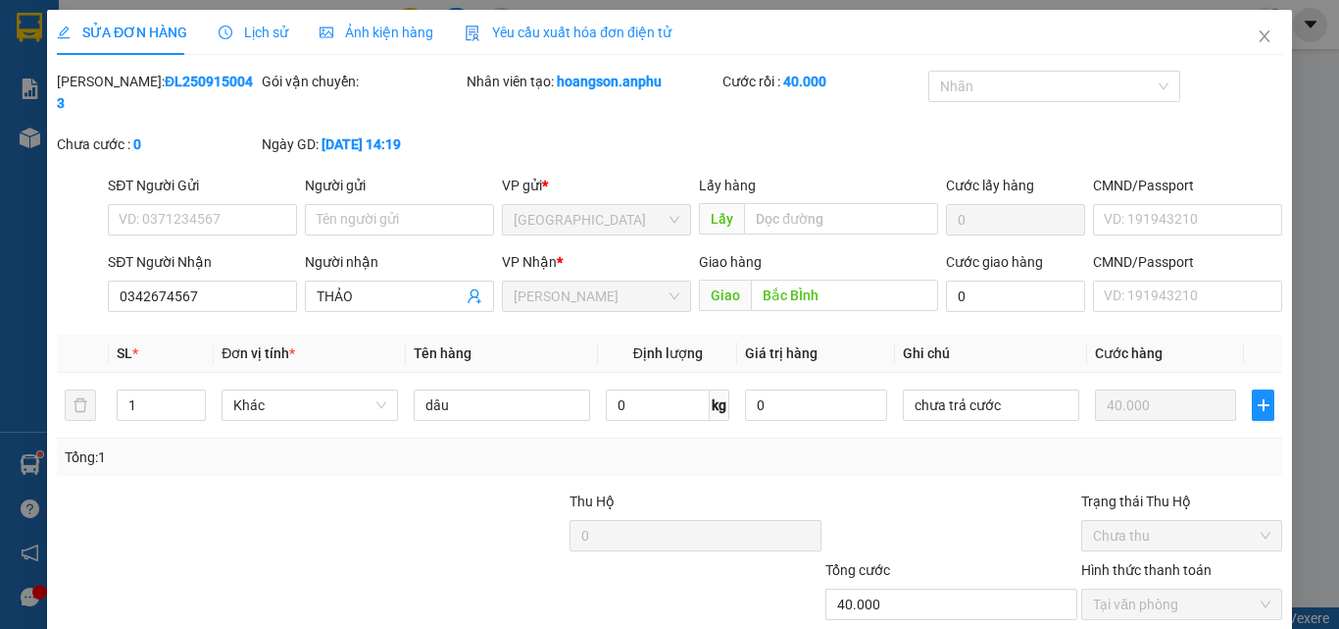
type input "0342674567"
type input "THẢO"
type input "Bắc BÌnh"
type input "40.000"
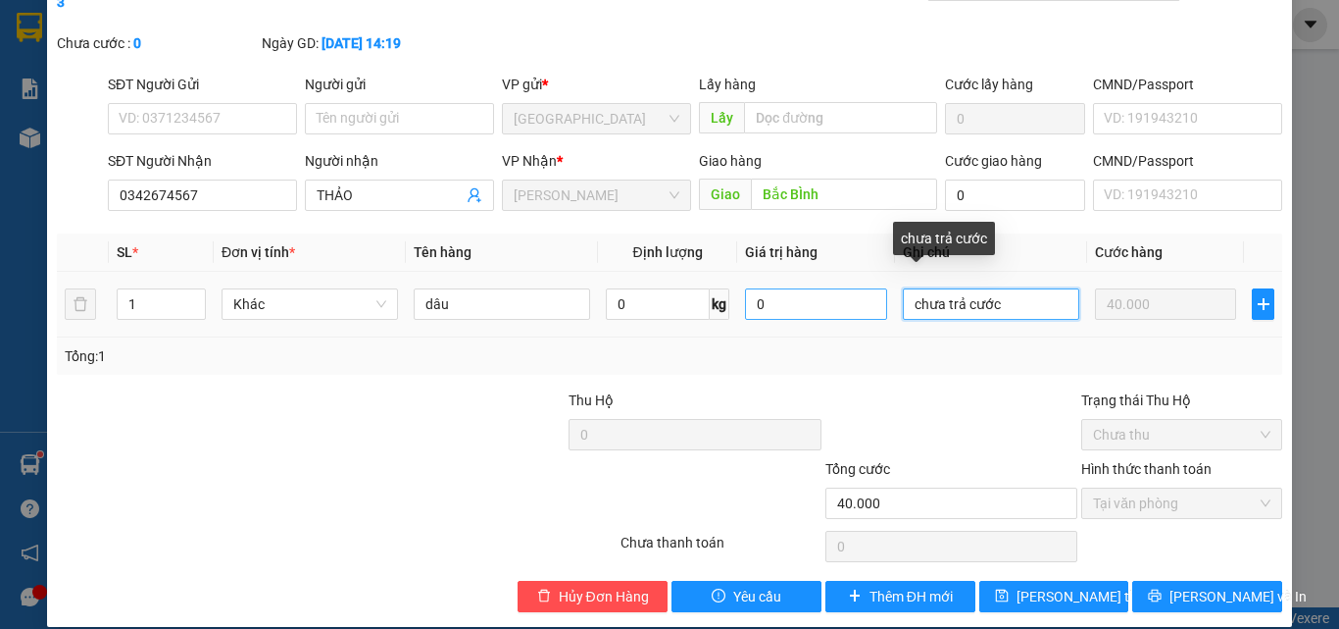
drag, startPoint x: 1014, startPoint y: 288, endPoint x: 815, endPoint y: 283, distance: 199.1
click at [815, 283] on tr "1 Khác dâu 0 kg 0 chưa trả cước 40.000" at bounding box center [670, 305] width 1226 height 66
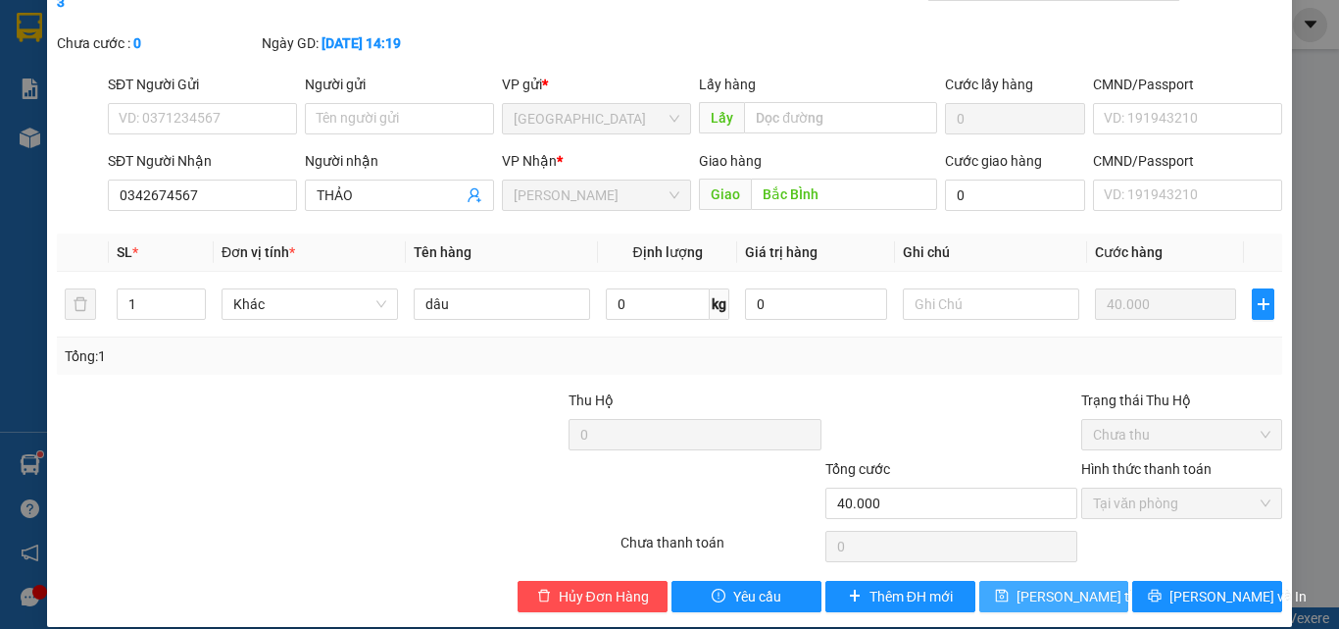
click at [1040, 585] on span "[PERSON_NAME] thay đổi" at bounding box center [1095, 596] width 157 height 22
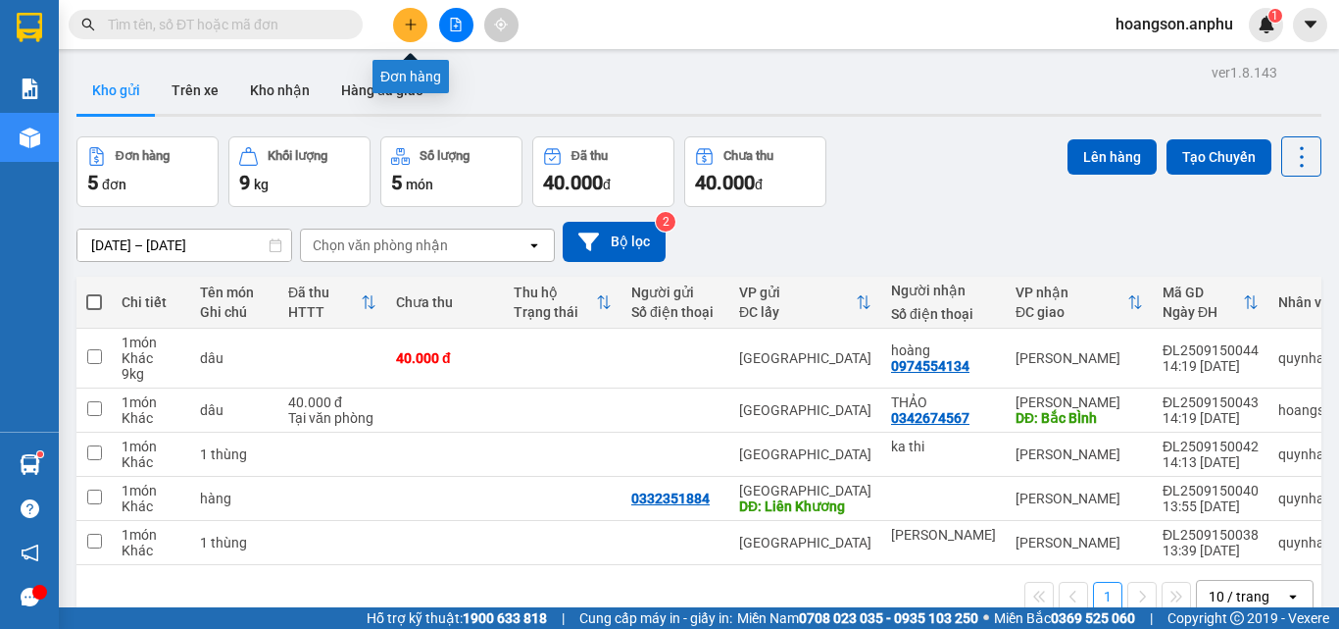
click at [399, 20] on button at bounding box center [410, 25] width 34 height 34
